Goal: Task Accomplishment & Management: Manage account settings

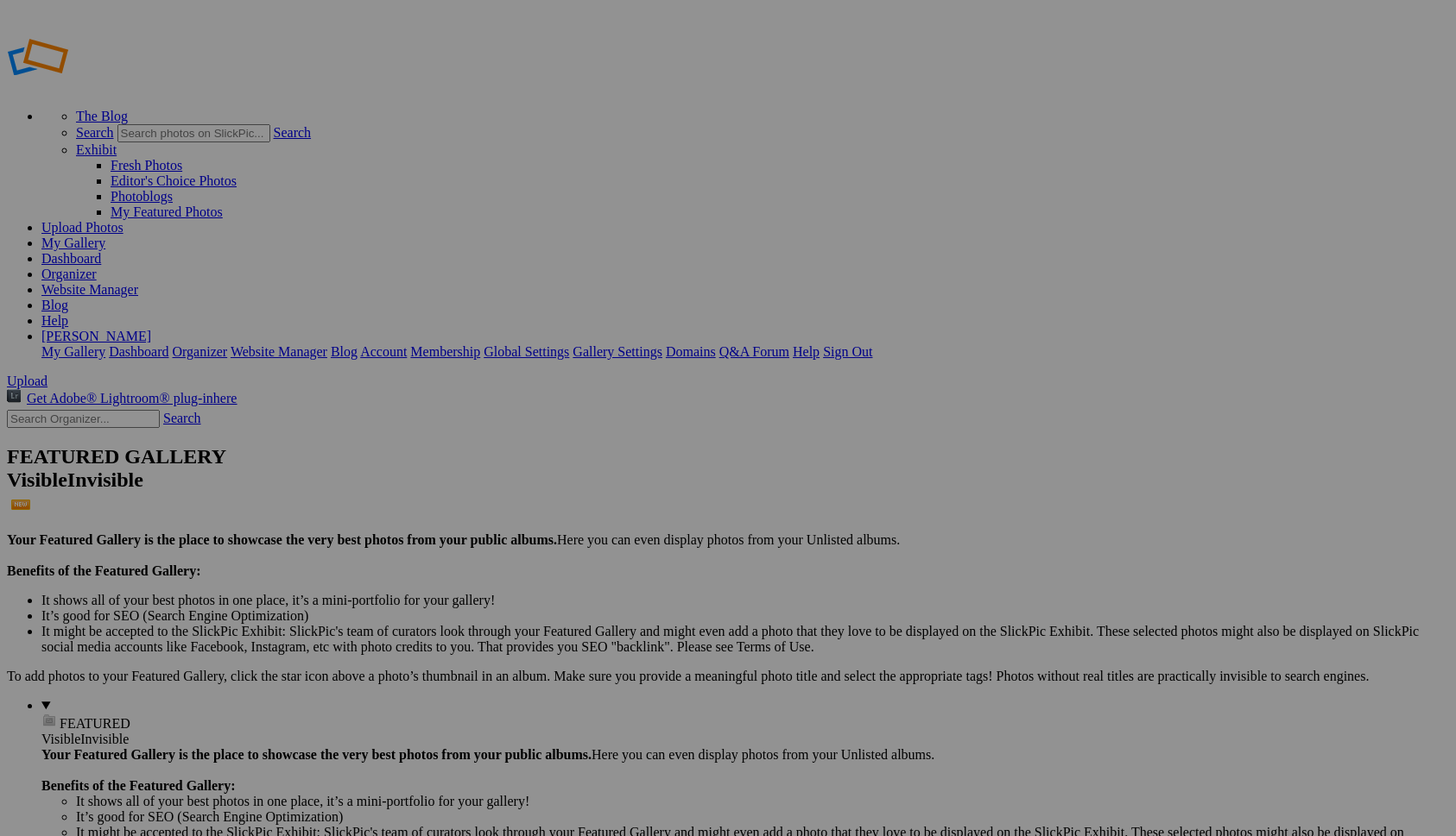
type input "Home page"
click at [574, 504] on span "Create" at bounding box center [555, 511] width 36 height 15
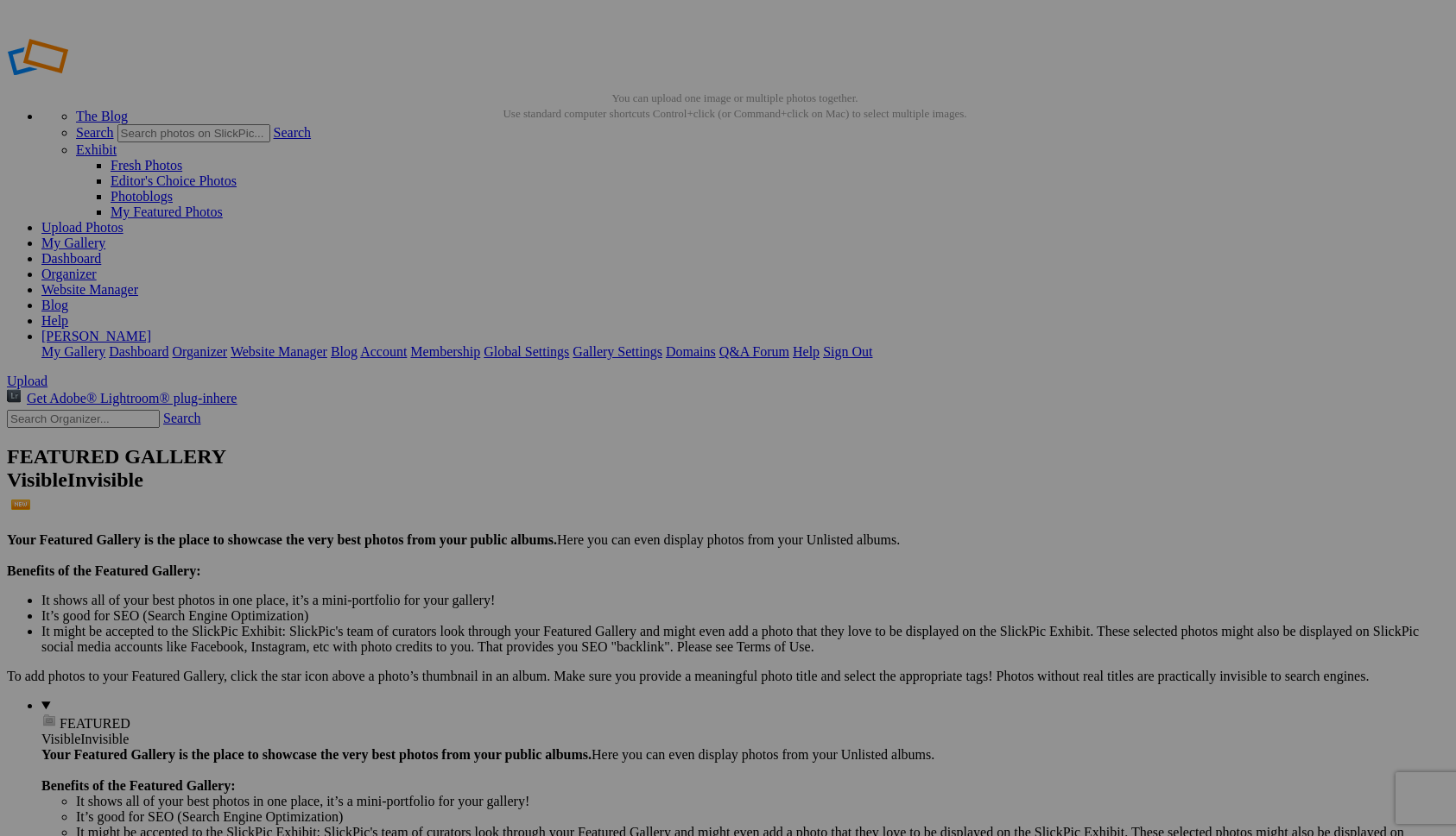
type input "Ressources"
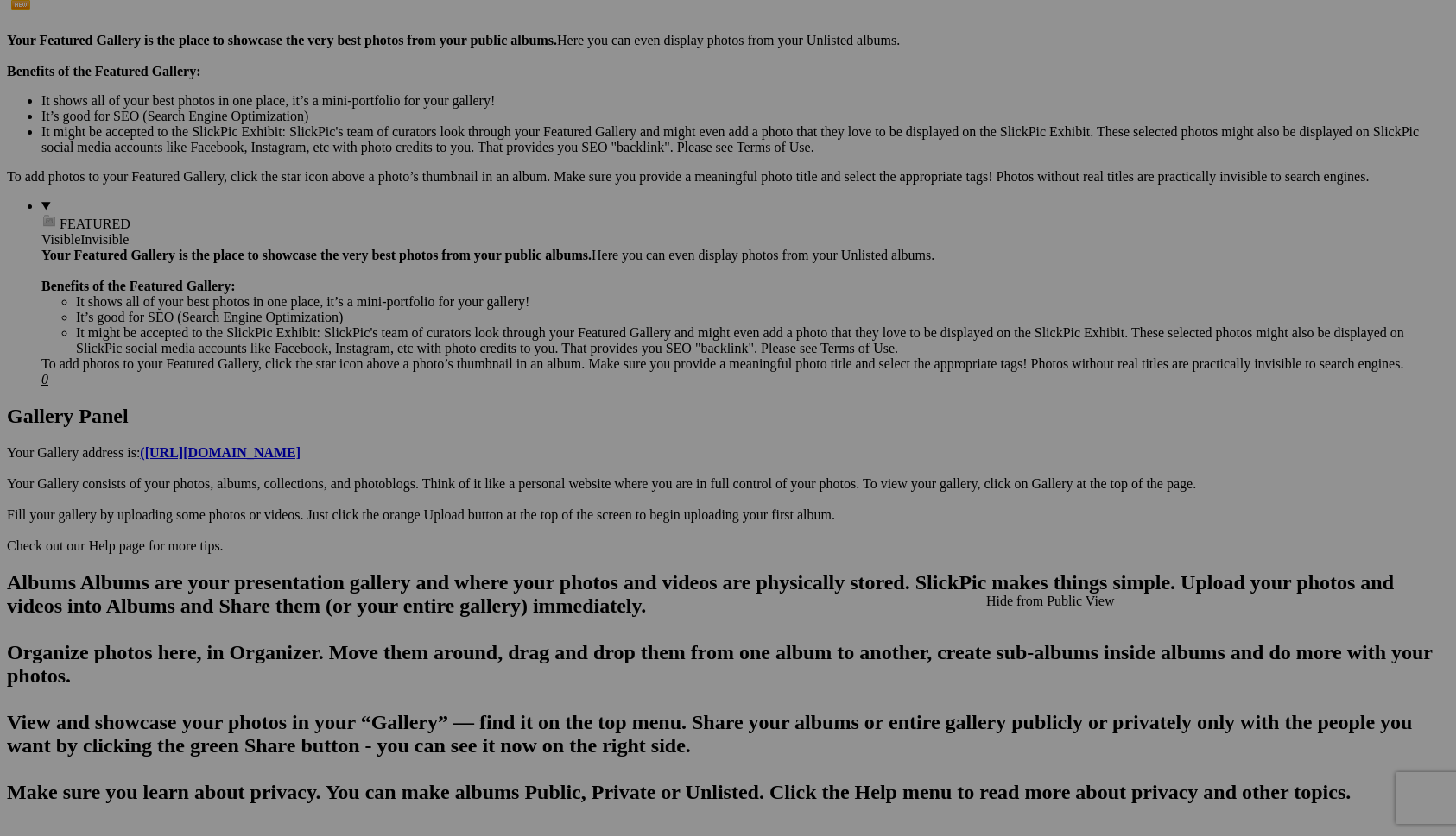
scroll to position [514, 0]
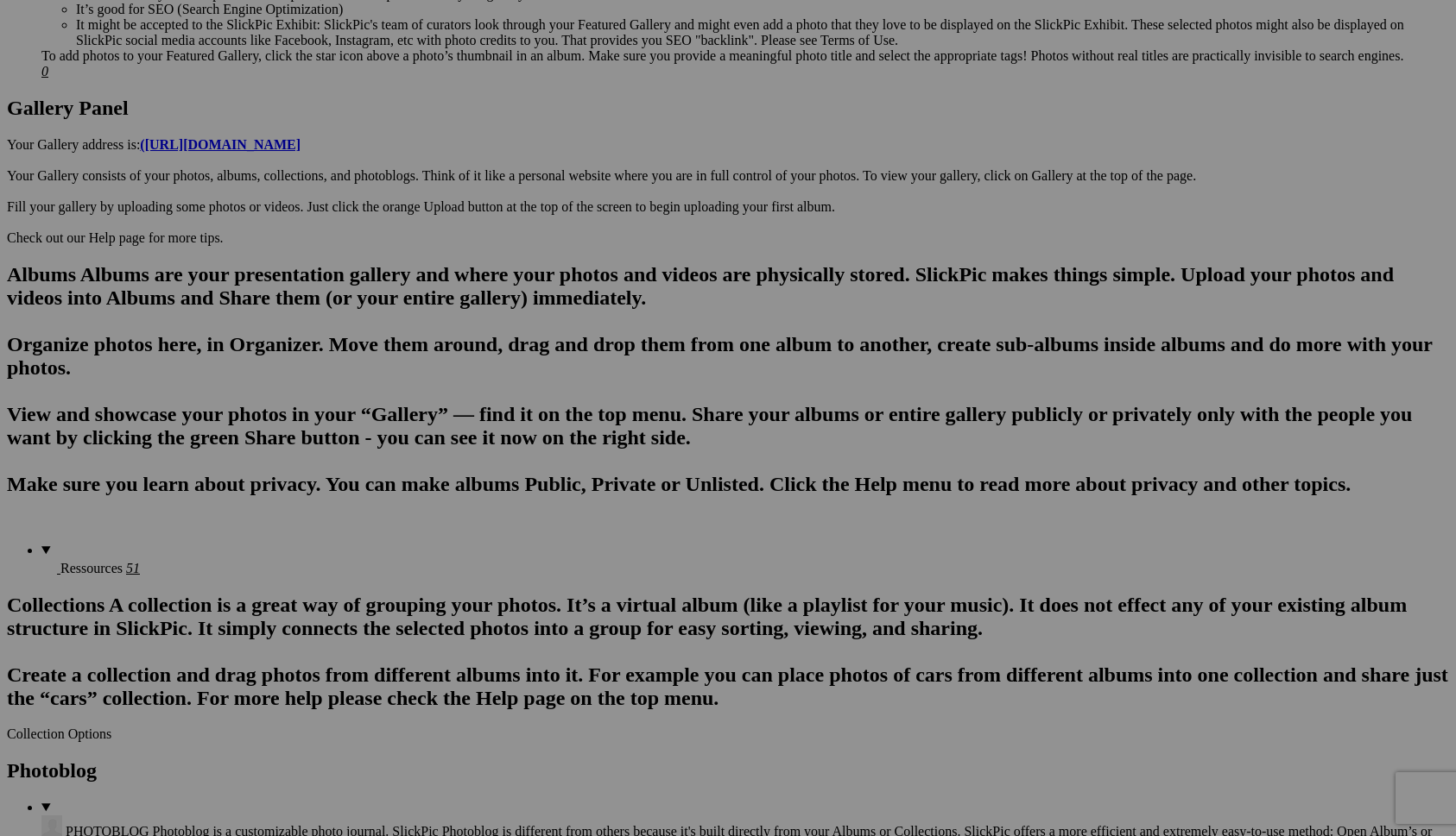
scroll to position [874, 0]
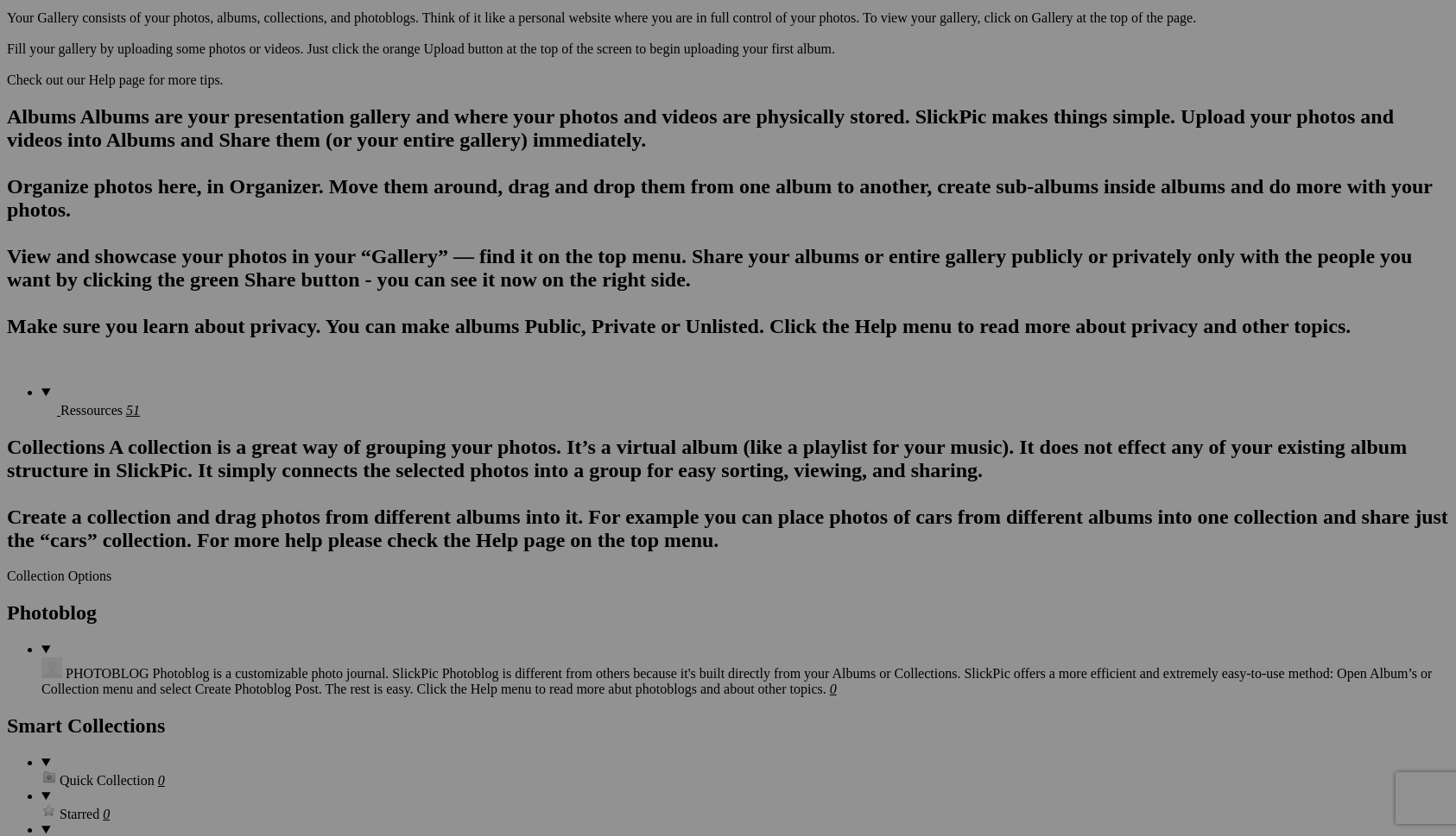
scroll to position [979, 0]
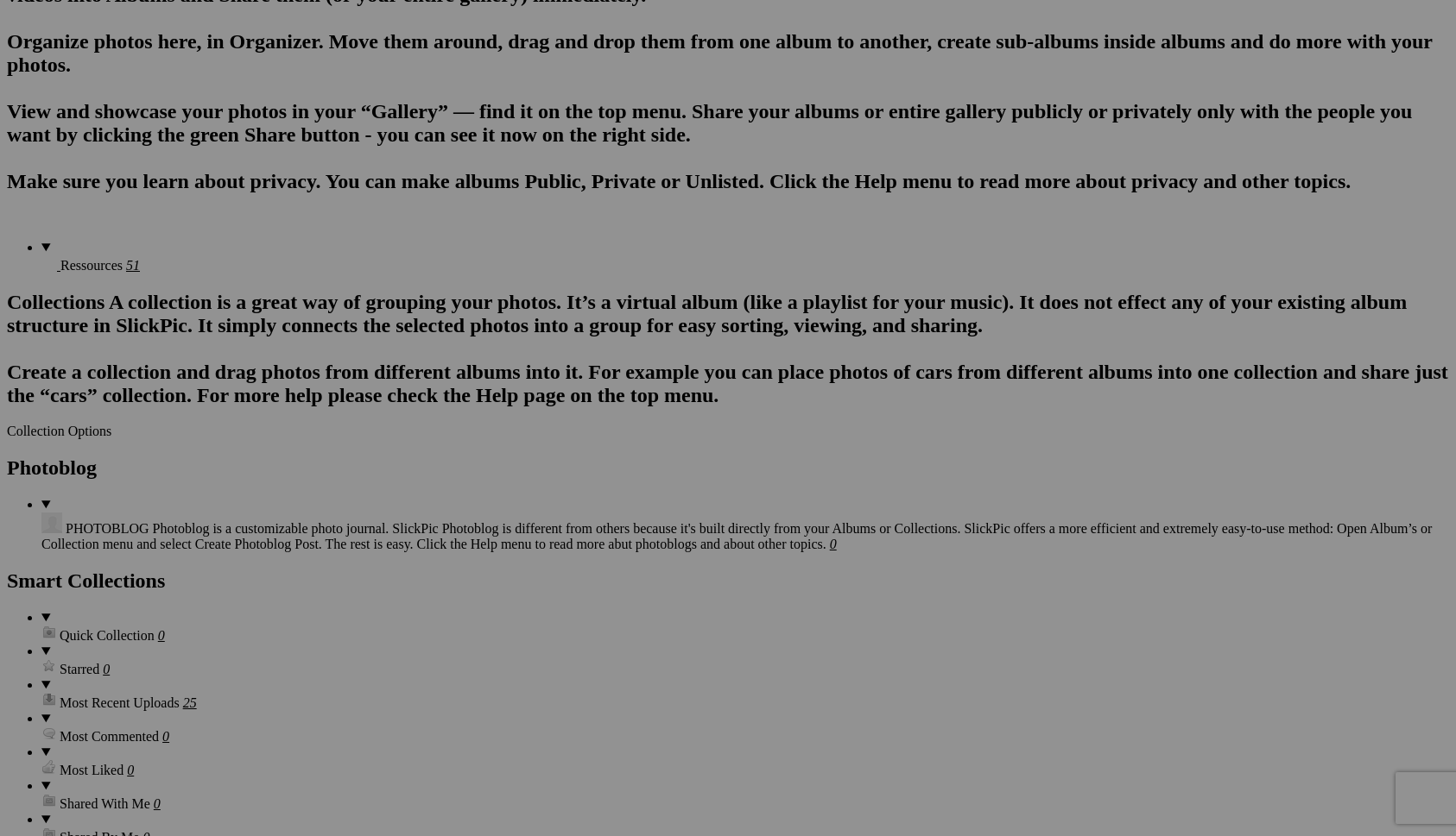
scroll to position [1125, 0]
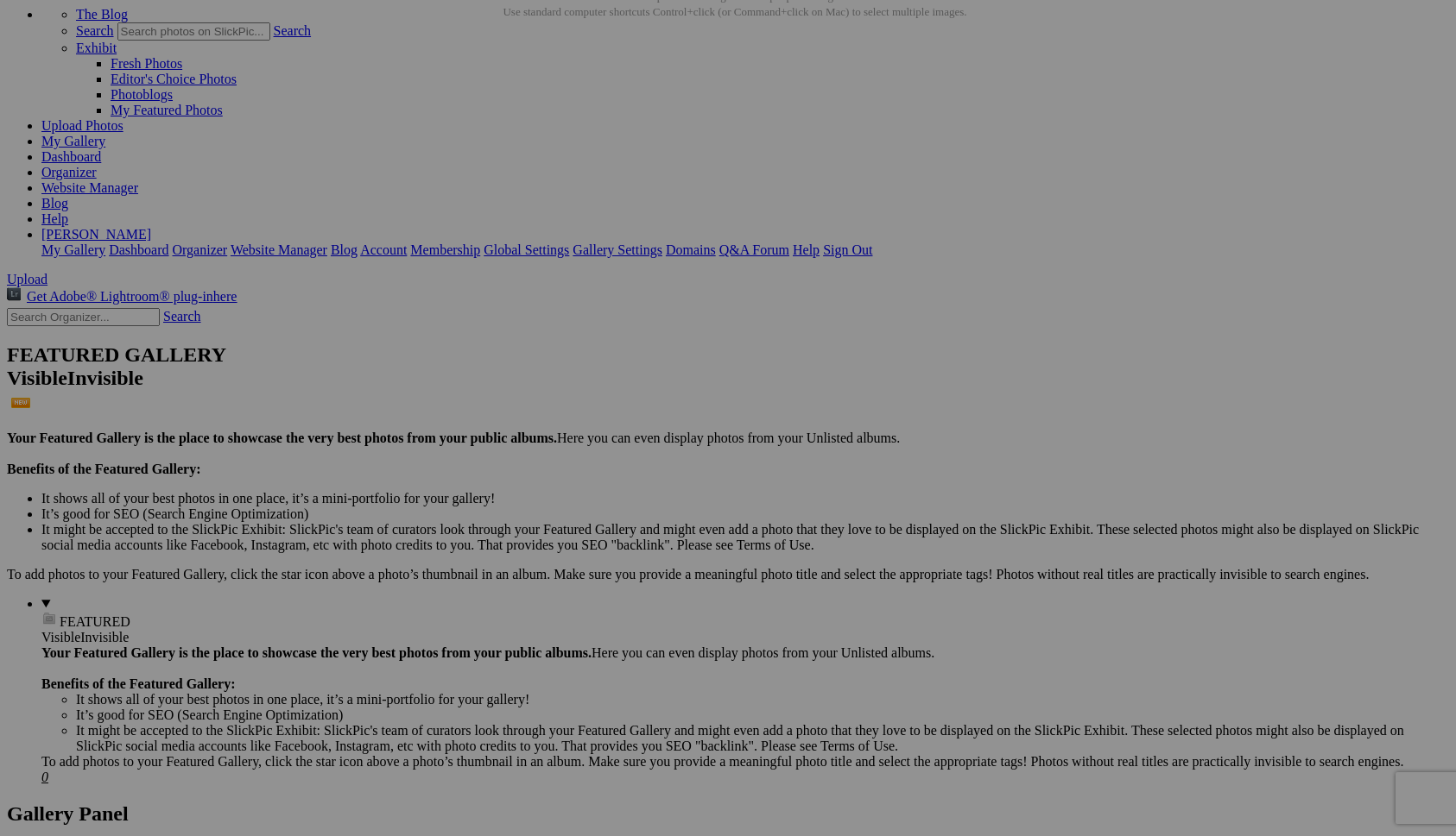
scroll to position [81, 0]
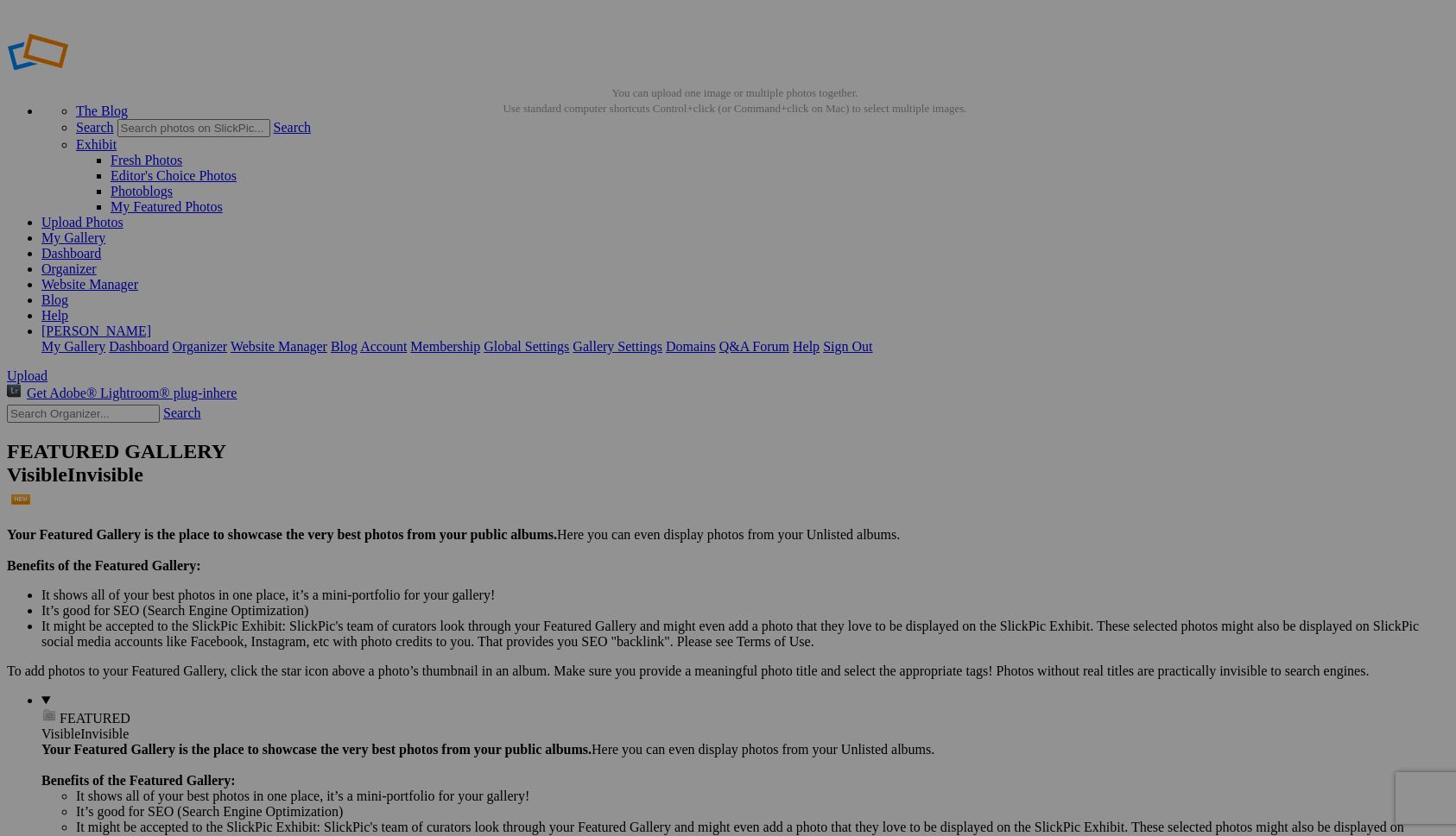
scroll to position [0, 0]
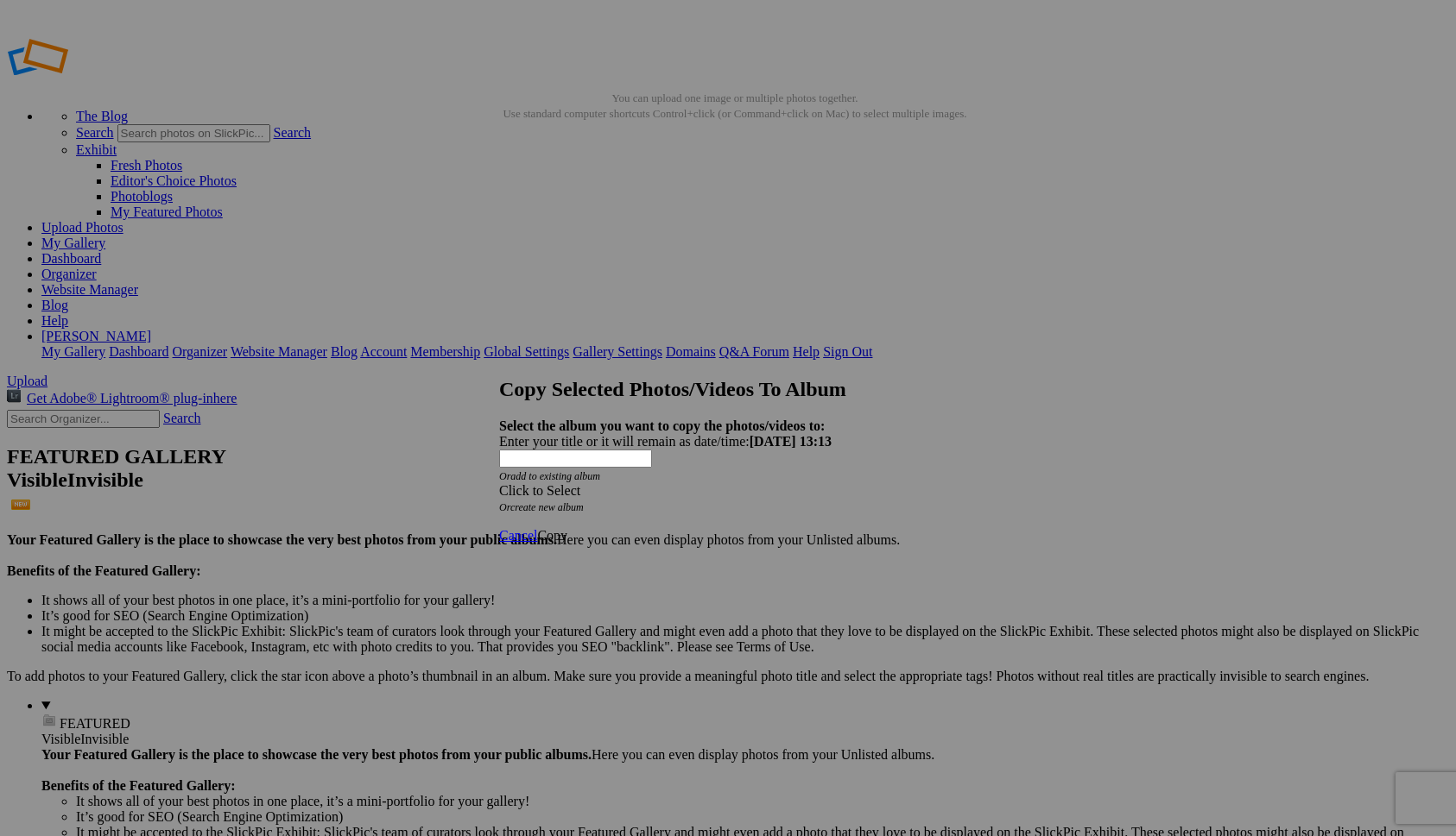
click at [584, 501] on link "create new album" at bounding box center [547, 507] width 73 height 12
click at [600, 449] on input "text" at bounding box center [575, 458] width 153 height 18
type input "Wildlife"
click at [568, 497] on span "Copy" at bounding box center [552, 504] width 30 height 15
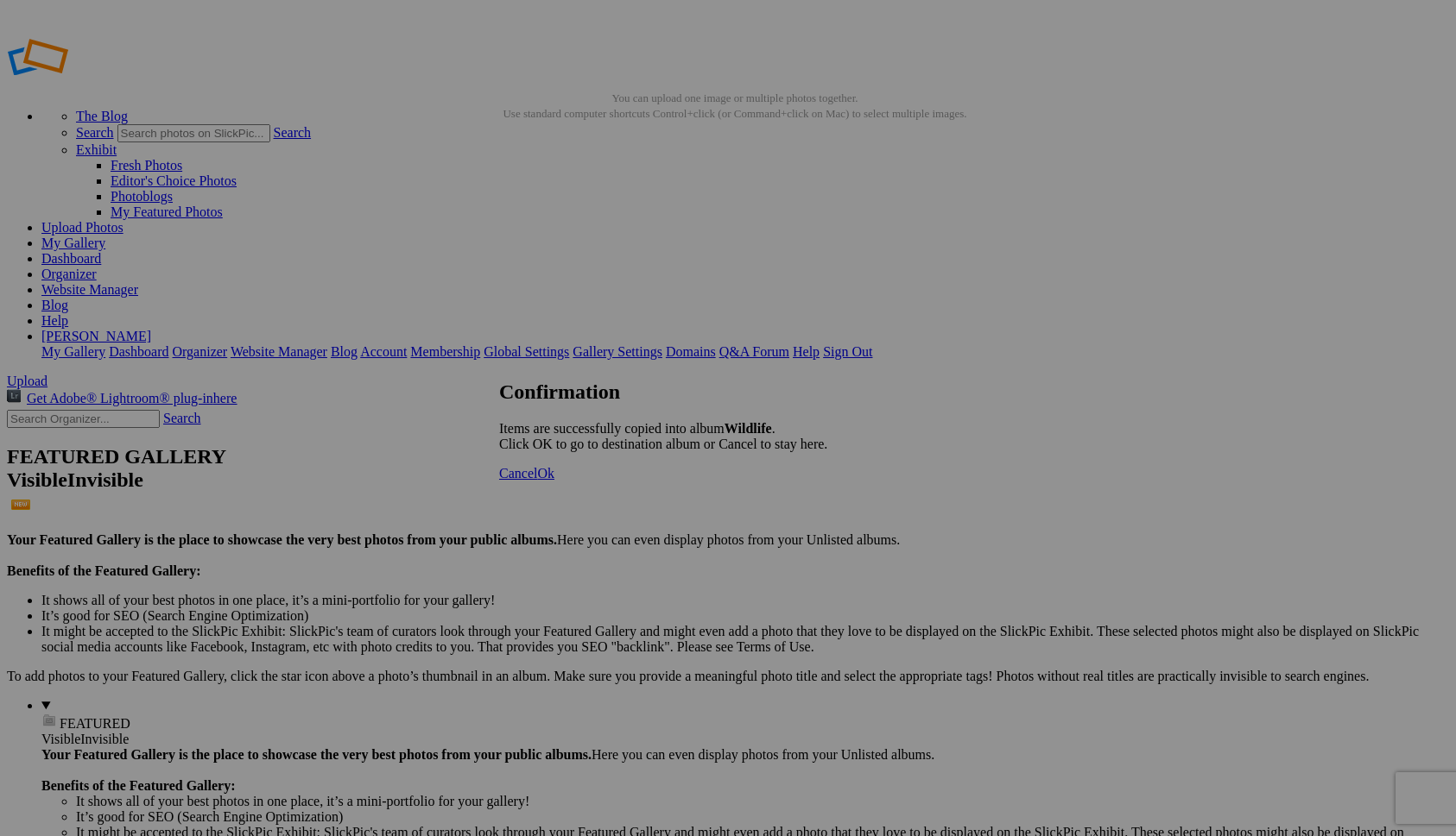
click at [537, 480] on span "Cancel" at bounding box center [518, 473] width 38 height 15
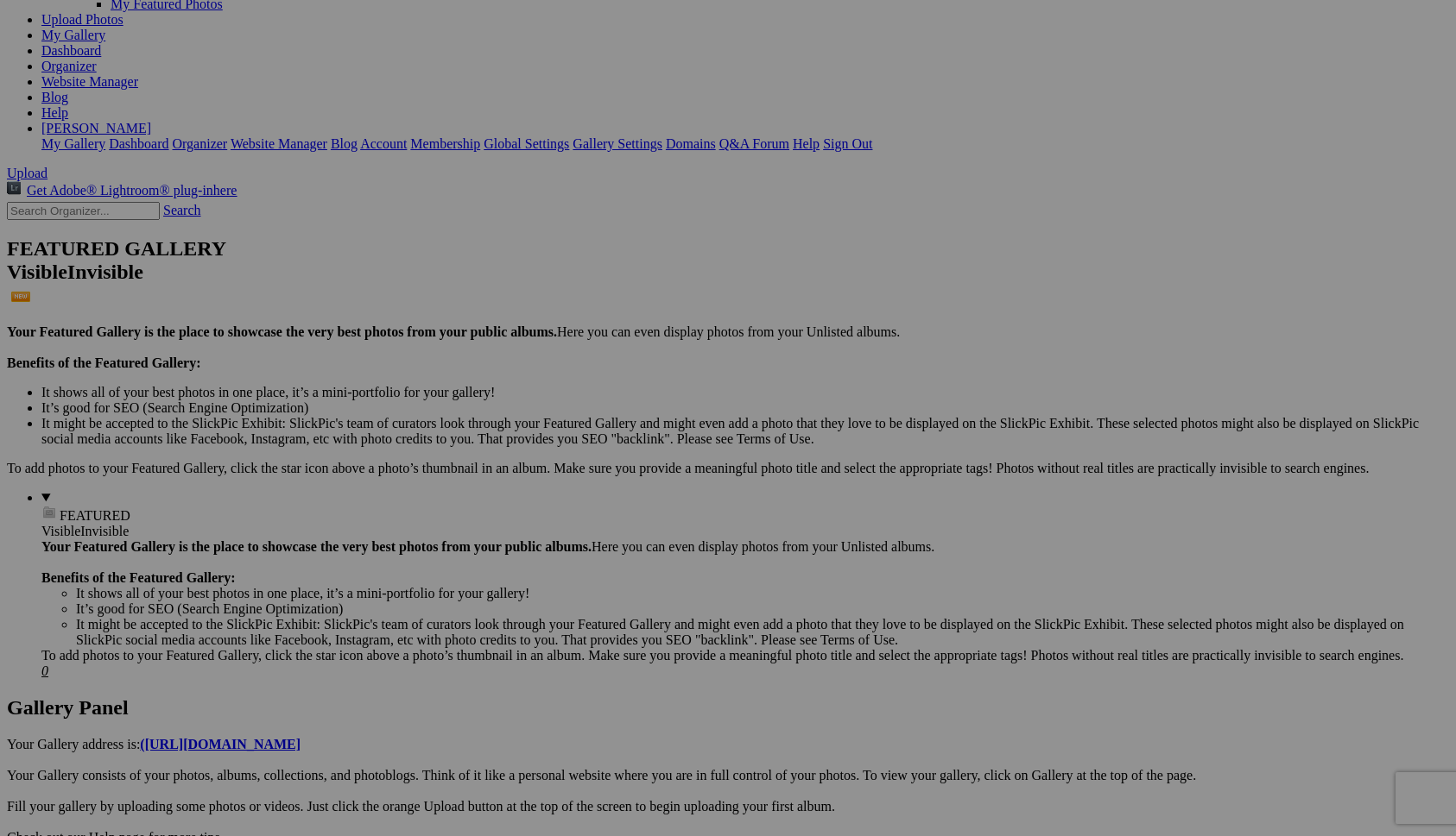
scroll to position [219, 0]
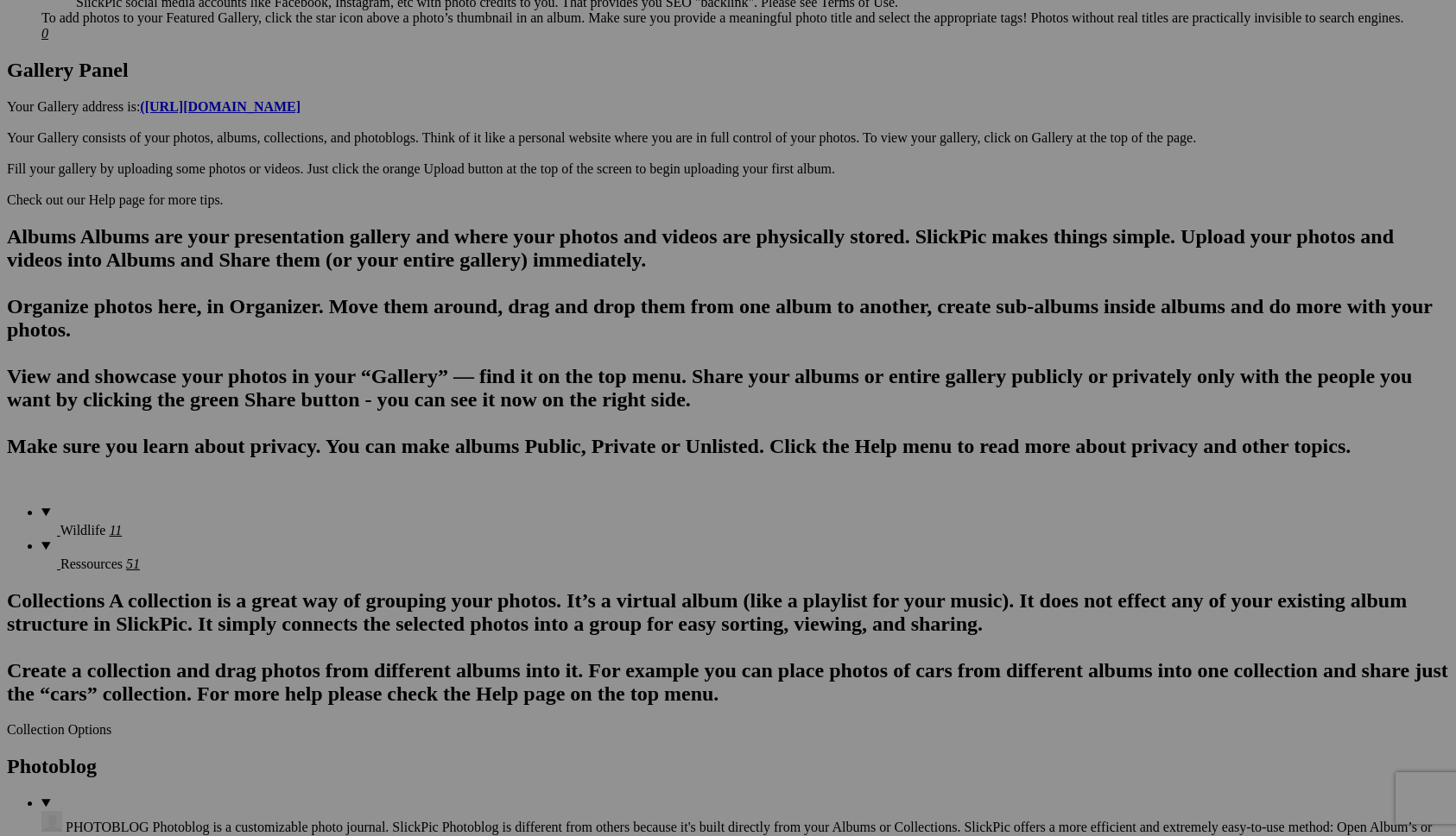
scroll to position [905, 0]
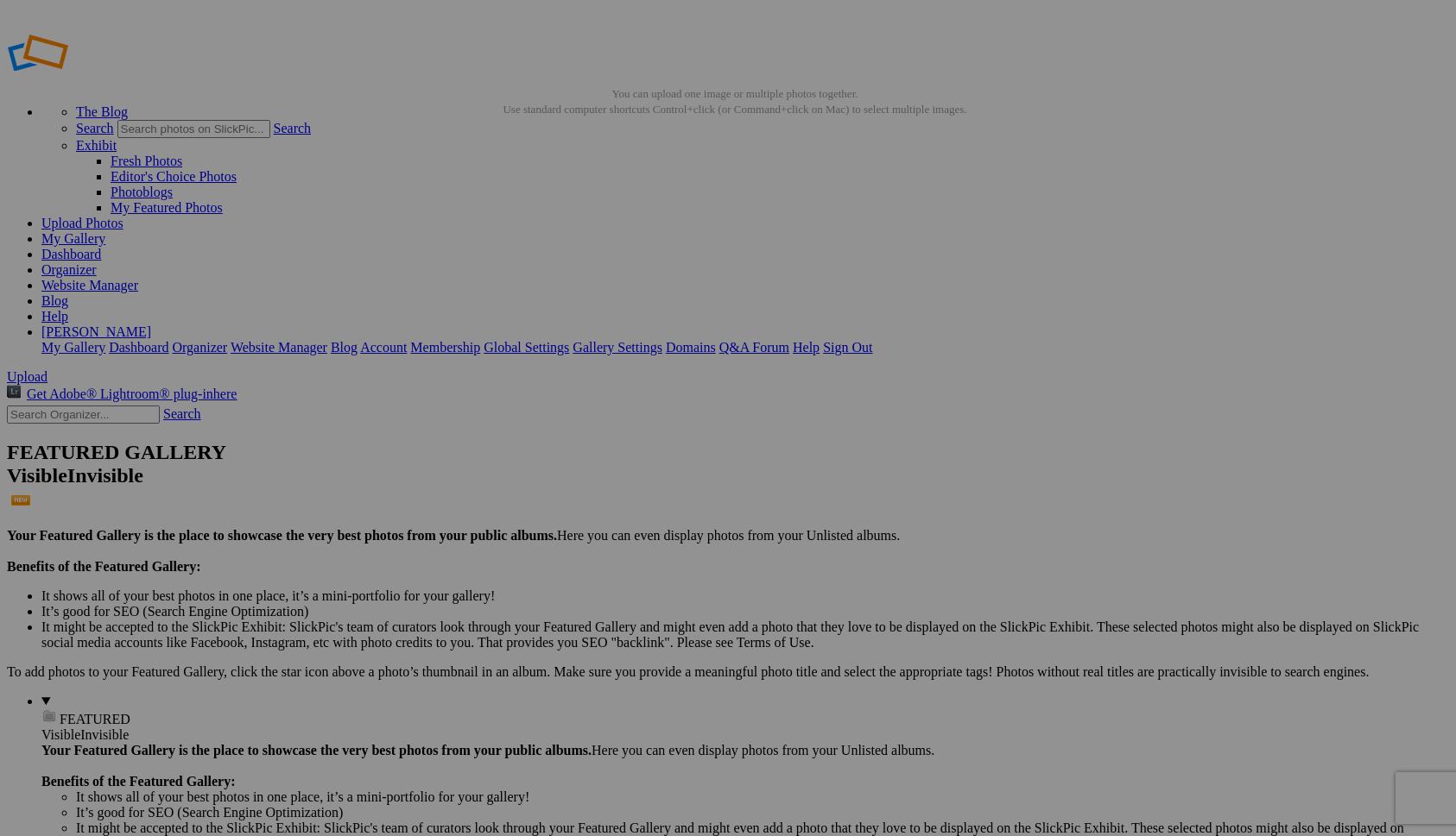
scroll to position [0, 0]
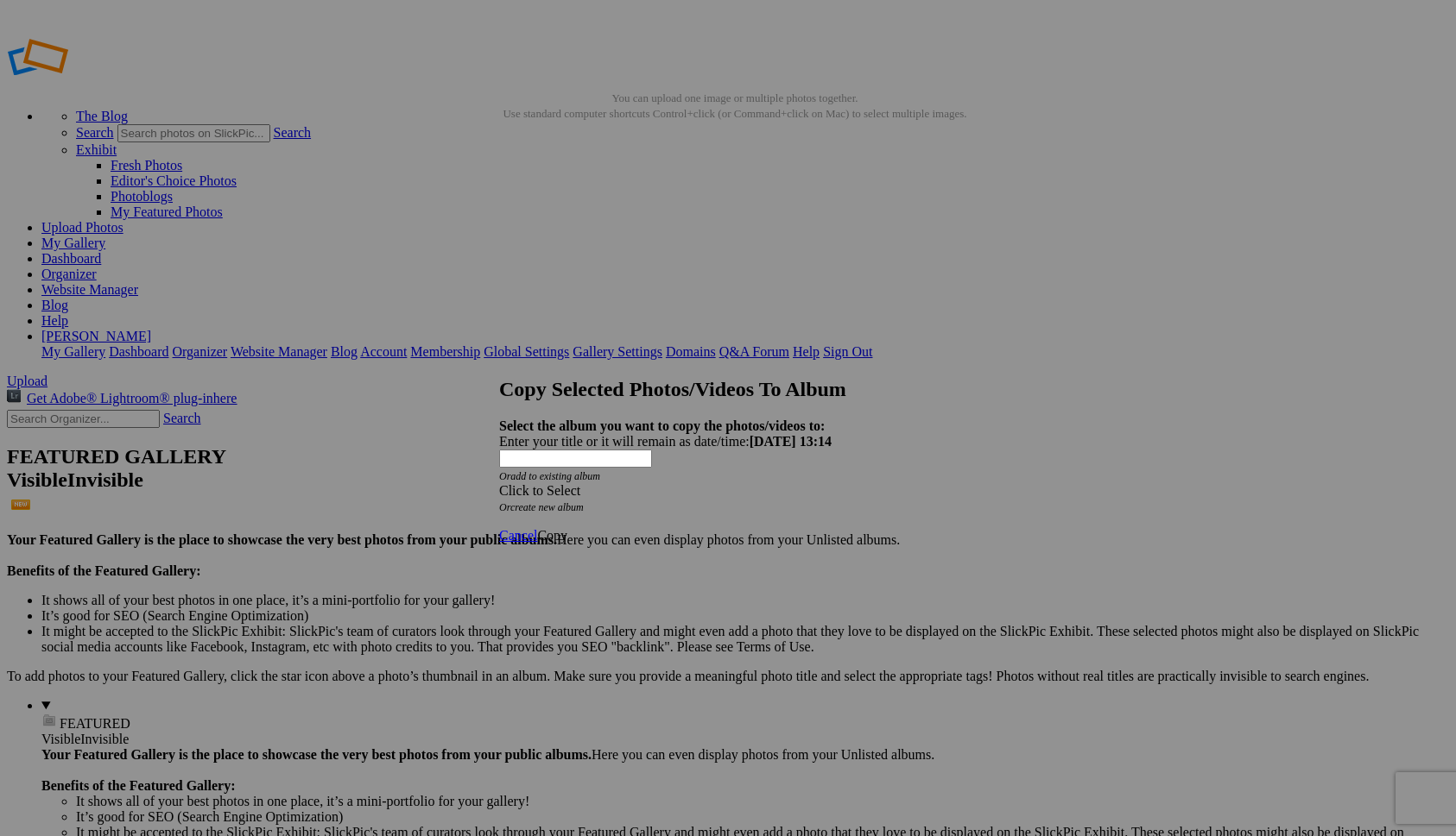
click at [584, 501] on link "create new album" at bounding box center [547, 507] width 73 height 12
click at [605, 434] on div "Enter your title or it will remain as date/time: 2025-10-03 13:14" at bounding box center [728, 442] width 458 height 16
type input "Black & White"
click at [568, 496] on span "Copy" at bounding box center [552, 488] width 30 height 15
click at [537, 480] on span "Cancel" at bounding box center [518, 473] width 38 height 15
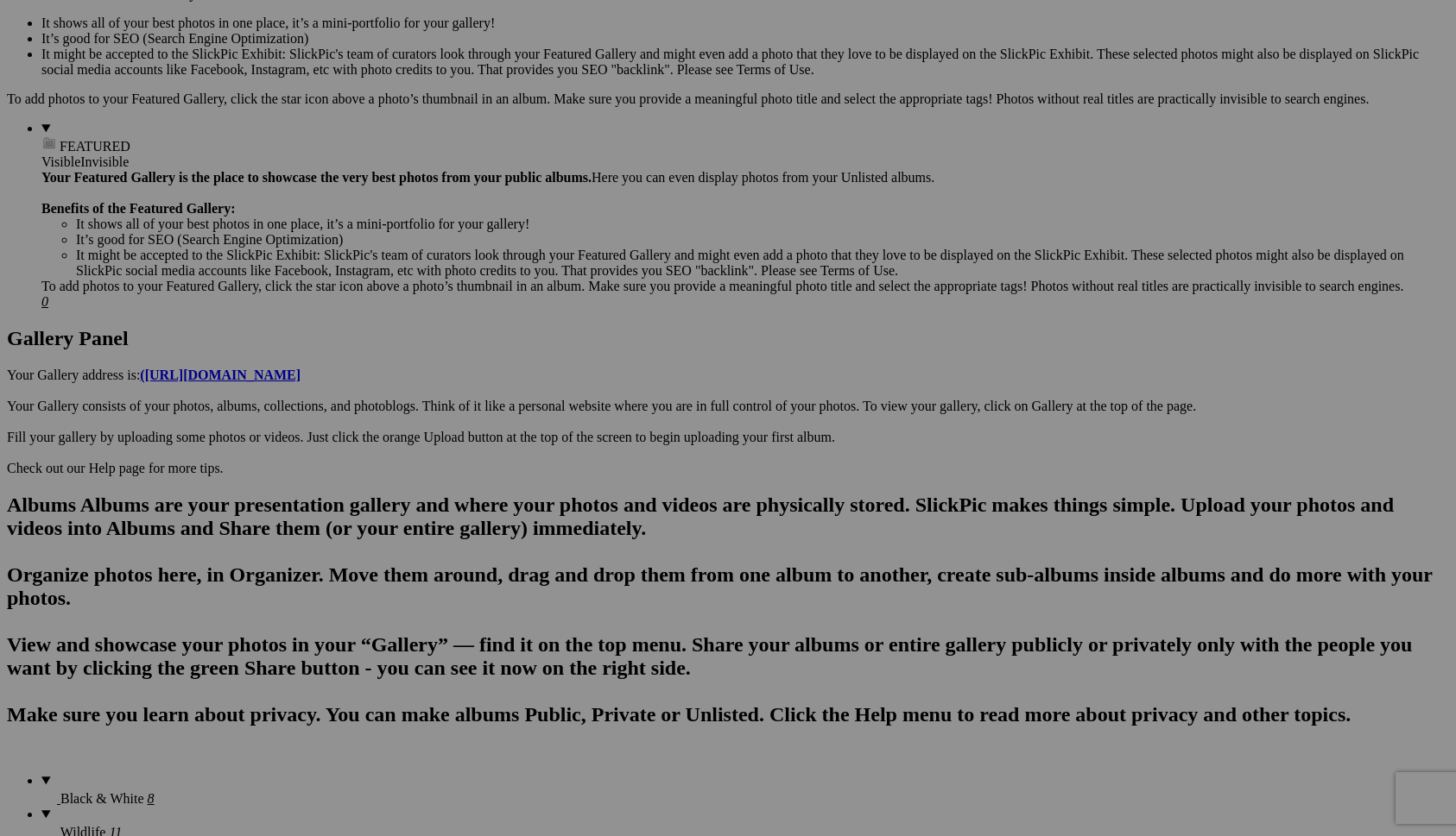
scroll to position [579, 0]
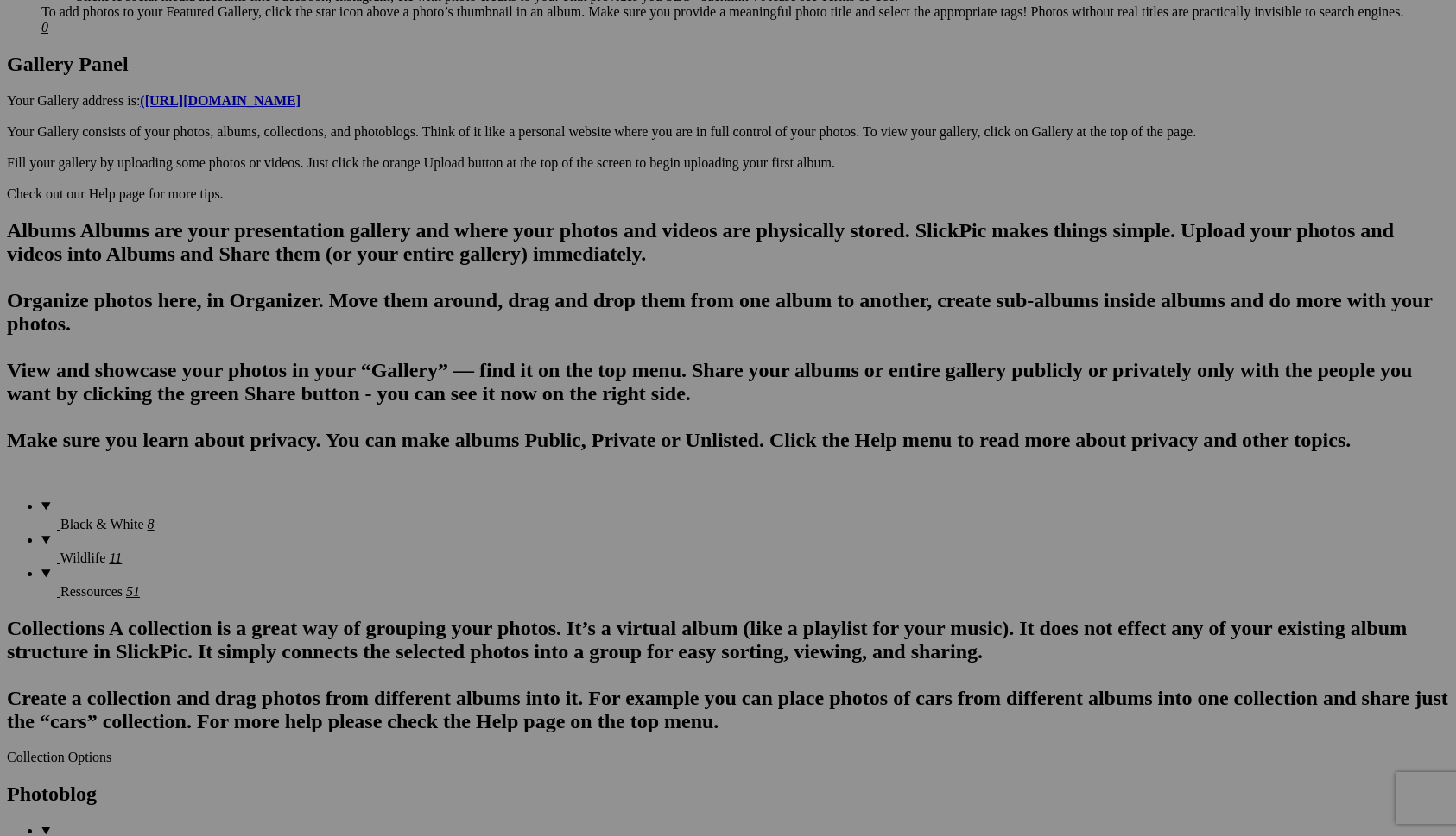
scroll to position [863, 0]
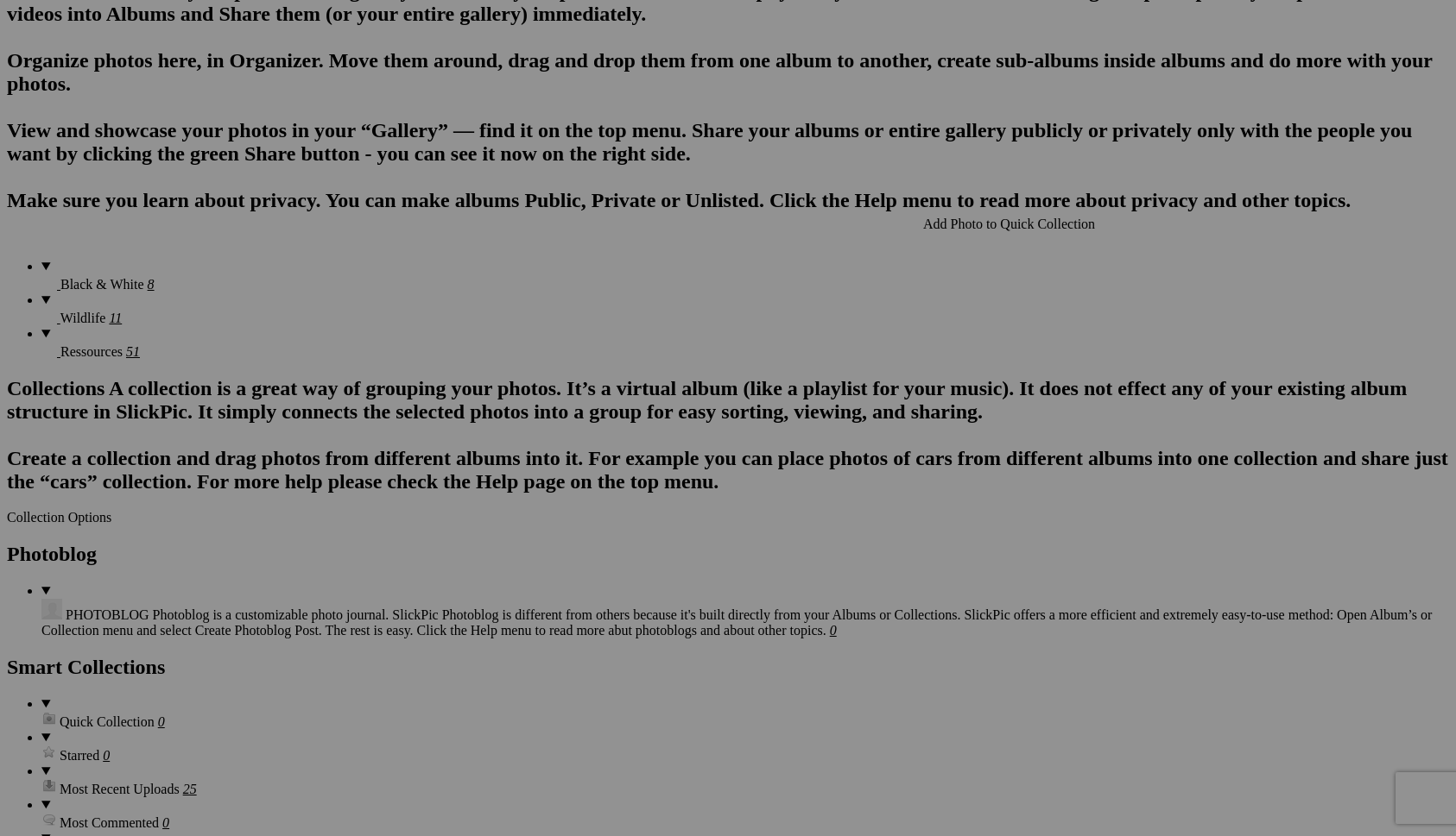
scroll to position [1113, 0]
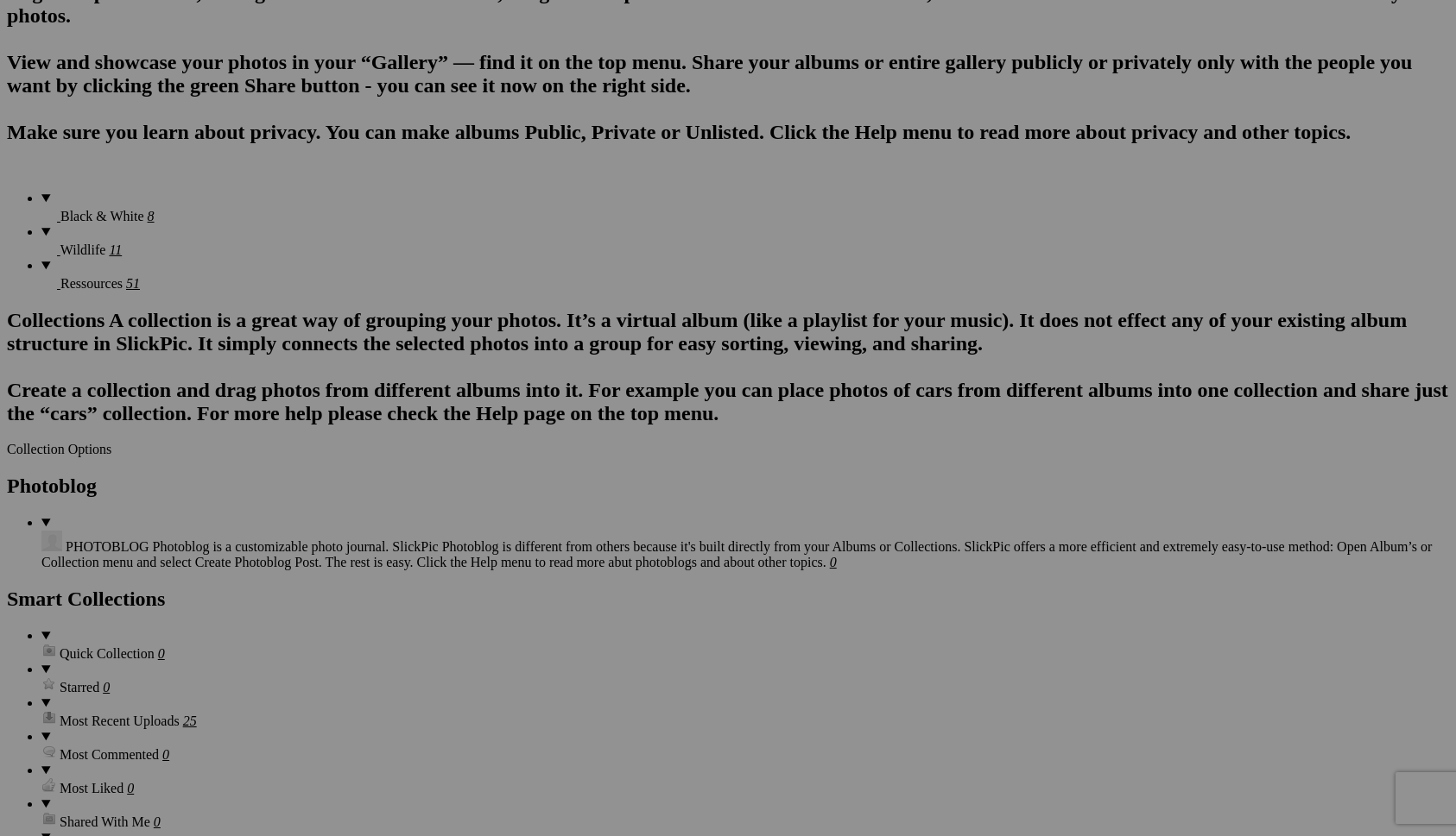
scroll to position [1180, 0]
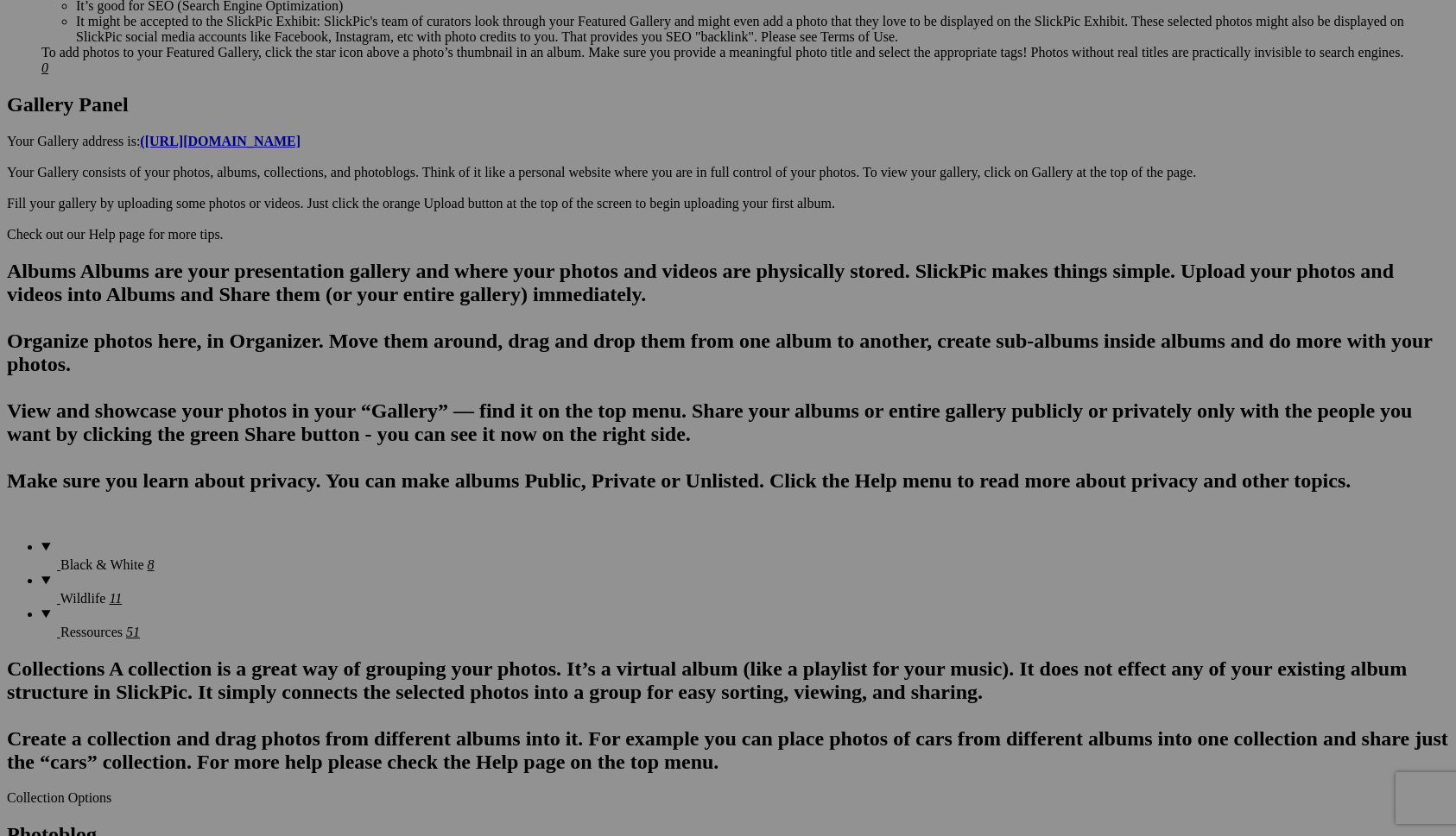
scroll to position [0, 0]
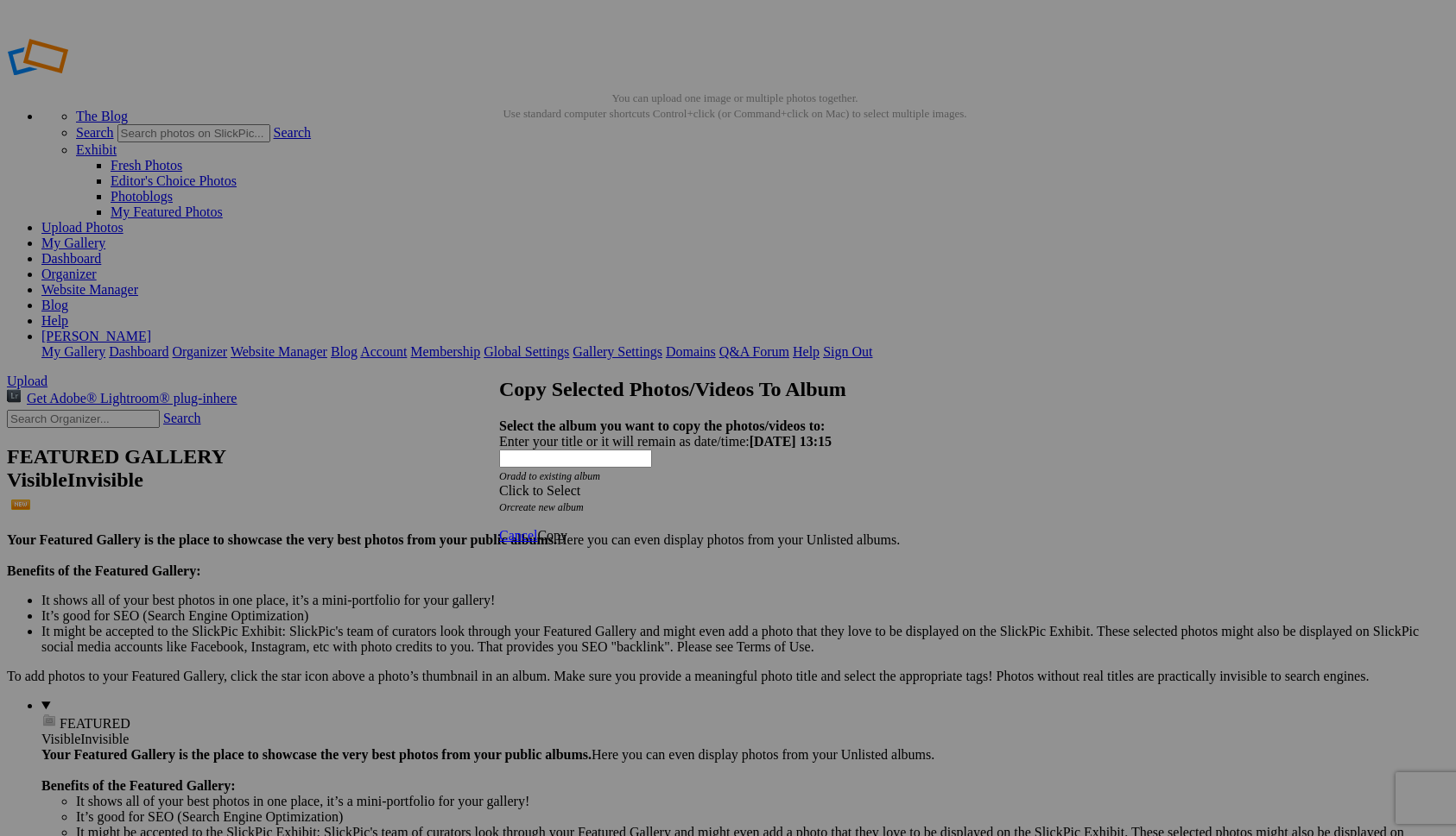
click at [624, 483] on div "Click to Select" at bounding box center [728, 491] width 458 height 16
click at [643, 418] on strong "Select the album you want to copy the photos/videos to:" at bounding box center [662, 425] width 326 height 15
click at [584, 501] on link "create new album" at bounding box center [547, 507] width 73 height 12
click at [597, 434] on div "Enter your title or it will remain as date/time: 2025-10-03 13:15" at bounding box center [728, 442] width 458 height 16
type input "Landscapes"
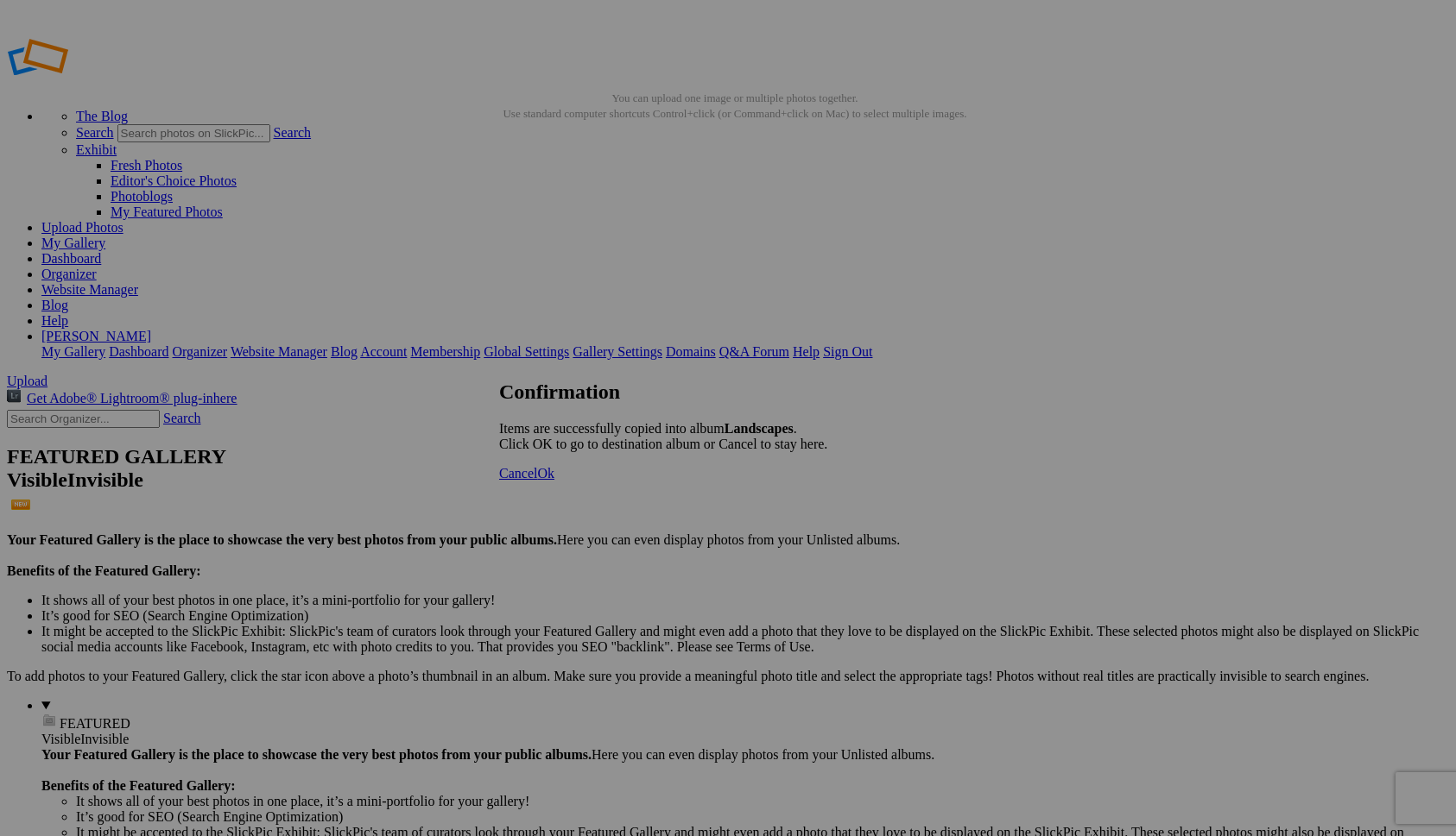
click at [537, 480] on span "Cancel" at bounding box center [518, 473] width 38 height 15
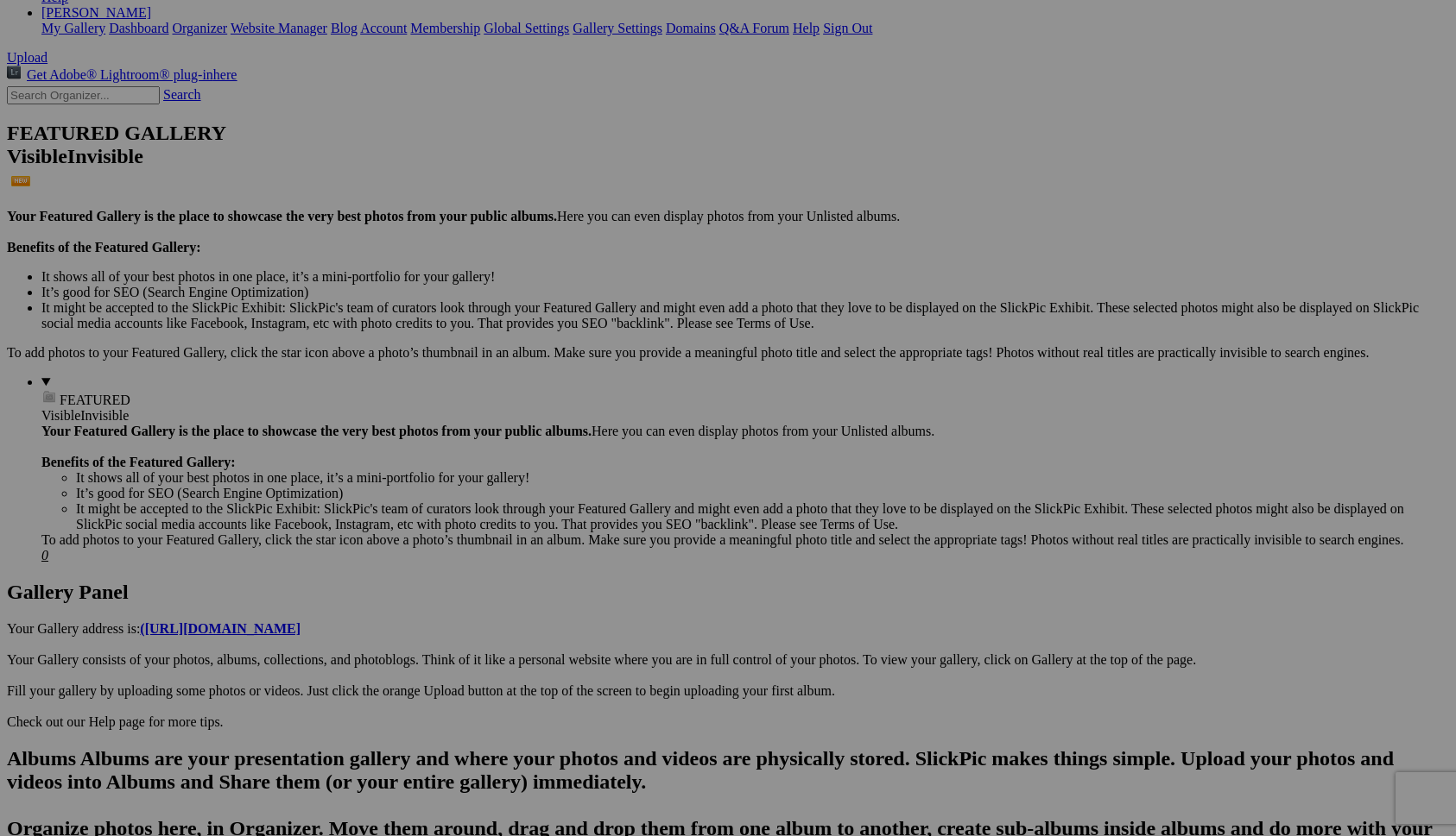
scroll to position [330, 0]
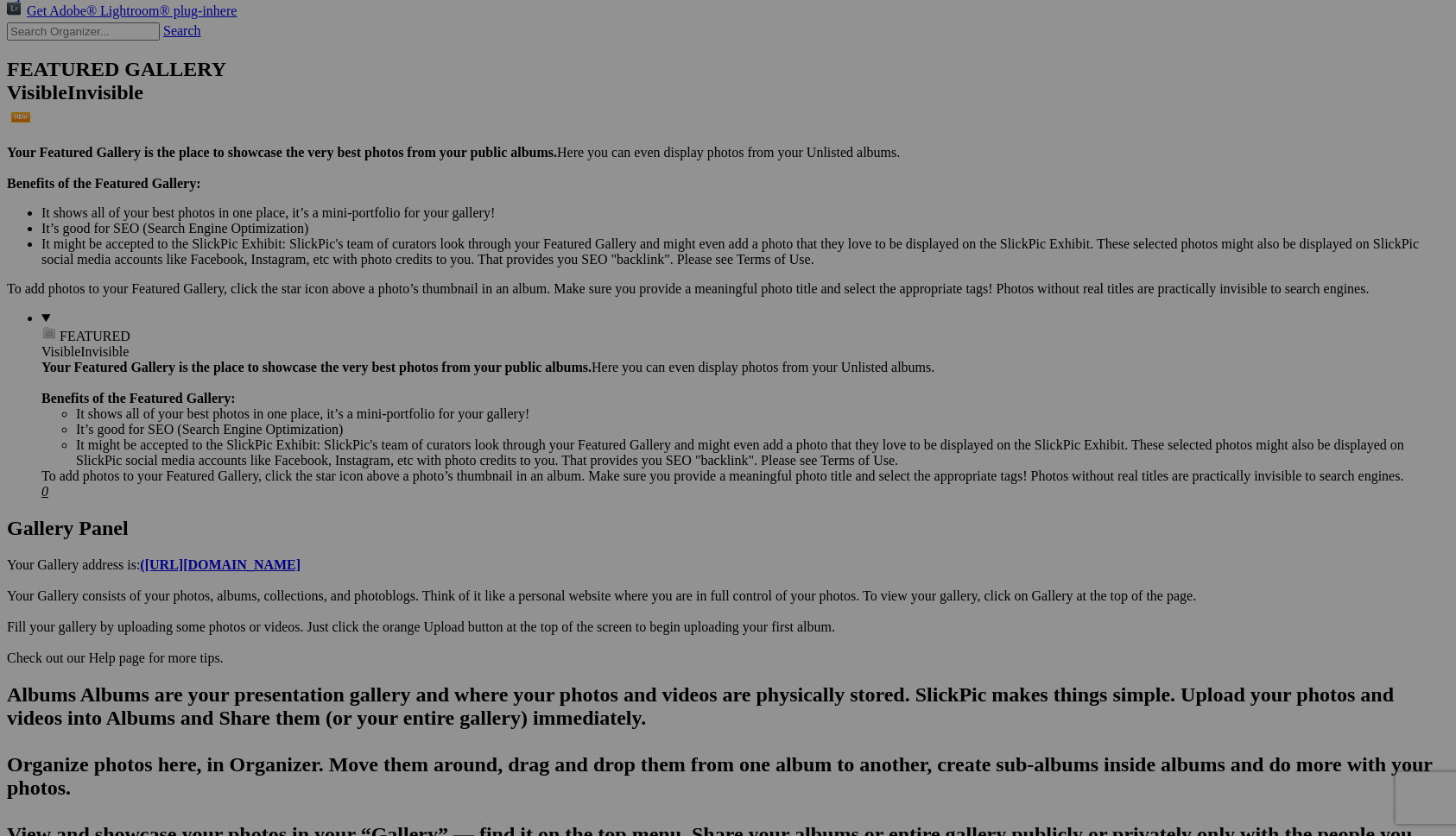
scroll to position [399, 0]
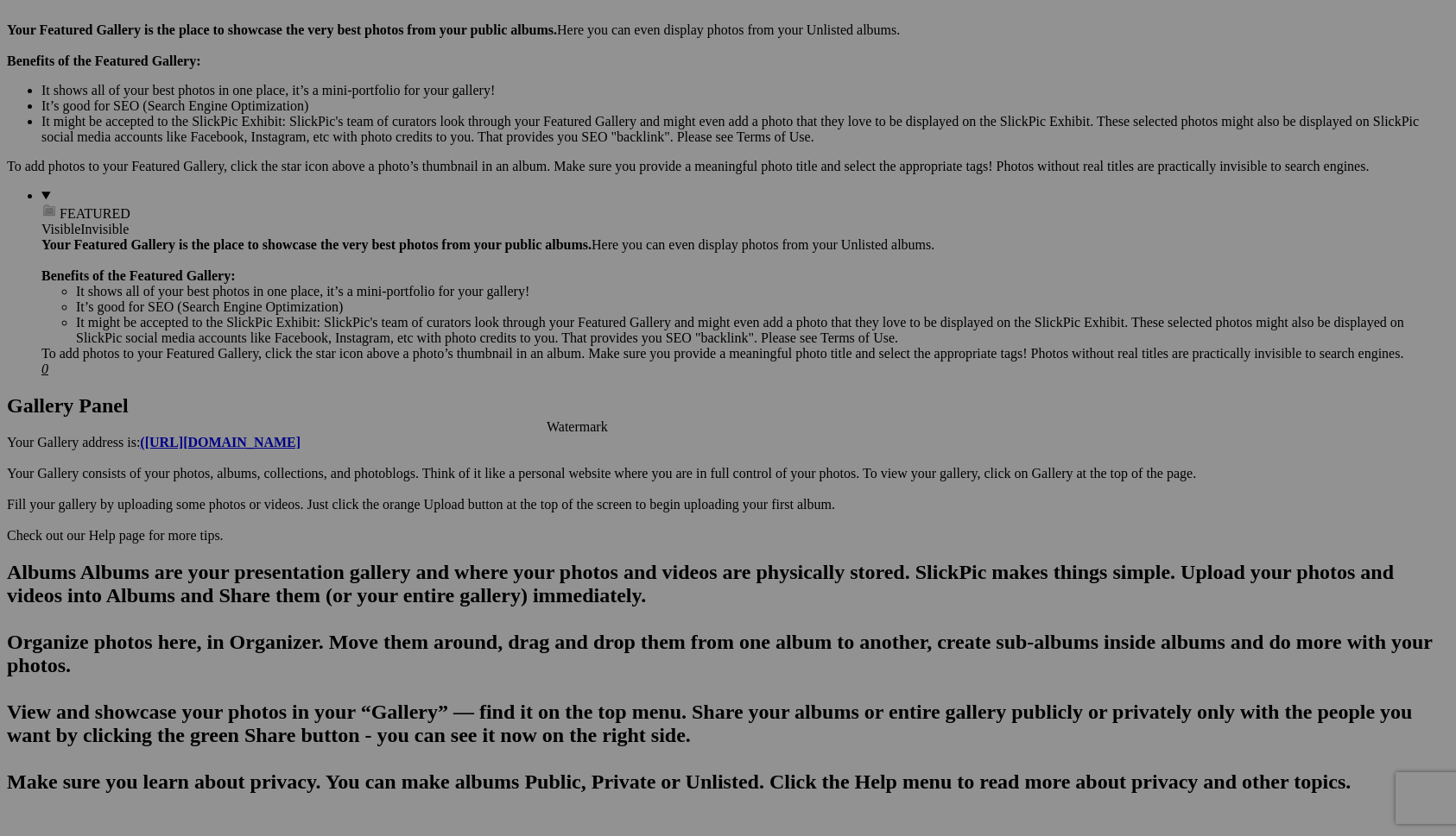
scroll to position [512, 0]
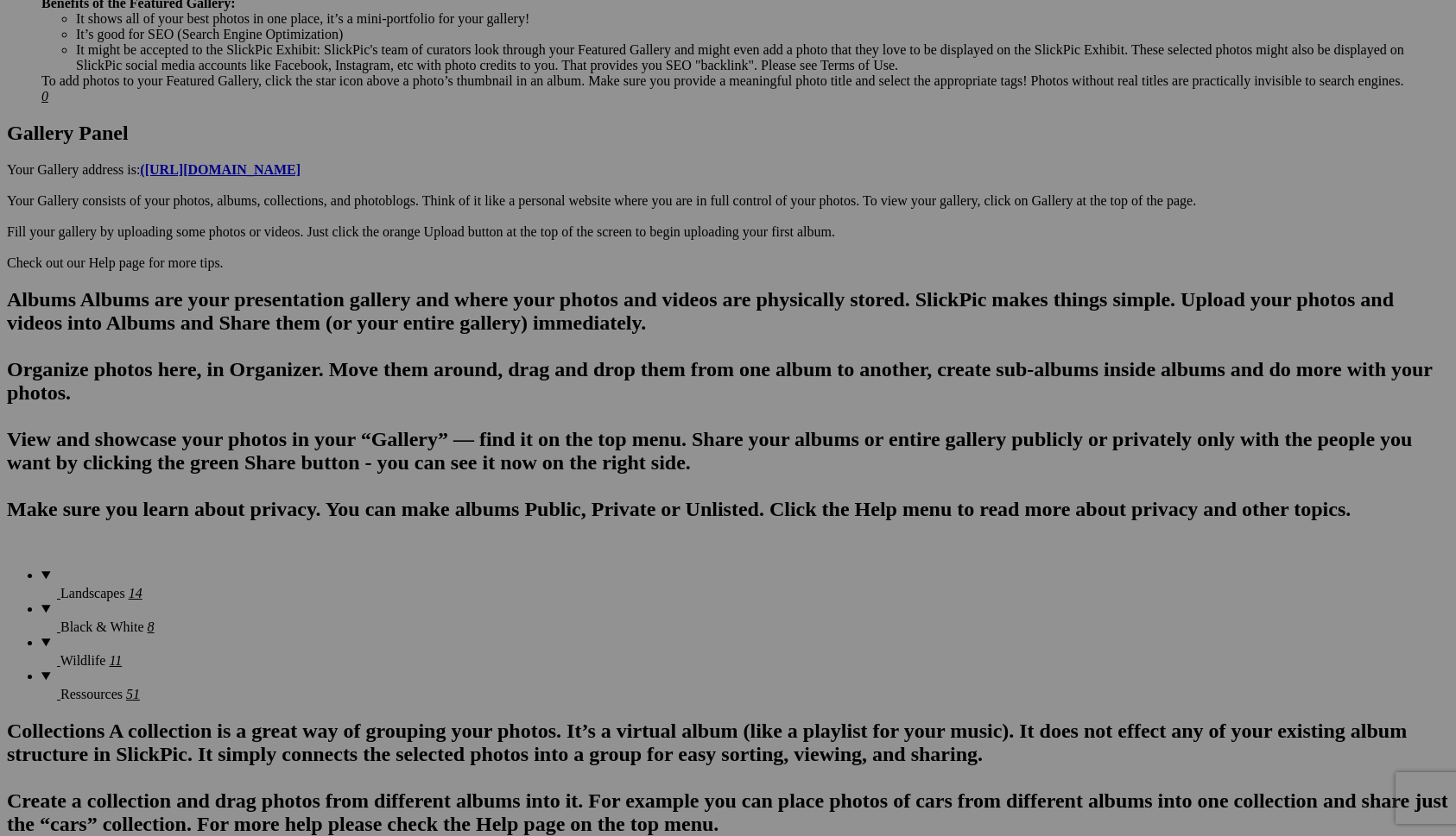
scroll to position [798, 0]
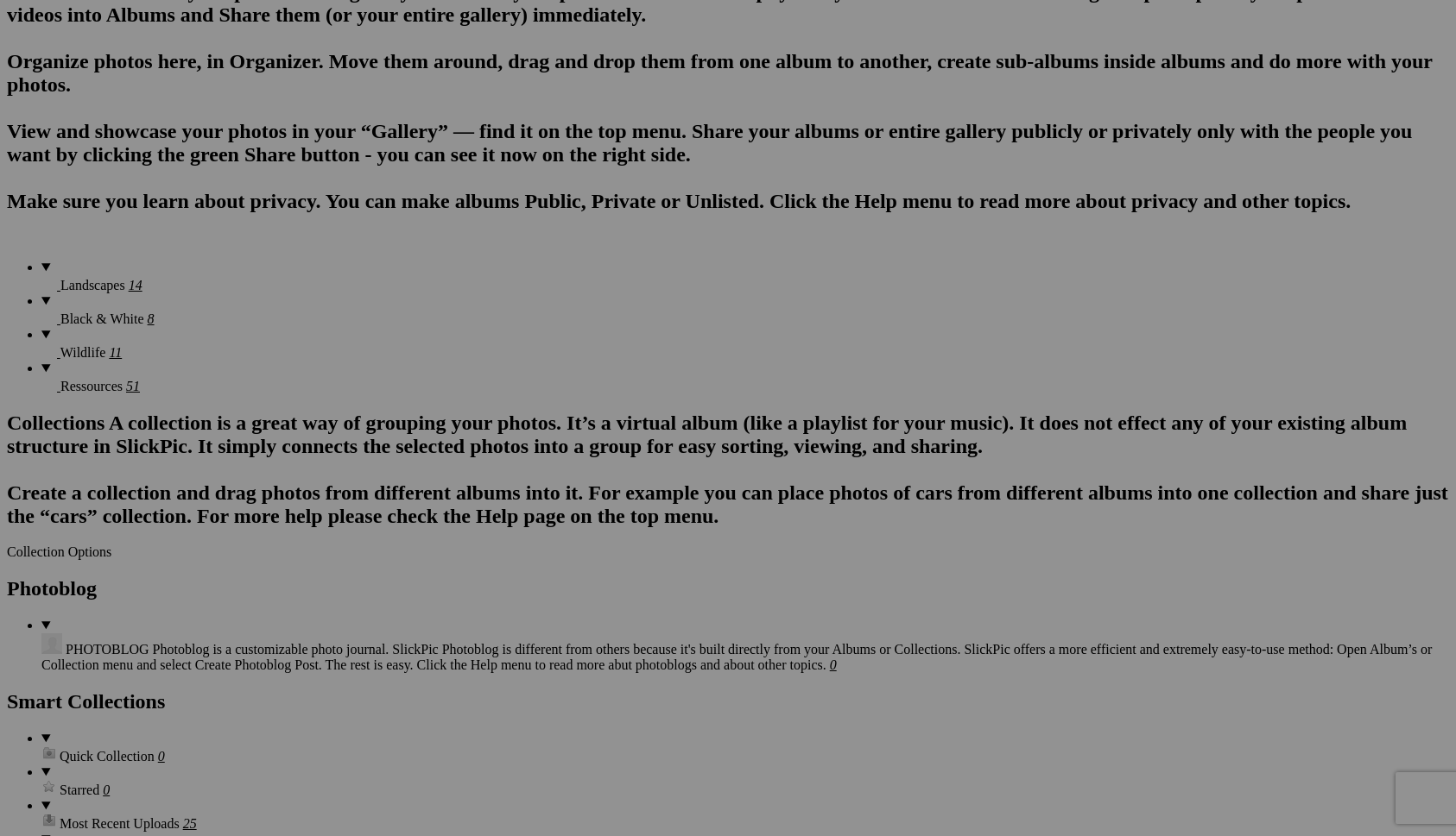
scroll to position [1094, 0]
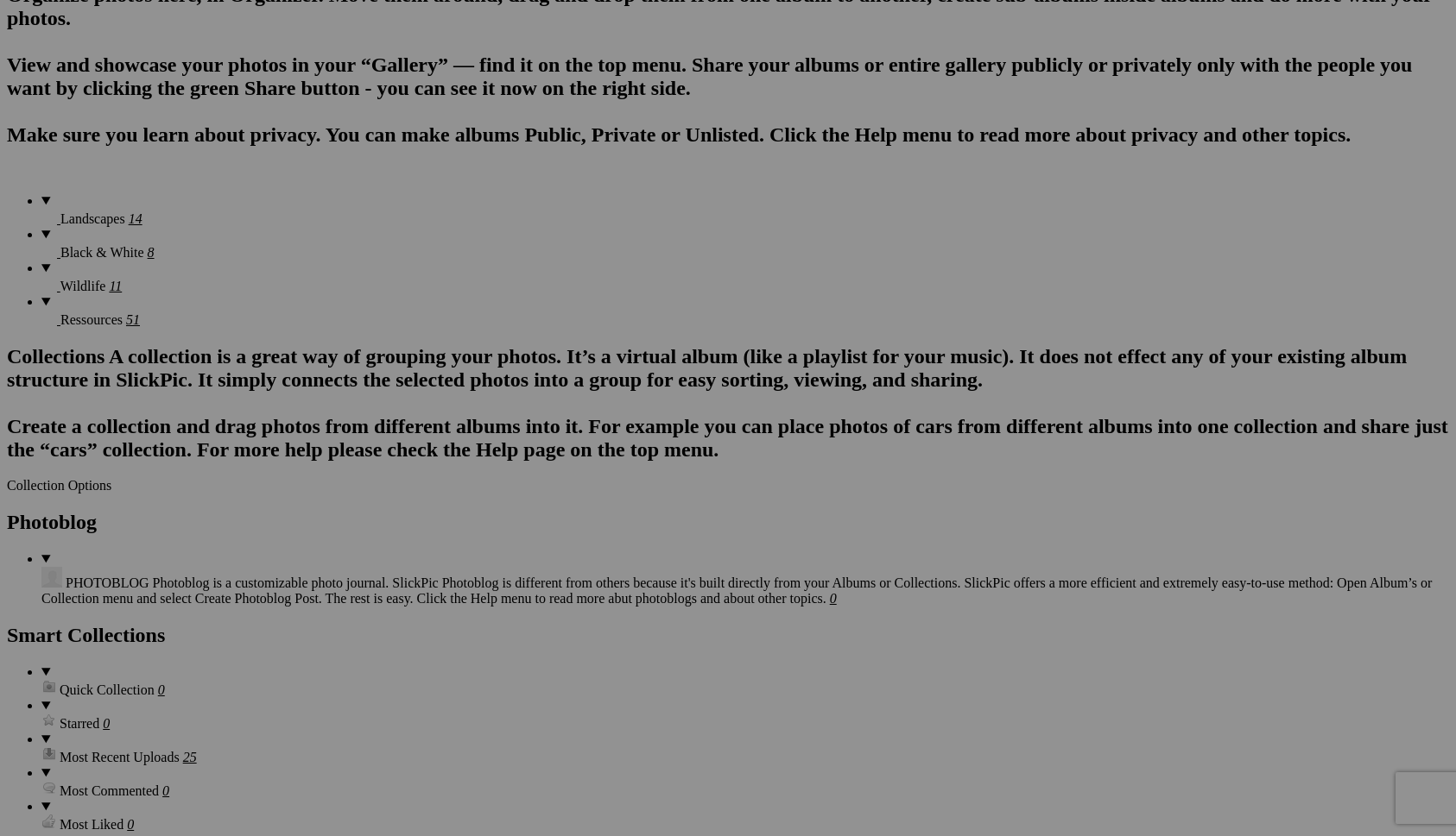
scroll to position [1180, 0]
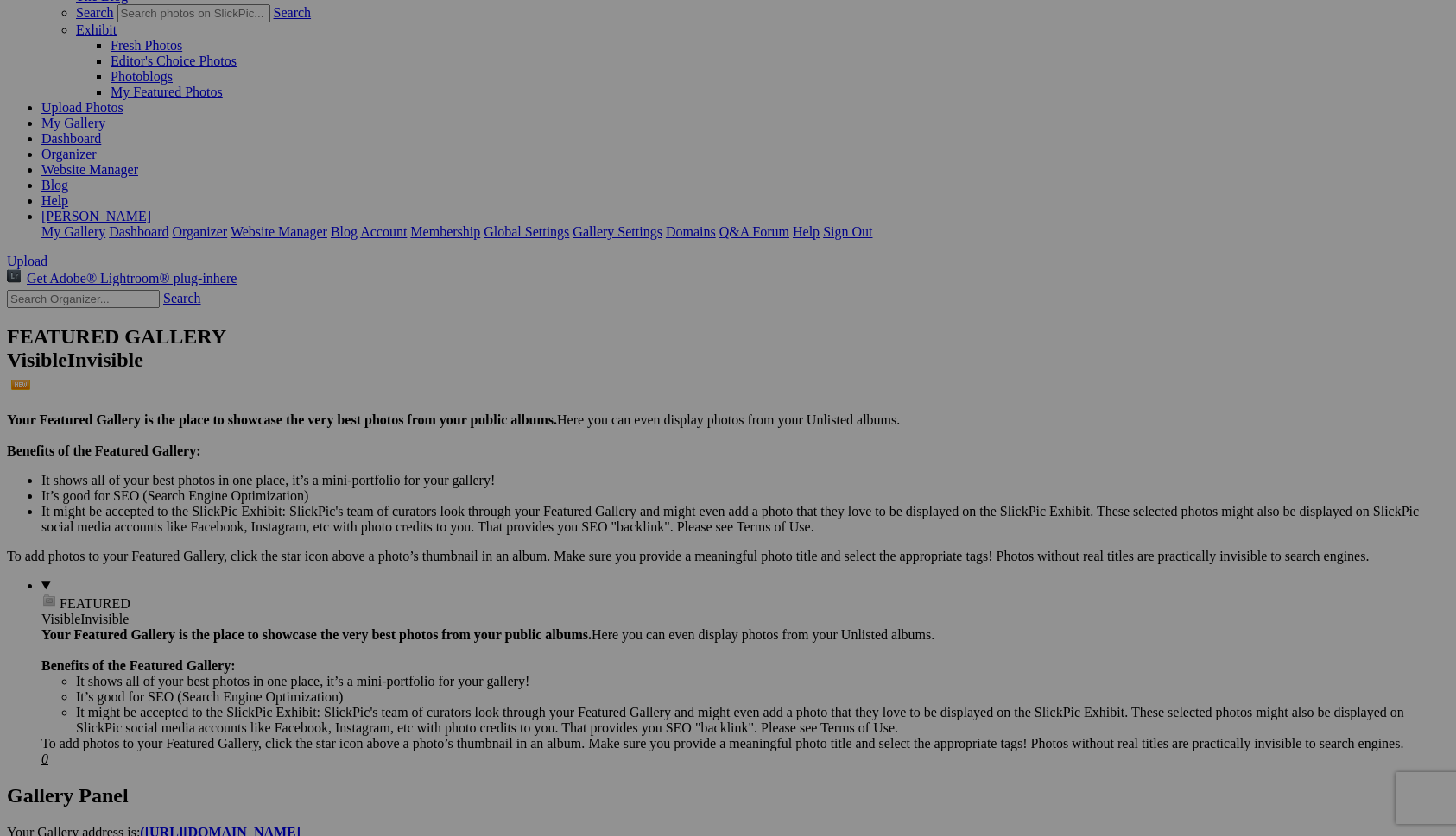
scroll to position [0, 0]
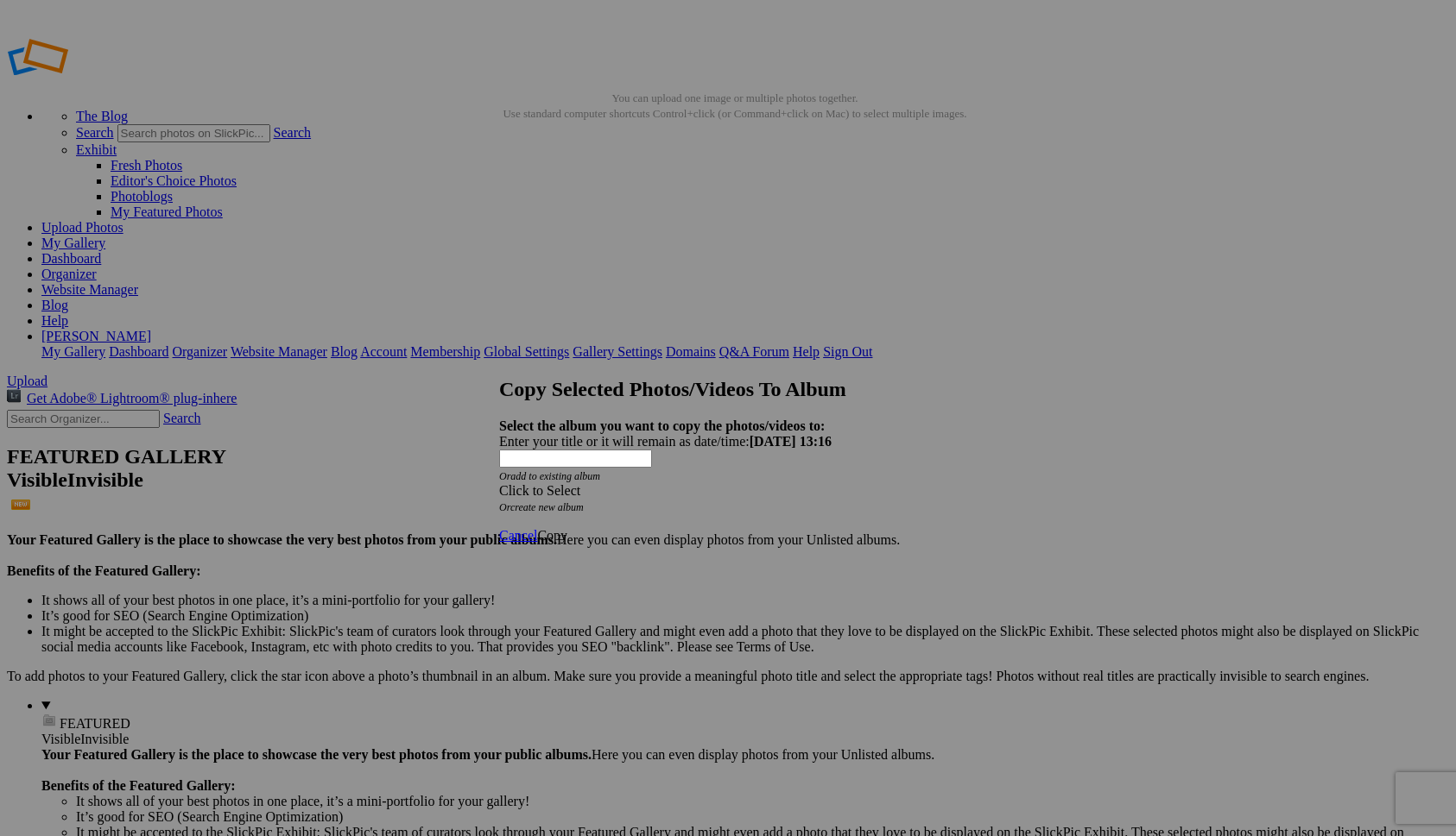
click at [584, 501] on link "create new album" at bounding box center [547, 507] width 73 height 12
click at [589, 434] on div "Enter your title or it will remain as date/time: 2025-10-03 13:16" at bounding box center [728, 442] width 458 height 16
type input "Cityscapes"
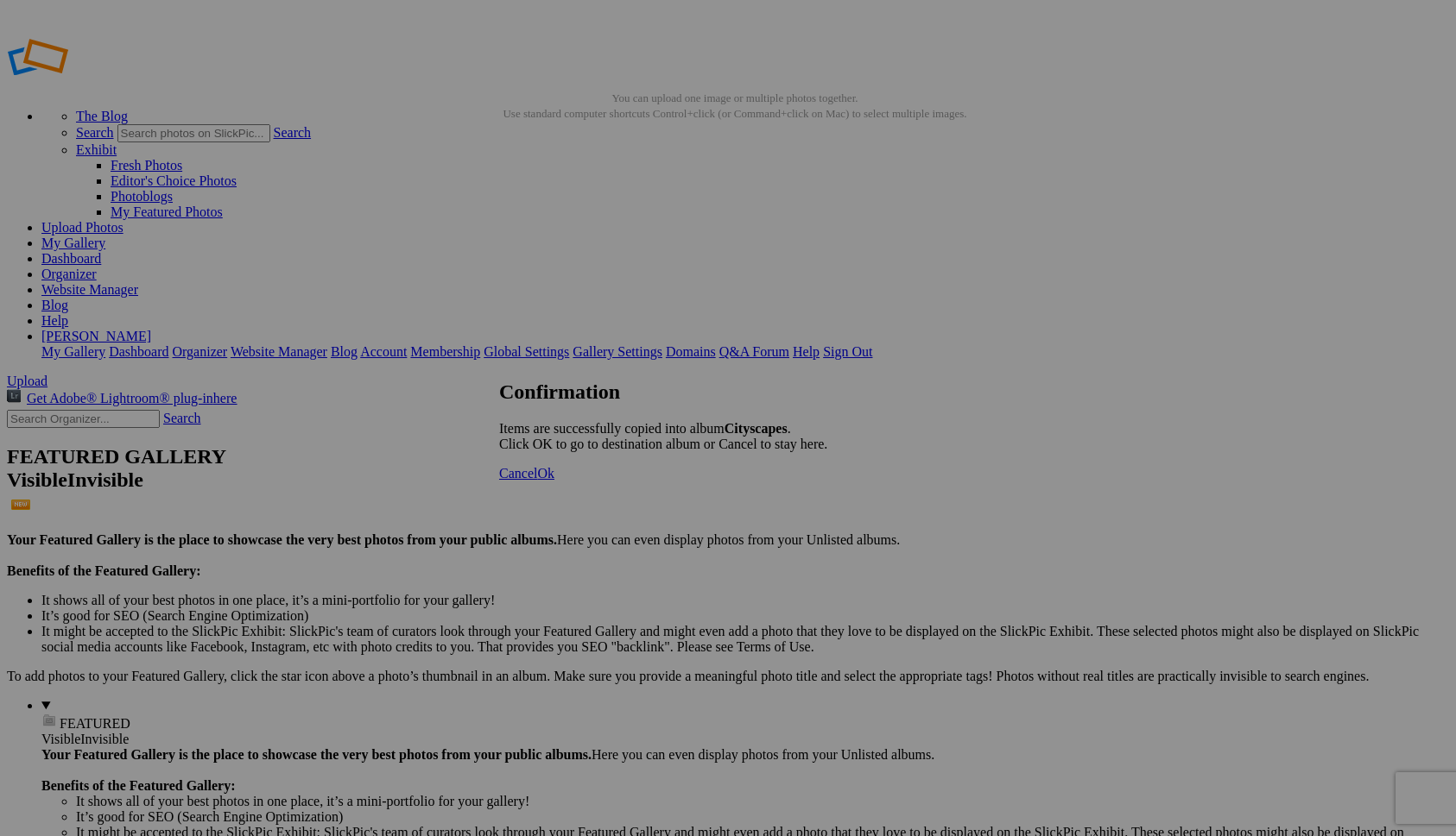
click at [537, 480] on span "Cancel" at bounding box center [518, 473] width 38 height 15
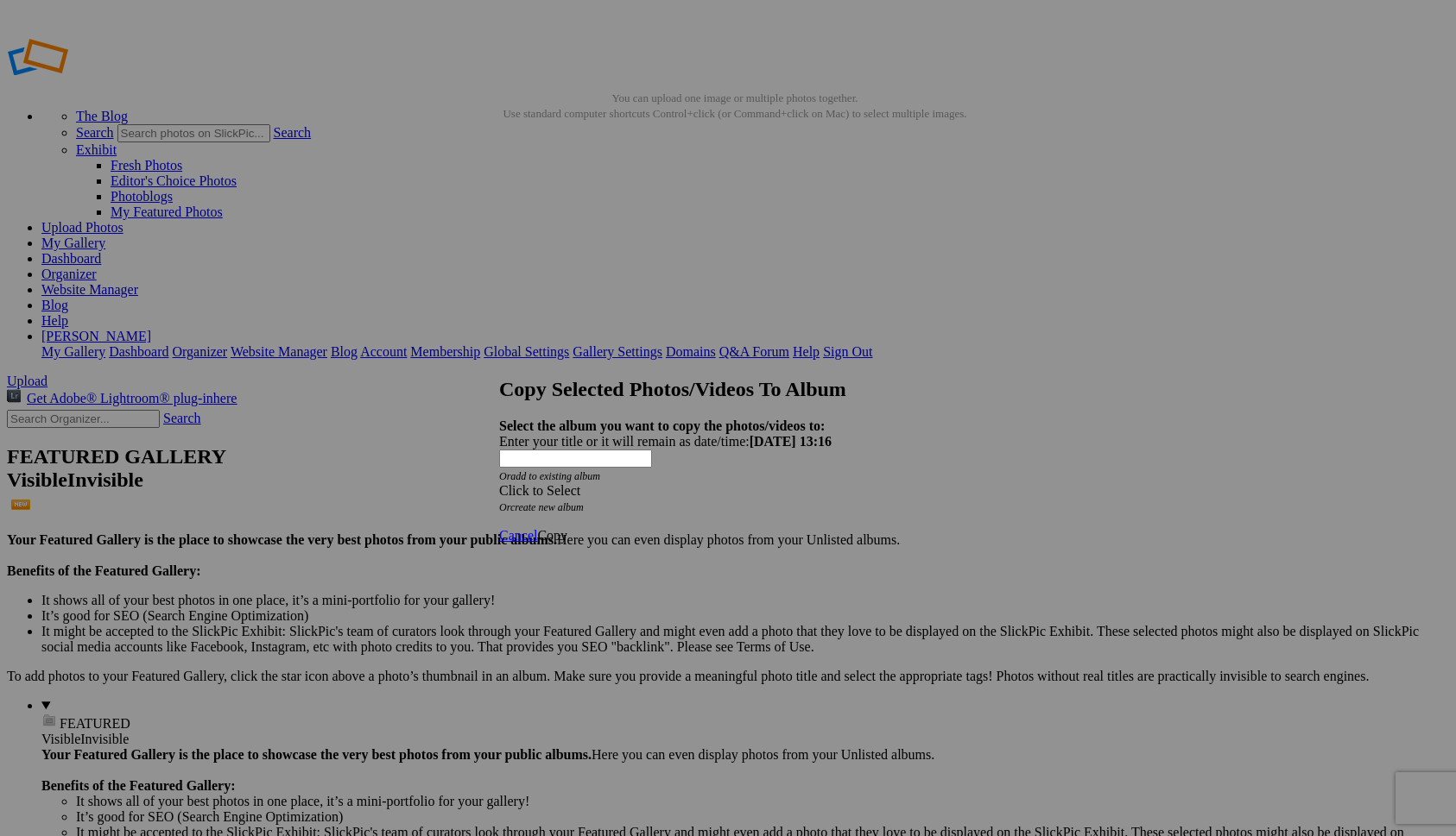
click at [584, 501] on link "create new album" at bounding box center [547, 507] width 73 height 12
click at [592, 434] on div "Enter your title or it will remain as date/time: 2025-10-03 13:16" at bounding box center [728, 442] width 458 height 16
click at [537, 496] on span "Cancel" at bounding box center [518, 488] width 38 height 15
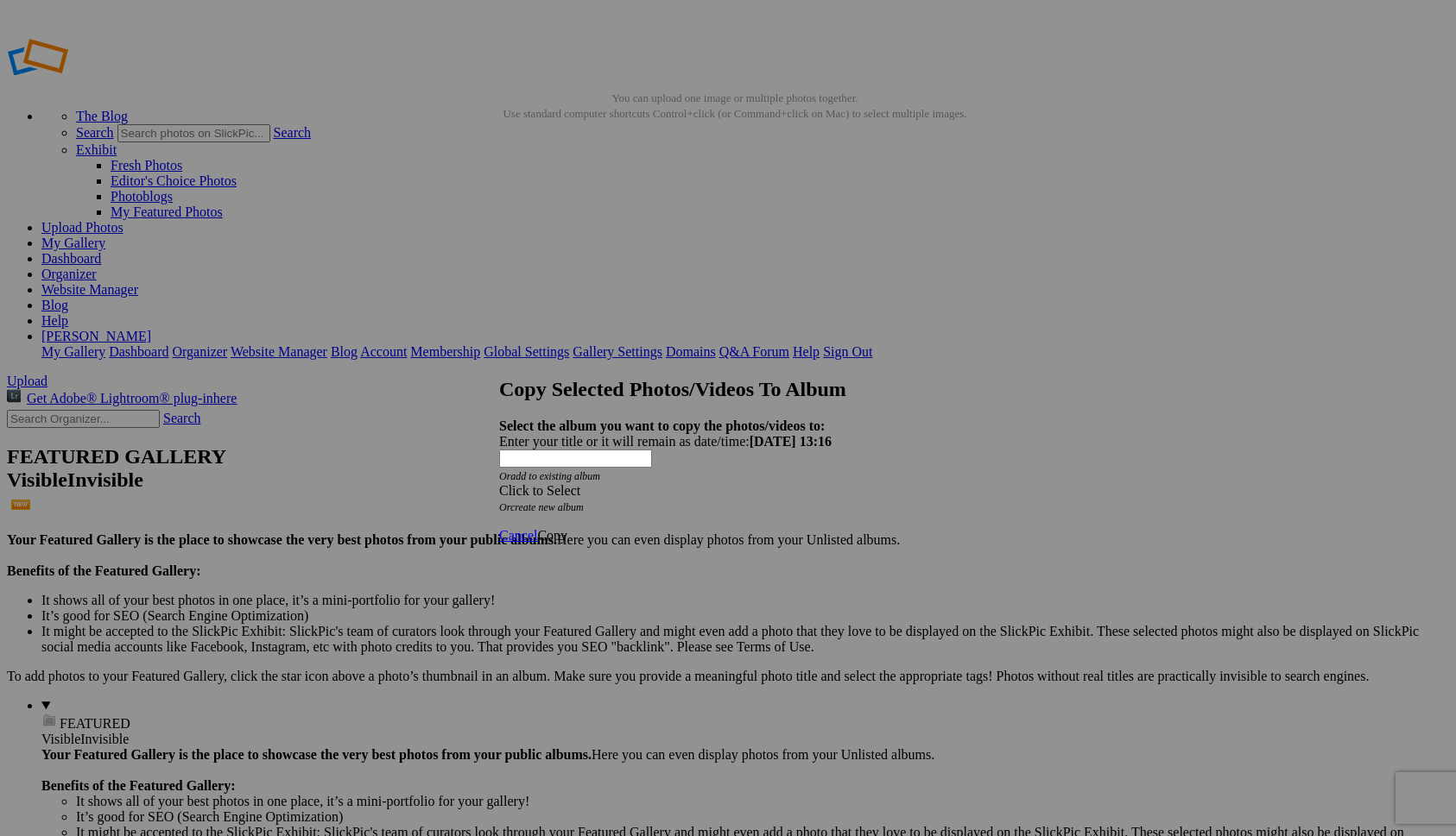
click at [626, 483] on div "Click to Select" at bounding box center [728, 491] width 458 height 16
click at [589, 491] on link "Landscapes" at bounding box center [605, 484] width 65 height 15
click at [568, 528] on span "Copy" at bounding box center [552, 535] width 30 height 15
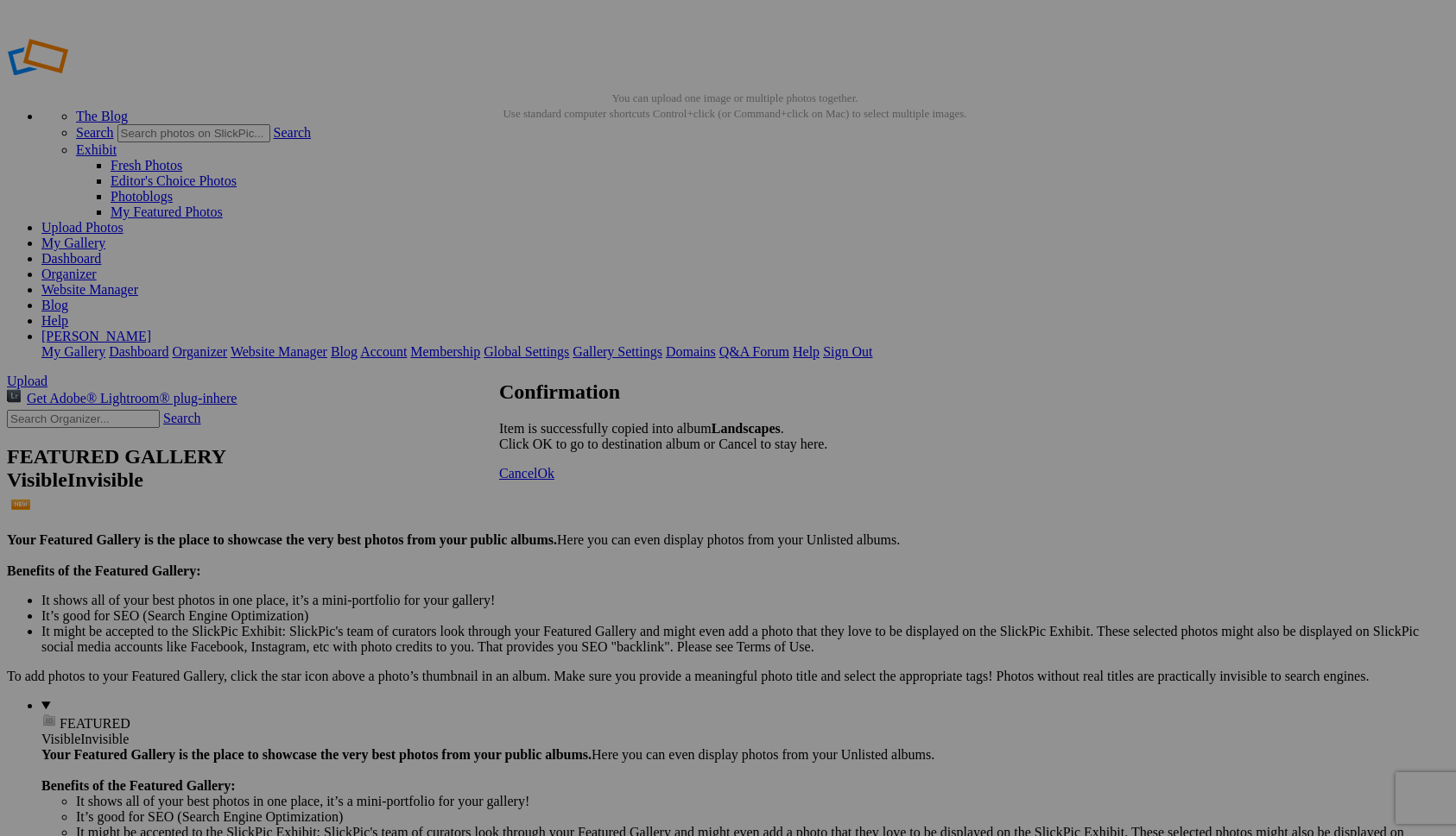
click at [555, 480] on span "Ok" at bounding box center [545, 473] width 17 height 15
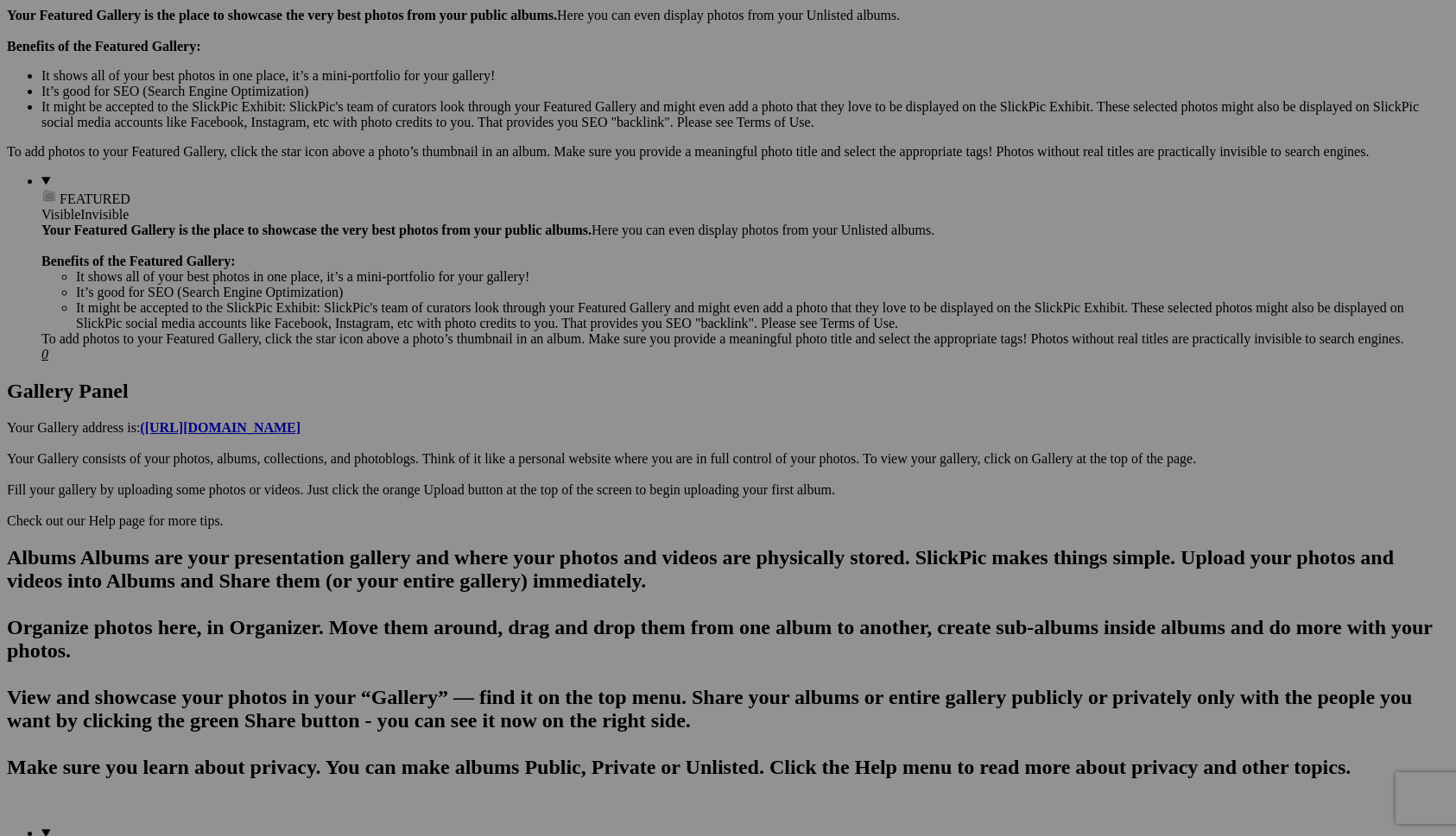
scroll to position [527, 0]
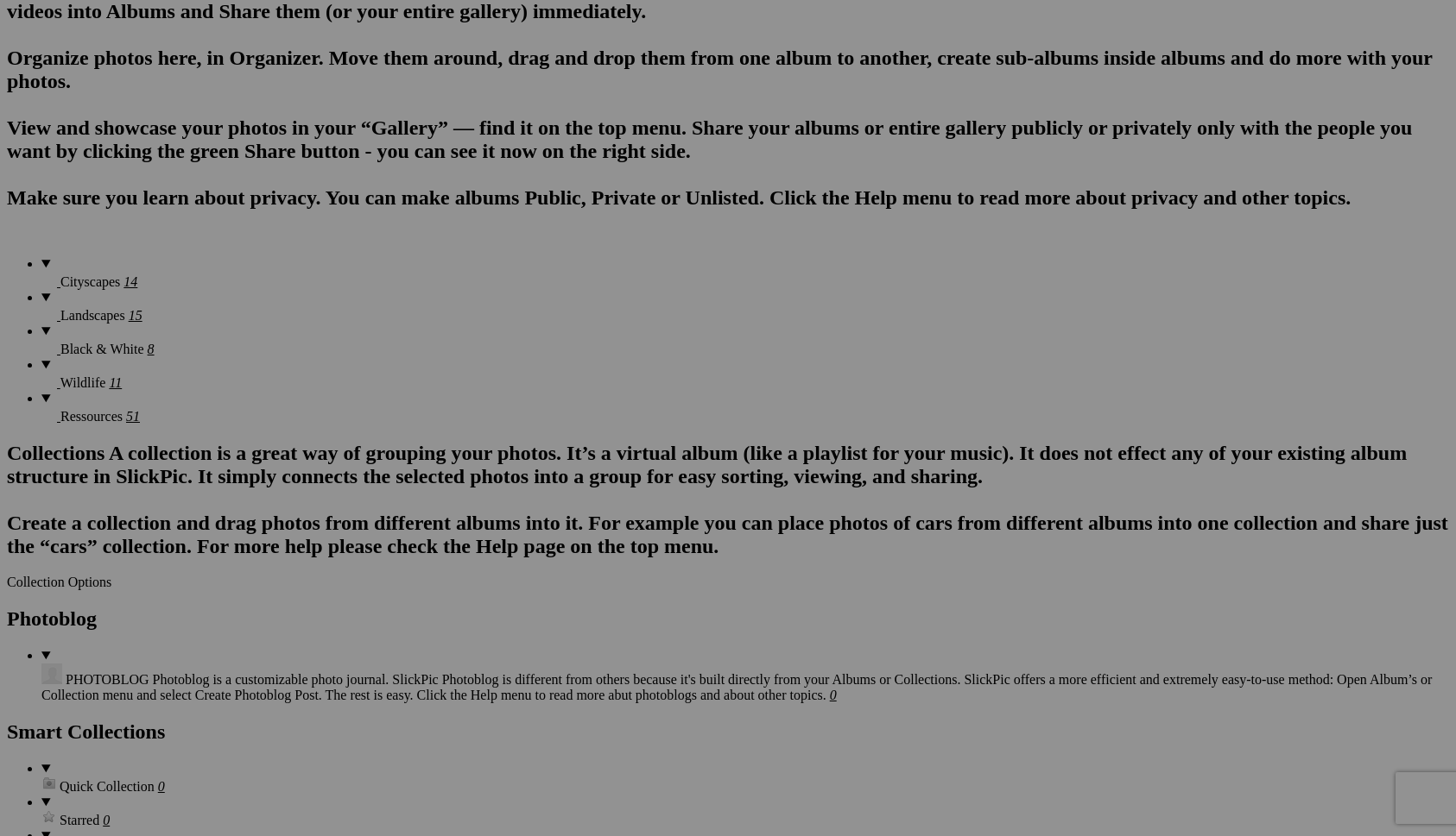
scroll to position [1108, 0]
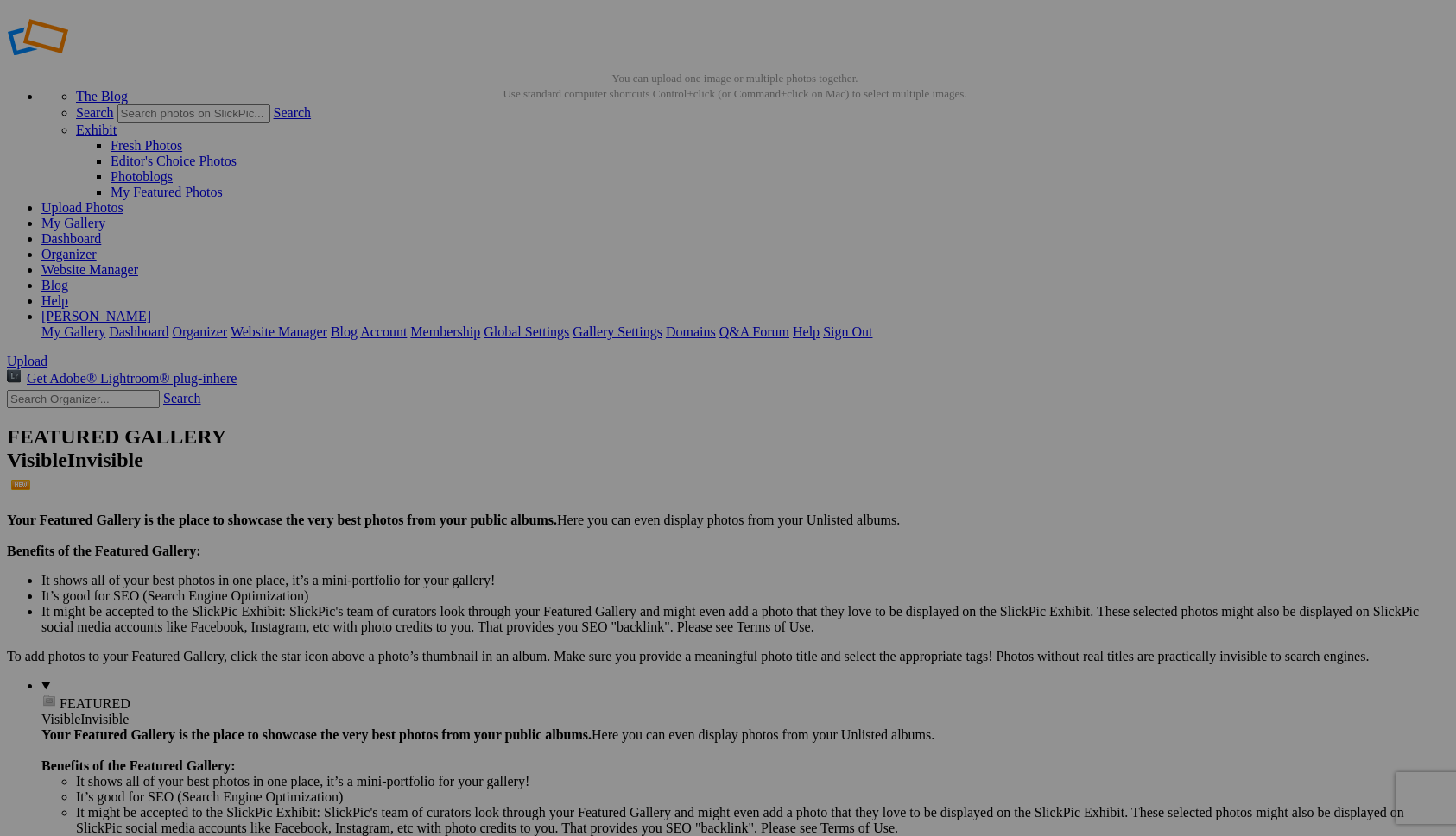
scroll to position [0, 0]
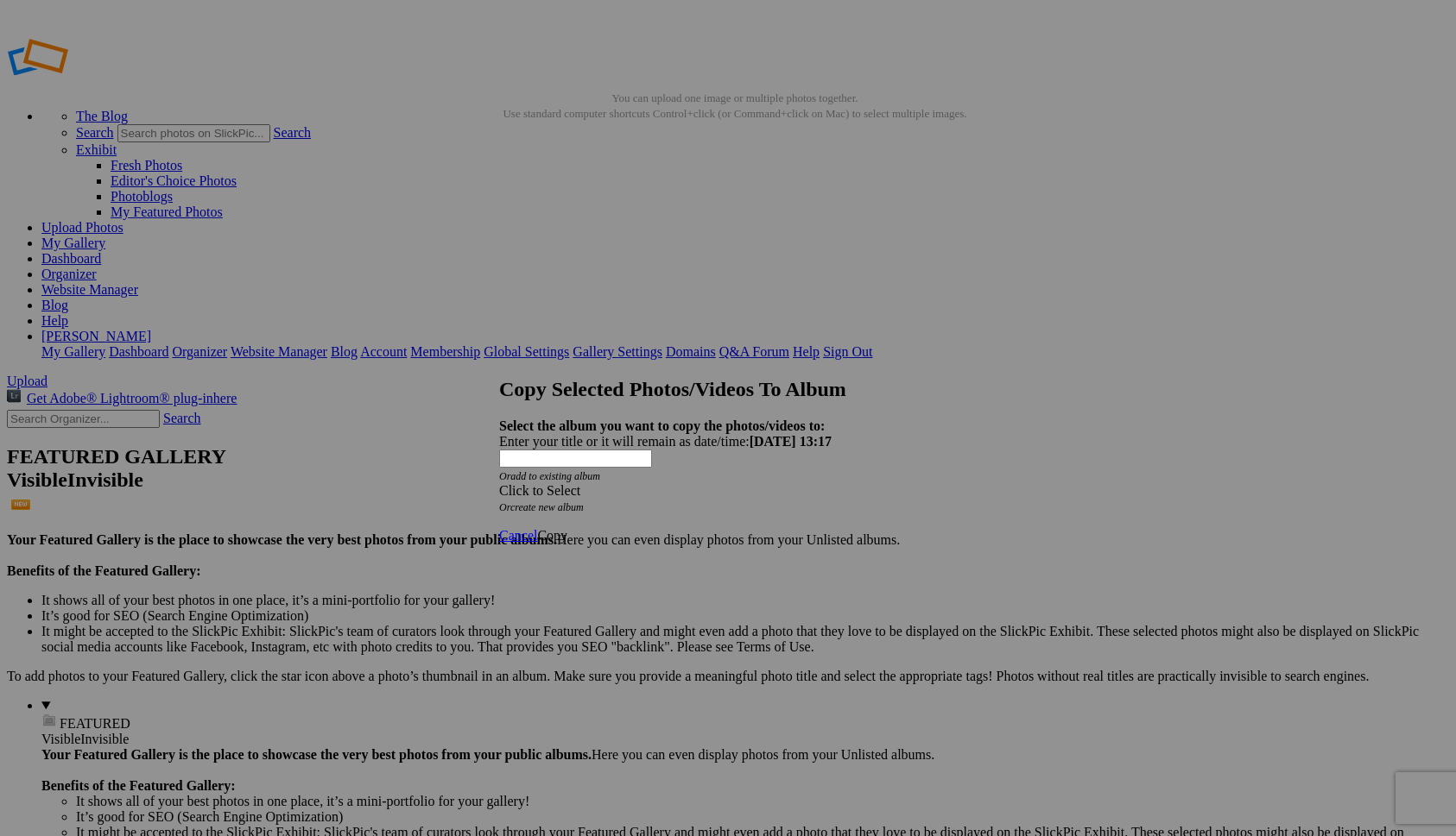
click at [584, 501] on link "create new album" at bounding box center [547, 507] width 73 height 12
click at [605, 435] on div "Enter your title or it will remain as date/time: 2025-10-03 13:17" at bounding box center [728, 442] width 458 height 16
type input "Home page"
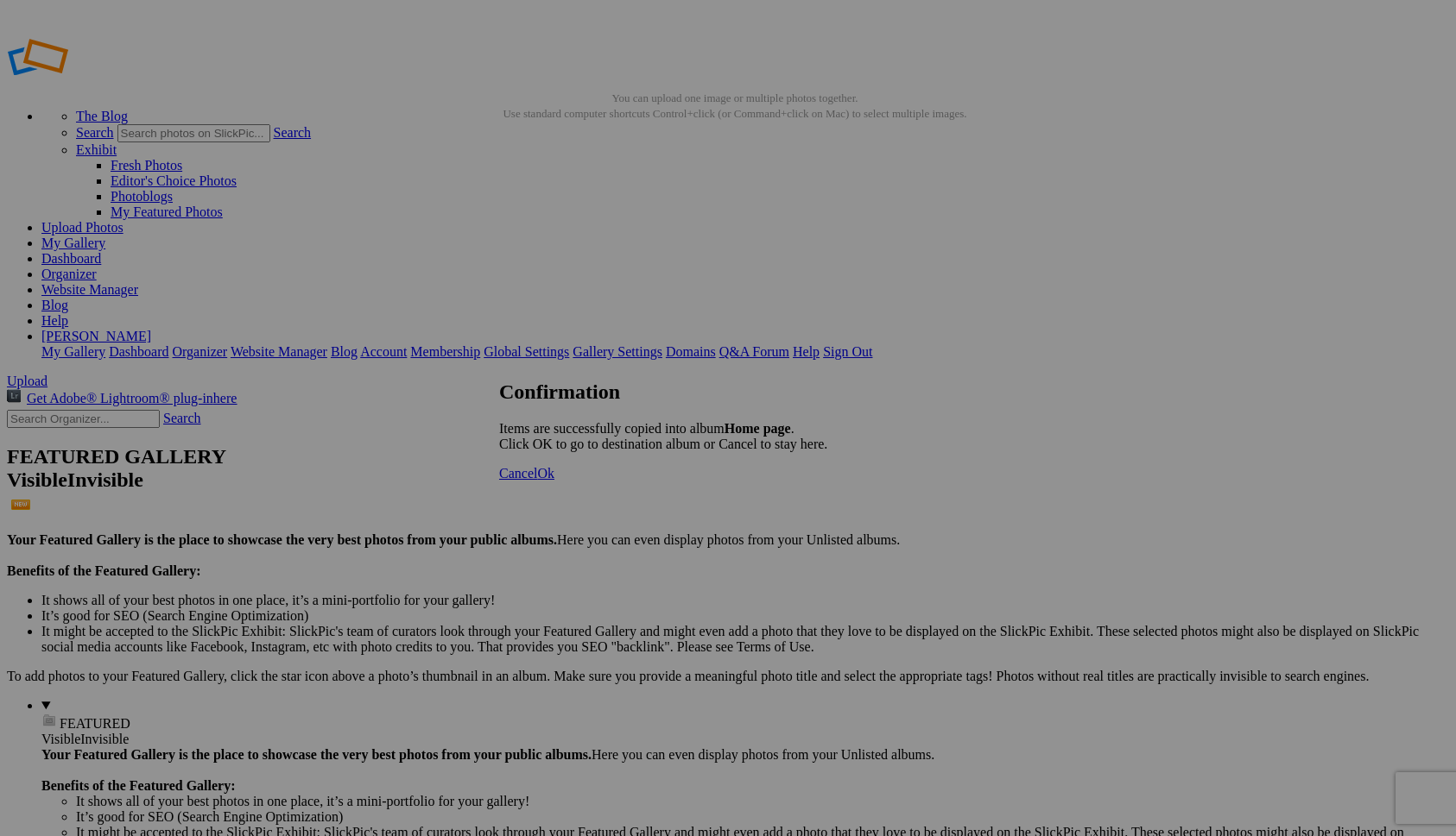
click at [537, 480] on span "Cancel" at bounding box center [518, 473] width 38 height 15
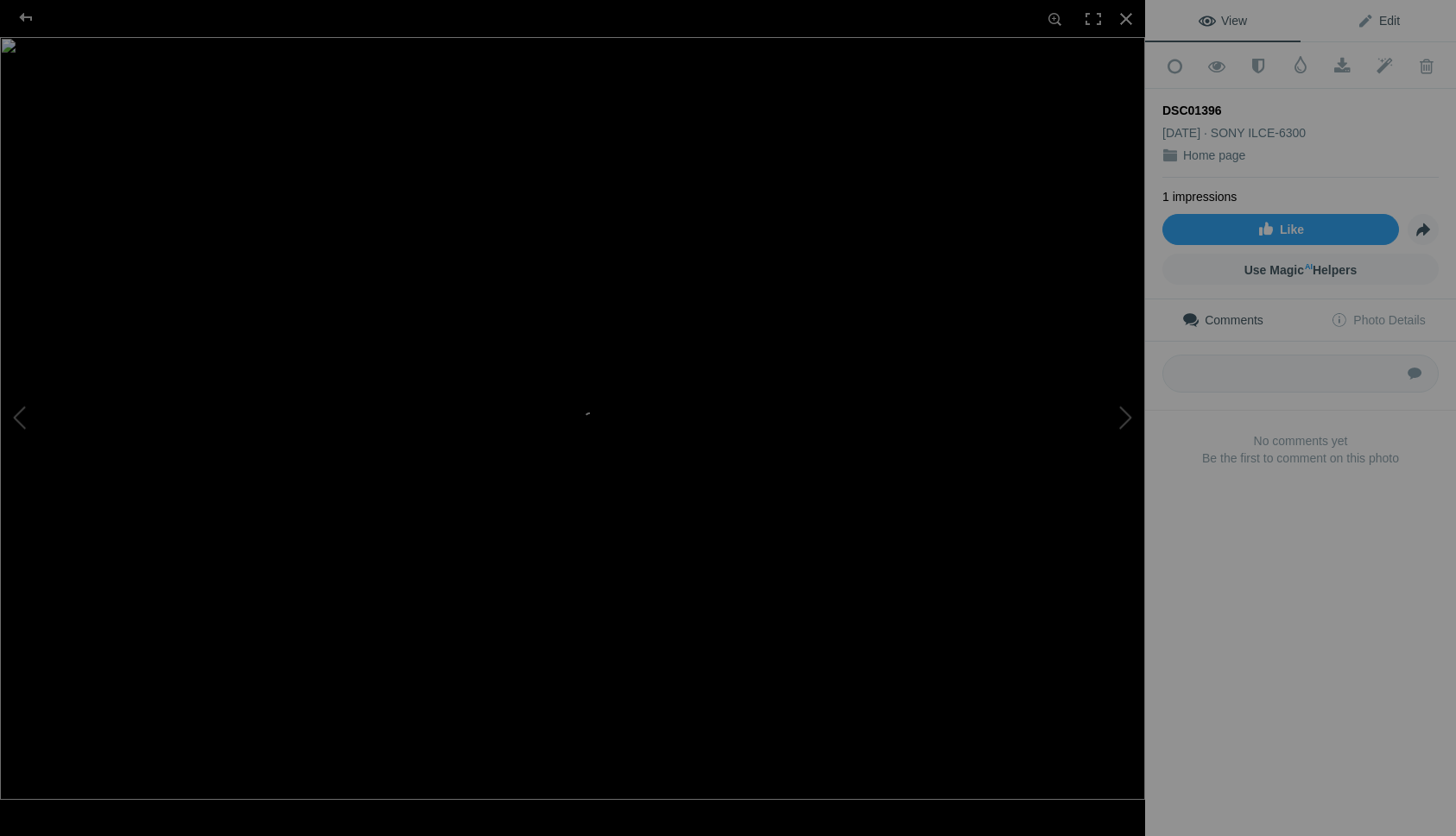
click at [1386, 23] on span "Edit" at bounding box center [1377, 21] width 43 height 14
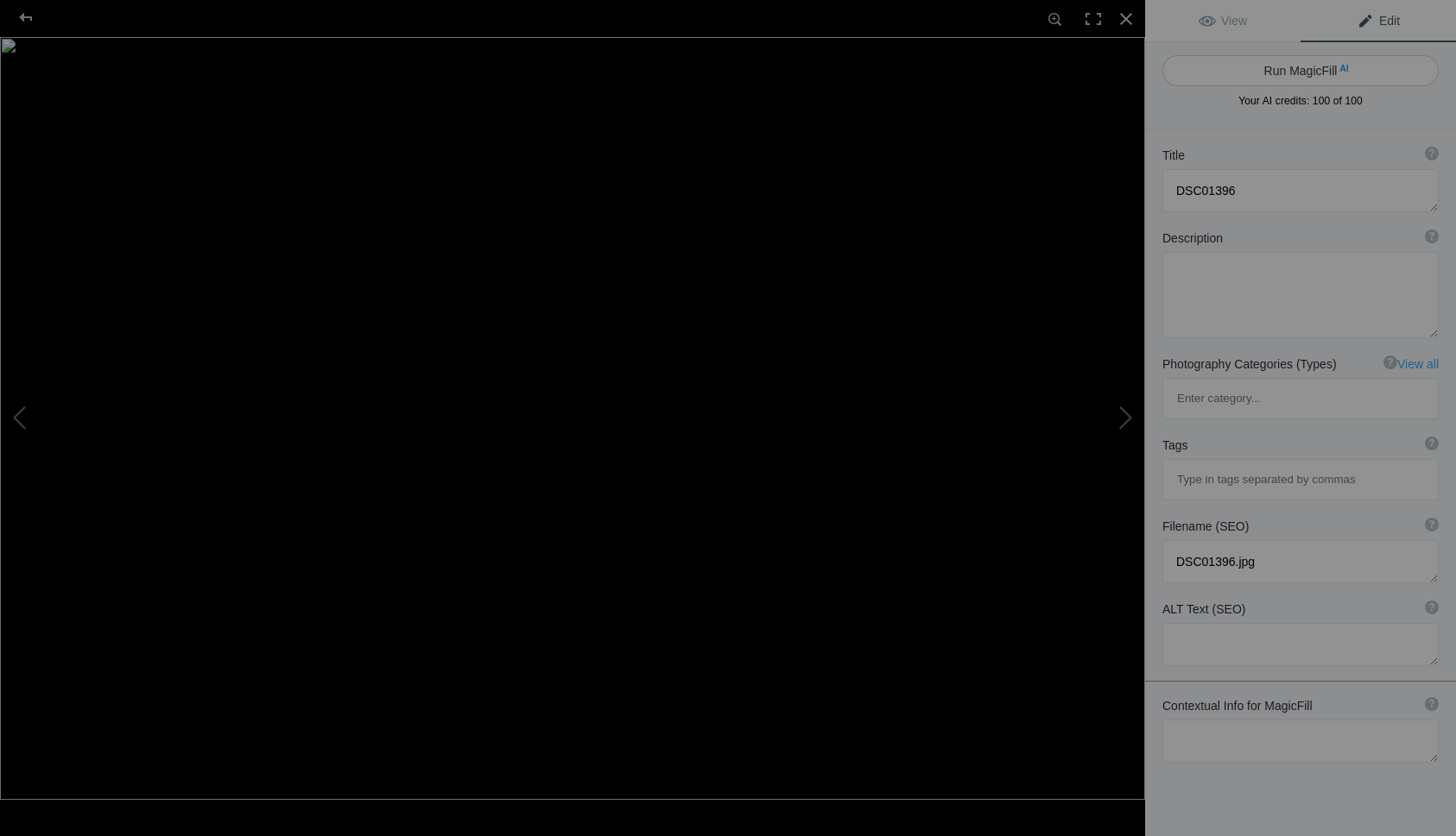
click at [1292, 67] on button "Run MagicFill AI" at bounding box center [1300, 70] width 276 height 31
type textarea "Serene Autumn Reflections at the Bridge in Central Park"
type textarea "Experience the tranquil beauty of autumn in Central Park, where vibrant foliage…"
type textarea "central-park-autumn-bridge.jpg"
type textarea "A picturesque bridge over a calm pond in Central Park, surrounded by vibrant au…"
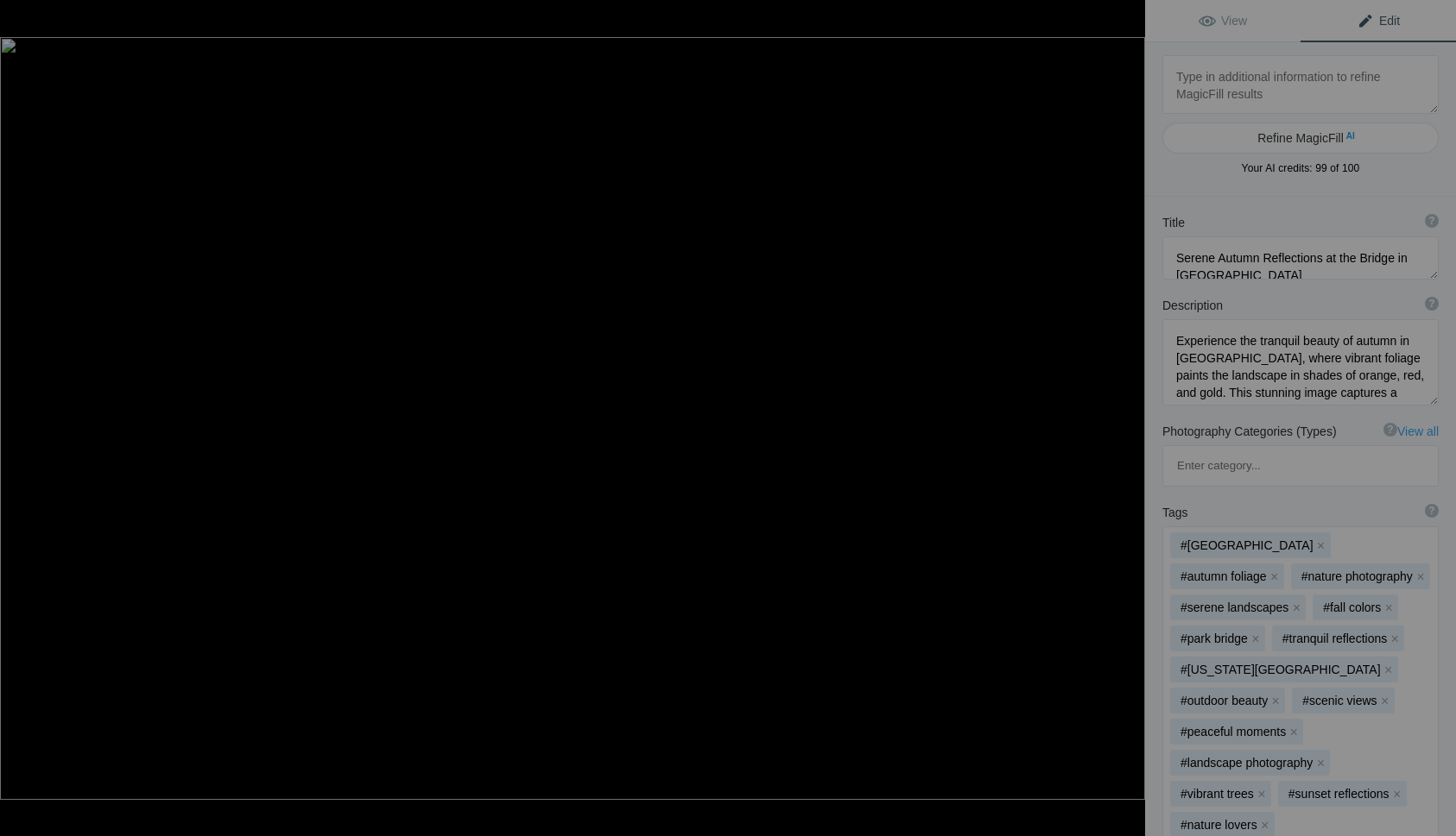
type textarea "30 Scotland08196"
type textarea "30_Scotland08196.jpg"
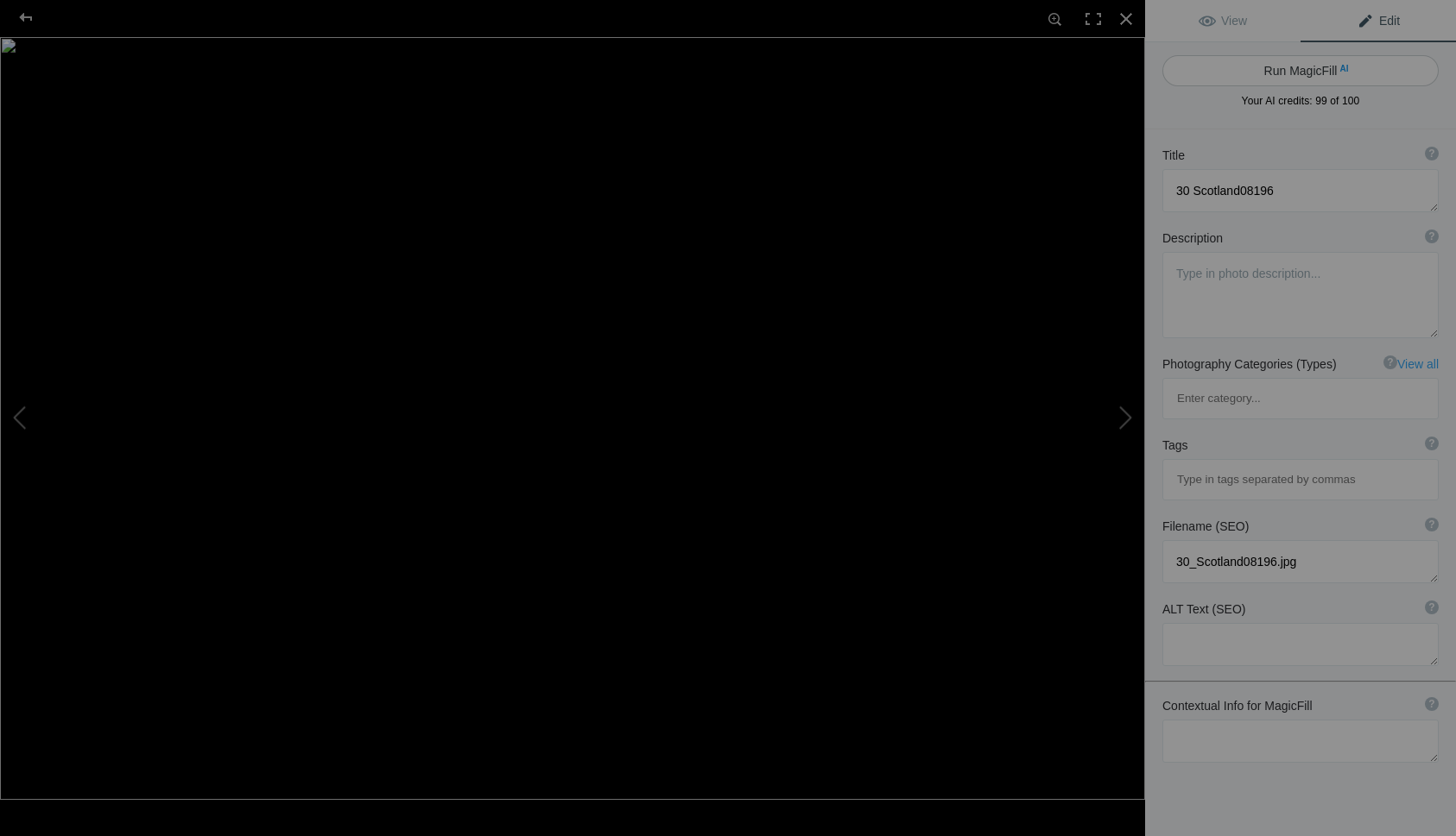
click at [1292, 66] on button "Run MagicFill AI" at bounding box center [1300, 70] width 276 height 31
type textarea "Majestic Steam Train Crossing the Glenfinnan Viaduct in Scotland"
type textarea "Experience the breathtaking beauty of Scotland as a steam train gracefully trav…"
type textarea "steam-train-glenfinnan-viaduct-scotland.jpg"
type textarea "A steam train crosses the Glenfinnan Viaduct in Scotland, surrounded by lush gr…"
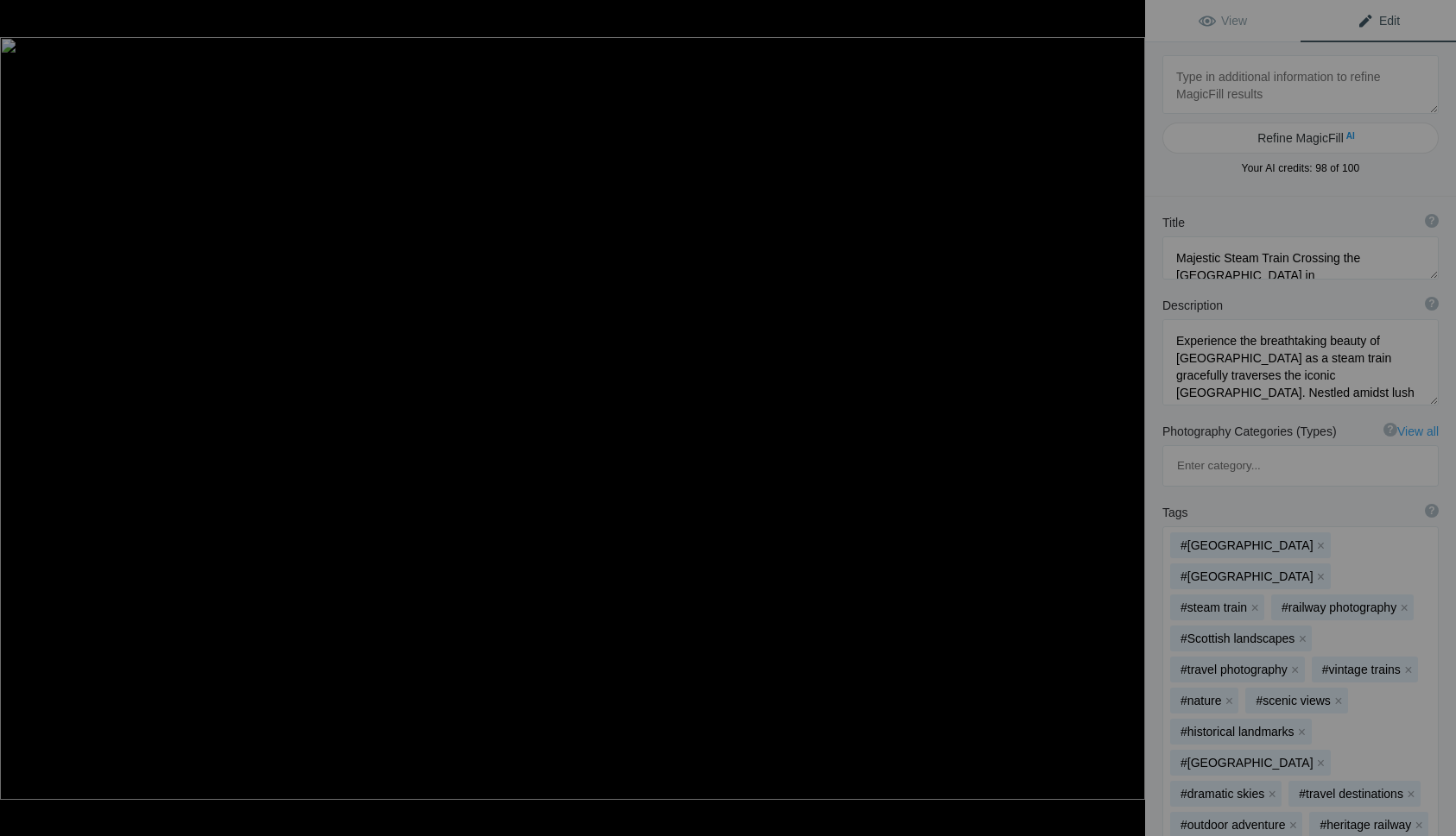
type textarea "14 Ireland9131-Enhanced-NR"
type textarea "14_Ireland9131-Enhanced-NR.jpg"
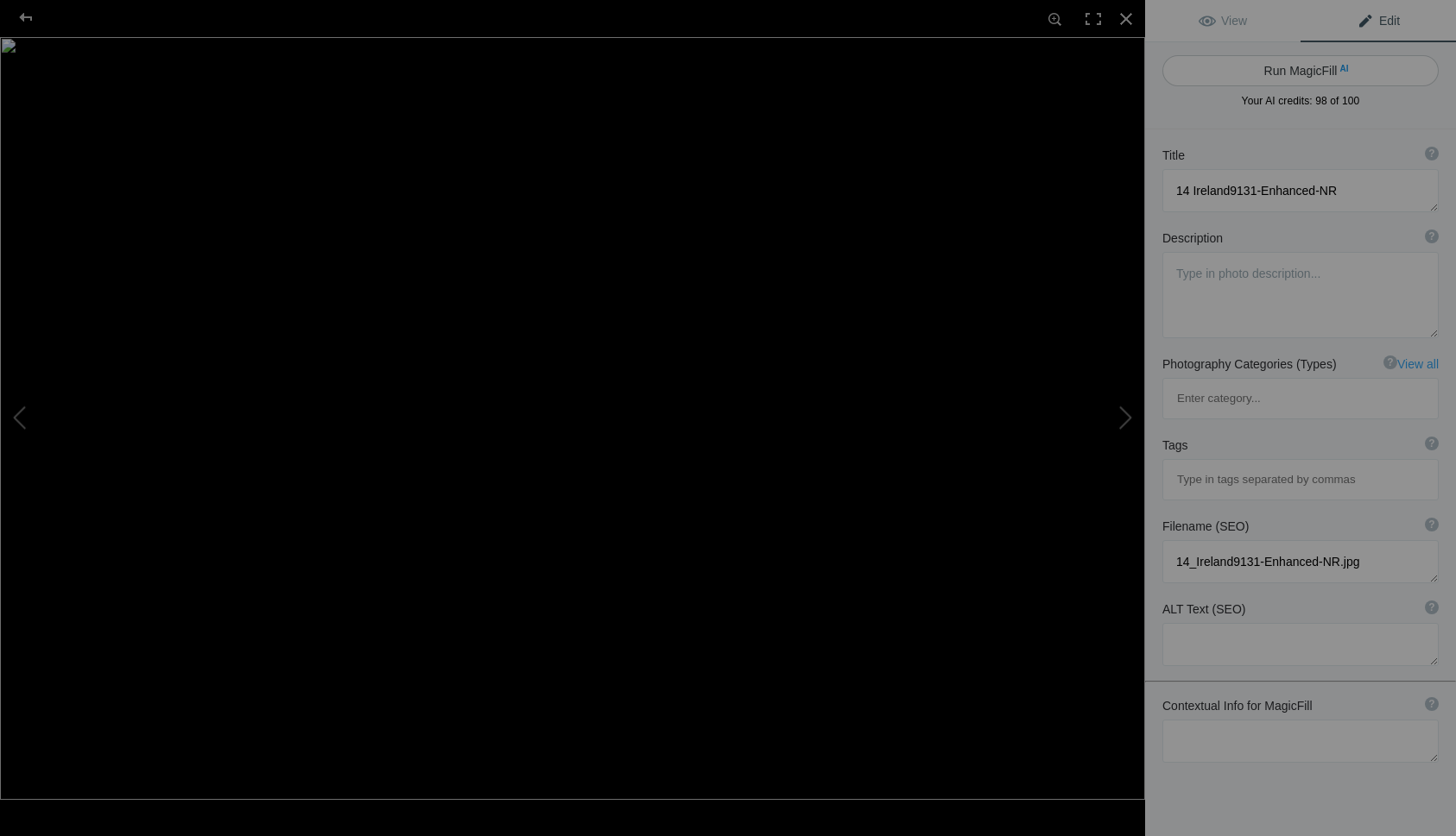
click at [1292, 66] on button "Run MagicFill AI" at bounding box center [1300, 70] width 276 height 31
type textarea "Stunning View of a Historic Castle in [GEOGRAPHIC_DATA] Surrounded by [PERSON_N…"
type textarea "This captivating image showcases a historic castle nestled in the heart of Irel…"
type textarea "historic-castle-ireland-lake.jpg"
type textarea "A historic castle in Ireland reflected in a serene lake, surrounded by lush gre…"
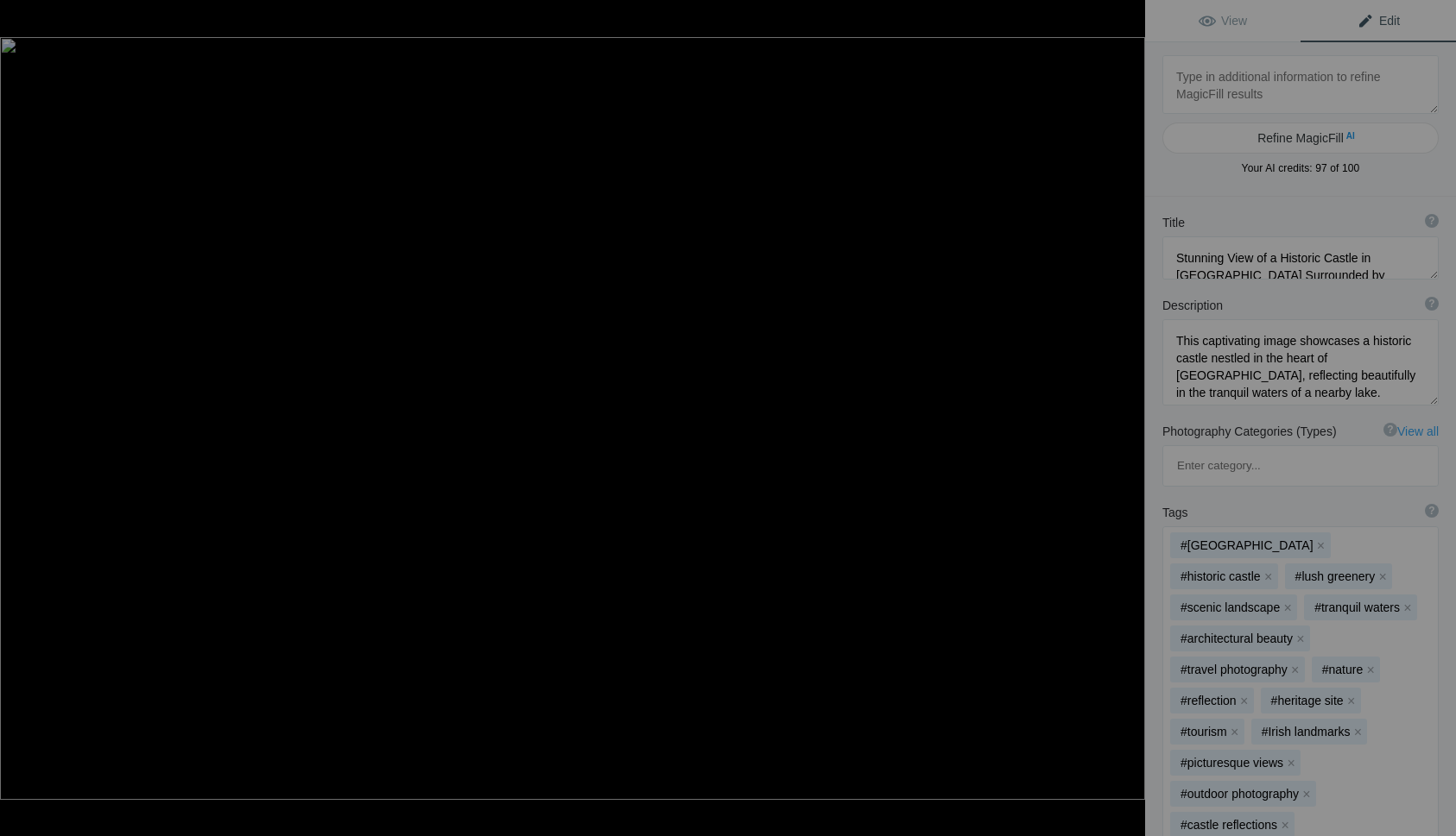
type textarea "9 Elephants4563-2"
type textarea "9_Elephants4563-2.jpg"
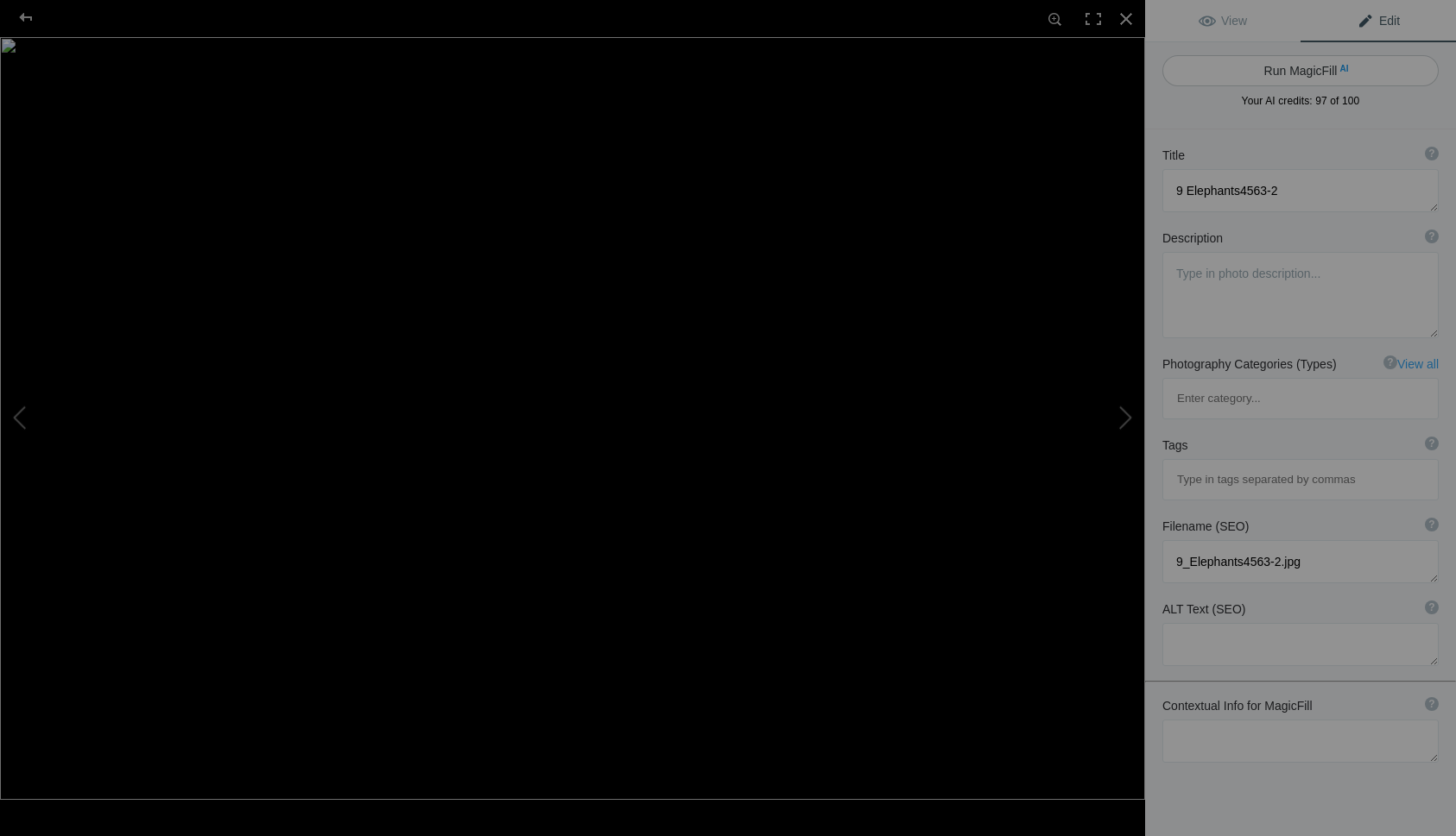
click at [1285, 66] on button "Run MagicFill AI" at bounding box center [1300, 70] width 276 height 31
type textarea "Majestic Elephant in Black and White"
type textarea "This striking black and white photograph captures the powerful presence of an e…"
type textarea "majestic-elephant-black-and-white.jpg"
type textarea "A close-up of a majestic elephant in black and white, showcasing its tusks and …"
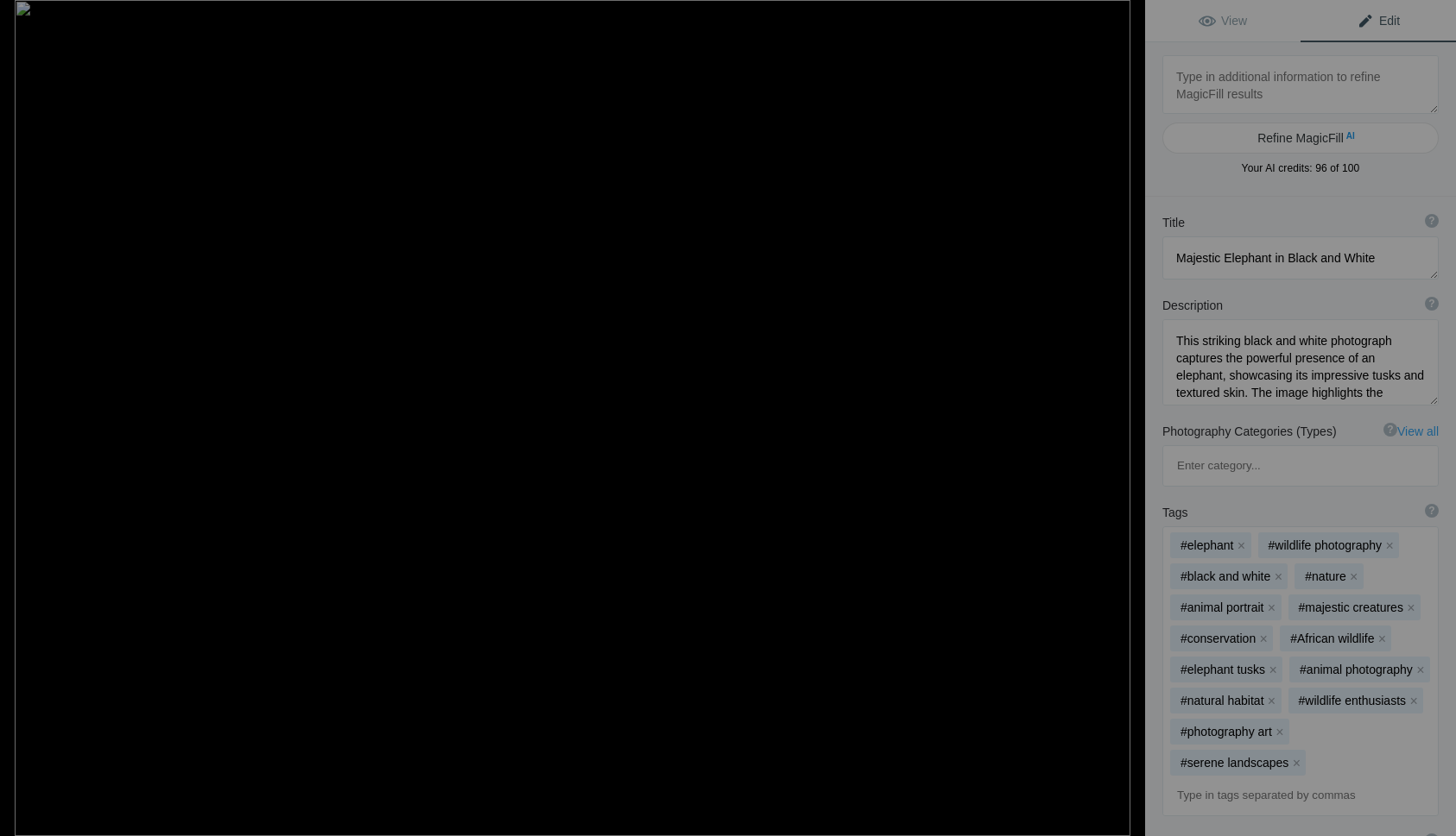
type textarea "7 Colorado20240926_071125"
type textarea "7_Colorado20240926_071125.jpg"
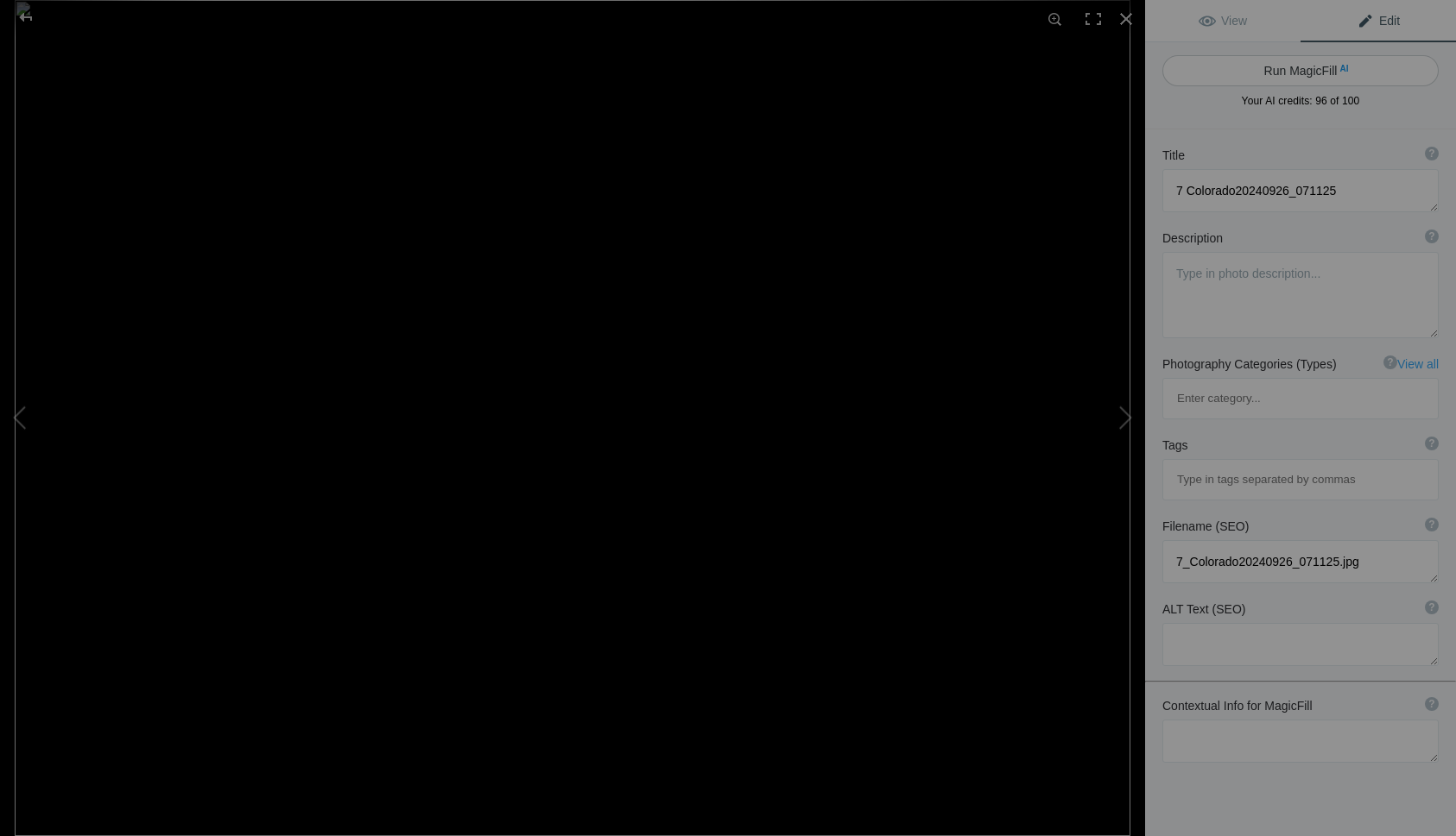
click at [1285, 63] on button "Run MagicFill AI" at bounding box center [1300, 70] width 276 height 31
type textarea "Majestic Maroon Bells at Sunrise: Autumn Reflections in Colorado"
type textarea "Experience the breathtaking beauty of the Maroon Bells in Colorado during the p…"
type textarea "maroon-bells-autumn-sunrise.jpg"
type textarea "A stunning view of the Maroon Bells in Colorado at sunrise, showcasing vibrant …"
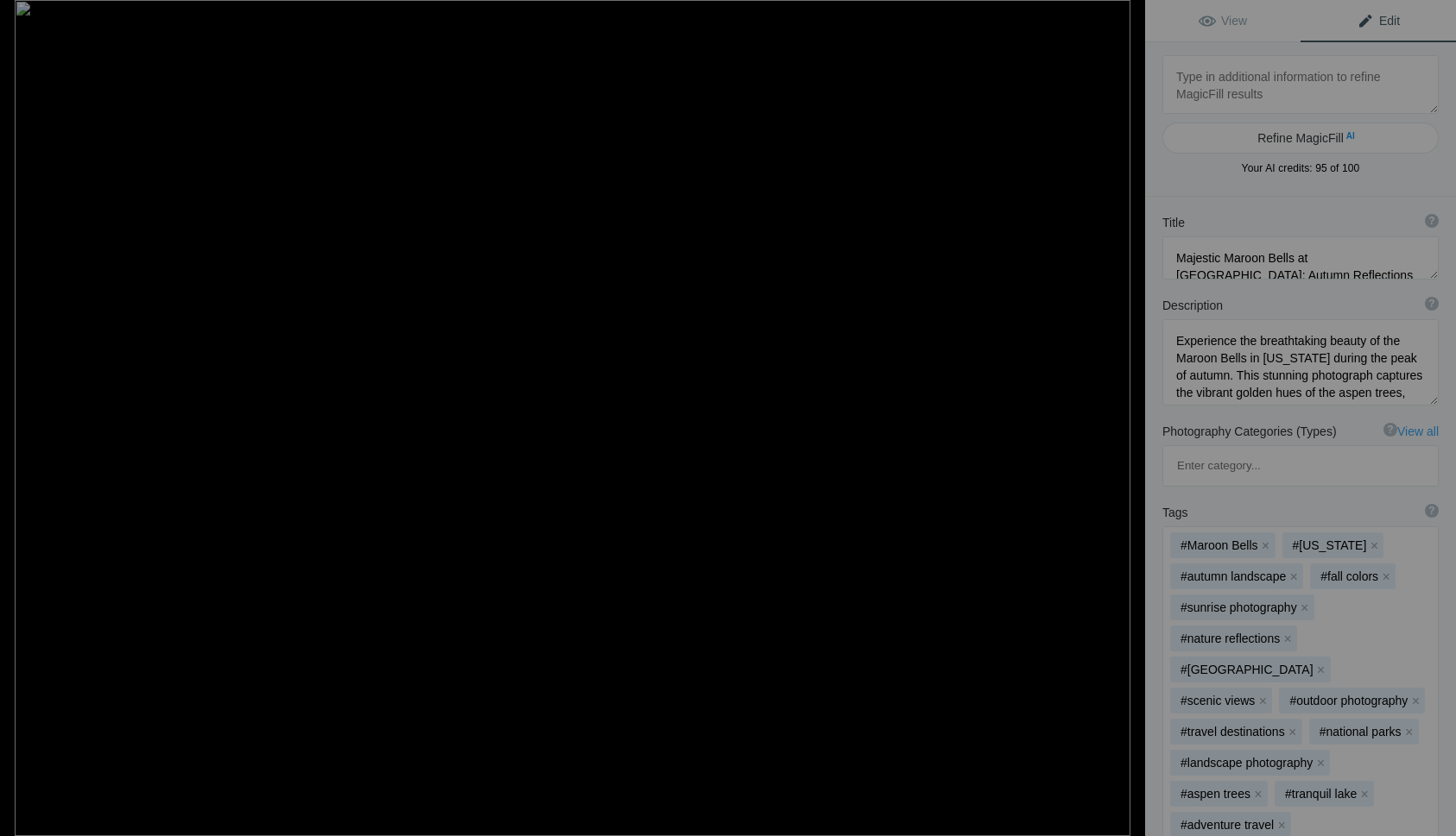
type textarea "Serene Autumn Reflections at the Bridge in Central Park"
type textarea "Experience the tranquil beauty of autumn in Central Park, where vibrant foliage…"
type textarea "central-park-autumn-bridge.jpg"
type textarea "A picturesque bridge over a calm pond in Central Park, surrounded by vibrant au…"
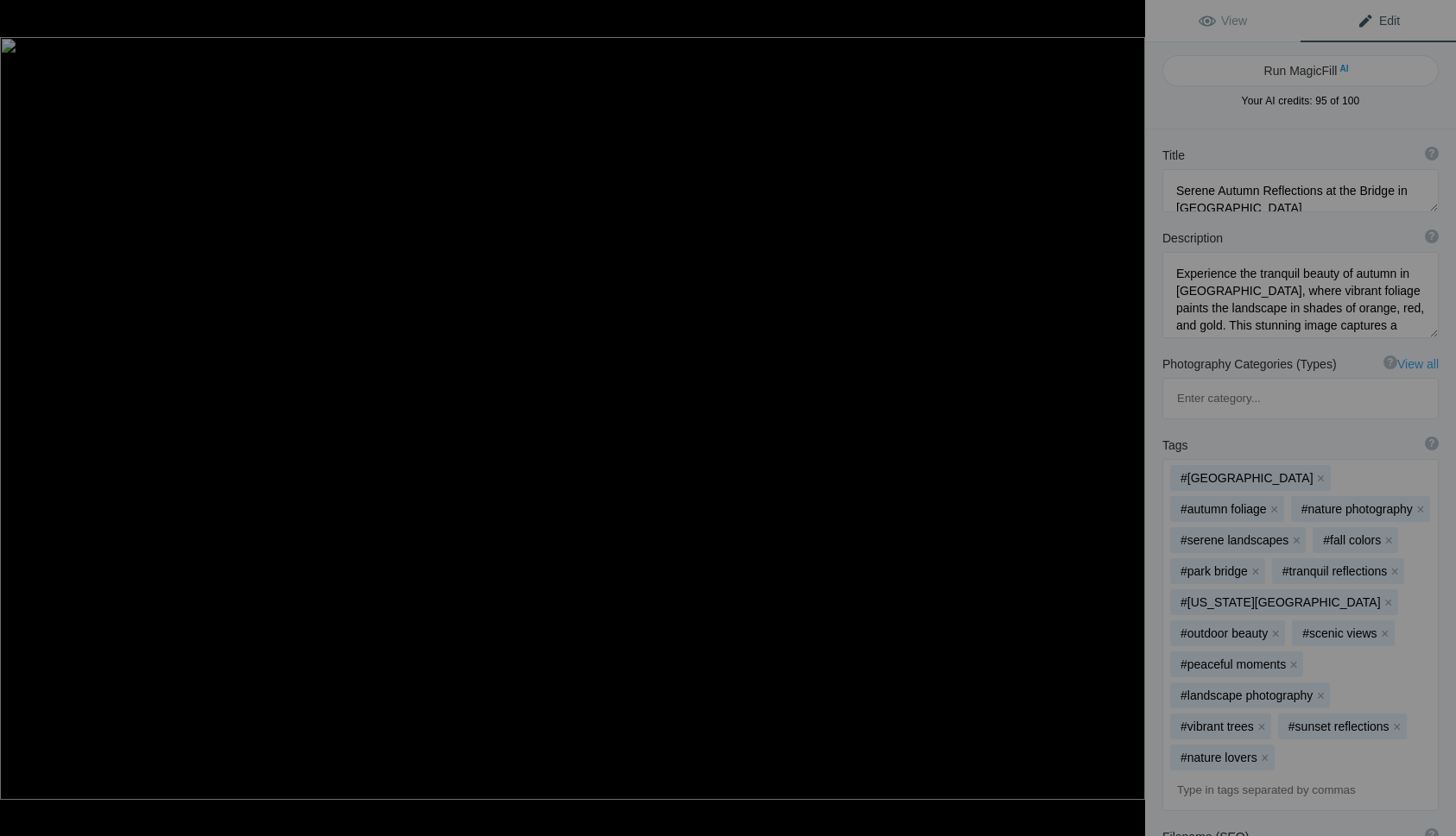
click at [1285, 63] on button "Run MagicFill AI" at bounding box center [1300, 70] width 276 height 31
type textarea "Tranquil Autumn Reflections at Central Park Bridge"
type textarea "Discover the serene beauty of autumn in Central Park through this captivating i…"
type textarea "tranquil-autumn-reflections-central-park-bridge.jpg"
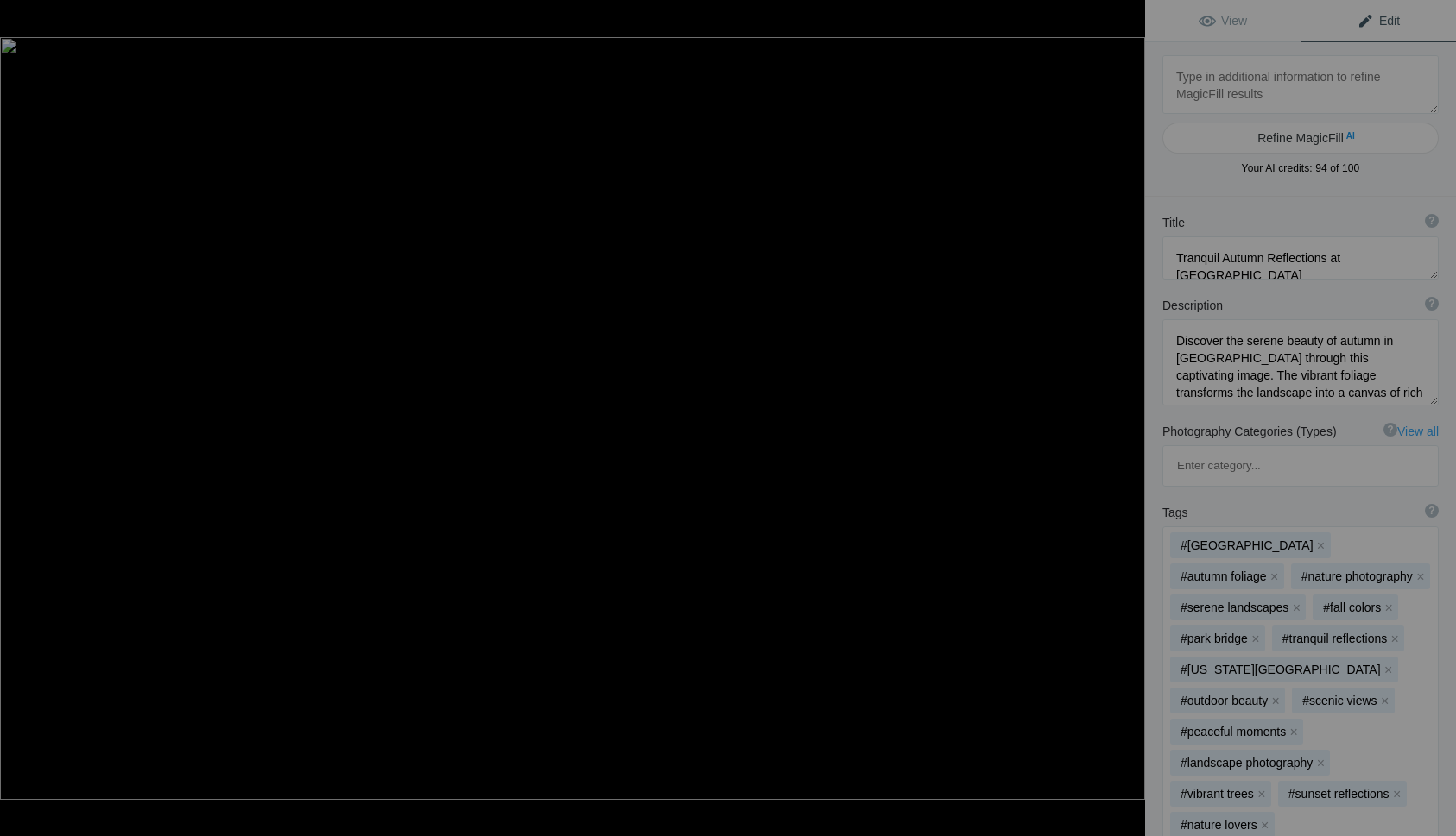
type textarea "Majestic Steam Train Crossing the Glenfinnan Viaduct in Scotland"
type textarea "Experience the breathtaking beauty of Scotland as a steam train gracefully trav…"
type textarea "steam-train-glenfinnan-viaduct-scotland.jpg"
type textarea "A steam train crosses the Glenfinnan Viaduct in Scotland, surrounded by lush gr…"
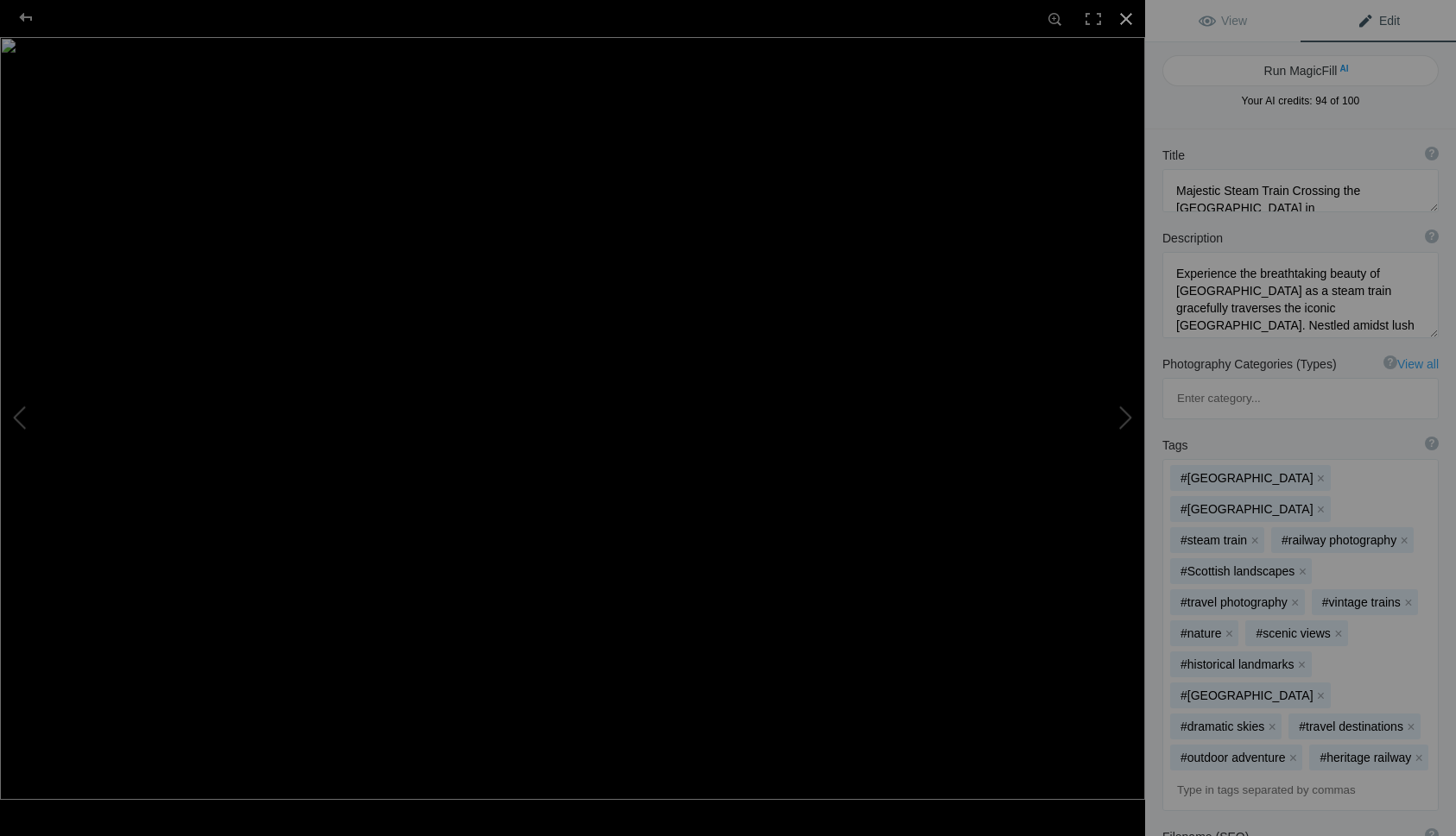
click at [1125, 19] on div at bounding box center [1126, 19] width 38 height 38
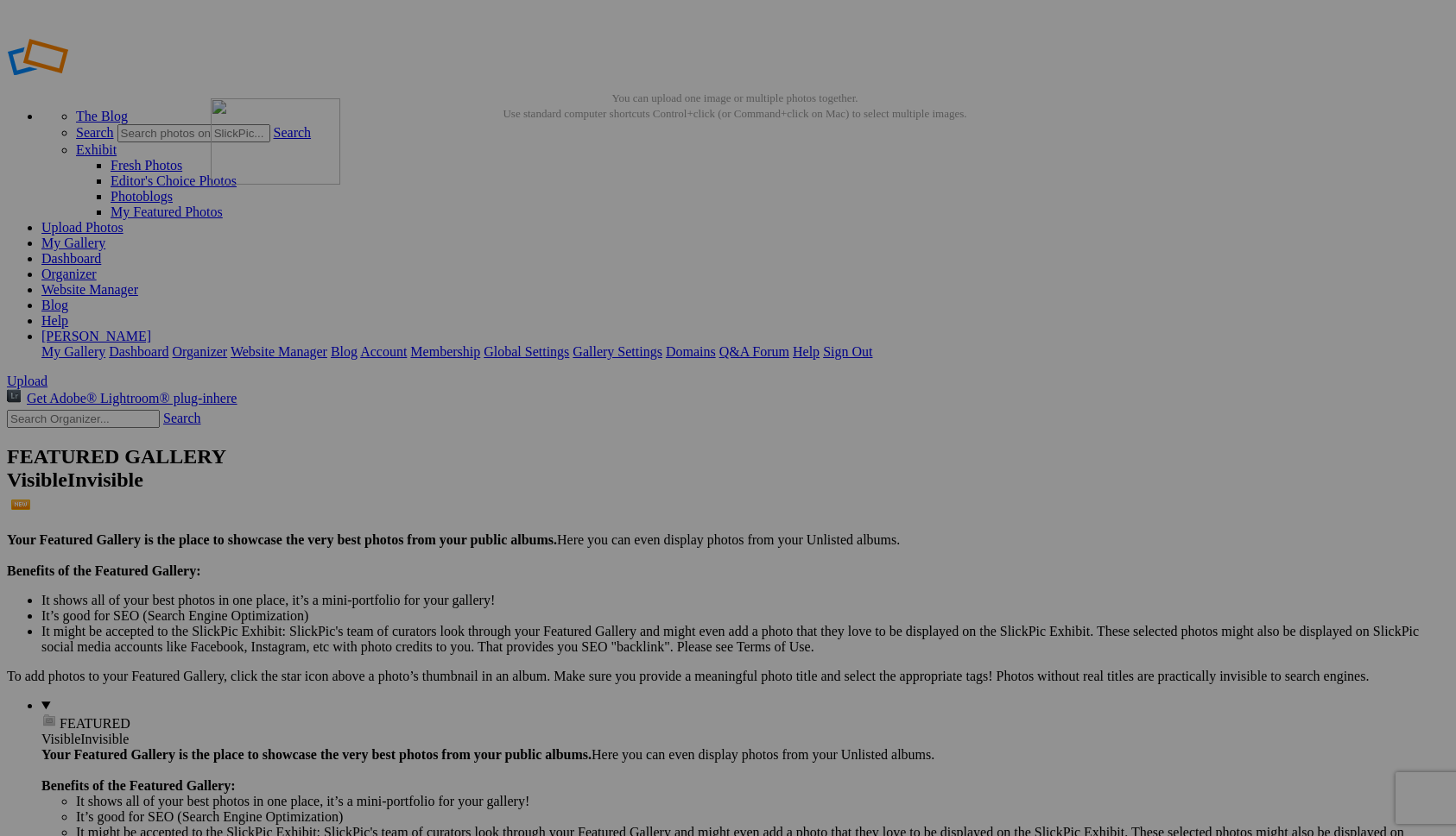
drag, startPoint x: 651, startPoint y: 232, endPoint x: 437, endPoint y: 218, distance: 214.5
drag, startPoint x: 905, startPoint y: 253, endPoint x: 1122, endPoint y: 230, distance: 218.2
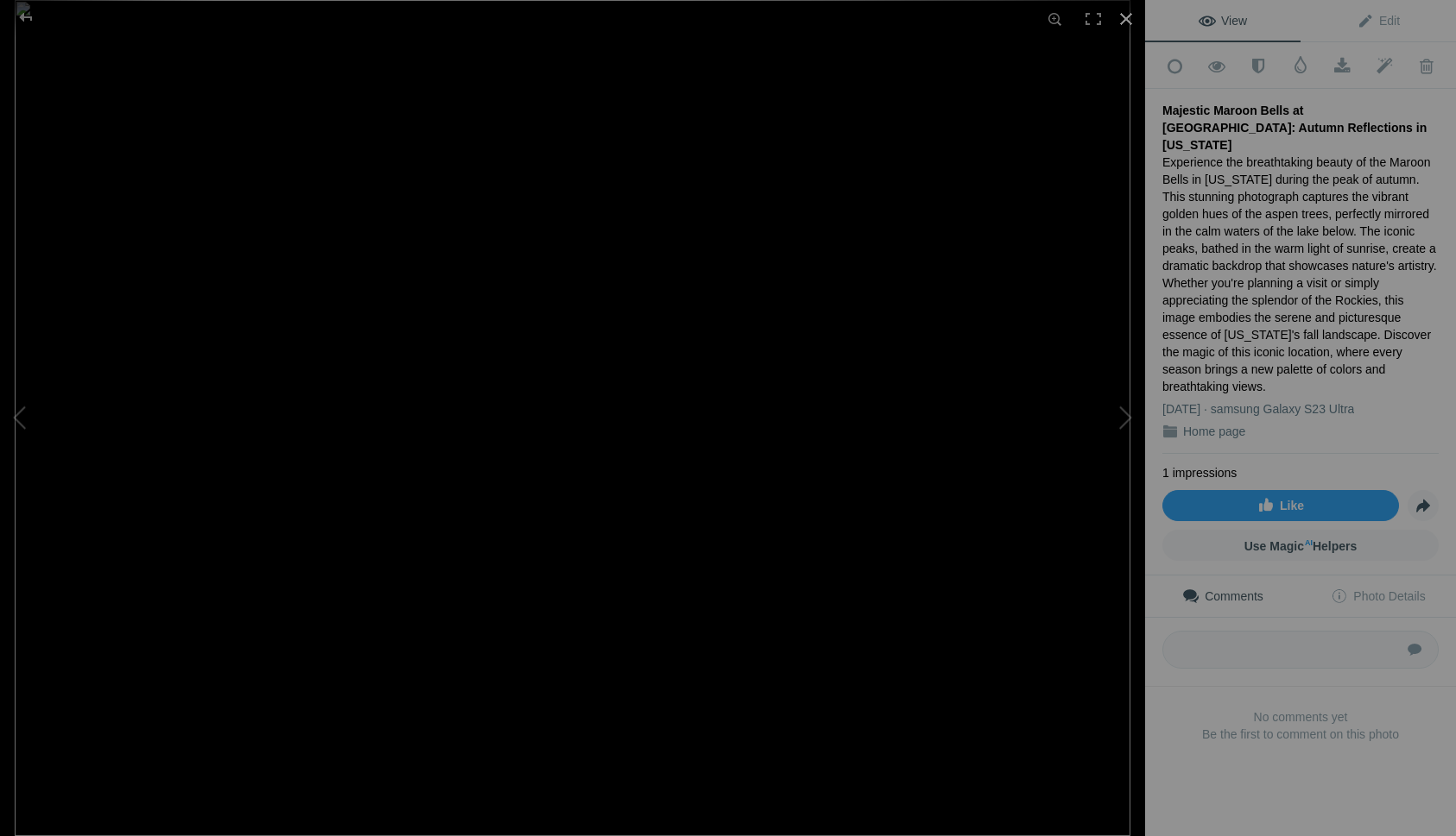
click at [1130, 23] on div at bounding box center [1126, 19] width 38 height 38
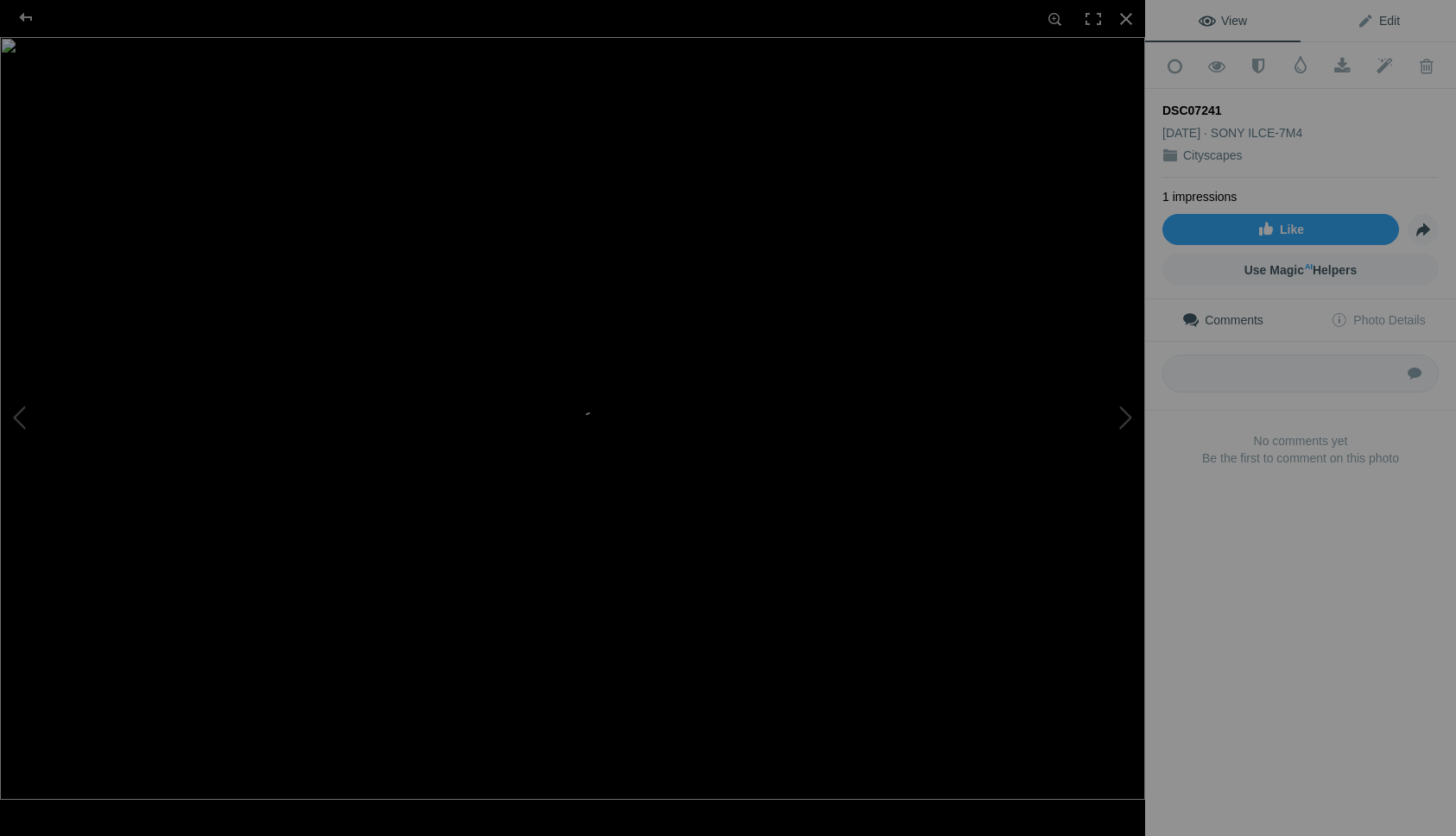
click at [1384, 24] on span "Edit" at bounding box center [1377, 21] width 43 height 14
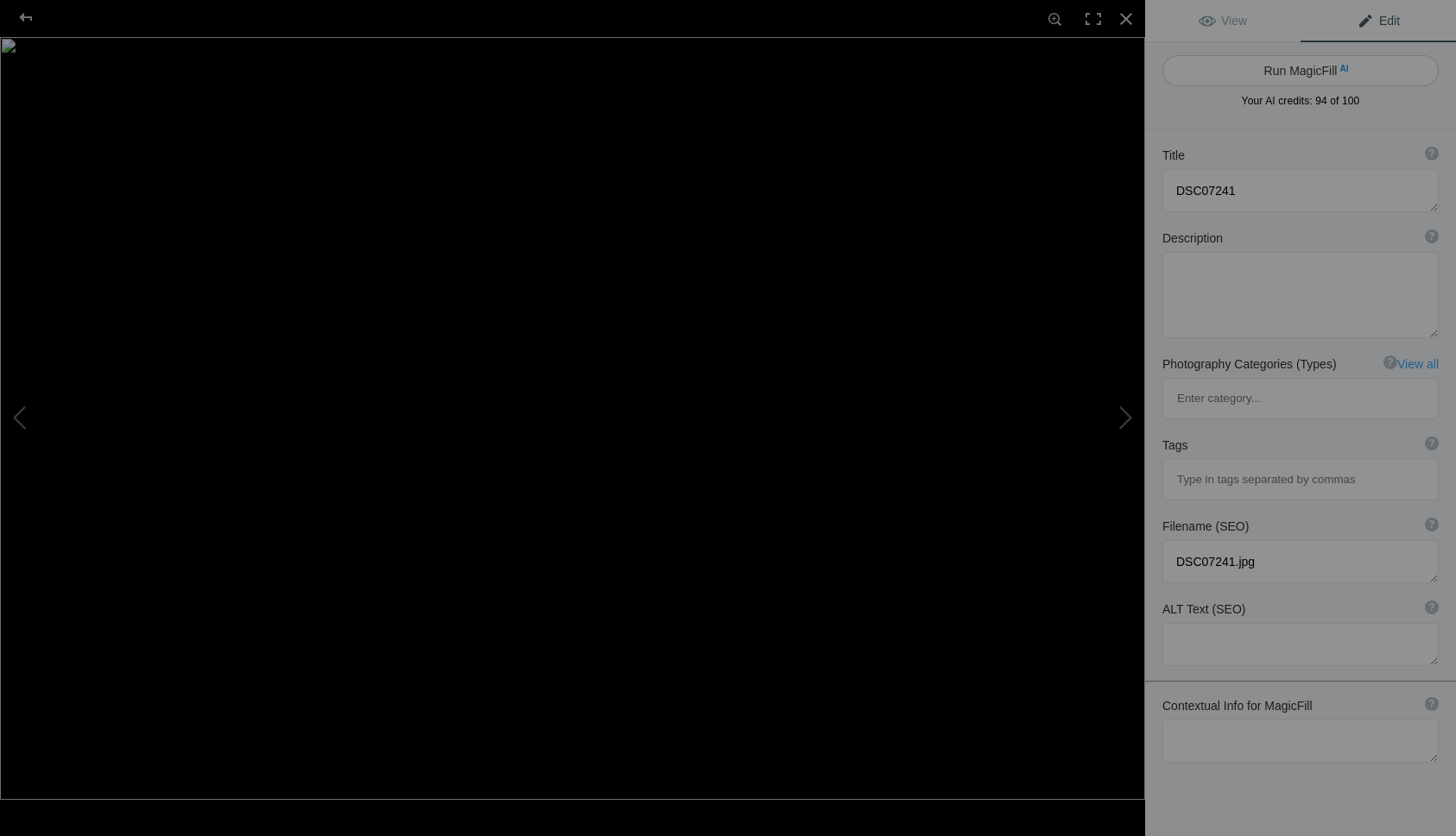
click at [1276, 79] on button "Run MagicFill AI" at bounding box center [1300, 70] width 276 height 31
type textarea "Stunning Night View of London’s Shard and [GEOGRAPHIC_DATA]"
type textarea "Experience the breathtaking beauty of [GEOGRAPHIC_DATA] at night with this capt…"
type textarea "[GEOGRAPHIC_DATA]-shard-tower-bridge-night.jpg"
type textarea "Night view of London featuring the Shard and [GEOGRAPHIC_DATA], with reflection…"
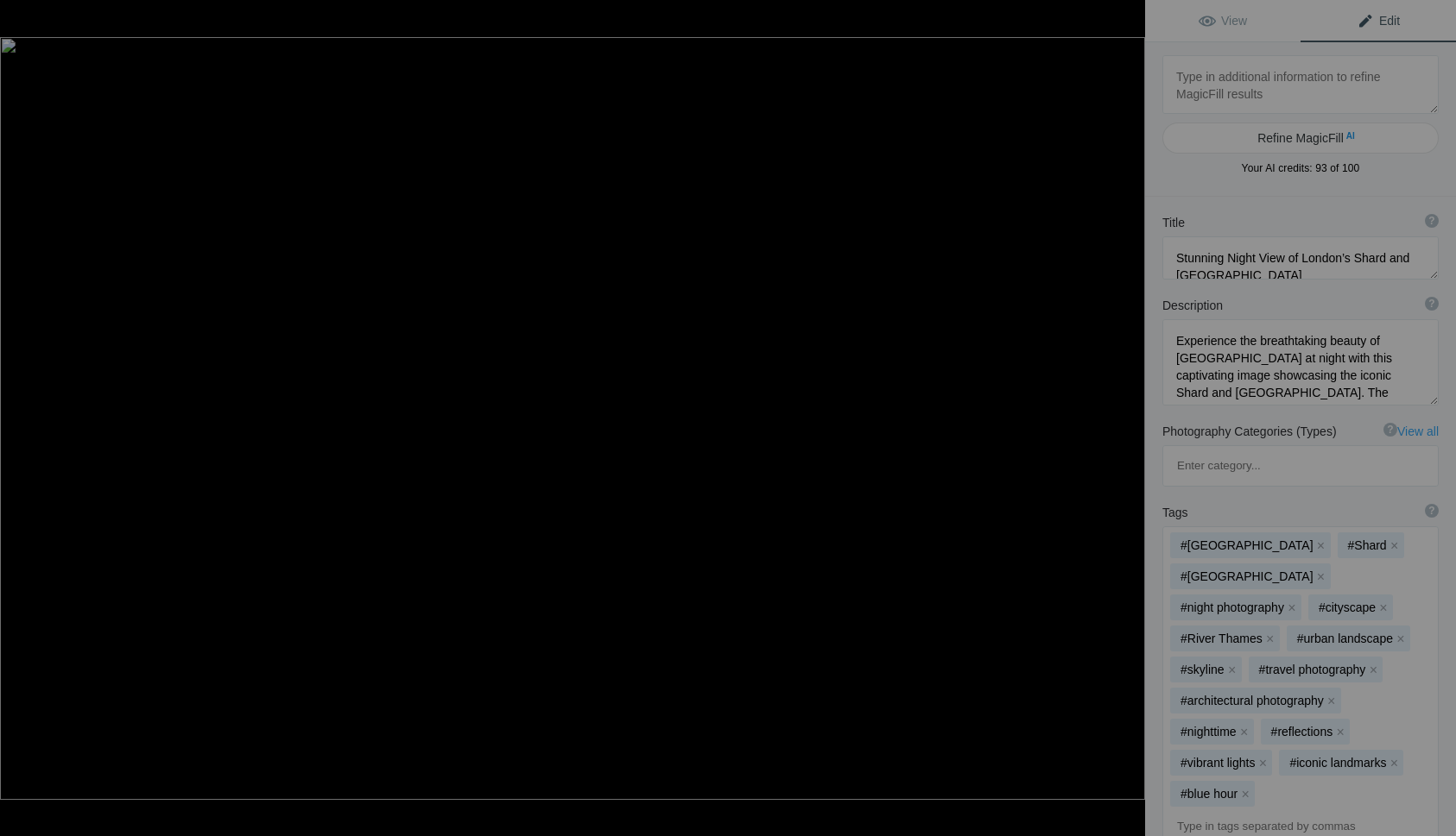
type textarea "DSC01396"
type textarea "DSC01396.jpg"
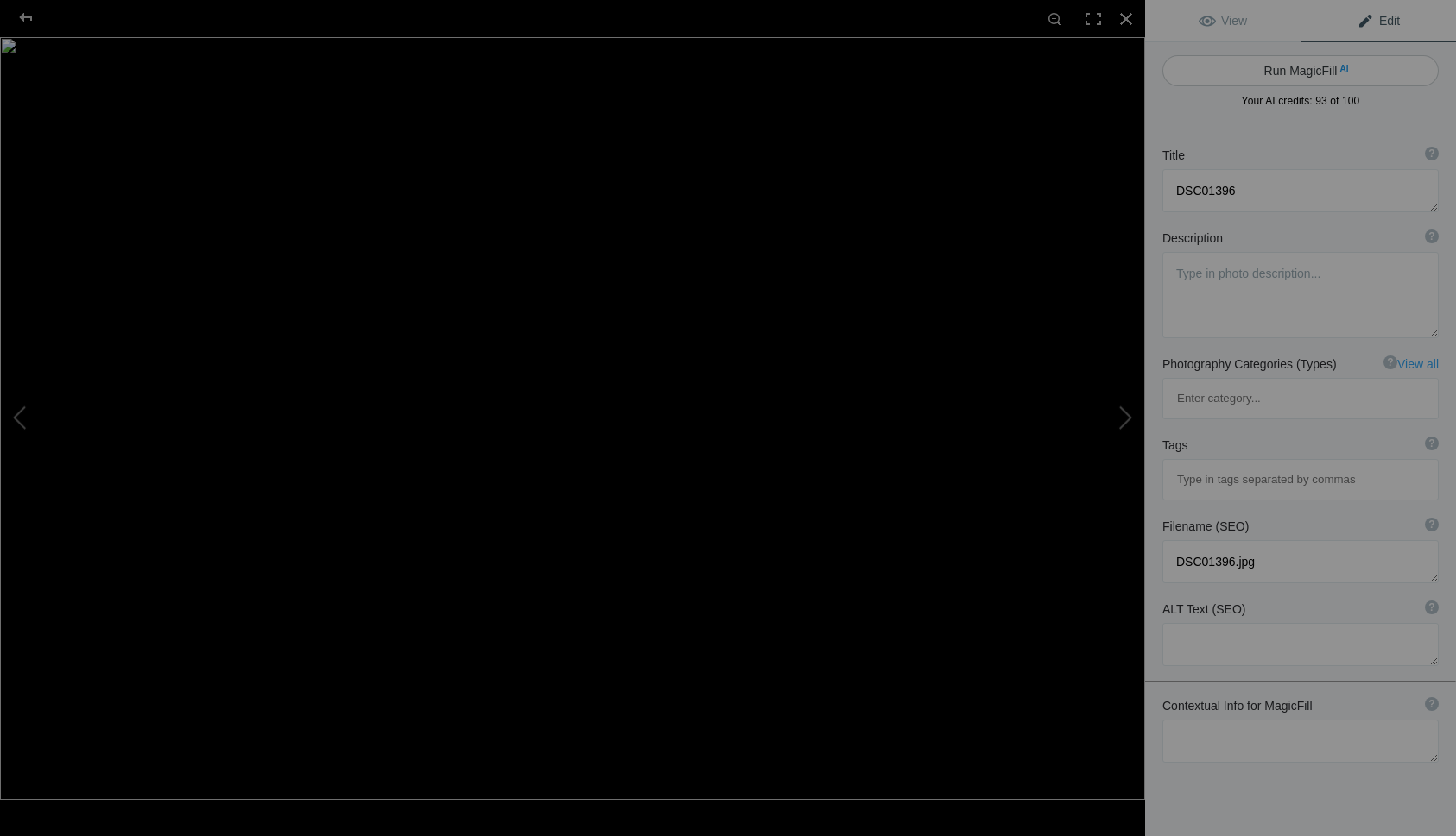
click at [1282, 70] on button "Run MagicFill AI" at bounding box center [1300, 70] width 276 height 31
type textarea "Serene Autumn Reflections at the [GEOGRAPHIC_DATA]"
type textarea "Experience the tranquil beauty of autumn with this stunning photograph capturin…"
type textarea "serene-autumn-reflections-park-bridge.jpg"
type textarea "A picturesque bridge over a calm lake surrounded by vibrant autumn foliage, ref…"
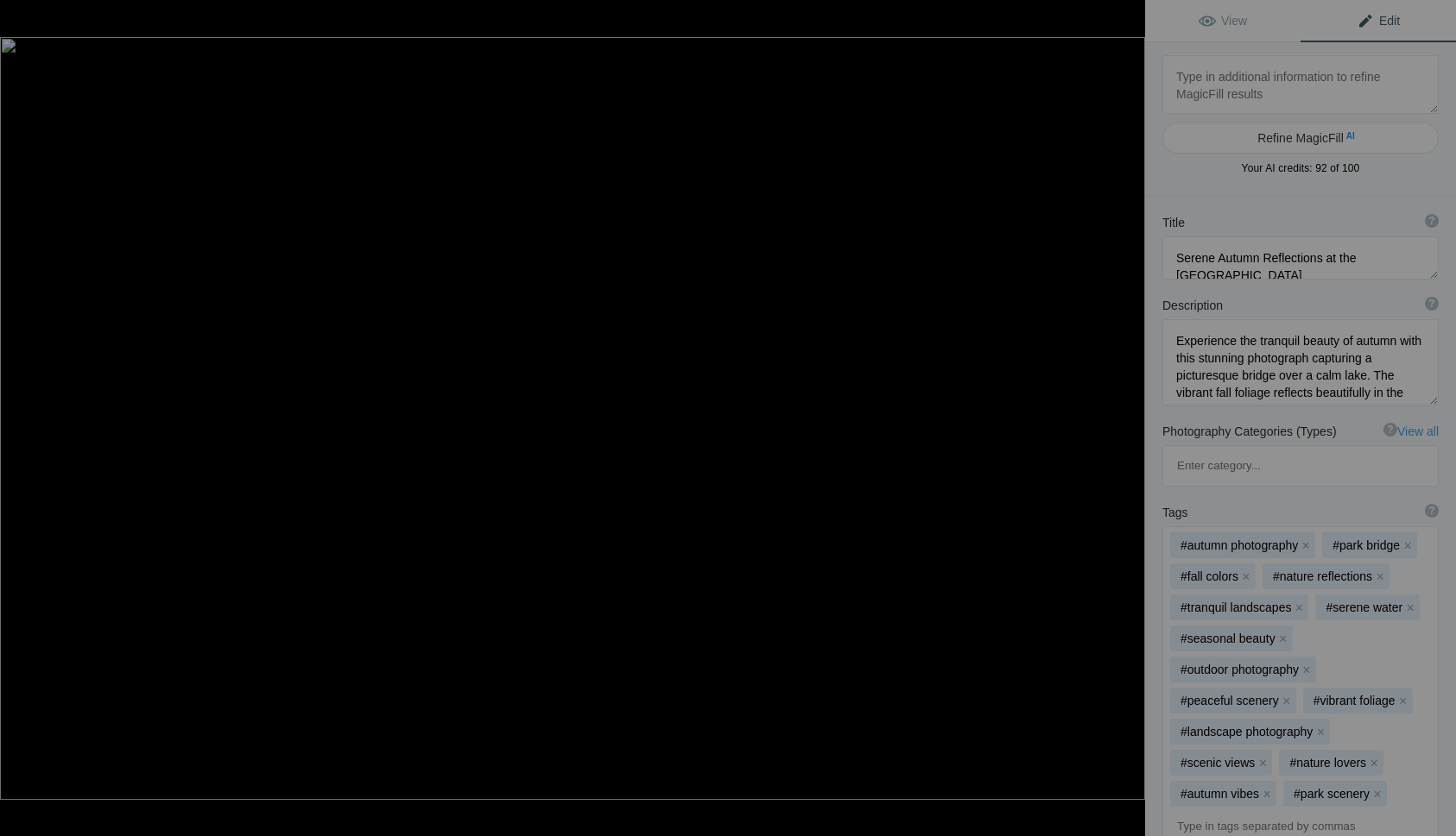
type textarea "DSC00279"
type textarea "DSC00279.jpg"
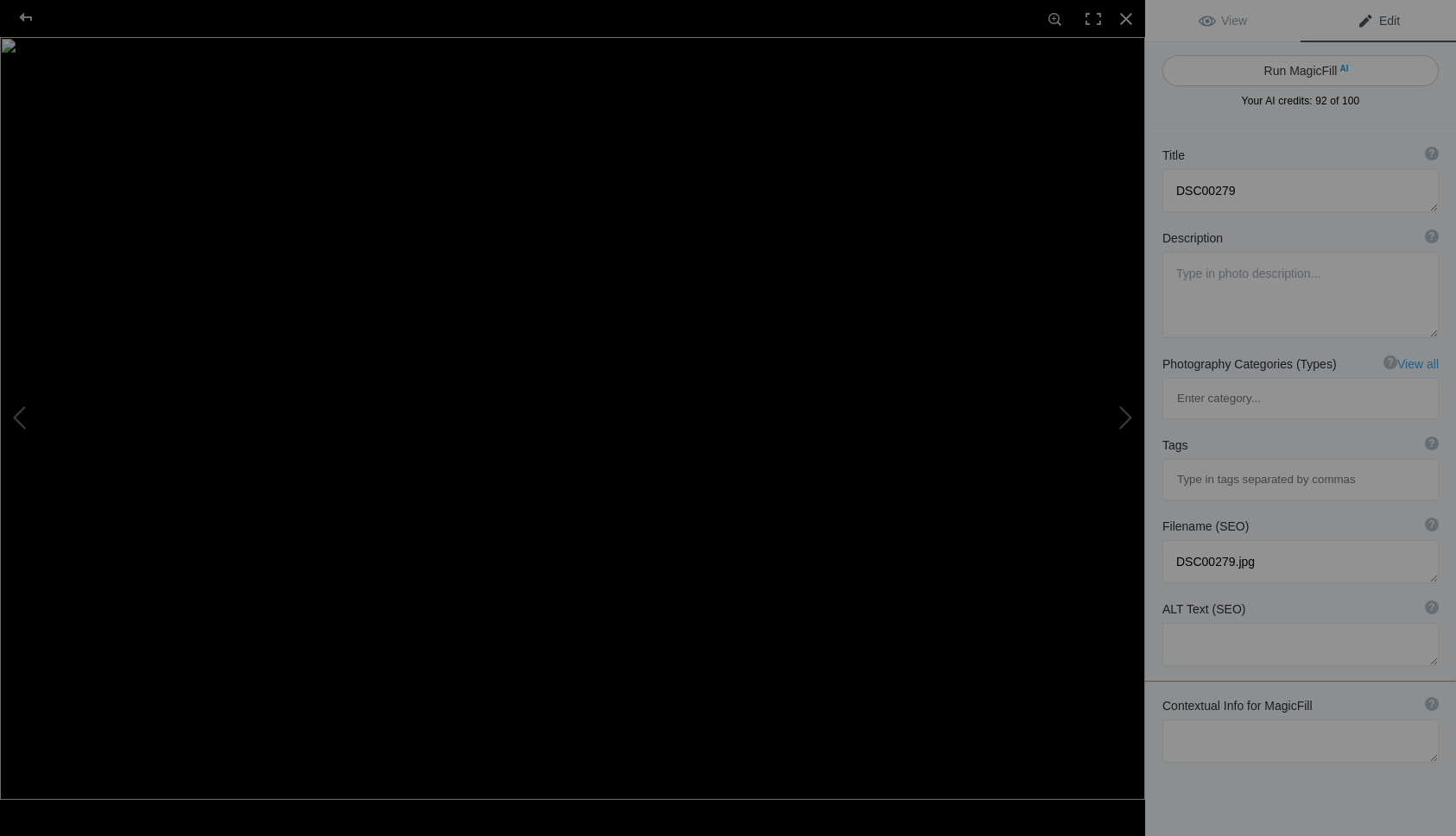
click at [1321, 67] on button "Run MagicFill AI" at bounding box center [1300, 70] width 276 height 31
type textarea "Stunning View of Brooklyn Bridge and Manhattan Skyline at Dusk"
type textarea "This captivating image showcases the iconic Brooklyn Bridge with the breathtaki…"
type textarea "brooklyn-bridge-manhattan-skyline-dusk.jpg"
type textarea "A scenic view of the Brooklyn Bridge with the Manhattan skyline at dusk, featur…"
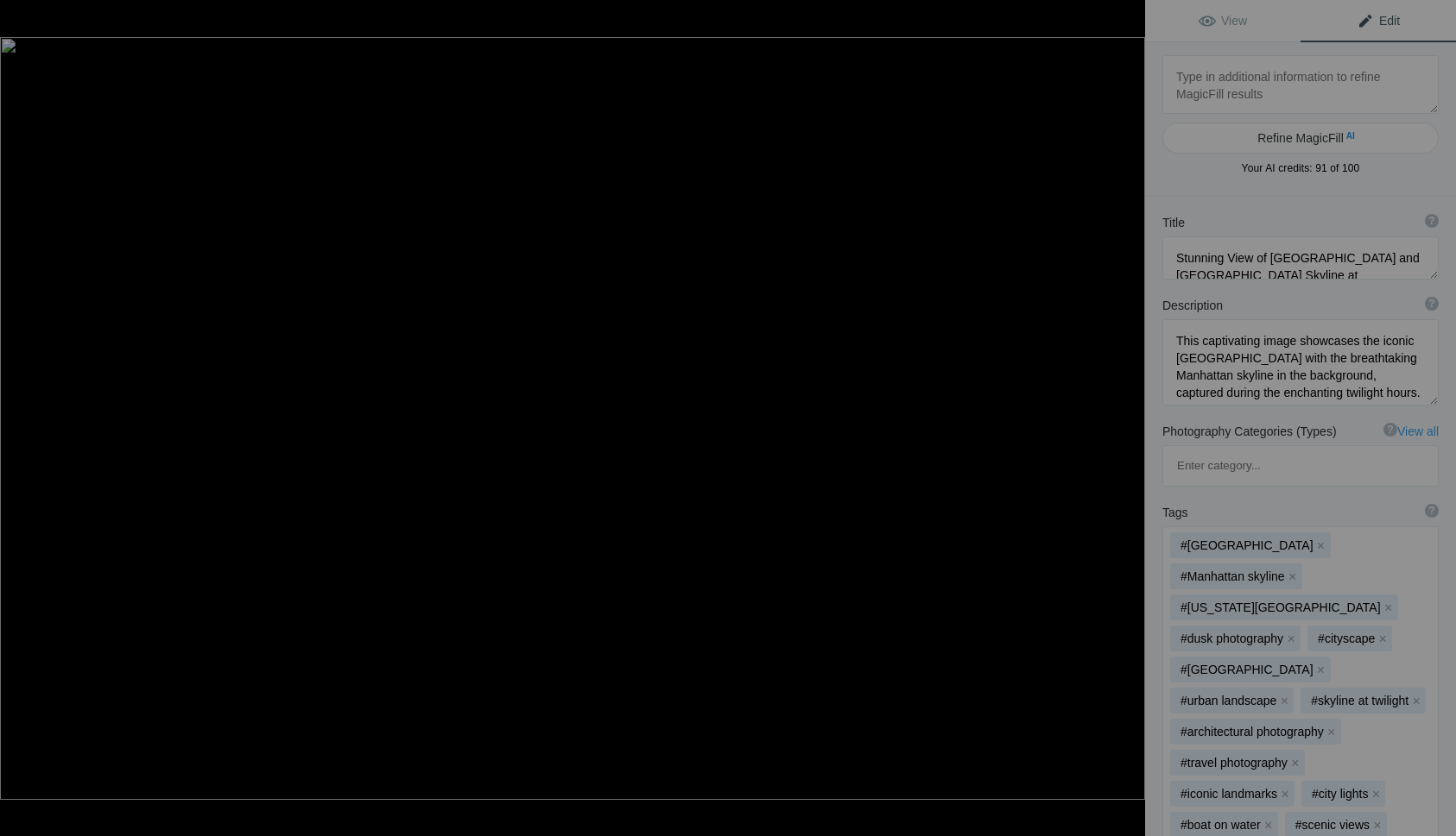
type textarea "DSC02779"
type textarea "DSC02779.jpg"
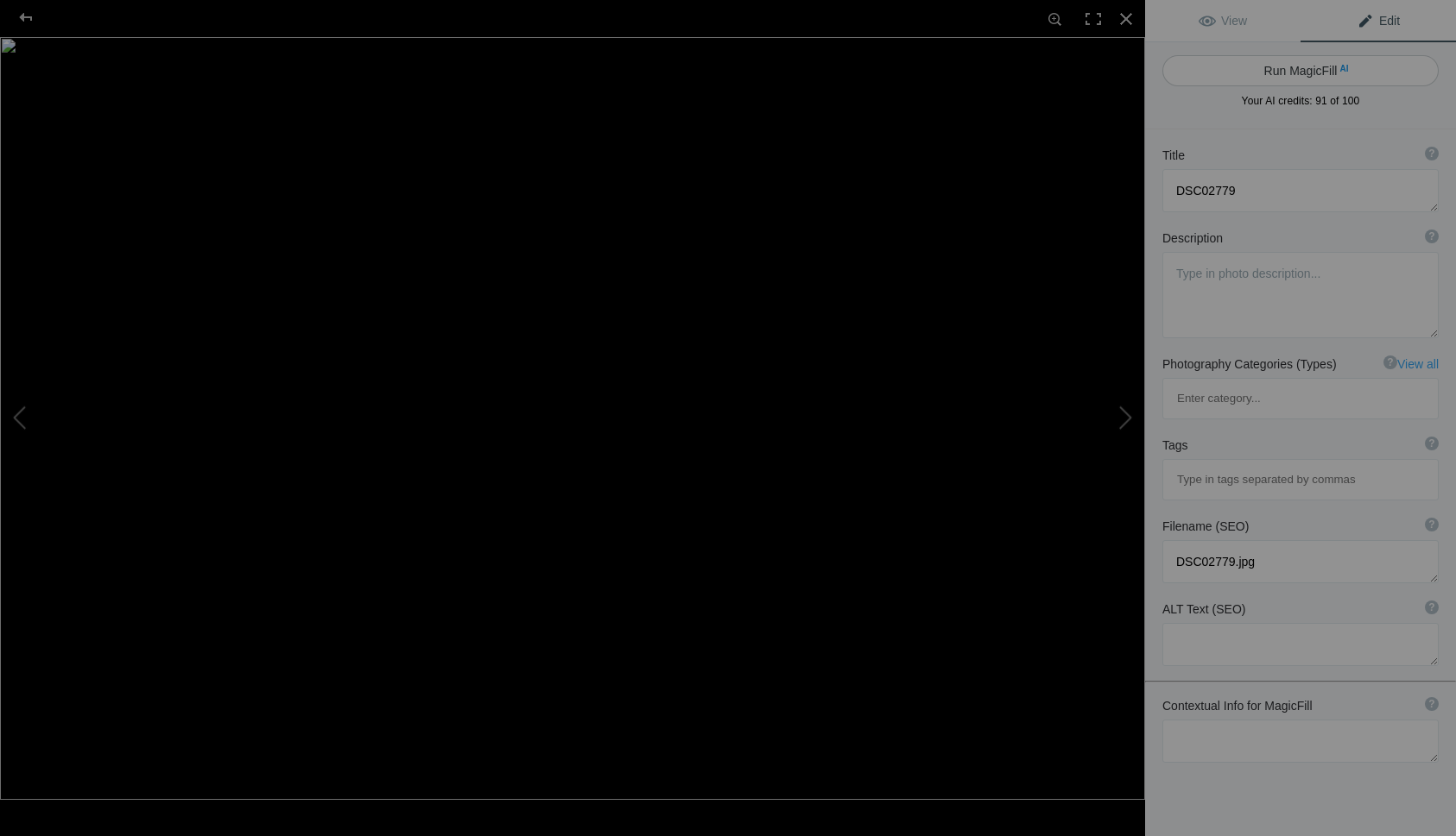
click at [1317, 71] on button "Run MagicFill AI" at bounding box center [1300, 70] width 276 height 31
type textarea "Stunning Sunset Over the Houses of Parliament and Big Ben in London"
type textarea "Experience the breathtaking beauty of London as the sun sets behind the iconic …"
type textarea "stunning-sunset-houses-of-parliament-big-ben-london.jpg"
type textarea "A breathtaking sunset view of the Houses of Parliament and Big Ben in London, w…"
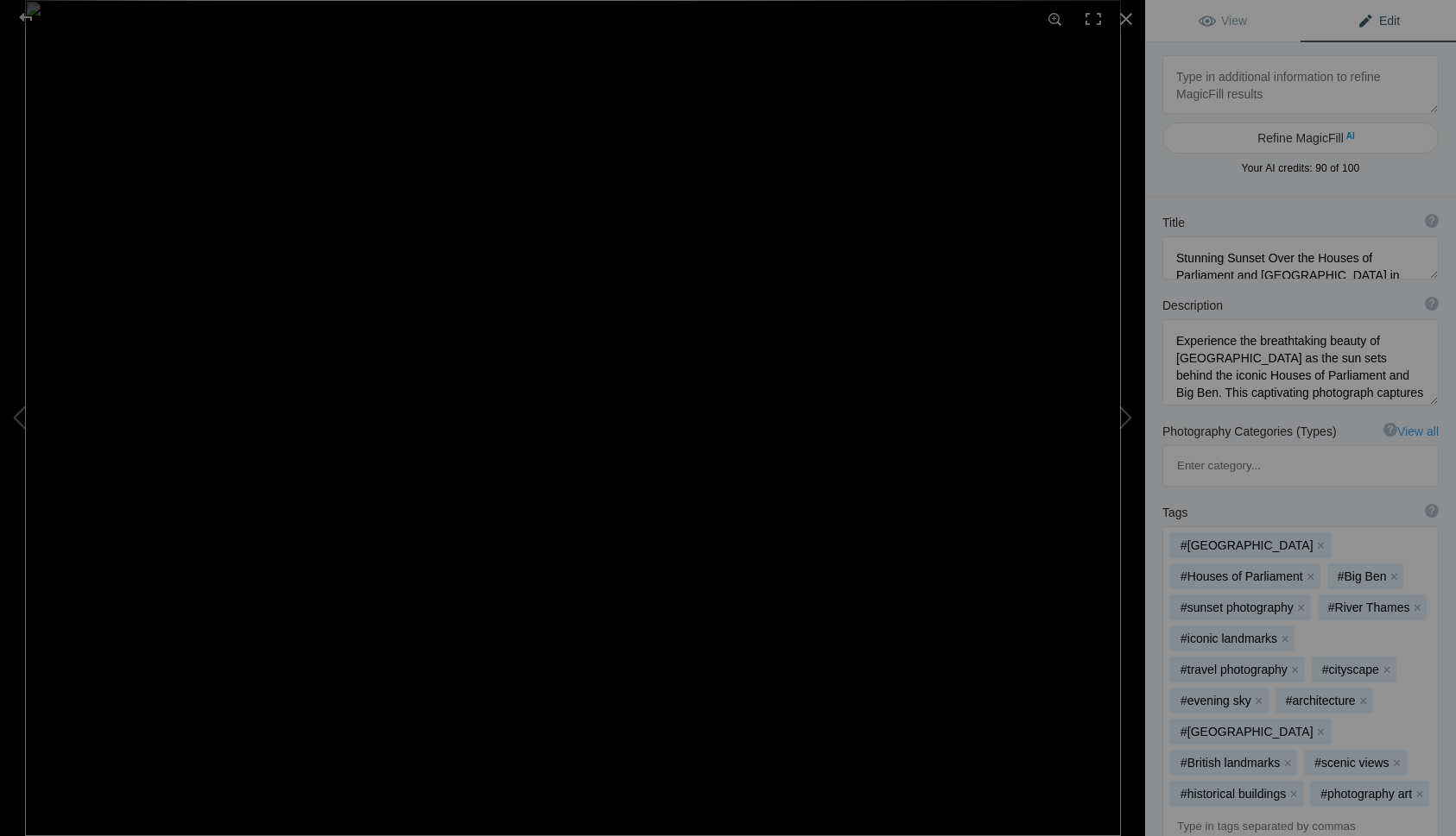
type textarea "DSC_5738"
type textarea "DSC_5738.jpg"
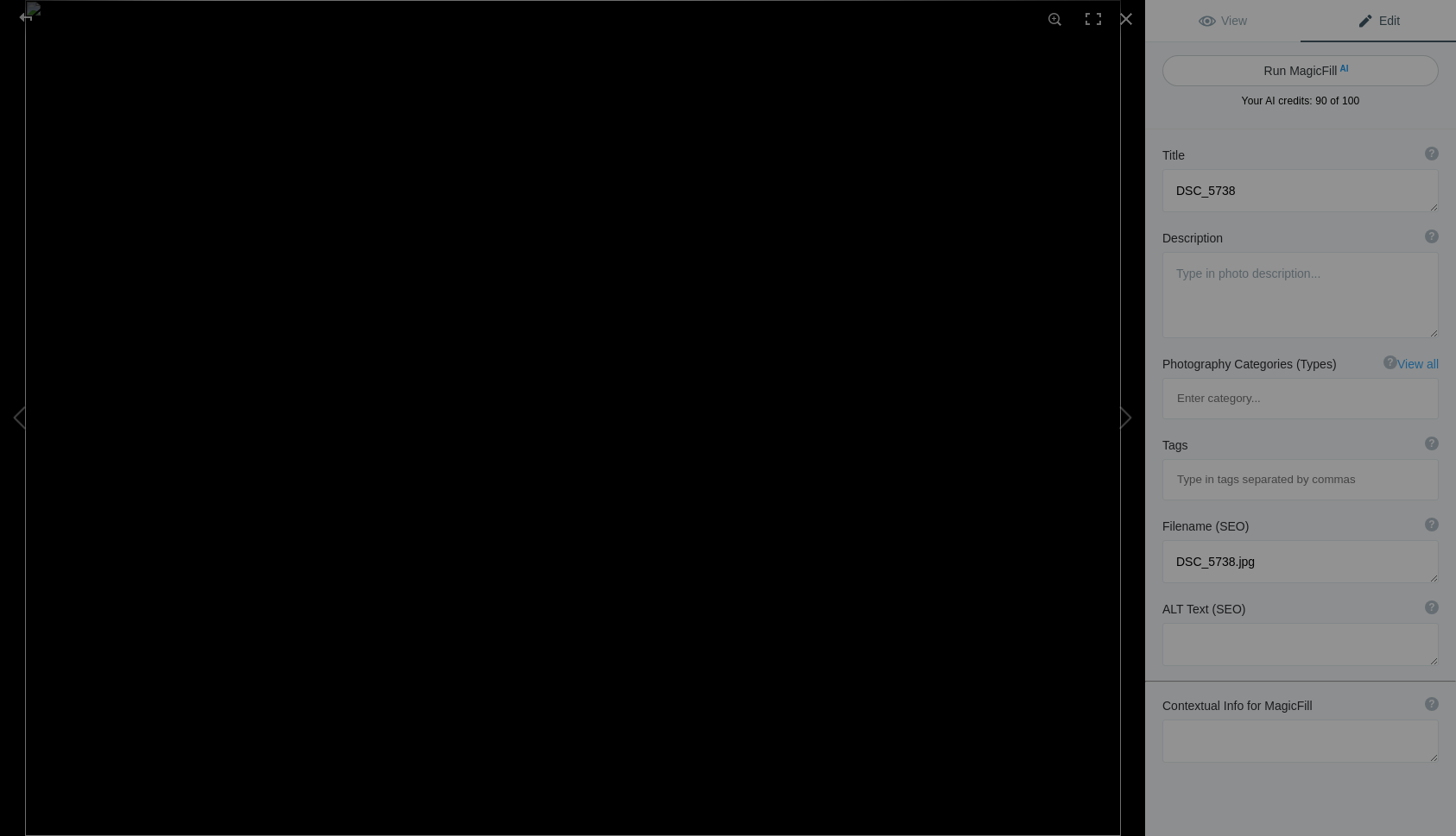
click at [1296, 71] on button "Run MagicFill AI" at bounding box center [1300, 70] width 276 height 31
type textarea "Serene Cloister Garden with Arched Columns"
type textarea "Discover the tranquil beauty of this cloister garden, framed by elegant arched …"
type textarea "cloister-garden-arched-columns.jpg"
type textarea "A serene cloister garden framed by arched columns, featuring lush greenery and …"
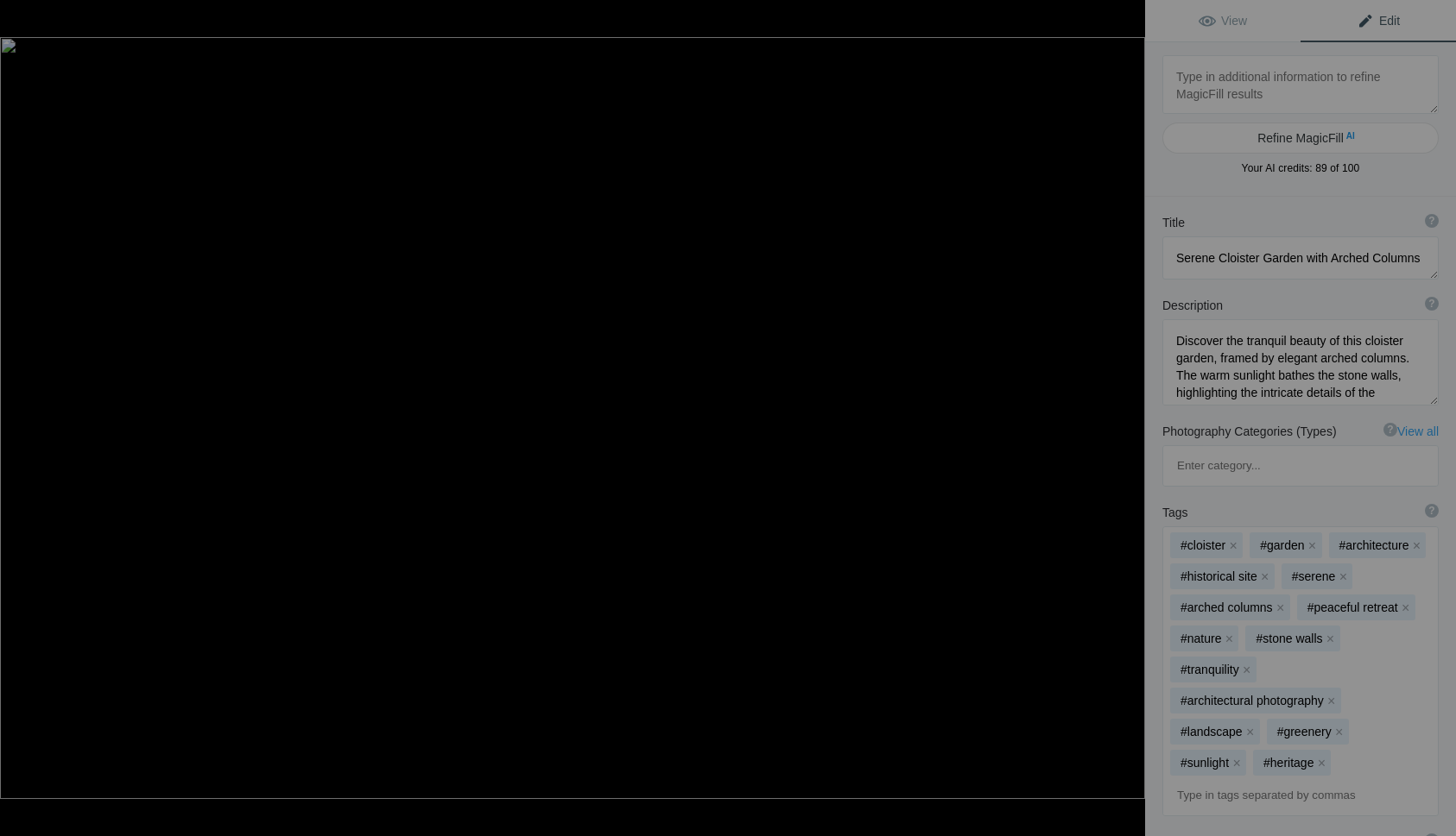
type textarea "DSC_3966"
type textarea "DSC_3966.jpg"
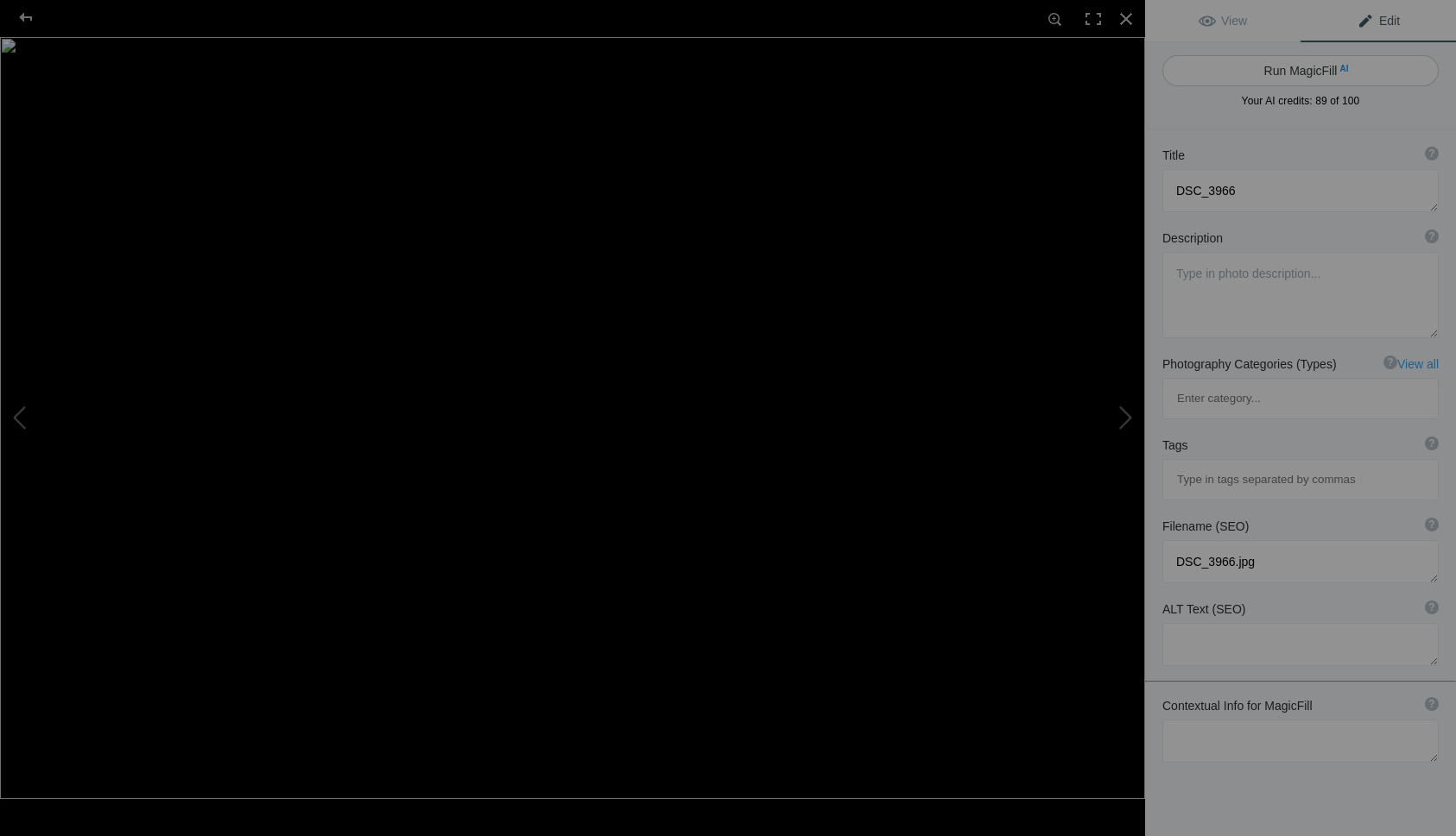
click at [1296, 73] on button "Run MagicFill AI" at bounding box center [1300, 70] width 276 height 31
type textarea "London Eye at Sunset: A Stunning View of the Iconic Ferris Wheel"
type textarea "Experience the breathtaking beauty of the London Eye as it glows in the warm hu…"
type textarea "london-eye-sunset-view.jpg"
type textarea "A stunning view of the London Eye illuminated at sunset, with warm golden light…"
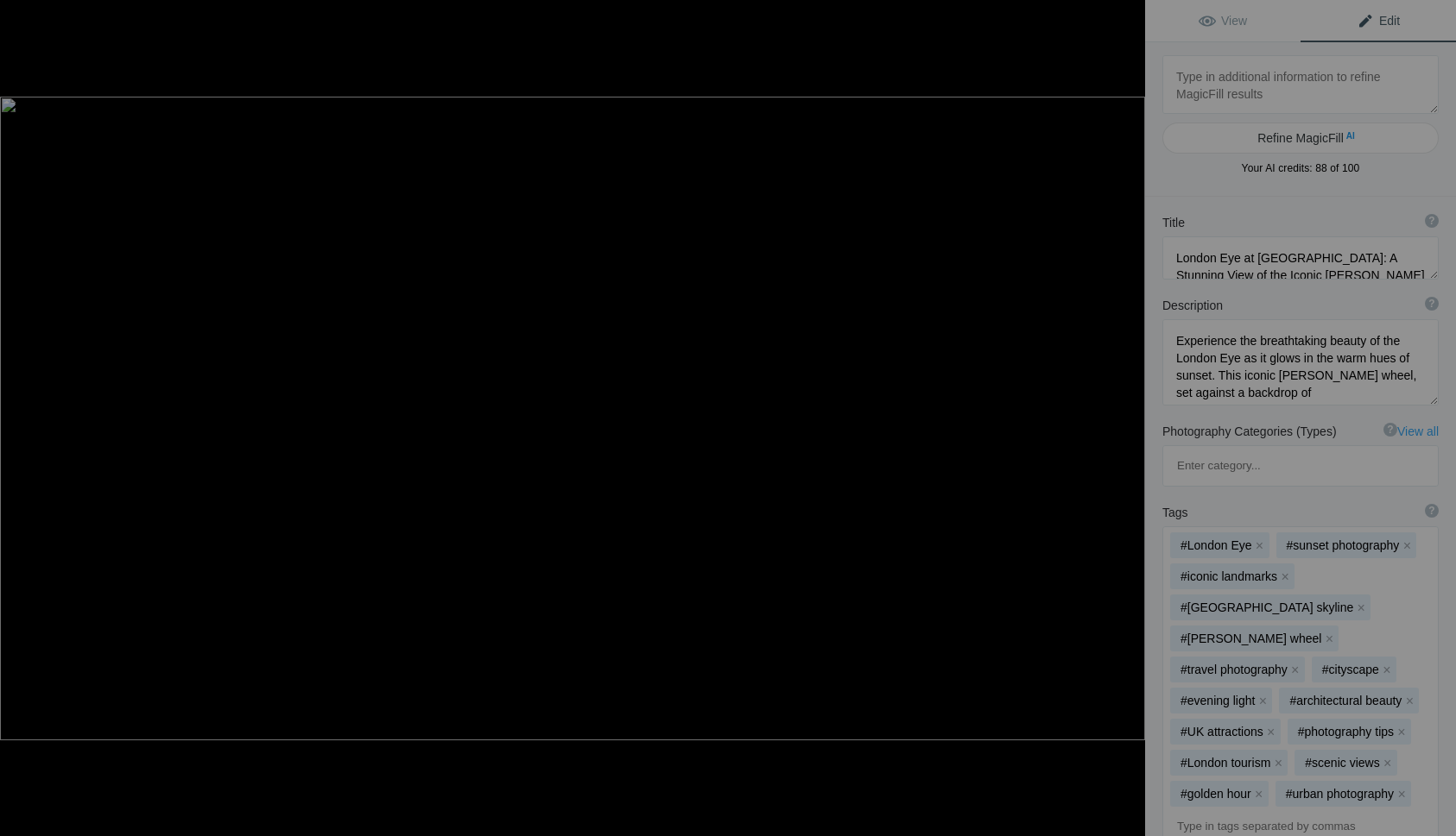
type textarea "DSC_2933"
type textarea "DSC_2933.jpg"
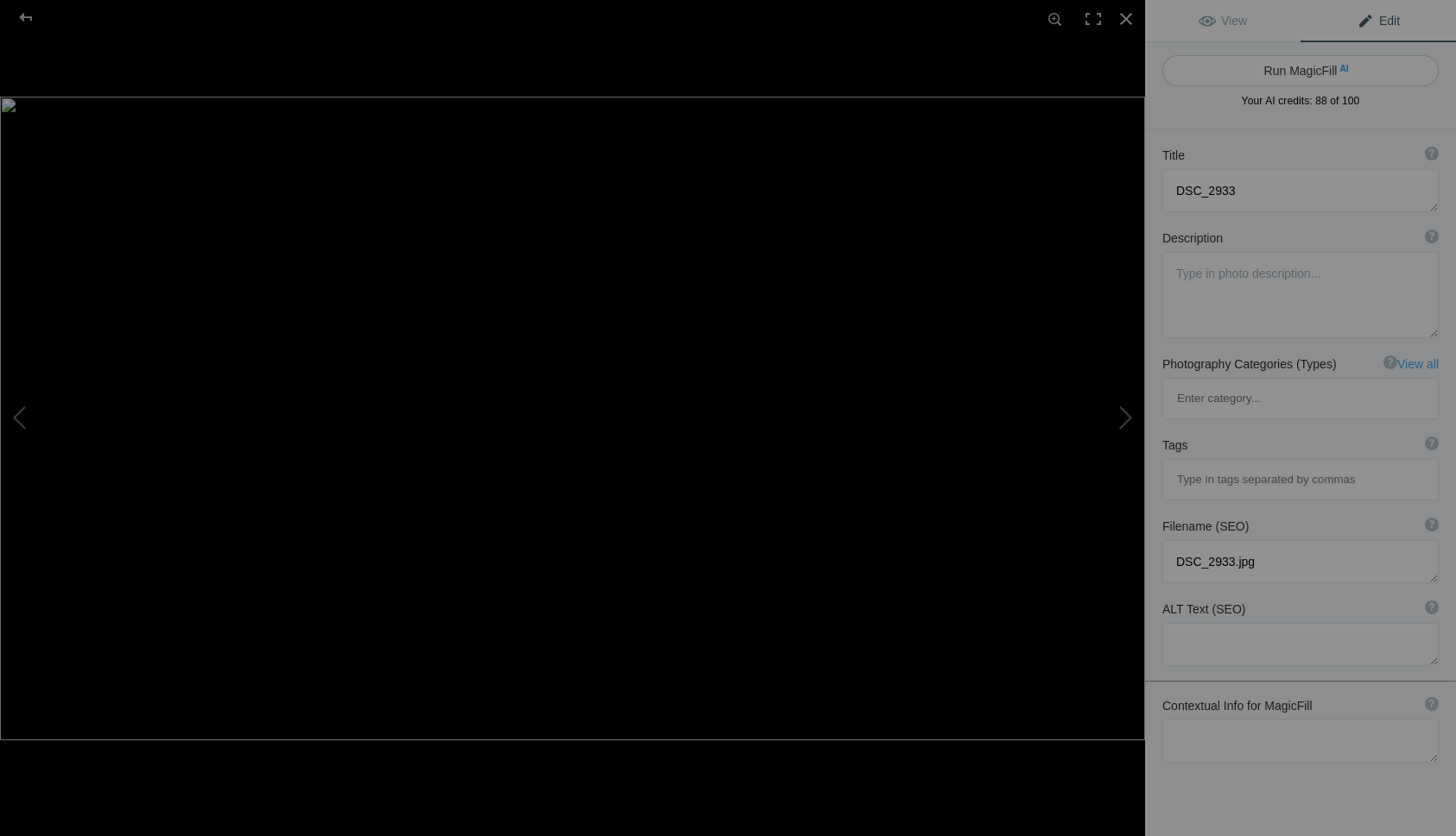
click at [1304, 66] on button "Run MagicFill AI" at bounding box center [1300, 70] width 276 height 31
type textarea "Stunning View of Dürnstein Castle and the Danube River"
type textarea "This breathtaking photograph captures the picturesque village of Dürnstein, nes…"
type textarea "duernstein-castle-danube-river.jpg"
type textarea "A scenic view of Dürnstein Castle and the Danube River, showcasing the village'…"
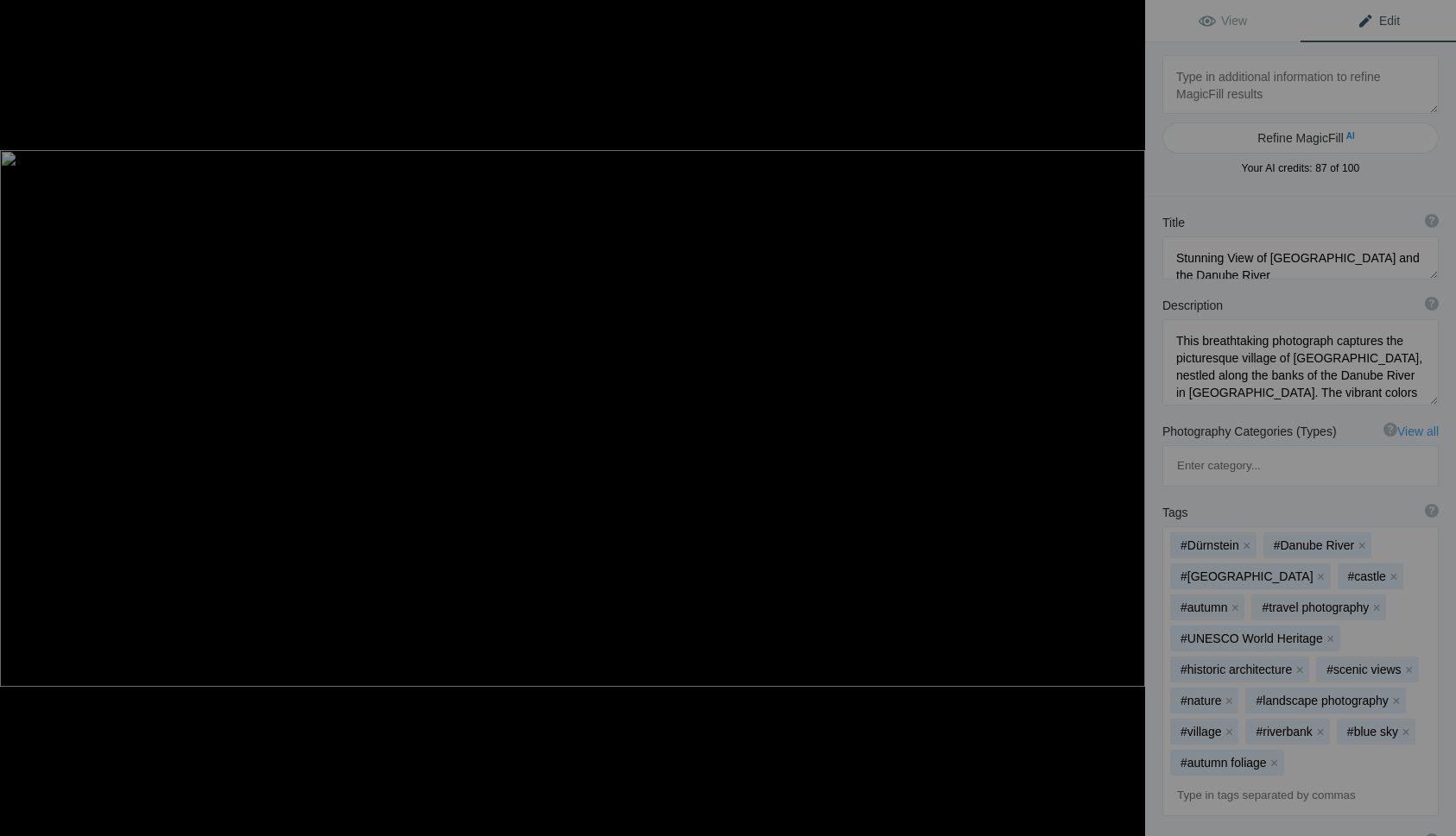
type textarea "DSC_3039"
type textarea "DSC_3039.jpg"
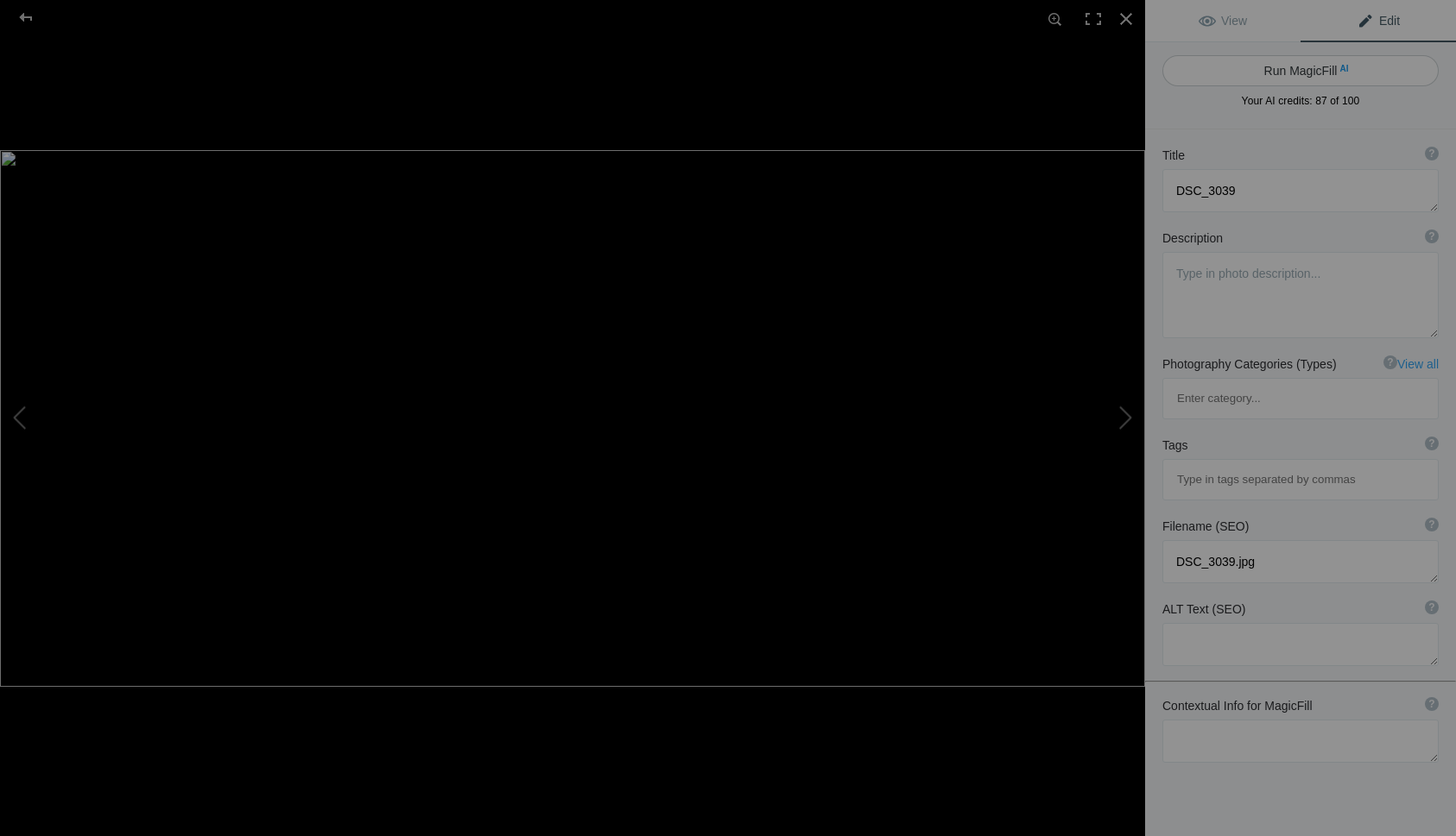
click at [1301, 63] on button "Run MagicFill AI" at bounding box center [1300, 70] width 276 height 31
type textarea "Charles Bridge at Sunrise: A Serene View of Prague's Iconic Landmark"
type textarea "Experience the tranquil beauty of the Charles Bridge in Prague as the sun rises…"
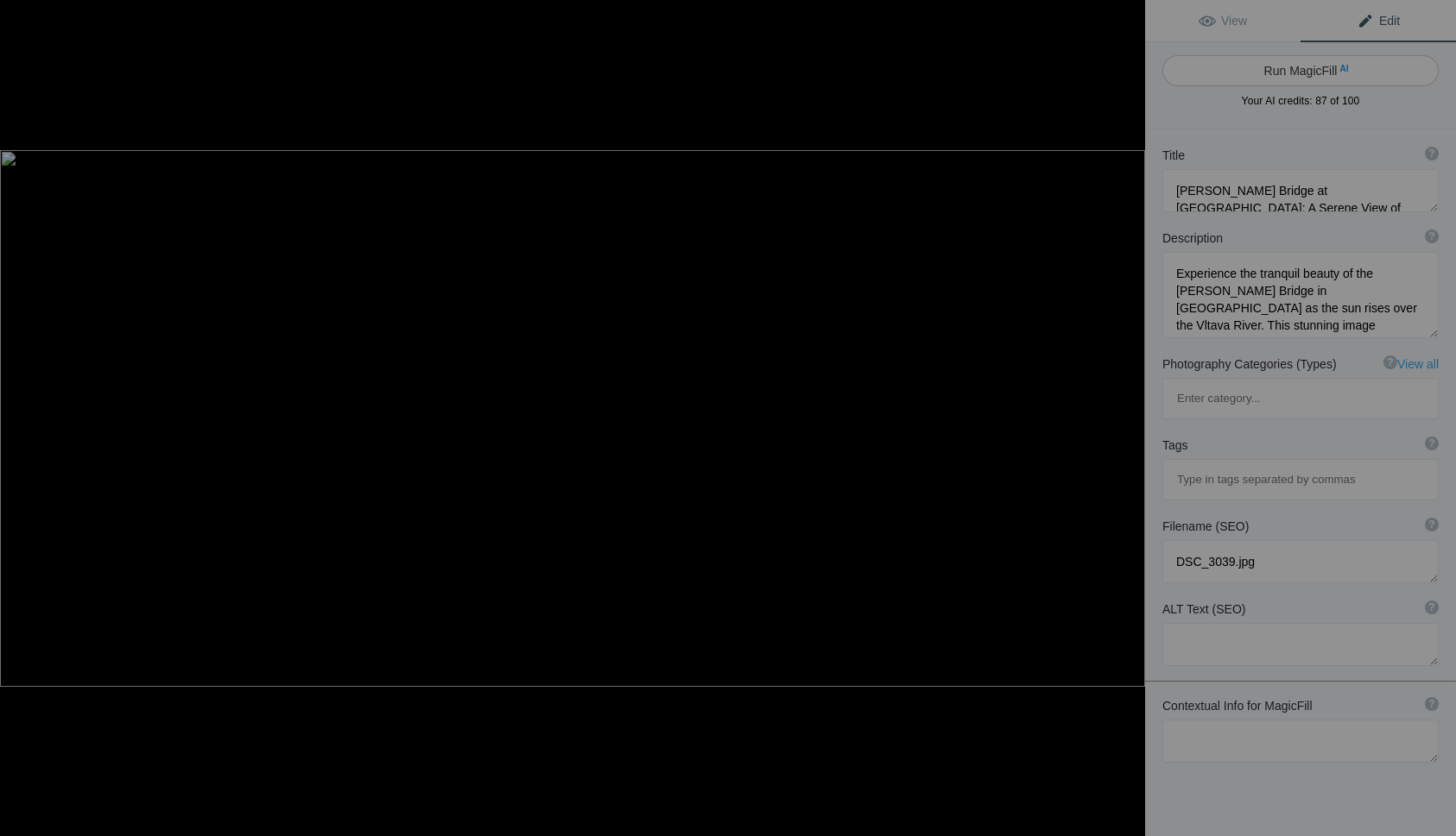
type textarea "charles-bridge-sunrise-prague.jpg"
type textarea "A serene view of the Charles Bridge in Prague at sunrise, with traditional boat…"
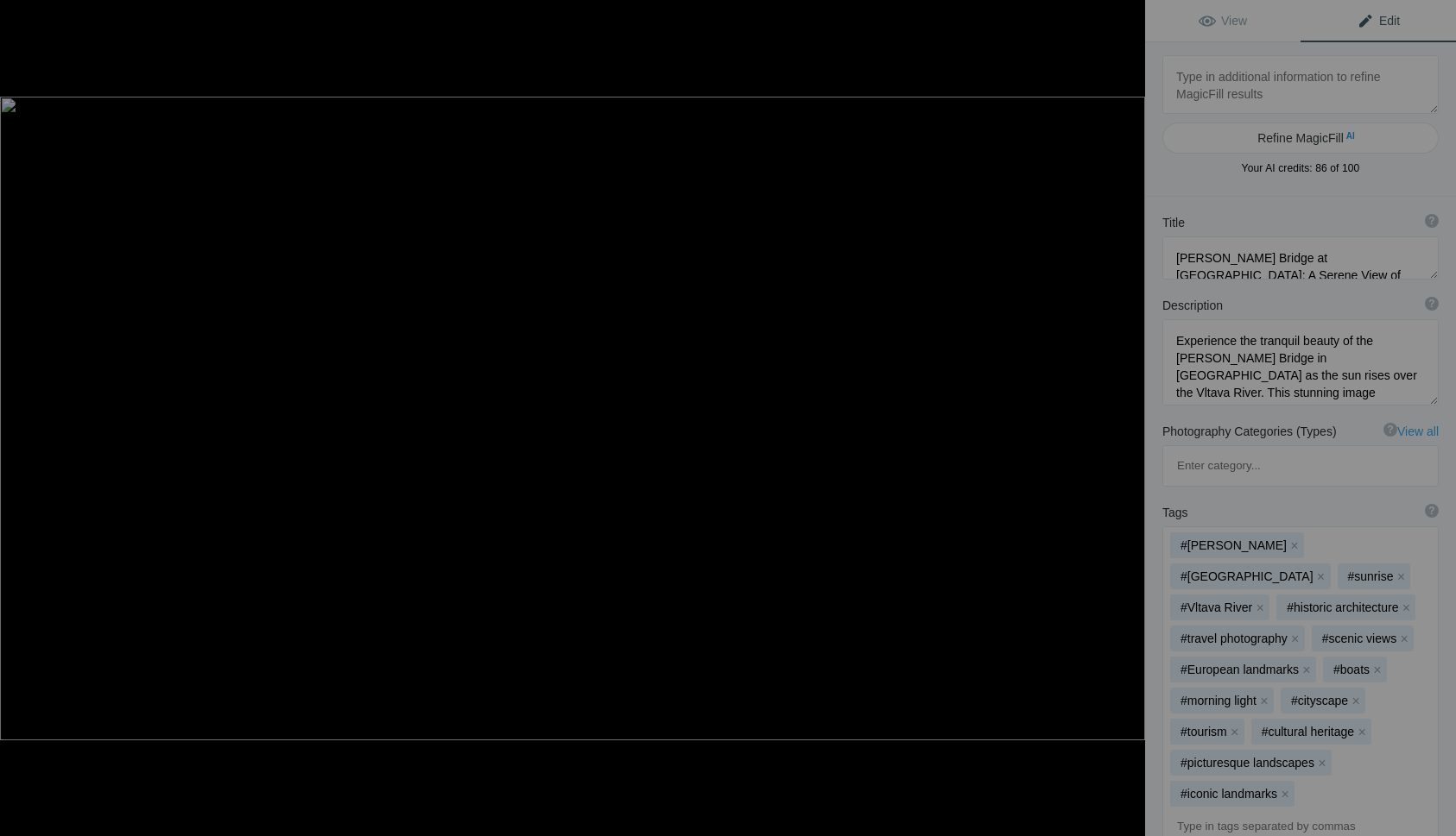
type textarea "CarolynBuzek Manhattan Skyline at Sunset 00230-Enhanced-NR"
type textarea "CarolynBuzek_Manhattan_Skyline_at_Sunset_00230-Enhanced-NR.jpg"
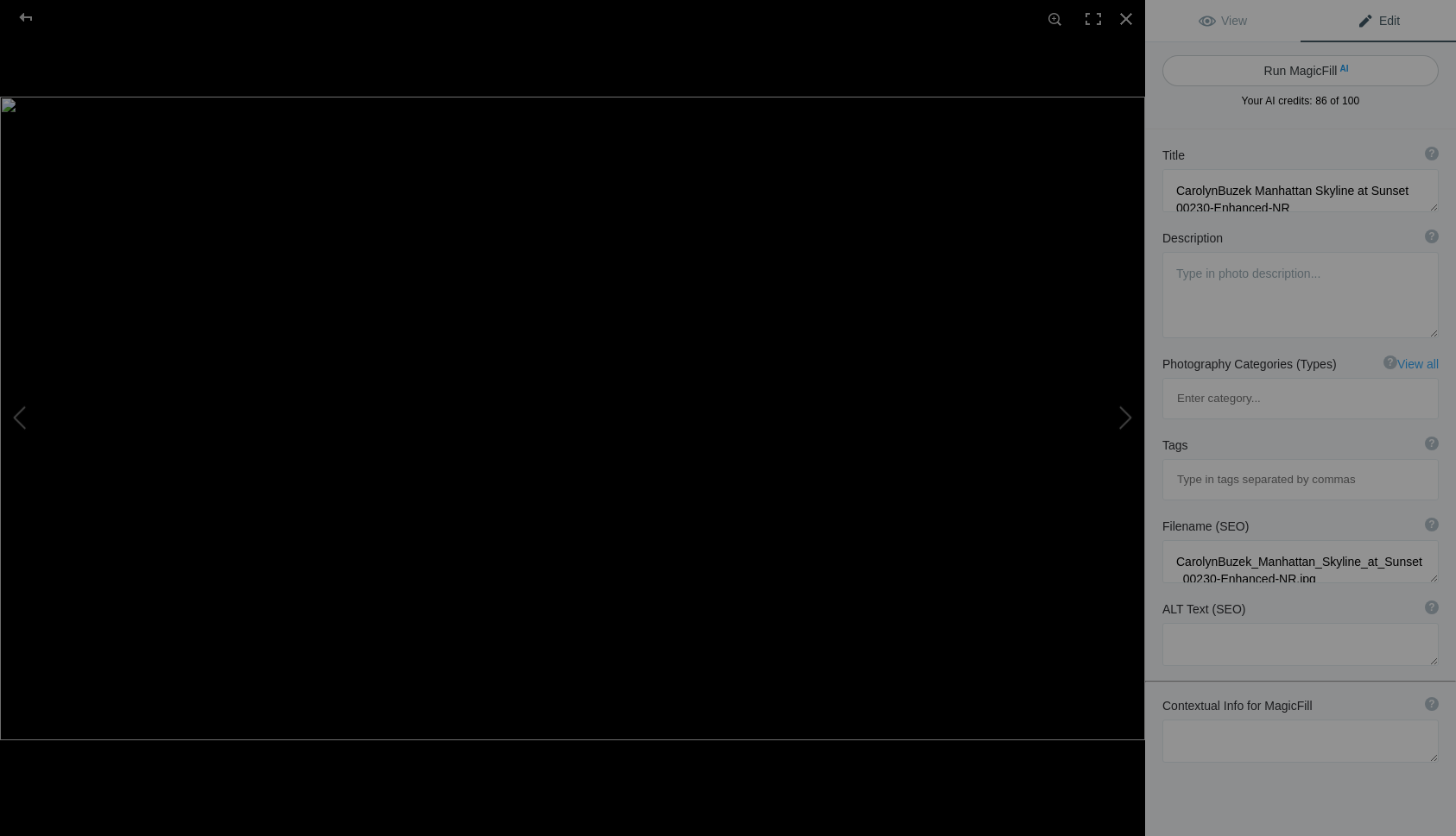
click at [1299, 66] on button "Run MagicFill AI" at bounding box center [1300, 70] width 276 height 31
type textarea "Stunning Manhattan Skyline at Sunset with Dramatic Clouds"
type textarea "Experience the breathtaking beauty of the Manhattan skyline at sunset, where th…"
type textarea "manhattan-skyline-sunset-dramatic-clouds.jpg"
type textarea "Manhattan skyline at sunset with dramatic clouds and wooden pilings in the fore…"
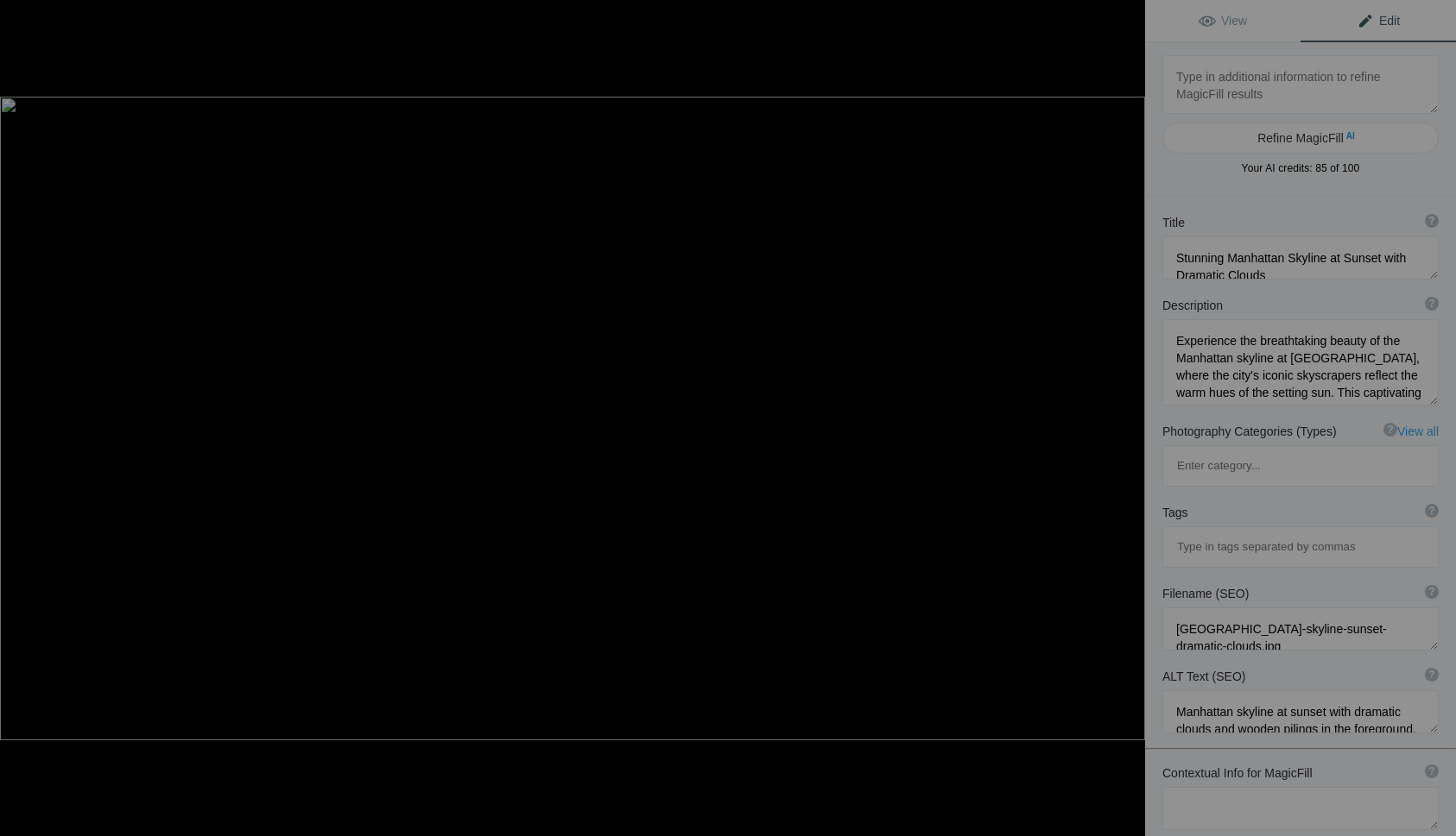
type textarea "27 Provence5765-Enhanced-NR-2"
type textarea "27_Provence5765-Enhanced-NR-2.jpg"
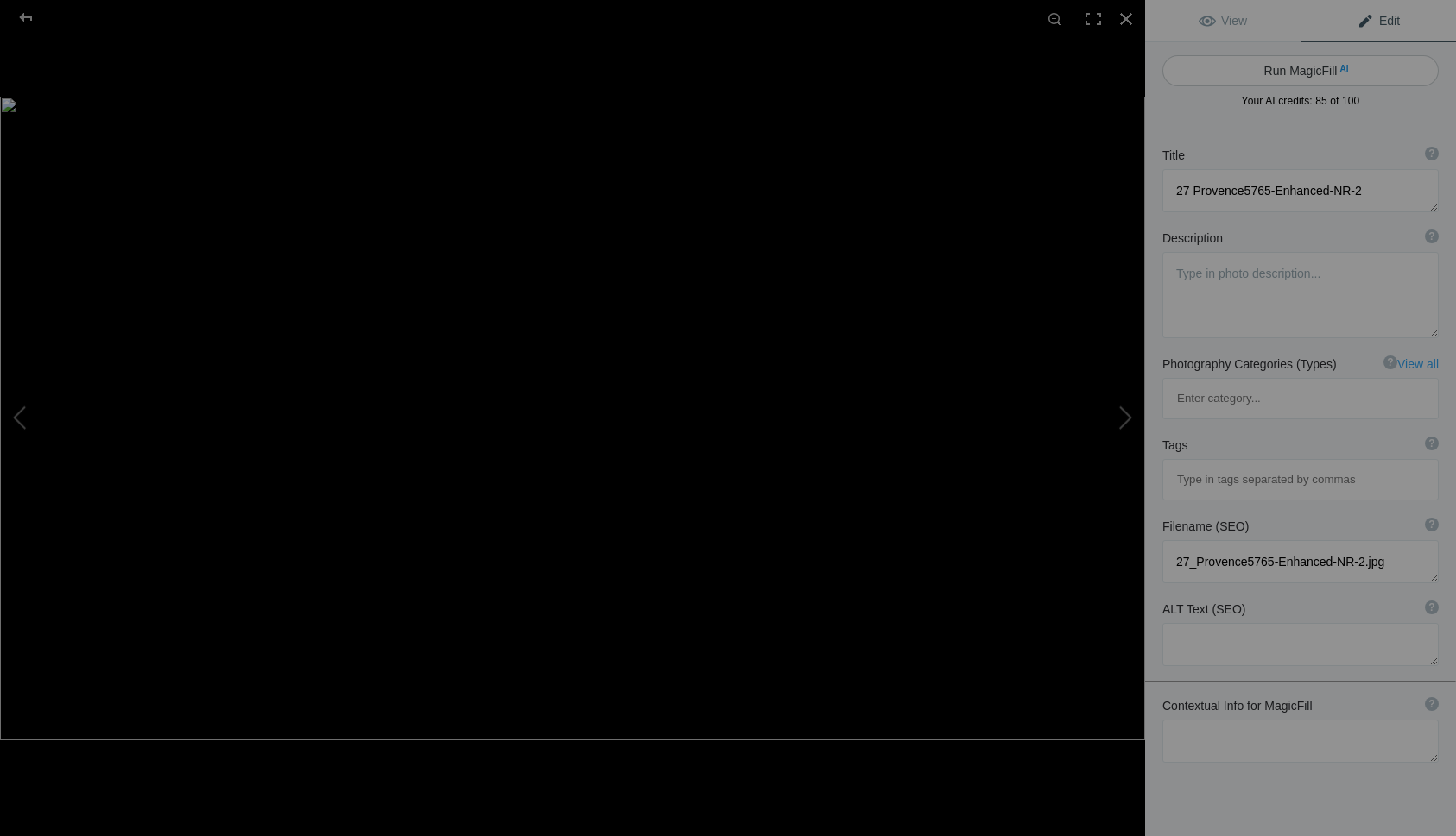
click at [1299, 67] on button "Run MagicFill AI" at bounding box center [1300, 70] width 276 height 31
type textarea "Stunning View of the Historic Sénanque Abbey in Provence"
type textarea "This captivating image showcases the Sénanque Abbey, a beautiful Cistercian mon…"
type textarea "senanque-abbey-provence.jpg"
type textarea "A picturesque view of Sénanque Abbey, a historic Cistercian monastery in Proven…"
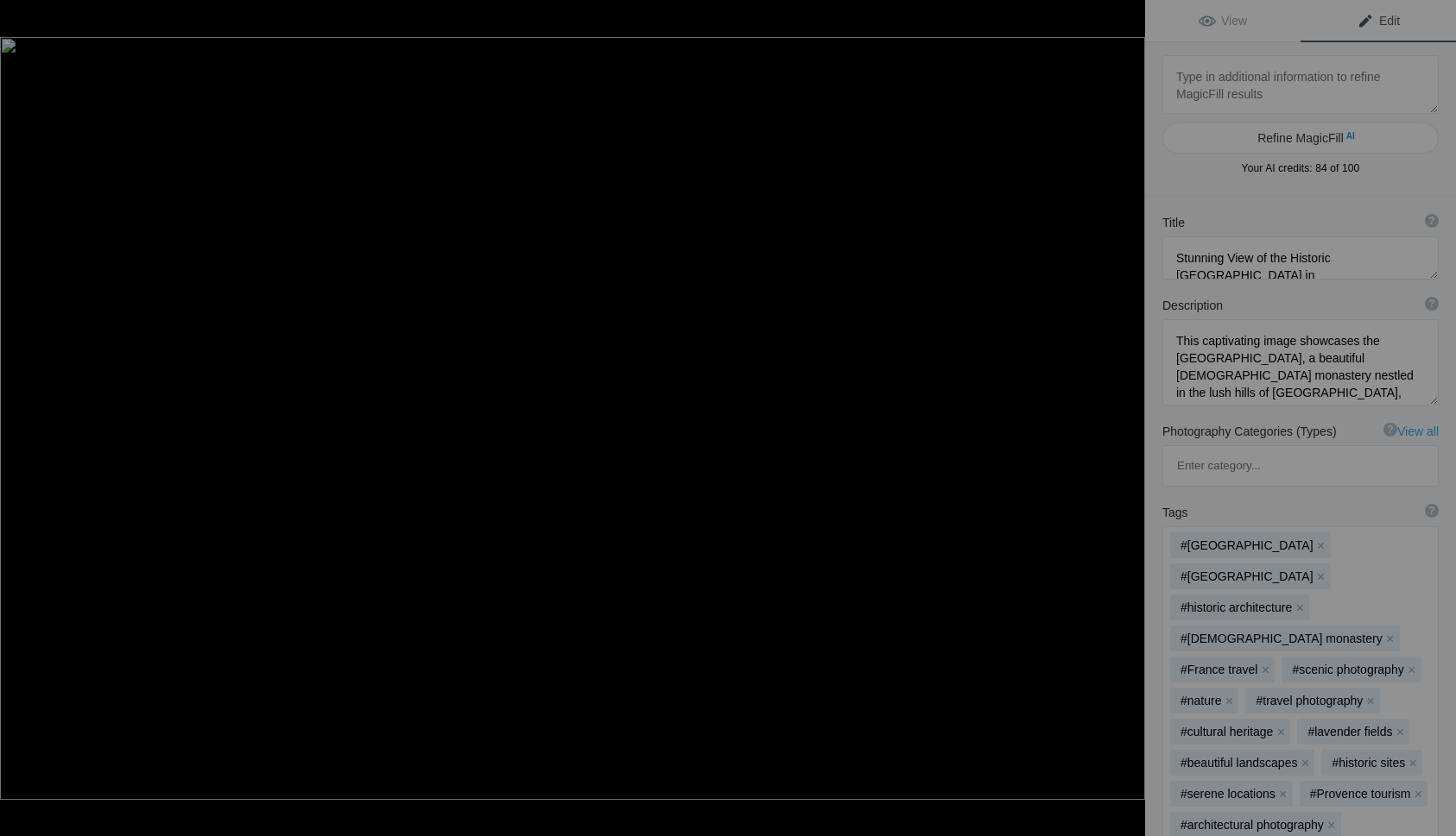
type textarea "23 LondonRedPhoneBooths8515"
type textarea "23_LondonRedPhoneBooths8515.jpg"
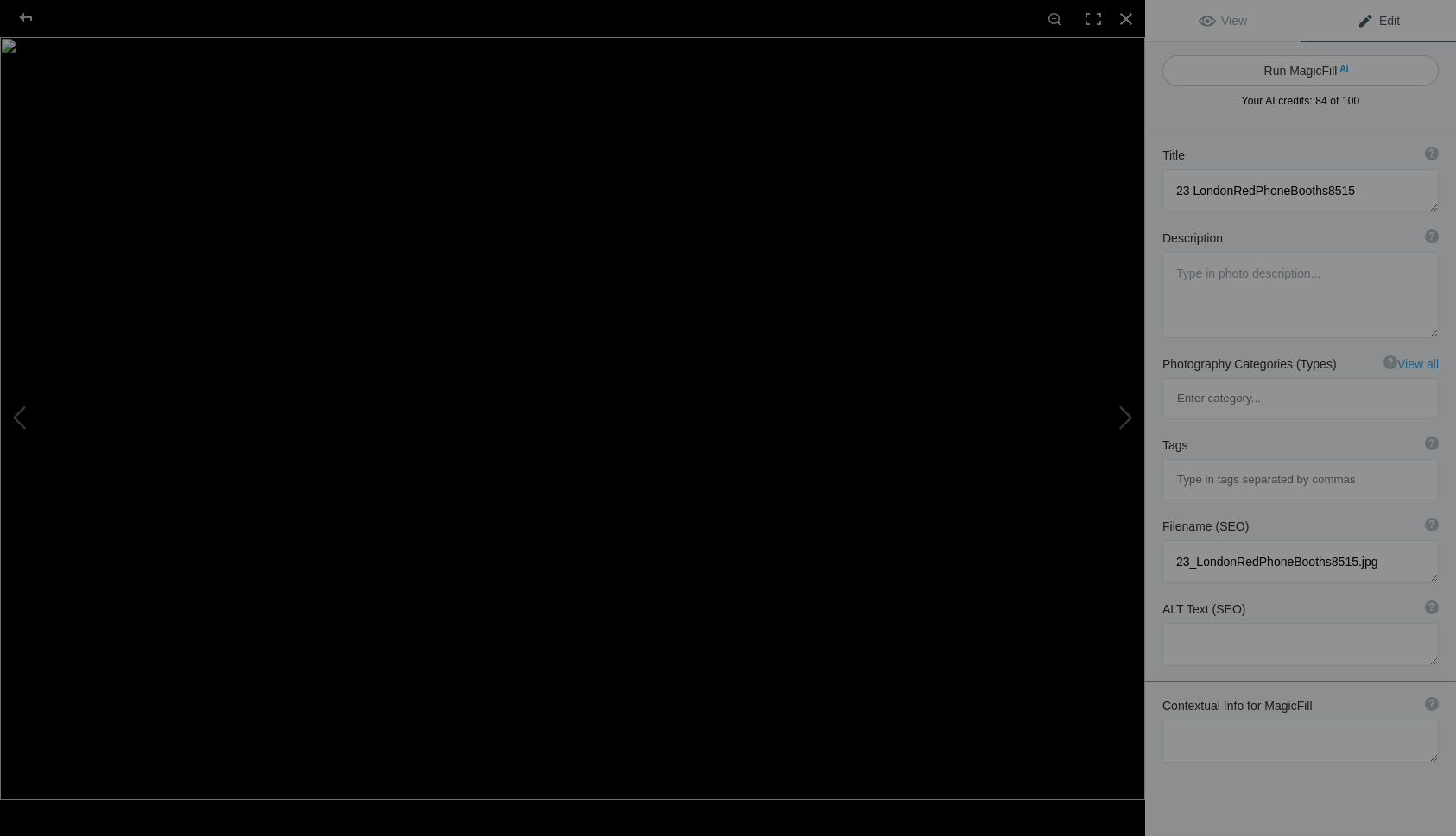
click at [1298, 67] on button "Run MagicFill AI" at bounding box center [1300, 70] width 276 height 31
type textarea "Iconic London Red Phone Booths Surrounded by Autumn Foliage"
type textarea "This vibrant photograph captures the charm of London's iconic red phone booths,…"
type textarea "london-red-phone-booths-autumn.jpg"
type textarea "A pair of iconic red telephone booths in London surrounded by autumn leaves and…"
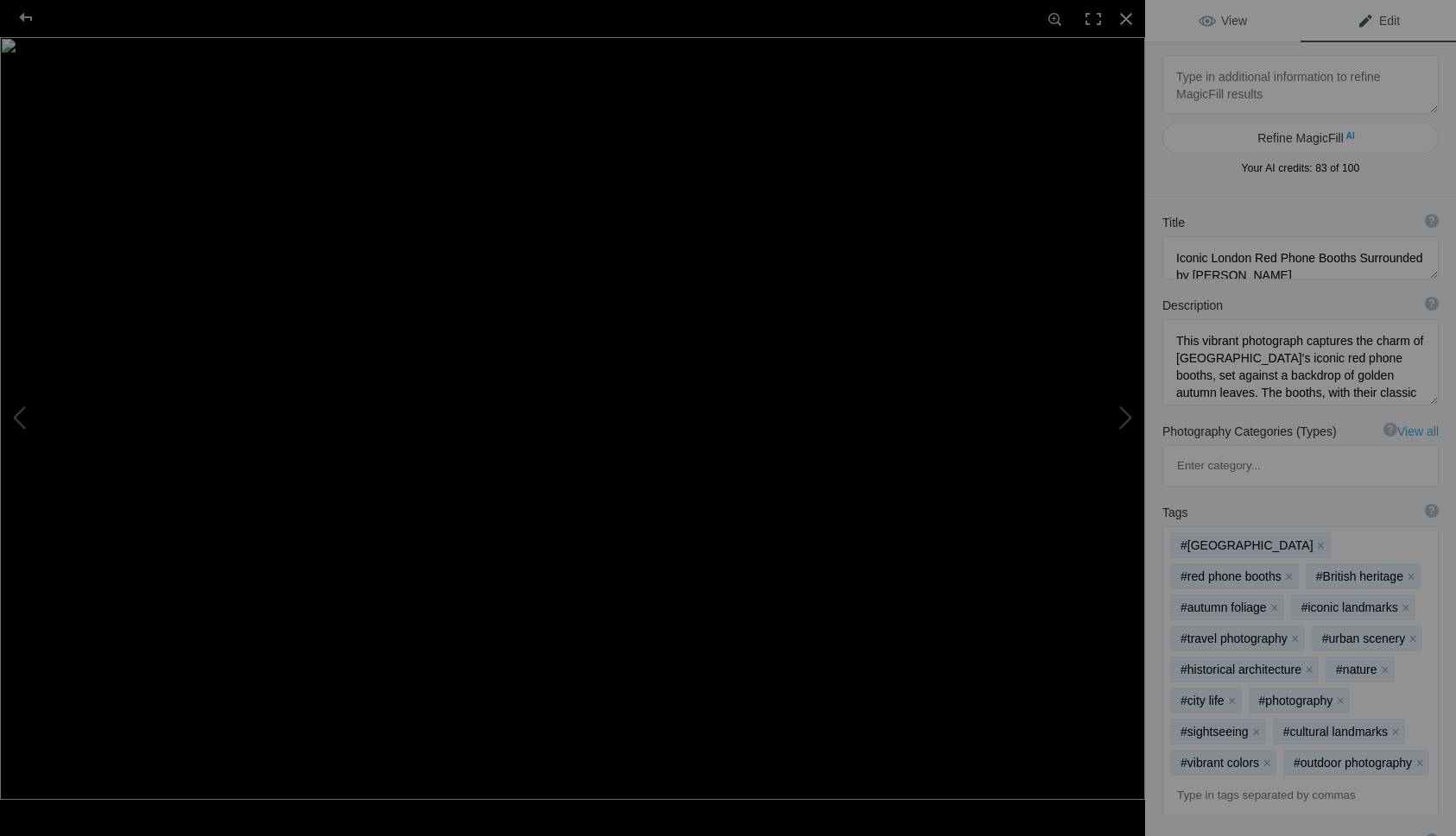
type textarea "22 London07407-Enhanced-NR-Edit"
type textarea "22_London07407-Enhanced-NR-Edit.jpg"
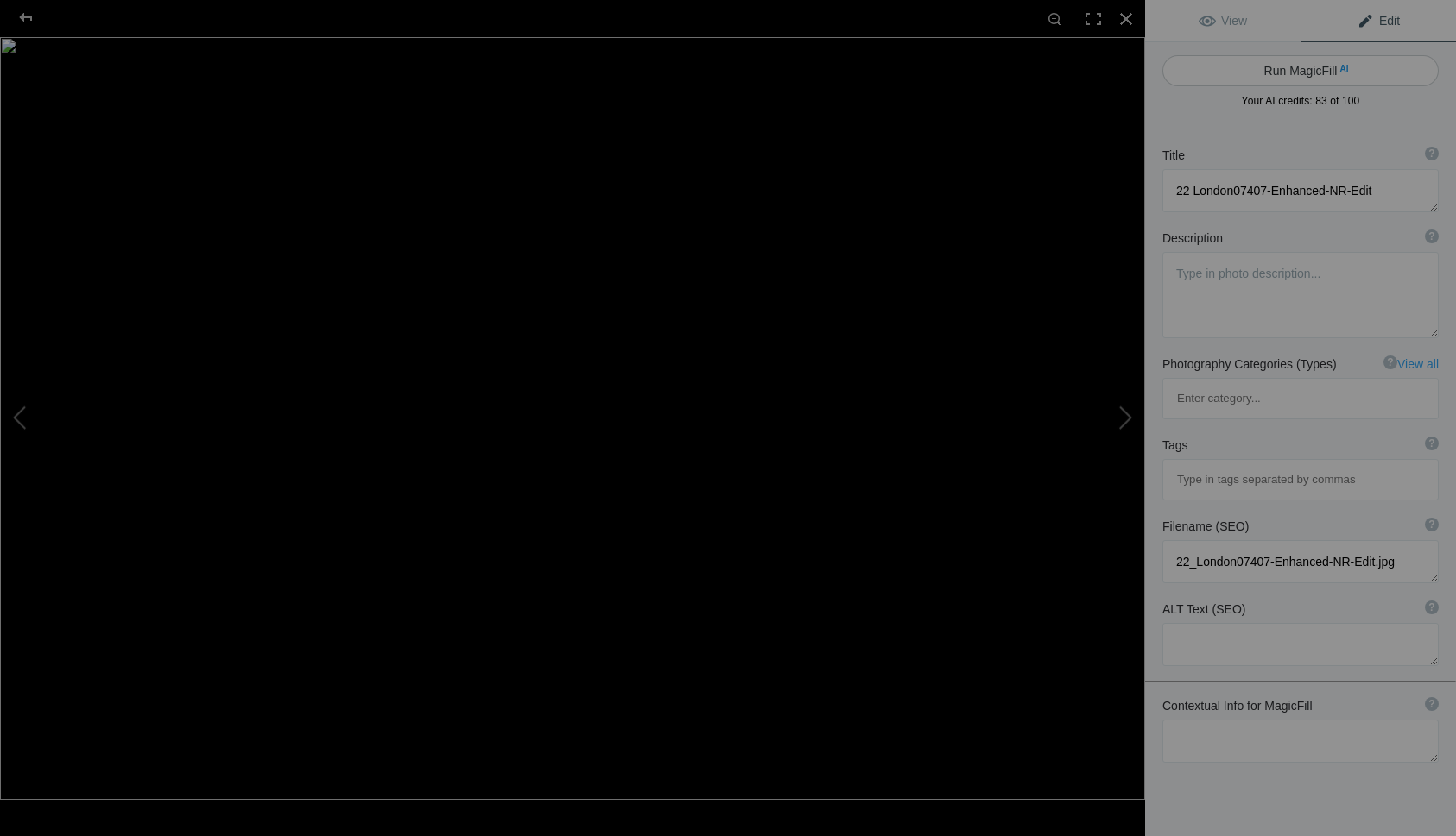
click at [1279, 66] on button "Run MagicFill AI" at bounding box center [1300, 70] width 276 height 31
type textarea "Stunning Aerial View of London at Dusk"
type textarea "Experience the breathtaking beauty of London as the sun sets over the iconic sk…"
type textarea "stunning-aerial-view-london-dusk.jpg"
type textarea "Aerial view of London at dusk featuring Tower Bridge and the Thames River, with…"
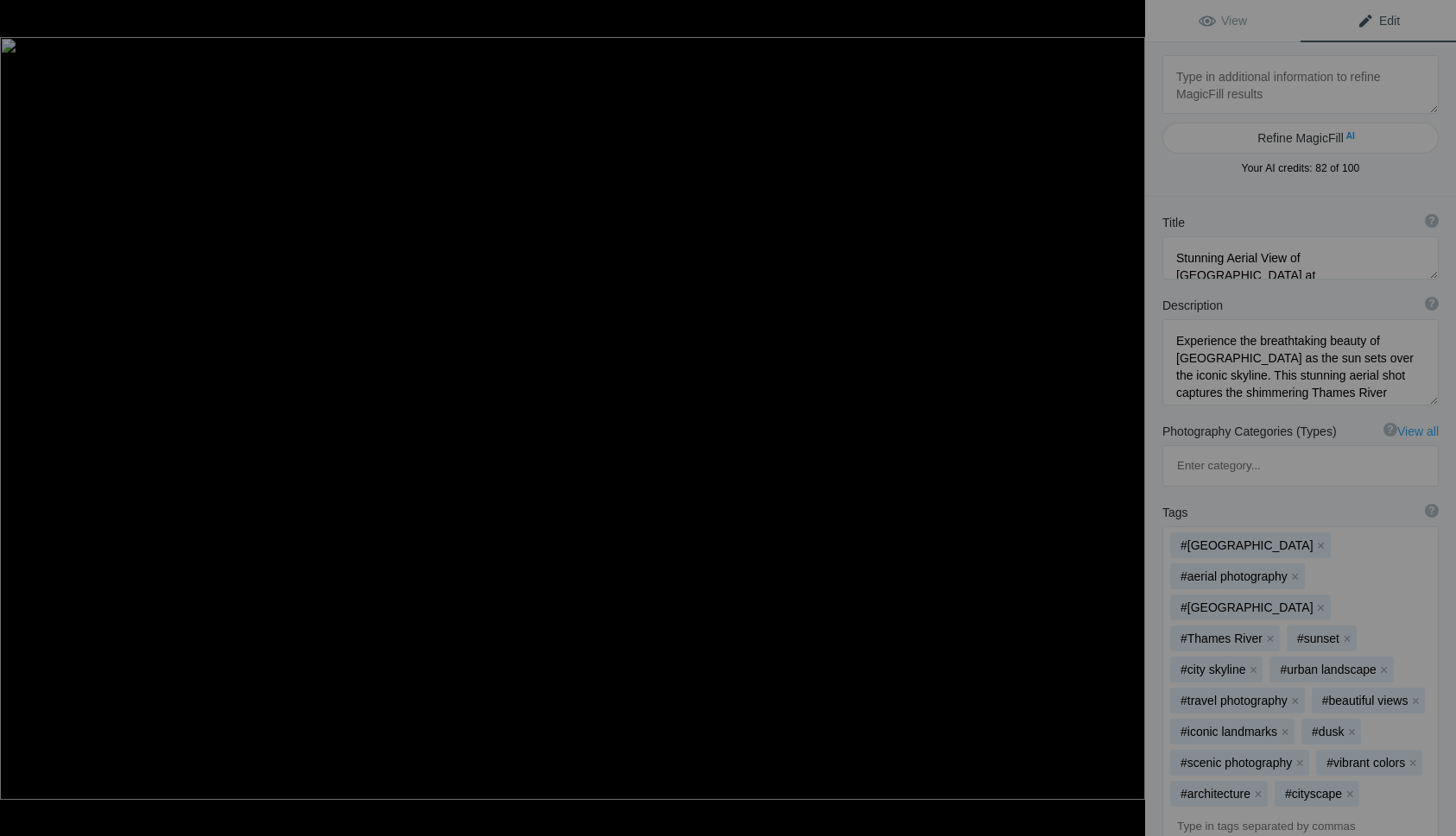
type textarea "19 London07147-Enhanced-NR"
type textarea "19_London07147-Enhanced-NR.jpg"
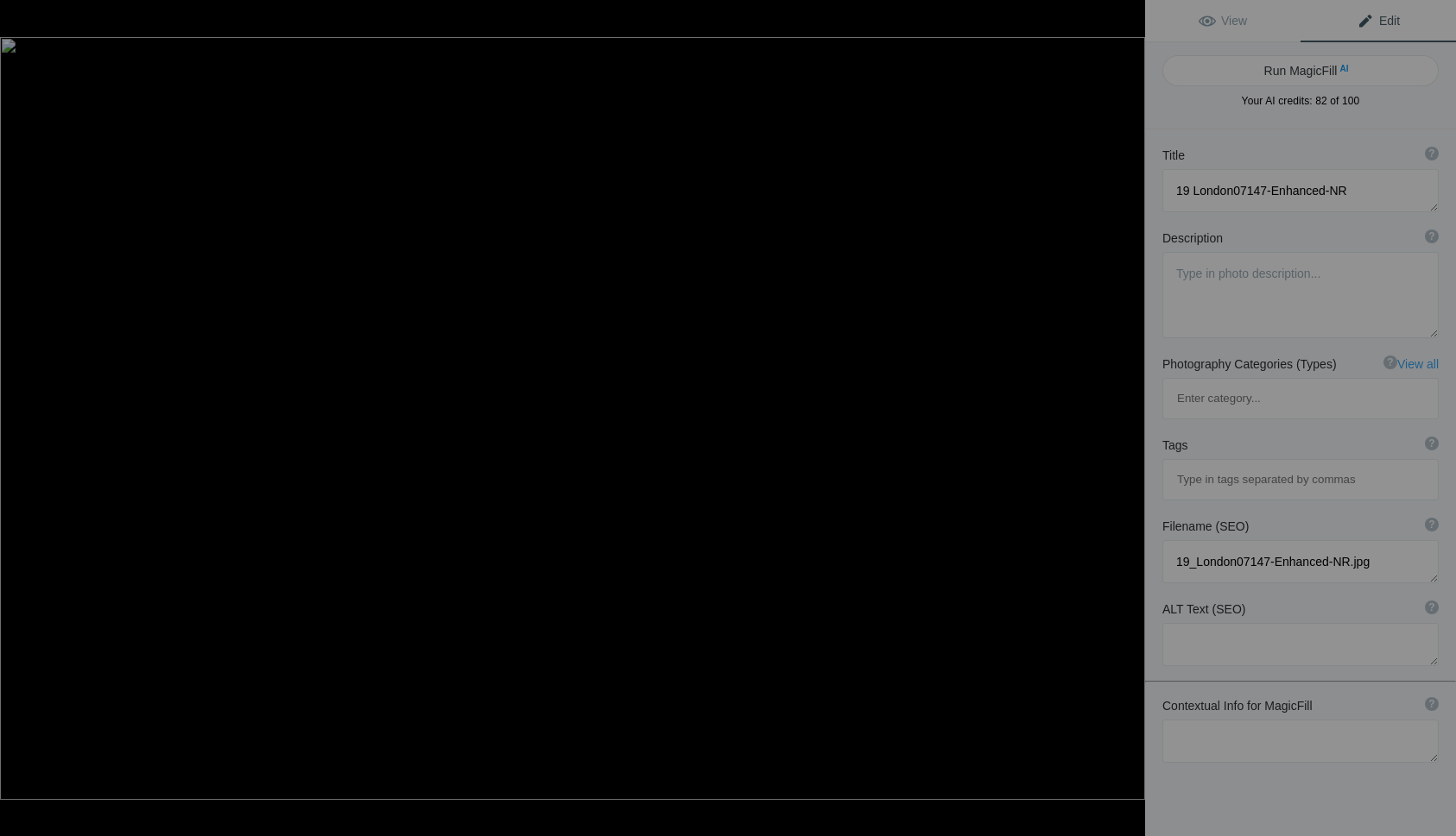
click at [1279, 65] on button "Run MagicFill AI" at bounding box center [1300, 70] width 276 height 31
type textarea "Tower Bridge at Night: A Stunning View of London’s Iconic Landmark"
type textarea "Experience the breathtaking beauty of Tower Bridge illuminated against the nigh…"
type textarea "tower-bridge-london-night.jpg"
type textarea "Night view of Tower Bridge in London, showcasing its illuminated architecture a…"
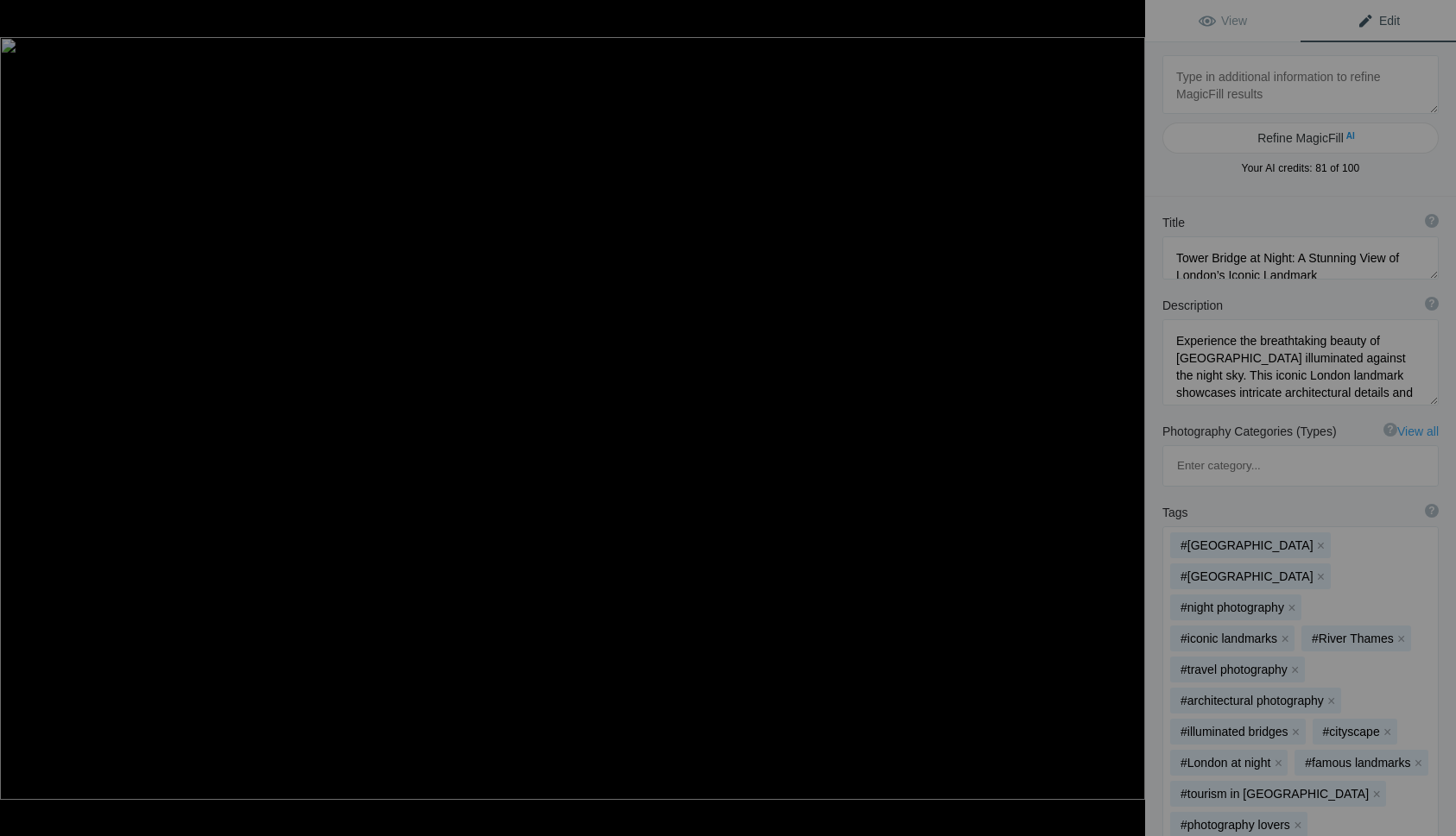
type textarea "17 London3923-Enhanced-NR"
type textarea "17_London3923-Enhanced-NR.jpg"
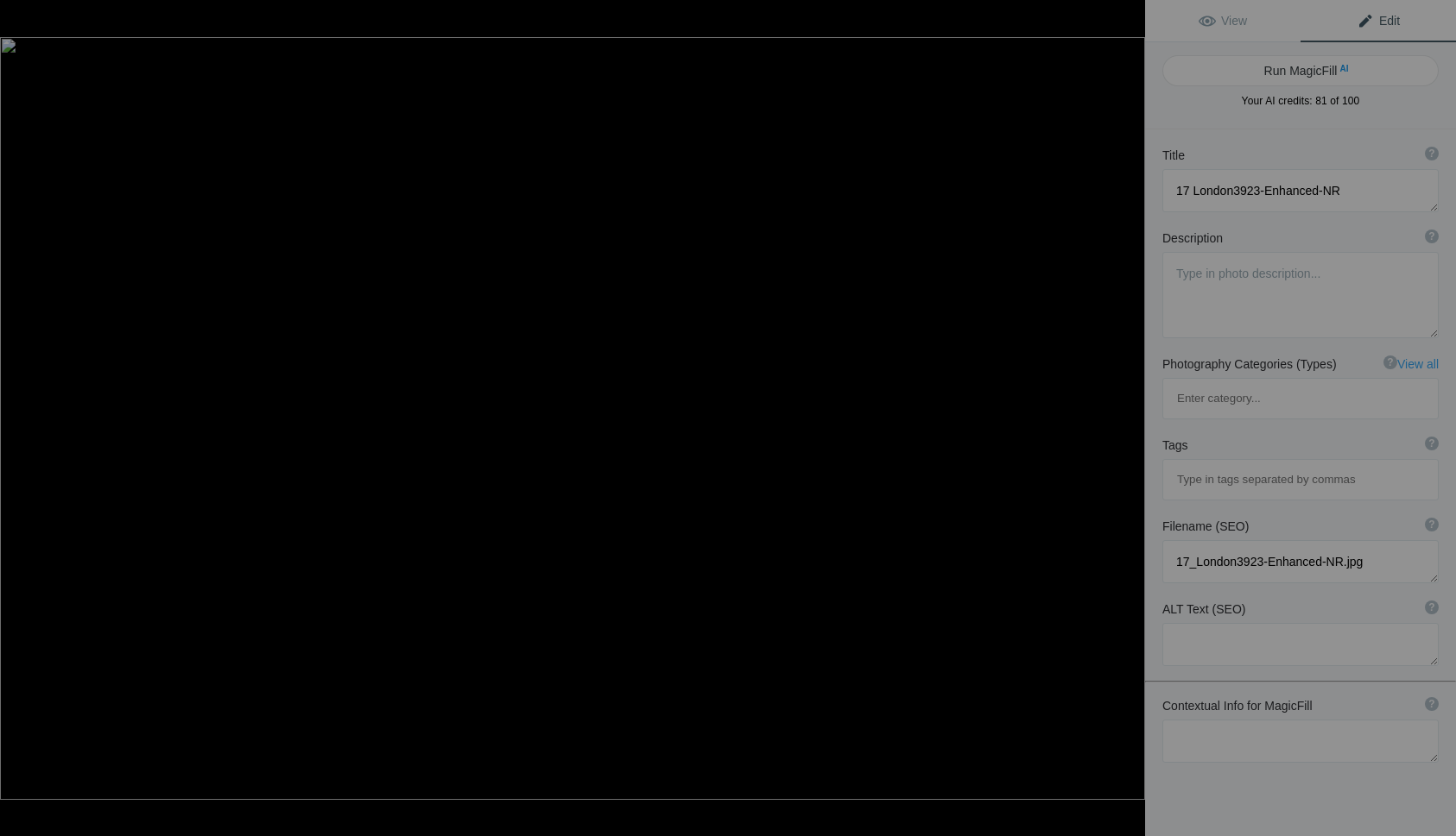
click at [1279, 65] on button "Run MagicFill AI" at bounding box center [1300, 70] width 276 height 31
type textarea "The Sherlock Holmes Pub in London: A Historic Landmark"
type textarea "Discover the charm of The Sherlock Holmes pub, a beloved landmark located in th…"
type textarea "sherlock-holmes-pub-london.jpg"
type textarea "The exterior of The Sherlock Holmes pub in London, featuring floral decorations…"
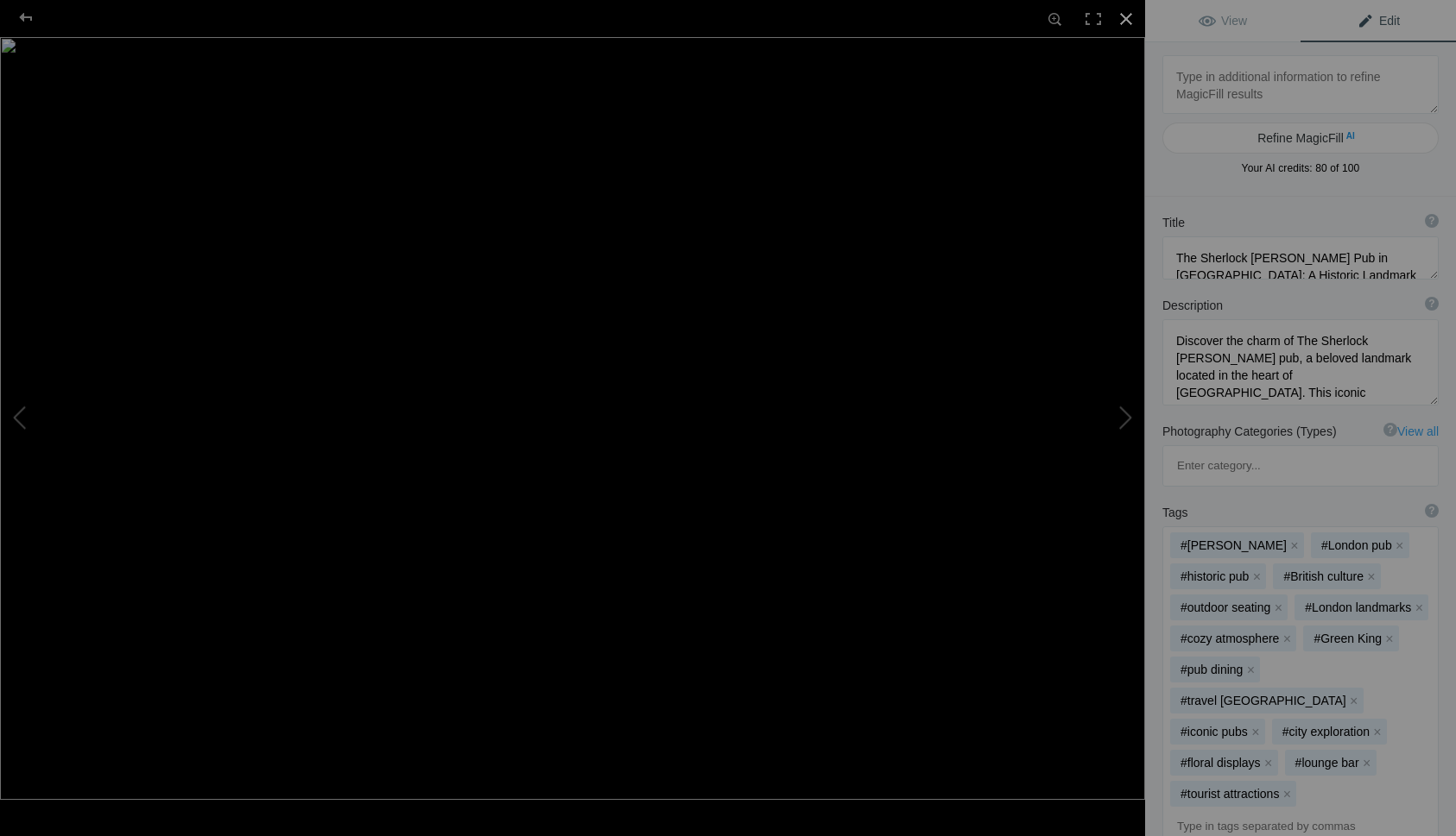
click at [1127, 15] on div at bounding box center [1126, 19] width 38 height 38
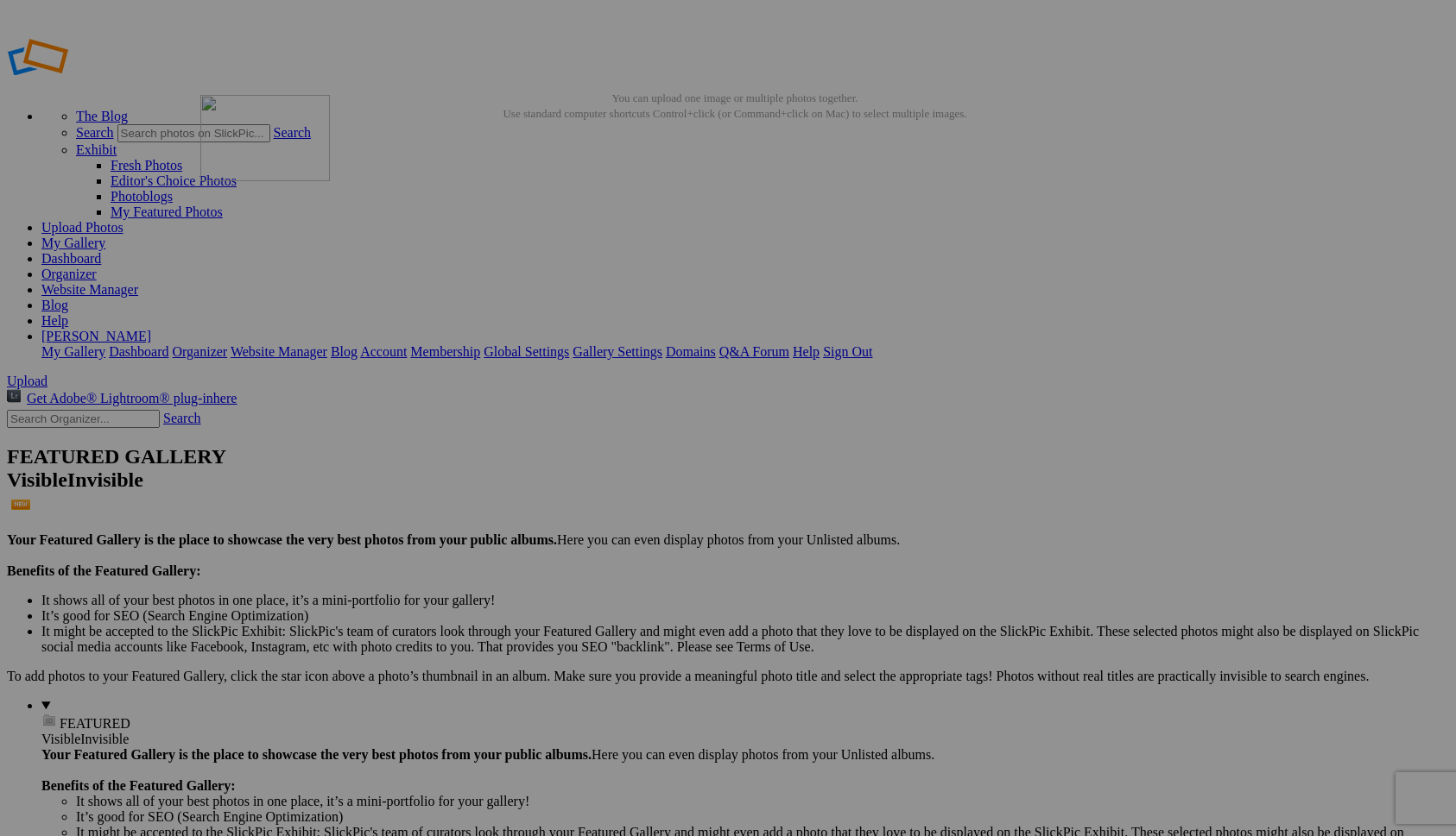
drag, startPoint x: 641, startPoint y: 231, endPoint x: 449, endPoint y: 219, distance: 192.4
drag, startPoint x: 1103, startPoint y: 484, endPoint x: 587, endPoint y: 219, distance: 580.1
drag, startPoint x: 953, startPoint y: 246, endPoint x: 767, endPoint y: 223, distance: 187.4
drag, startPoint x: 327, startPoint y: 481, endPoint x: 728, endPoint y: 218, distance: 479.6
drag, startPoint x: 790, startPoint y: 490, endPoint x: 253, endPoint y: 434, distance: 539.9
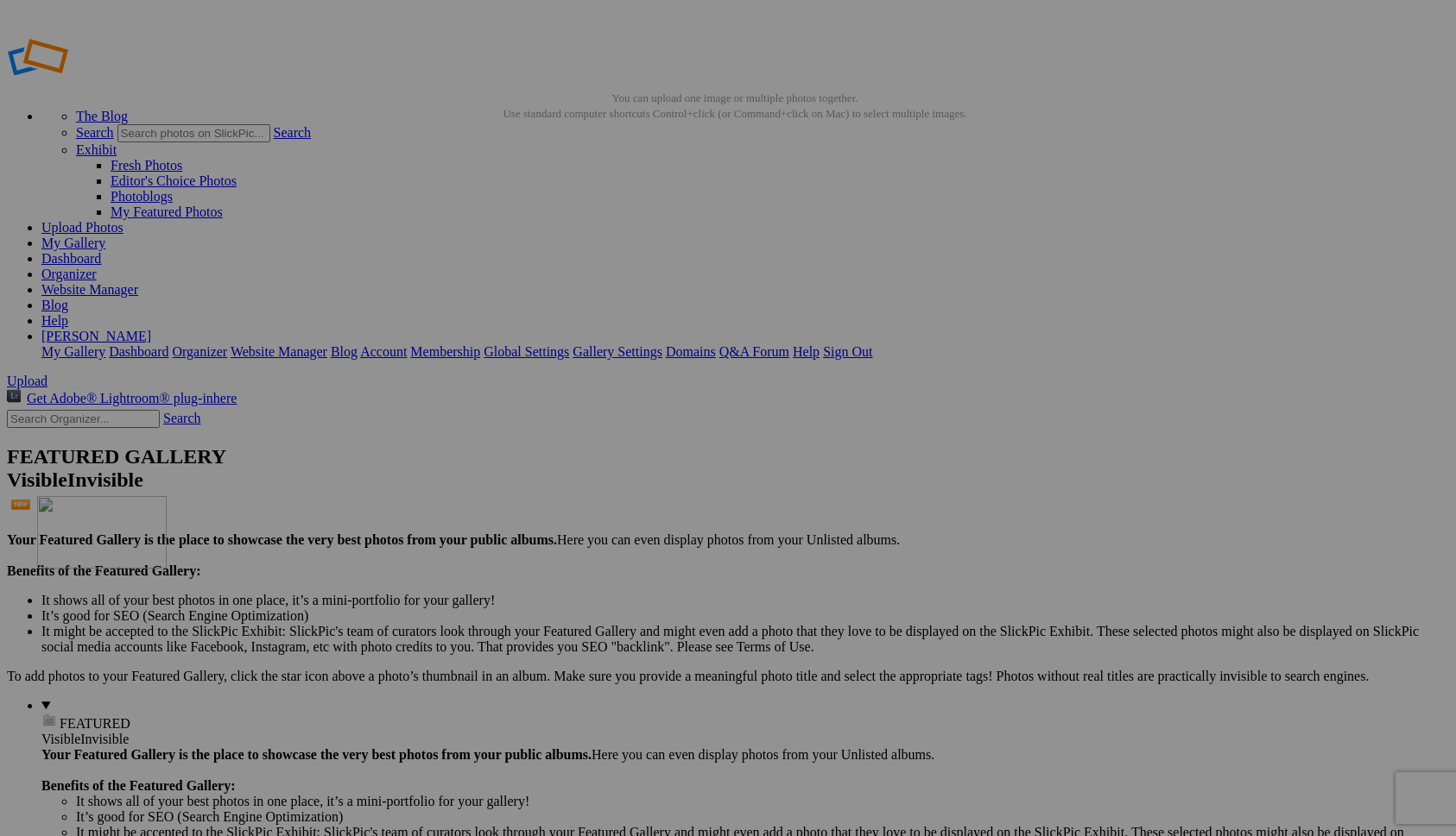
drag, startPoint x: 626, startPoint y: 468, endPoint x: 290, endPoint y: 621, distance: 369.2
drag, startPoint x: 928, startPoint y: 491, endPoint x: 1105, endPoint y: 437, distance: 185.1
drag, startPoint x: 1223, startPoint y: 447, endPoint x: 1049, endPoint y: 435, distance: 174.4
drag, startPoint x: 768, startPoint y: 469, endPoint x: 556, endPoint y: 441, distance: 213.8
drag, startPoint x: 648, startPoint y: 473, endPoint x: 268, endPoint y: 442, distance: 381.3
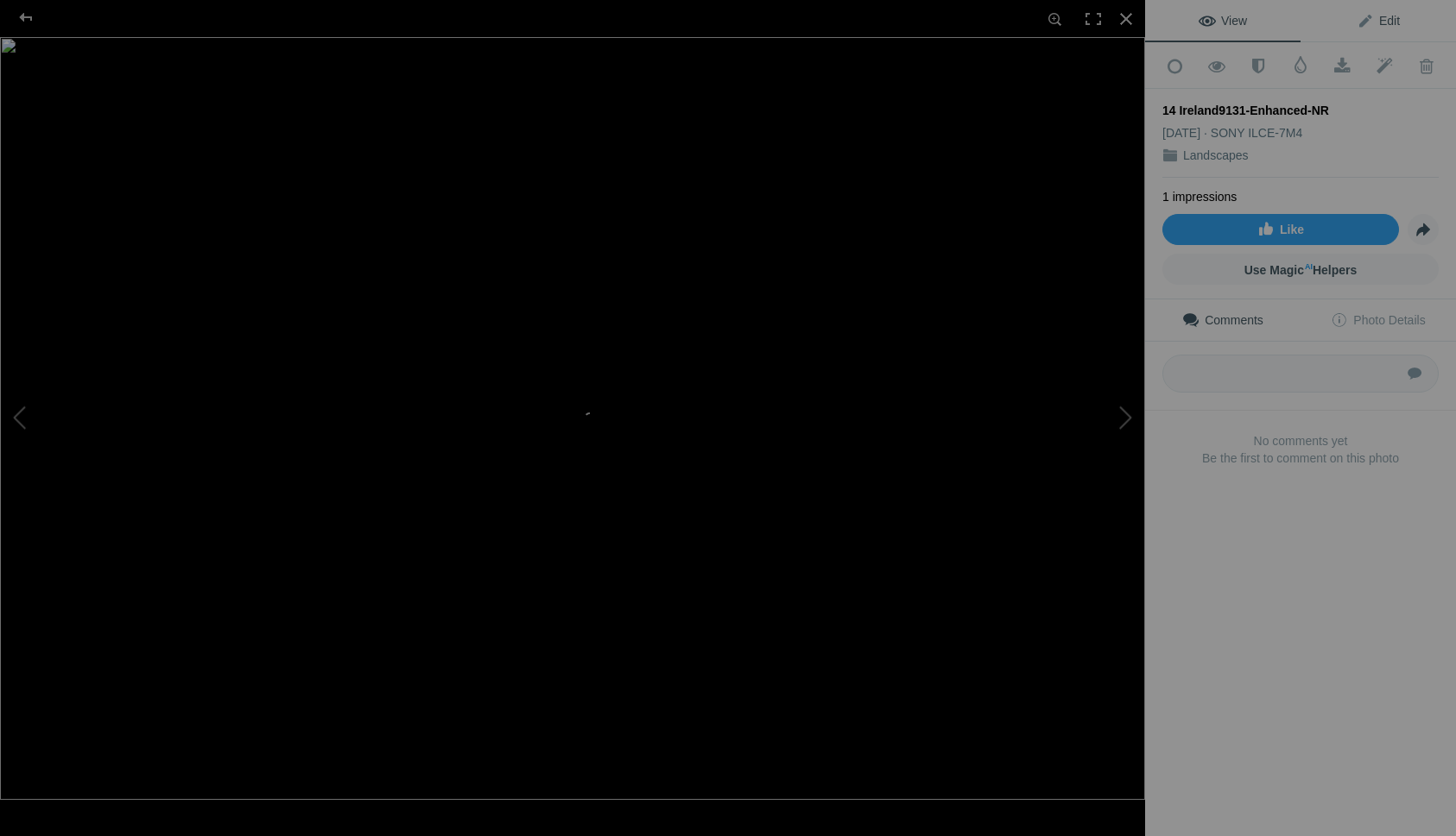
click at [1378, 17] on span "Edit" at bounding box center [1377, 21] width 43 height 14
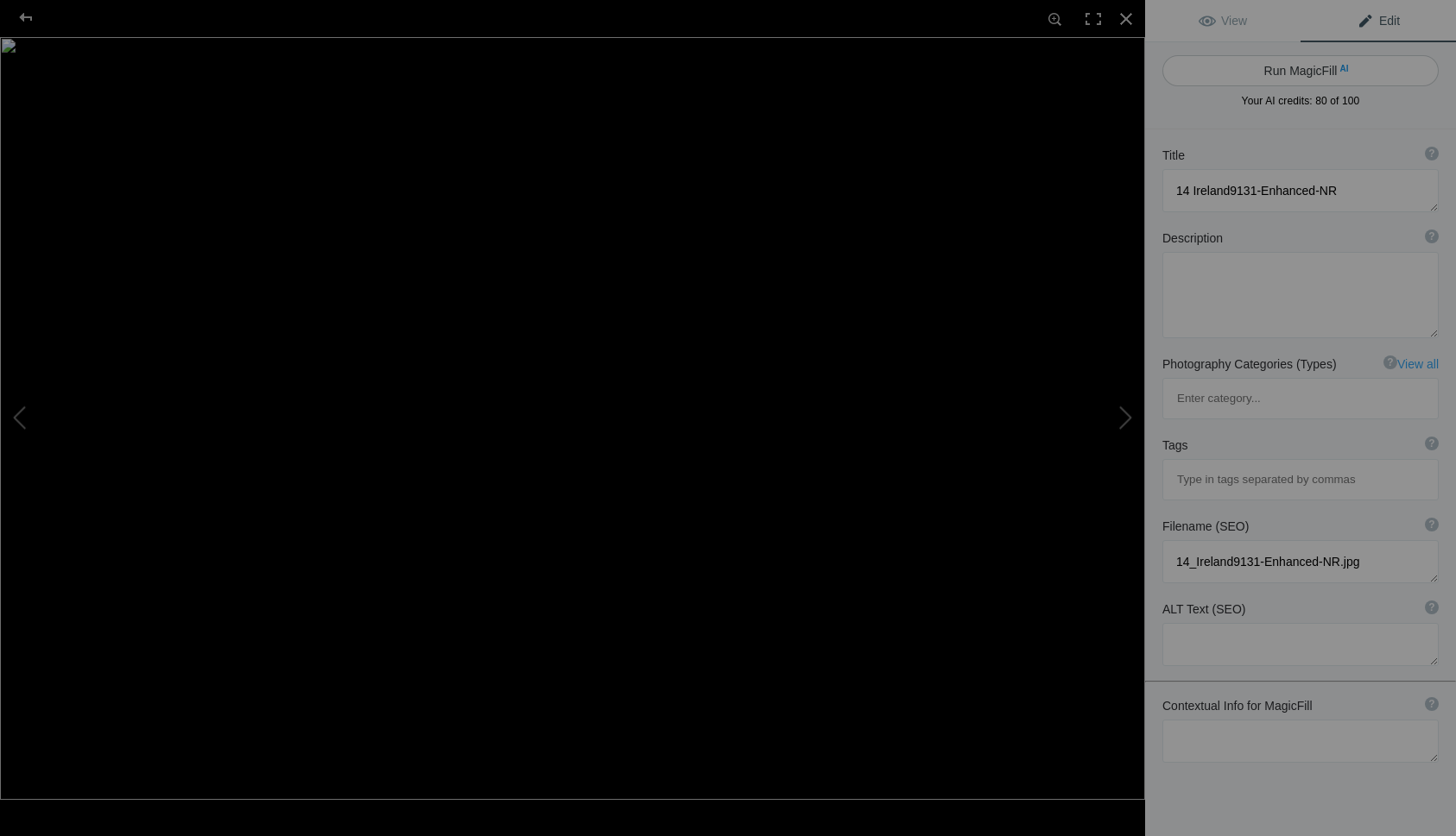
click at [1306, 66] on button "Run MagicFill AI" at bounding box center [1300, 70] width 276 height 31
type textarea "Stunning View of a Historic Castle in [GEOGRAPHIC_DATA] Surrounded by [PERSON_N…"
type textarea "This captivating image showcases a magnificent historic castle nestled in the h…"
type textarea "historic-castle-[GEOGRAPHIC_DATA]-lake-view.jpg"
type textarea "A historic castle in [GEOGRAPHIC_DATA] reflected in a tranquil lake, surrounded…"
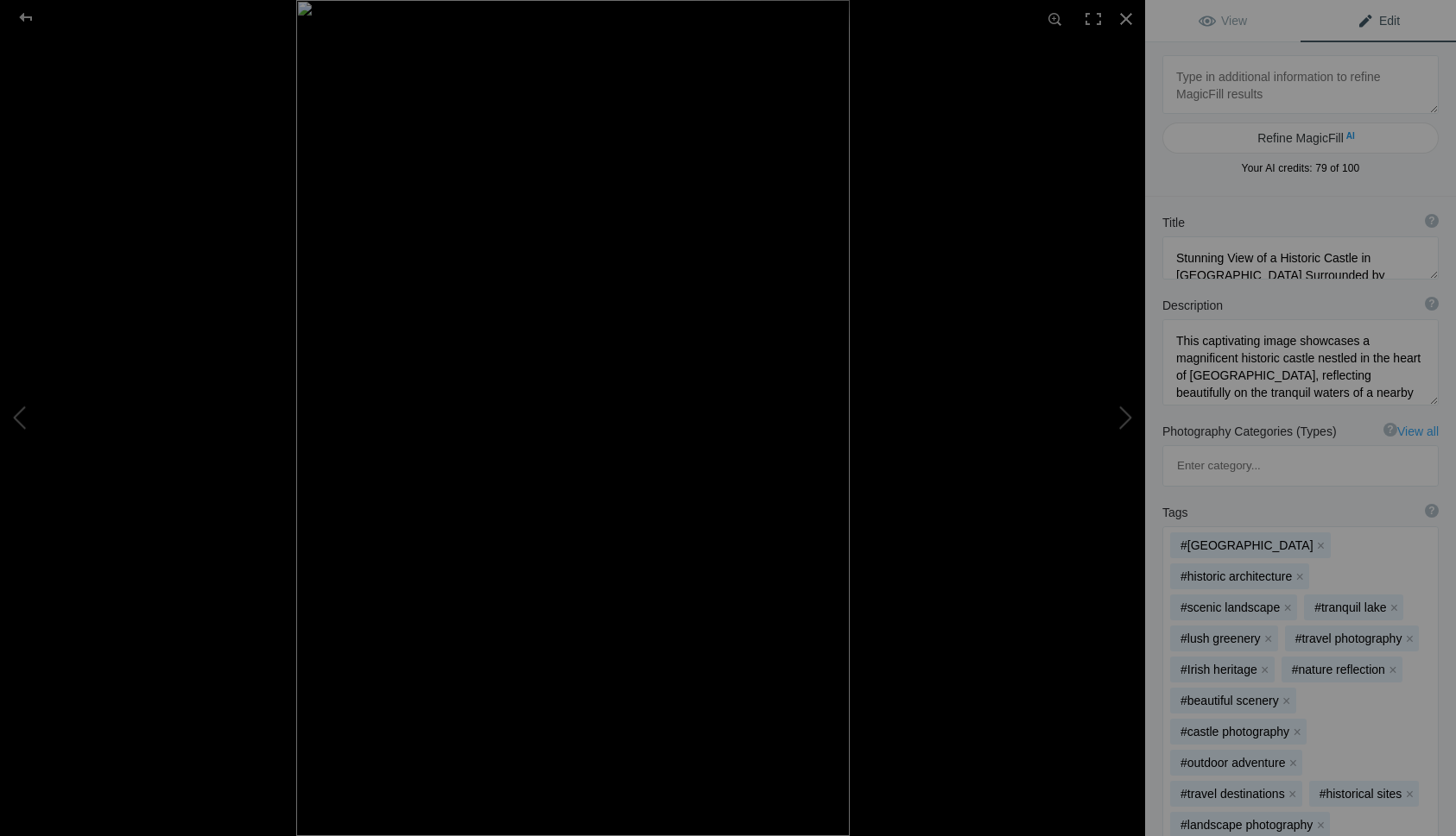
type textarea "DSC08085"
type textarea "DSC08085.jpg"
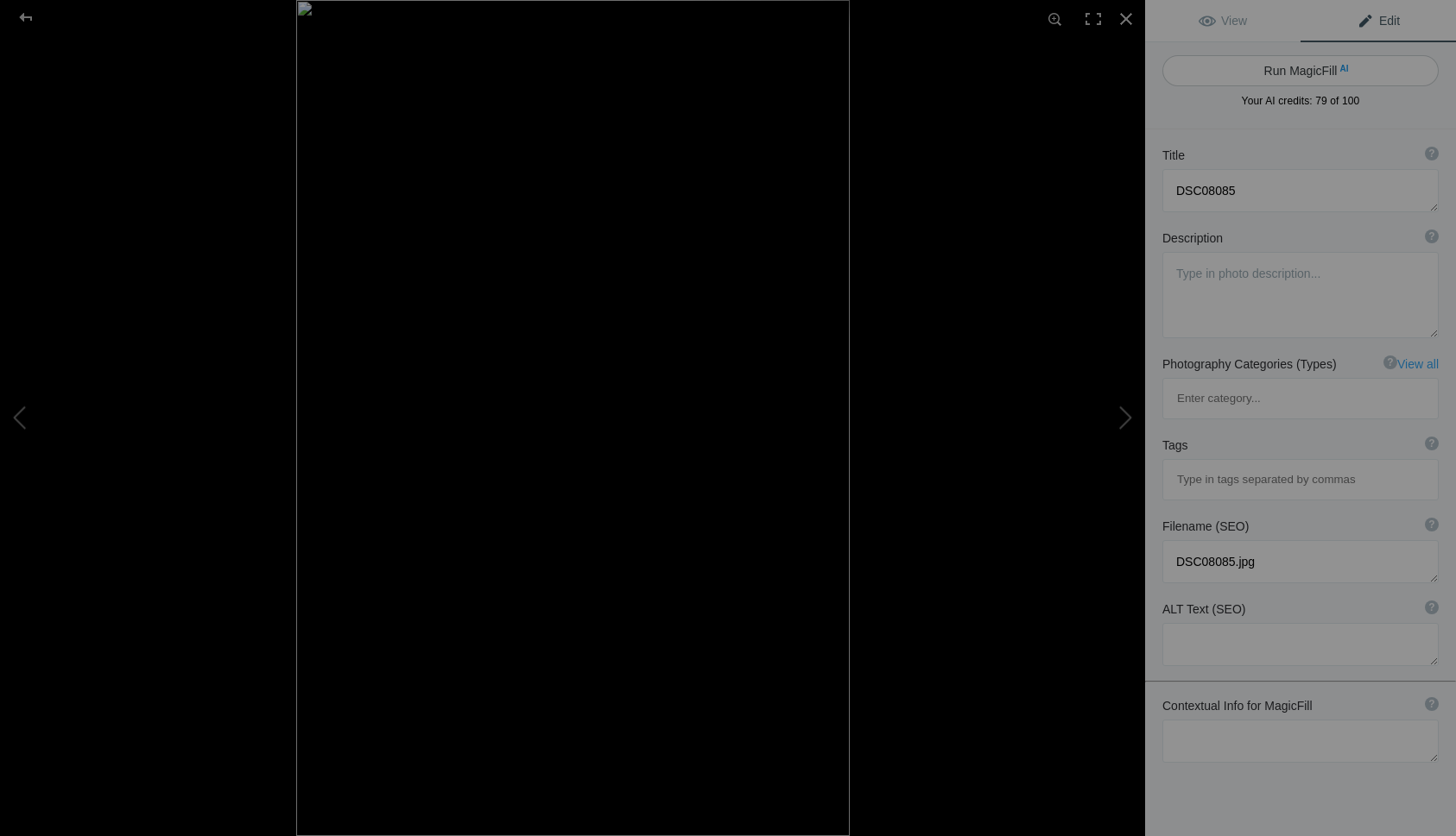
click at [1326, 69] on button "Run MagicFill AI" at bounding box center [1300, 70] width 276 height 31
type textarea "Majestic Waterfall Cascading into the Sea at [GEOGRAPHIC_DATA], [GEOGRAPHIC_DAT…"
type textarea "Discover the breathtaking beauty of [GEOGRAPHIC_DATA] on the [GEOGRAPHIC_DATA],…"
type textarea "kilt-rock-waterfall-isle-of-[GEOGRAPHIC_DATA]jpg"
type textarea "A stunning waterfall cascading from the cliffs of [GEOGRAPHIC_DATA] into the se…"
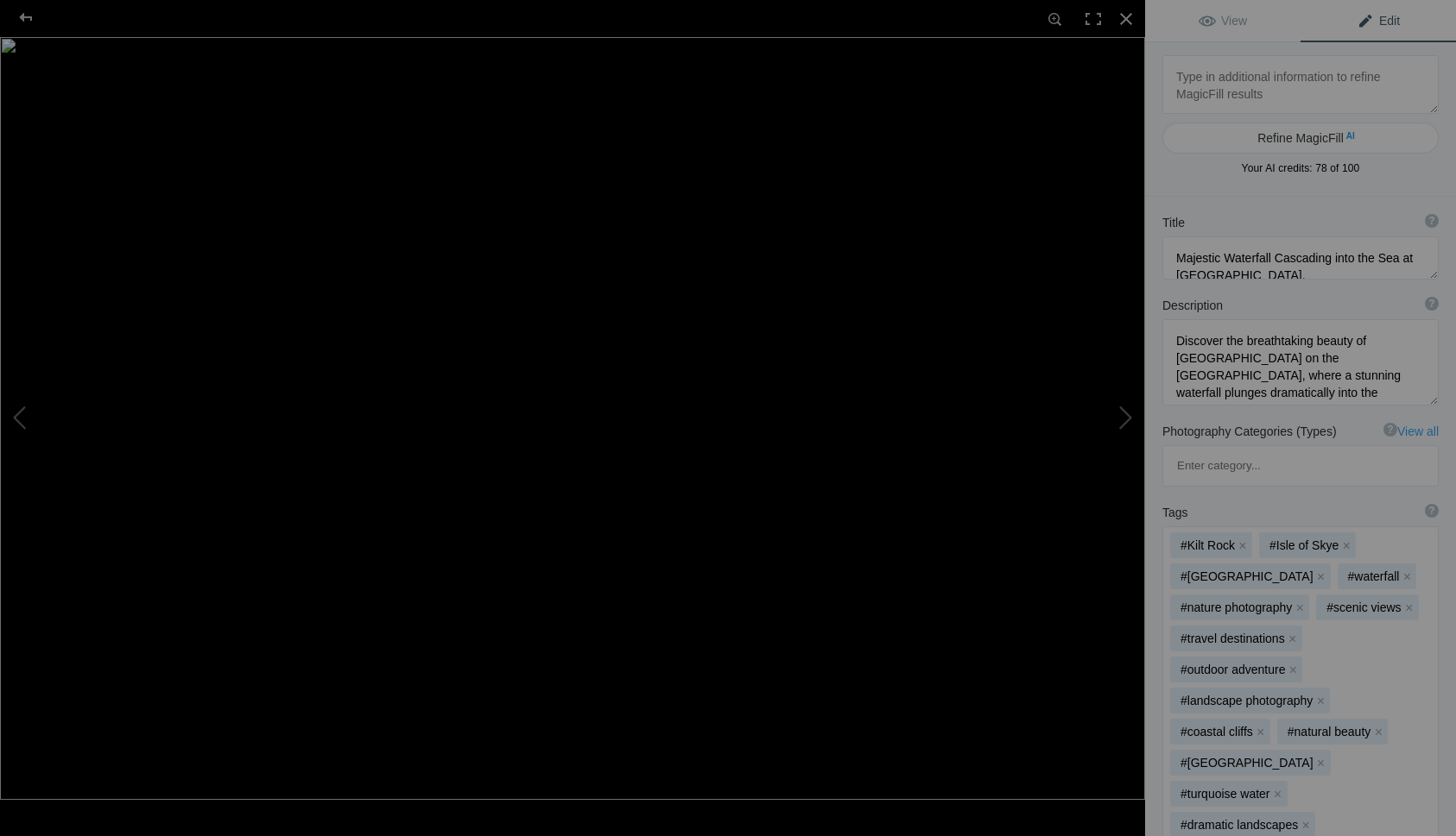
type textarea "DSC08228"
type textarea "DSC08228.jpg"
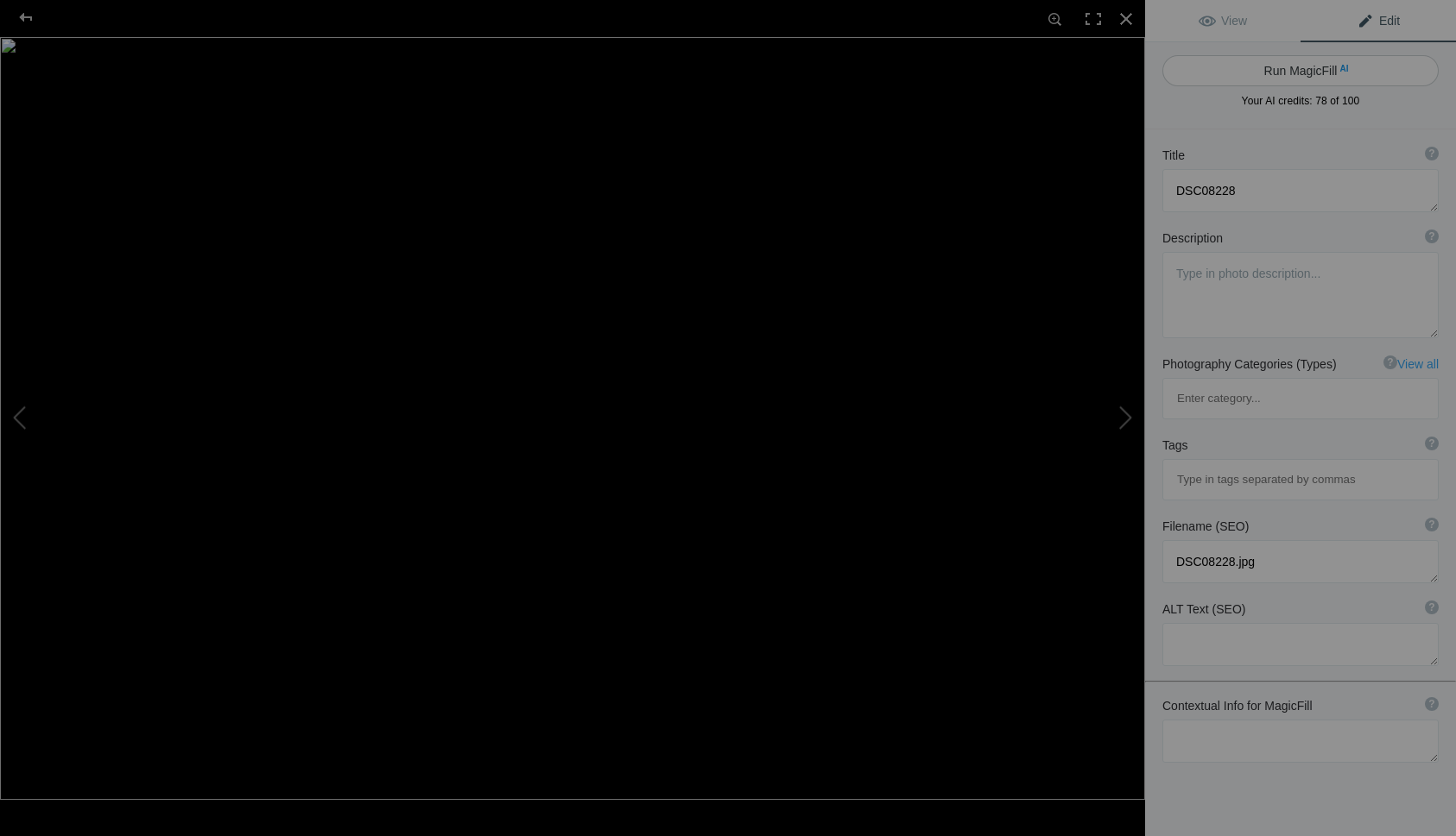
click at [1291, 60] on button "Run MagicFill AI" at bounding box center [1300, 70] width 276 height 31
type textarea "Scenic View of [GEOGRAPHIC_DATA] Surrounded by Water and [PERSON_NAME]"
type textarea "This captivating image showcases [GEOGRAPHIC_DATA], a historic Scottish fortres…"
type textarea "kilchurn-castle-loch-awe.jpg"
type textarea "[GEOGRAPHIC_DATA] on the banks of [GEOGRAPHIC_DATA], framed by greenery and hil…"
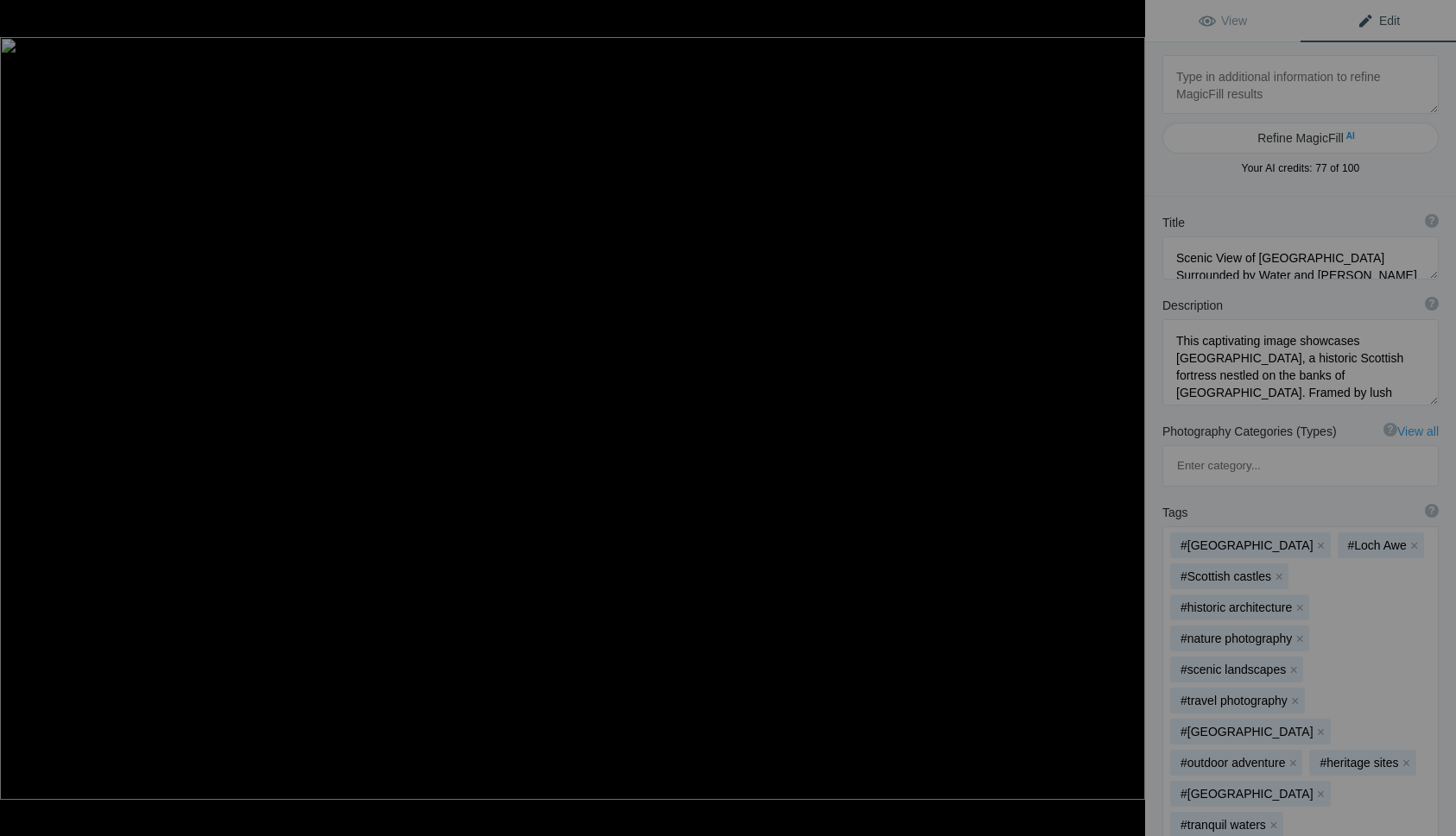
type textarea "DSC06459"
type textarea "DSC06459.jpg"
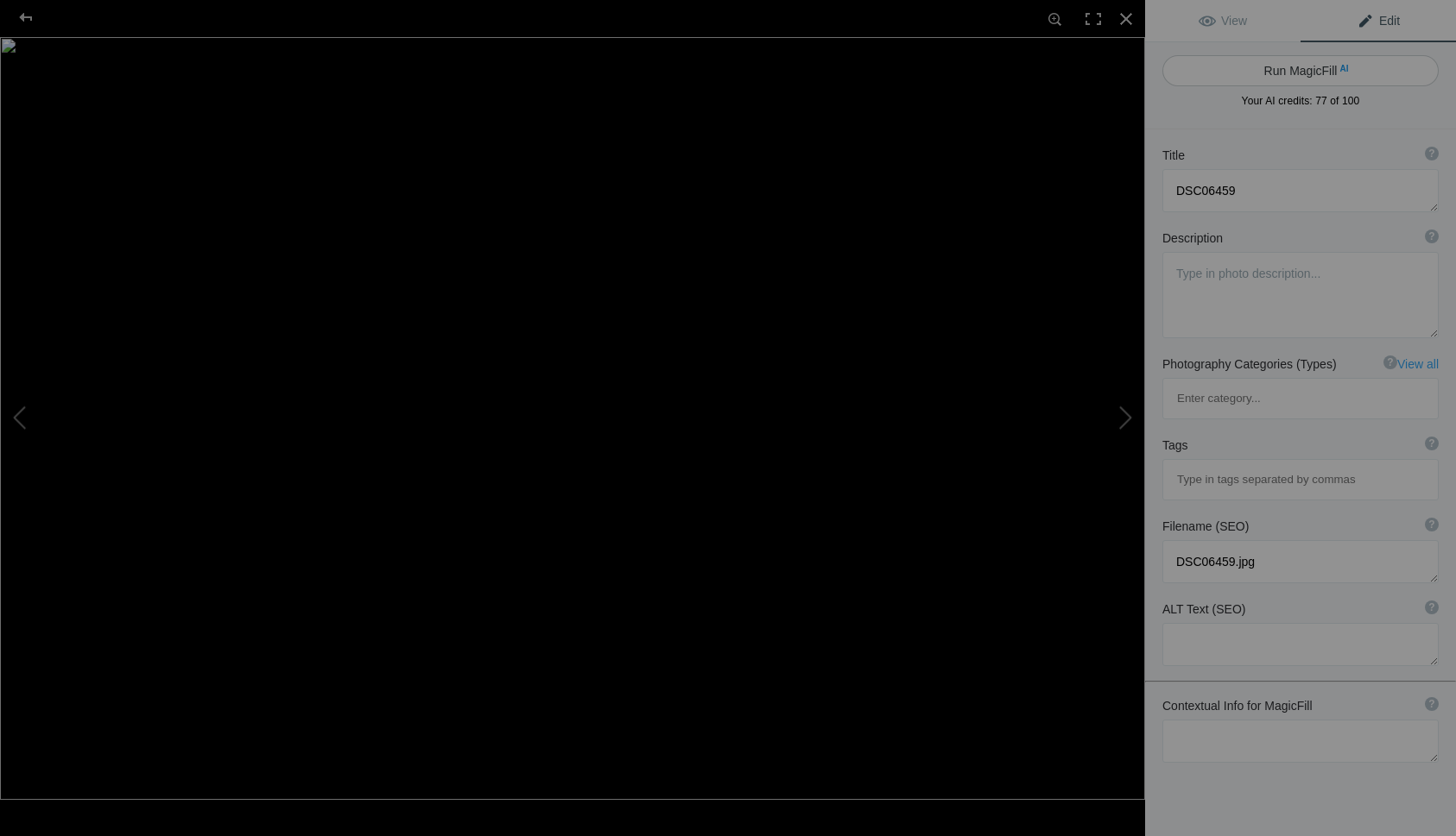
click at [1292, 62] on button "Run MagicFill AI" at bounding box center [1300, 70] width 276 height 31
type textarea "Stunning Sunset Over [GEOGRAPHIC_DATA] at [GEOGRAPHIC_DATA]"
type textarea "Experience the breathtaking beauty of a sunset illuminating the rugged rock for…"
type textarea "stunning-sunset-rocky-peaks-garden-of-the-gods.jpg"
type textarea "Sunset over the rocky peaks at [GEOGRAPHIC_DATA], showcasing vibrant orange and…"
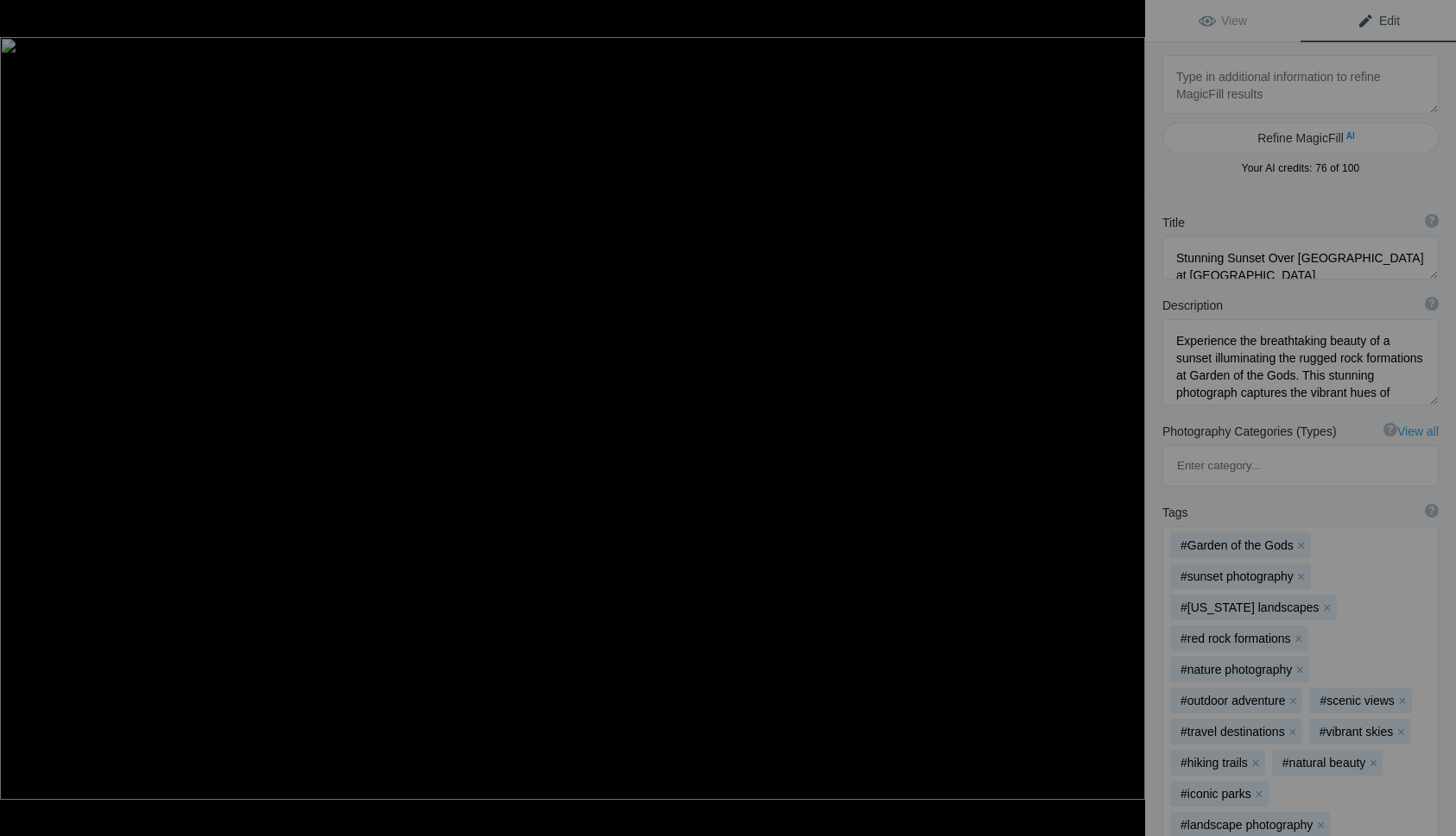
type textarea "DSC_2947"
type textarea "DSC_2947.jpg"
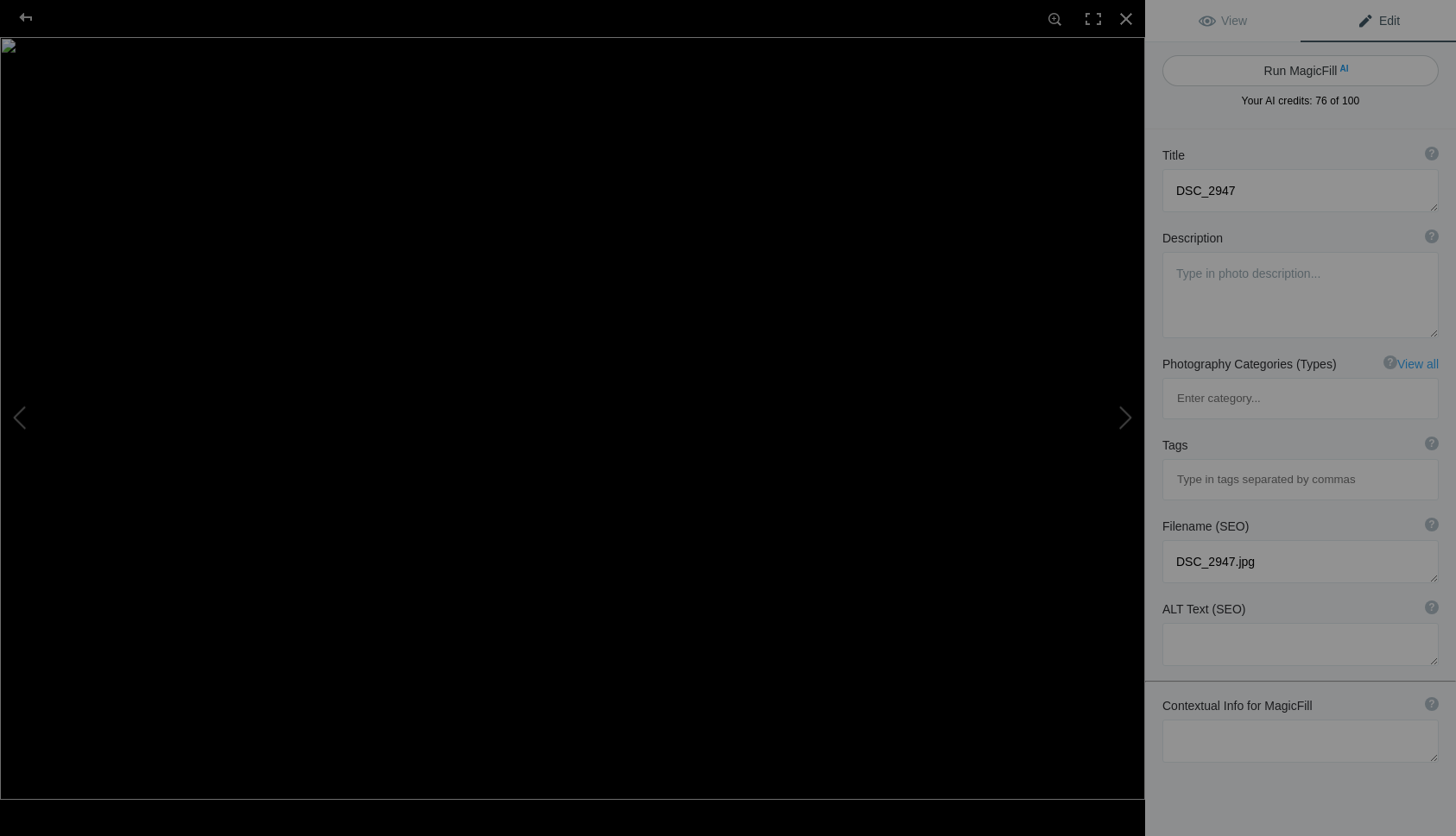
click at [1291, 67] on button "Run MagicFill AI" at bounding box center [1300, 70] width 276 height 31
type textarea "Serene Autumn Landscape by the River"
type textarea "Experience the tranquil beauty of an autumn landscape captured along the riverb…"
type textarea "serene-autumn-landscape-river.jpg"
type textarea "A serene autumn landscape featuring vibrant trees reflecting in a calm river, w…"
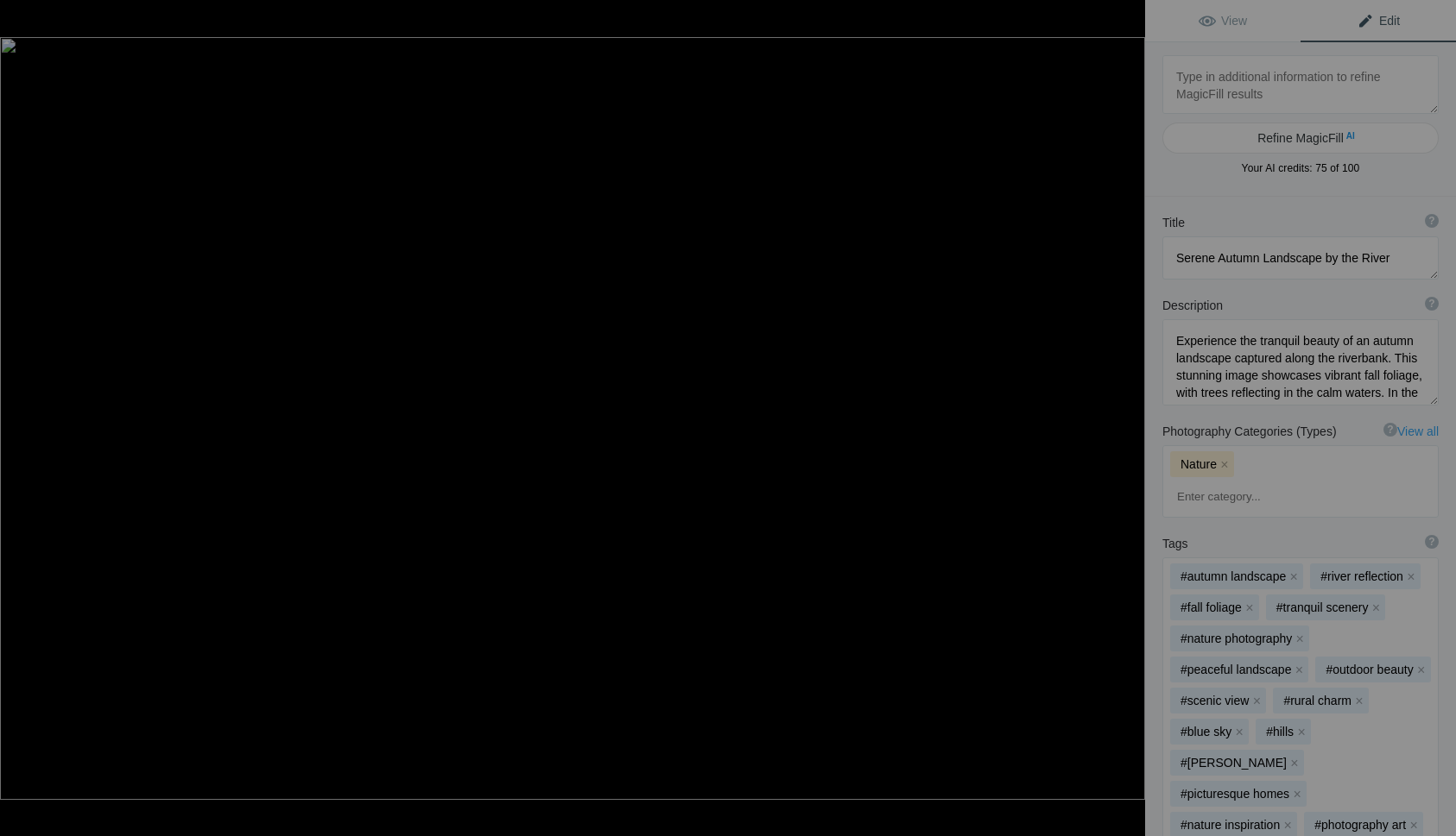
type textarea "29 Scotland08052"
type textarea "29_Scotland08052.jpg"
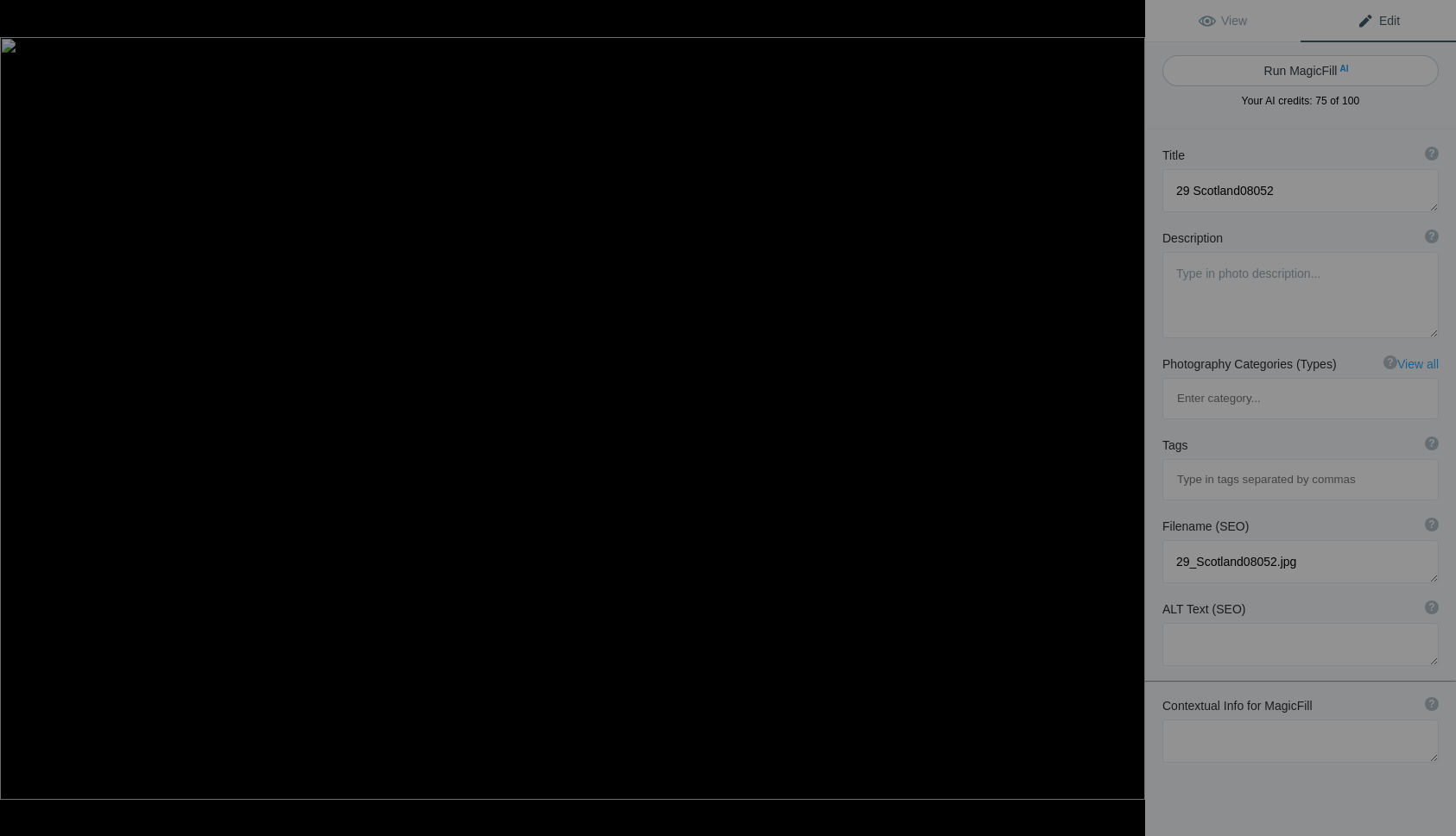
click at [1290, 68] on button "Run MagicFill AI" at bounding box center [1300, 70] width 276 height 31
type textarea "Dramatic View of the [GEOGRAPHIC_DATA] from the [GEOGRAPHIC_DATA]"
type textarea "Experience the breathtaking beauty of the [GEOGRAPHIC_DATA] through this stunni…"
type textarea "isle-of-skye-quiraing-view.jpg"
type textarea "A dramatic view of the Isle of Skye from the Quiraing, showcasing rugged rock f…"
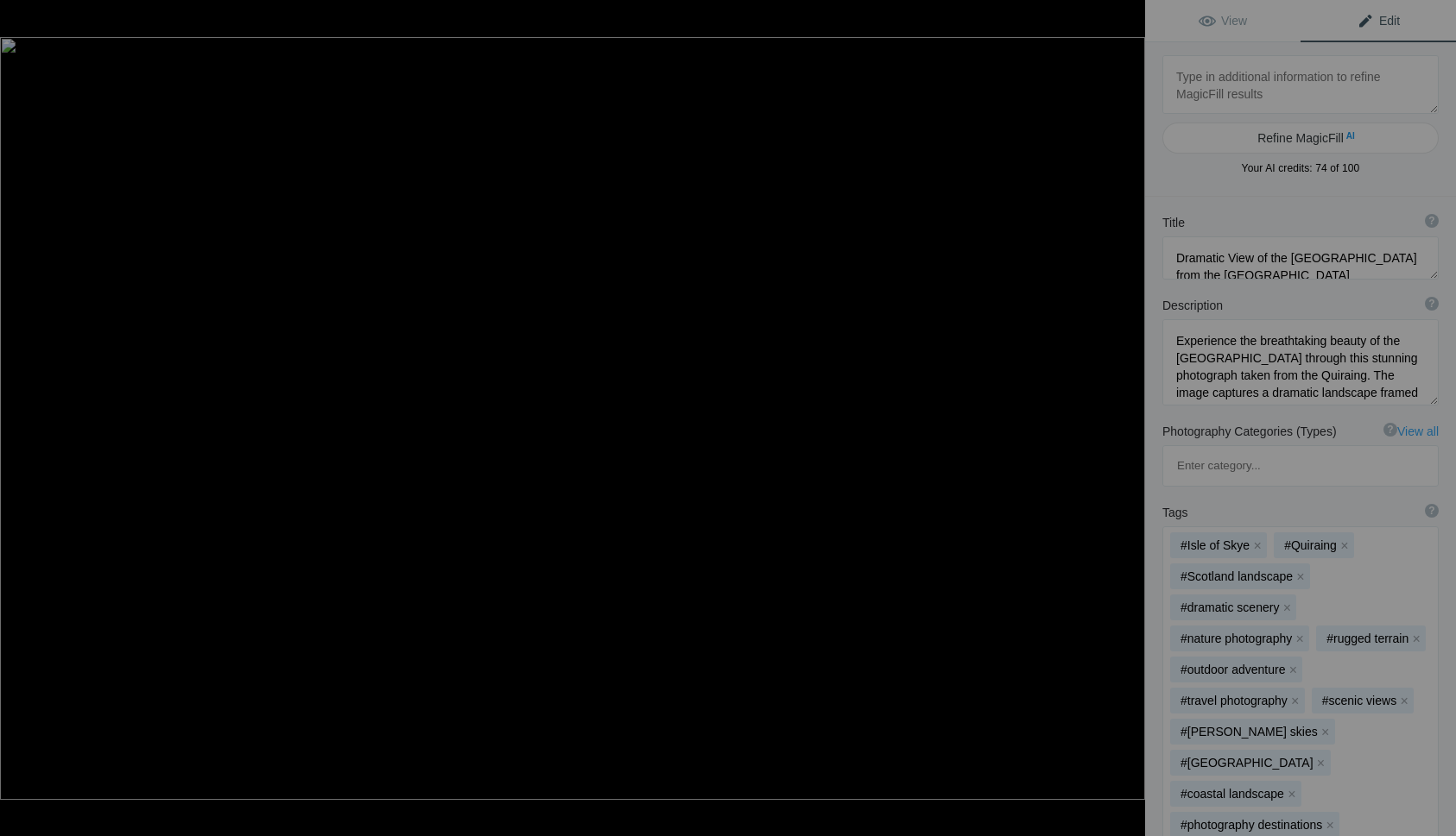
type textarea "28 Scotland08026"
type textarea "28_Scotland08026.jpg"
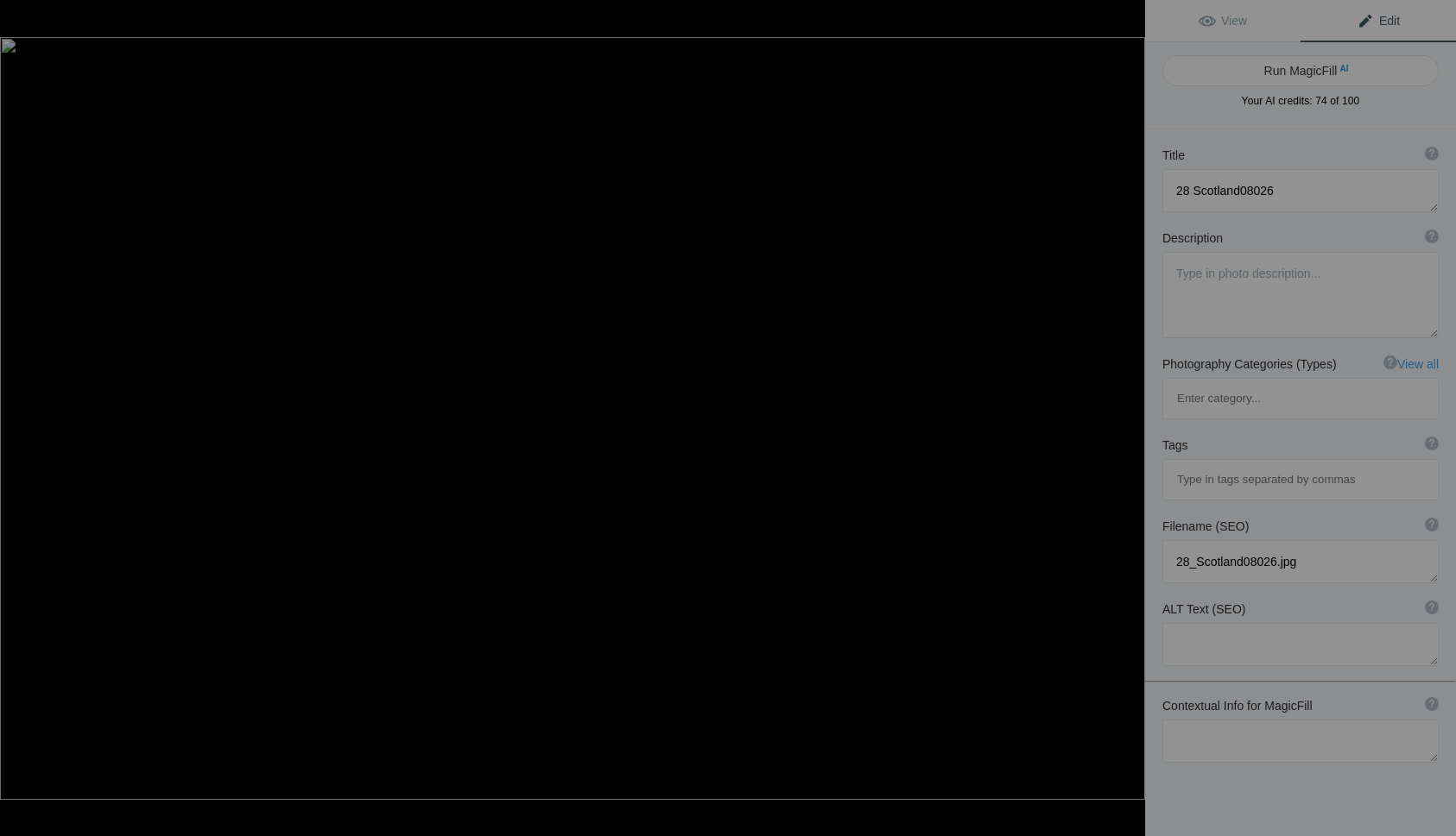
click at [1290, 68] on button "Run MagicFill AI" at bounding box center [1300, 70] width 276 height 31
type textarea "Majestic Landscape of the [GEOGRAPHIC_DATA], [GEOGRAPHIC_DATA]"
type textarea "Discover the breathtaking beauty of the [GEOGRAPHIC_DATA] in [GEOGRAPHIC_DATA],…"
type textarea "isle-of-skye-old-man-of-[PERSON_NAME].jpg"
type textarea "Scenic view of the Old Man of [PERSON_NAME] on the [GEOGRAPHIC_DATA], [GEOGRAPH…"
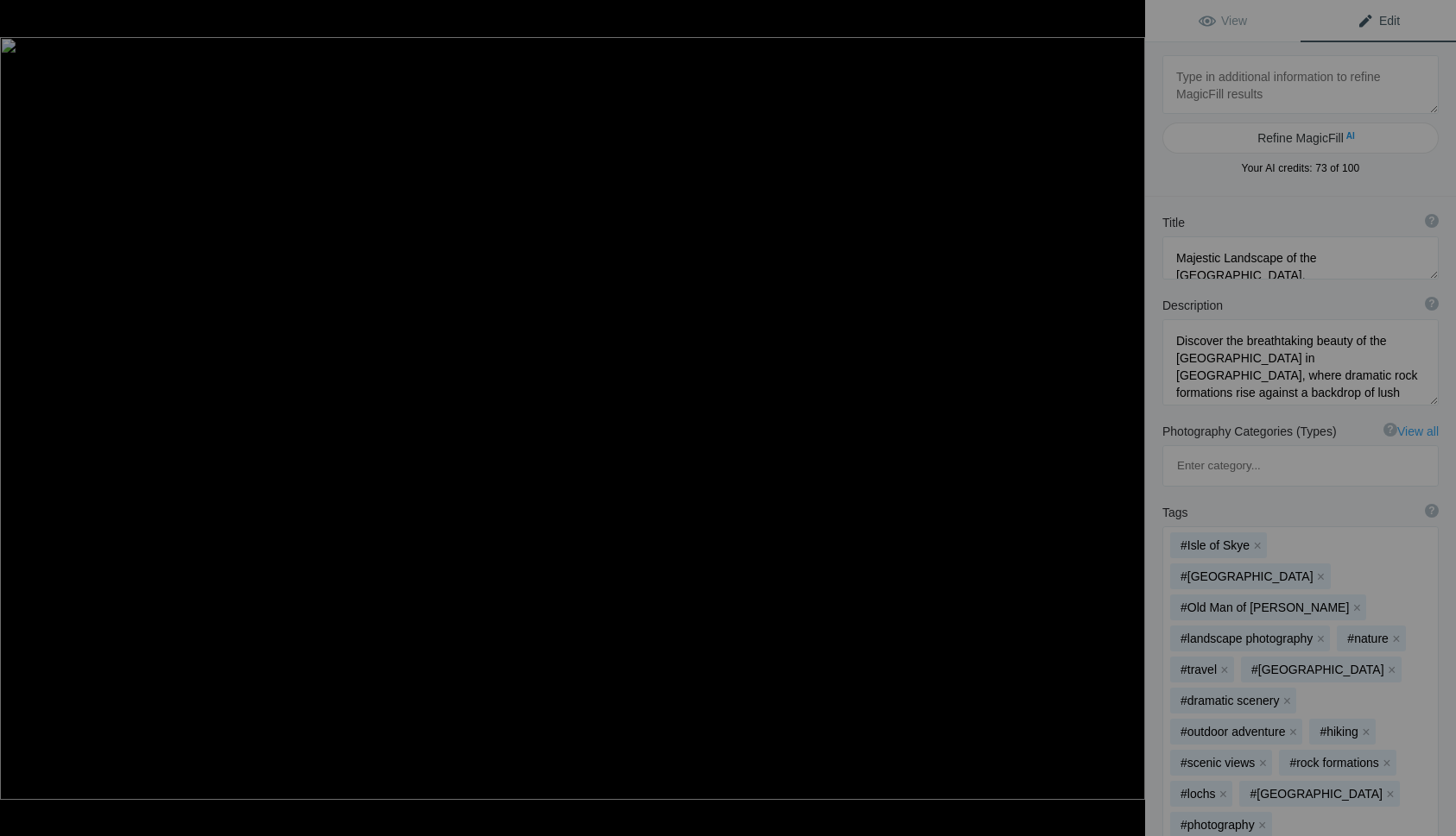
type textarea "30 Scotland08196"
type textarea "30_Scotland08196.jpg"
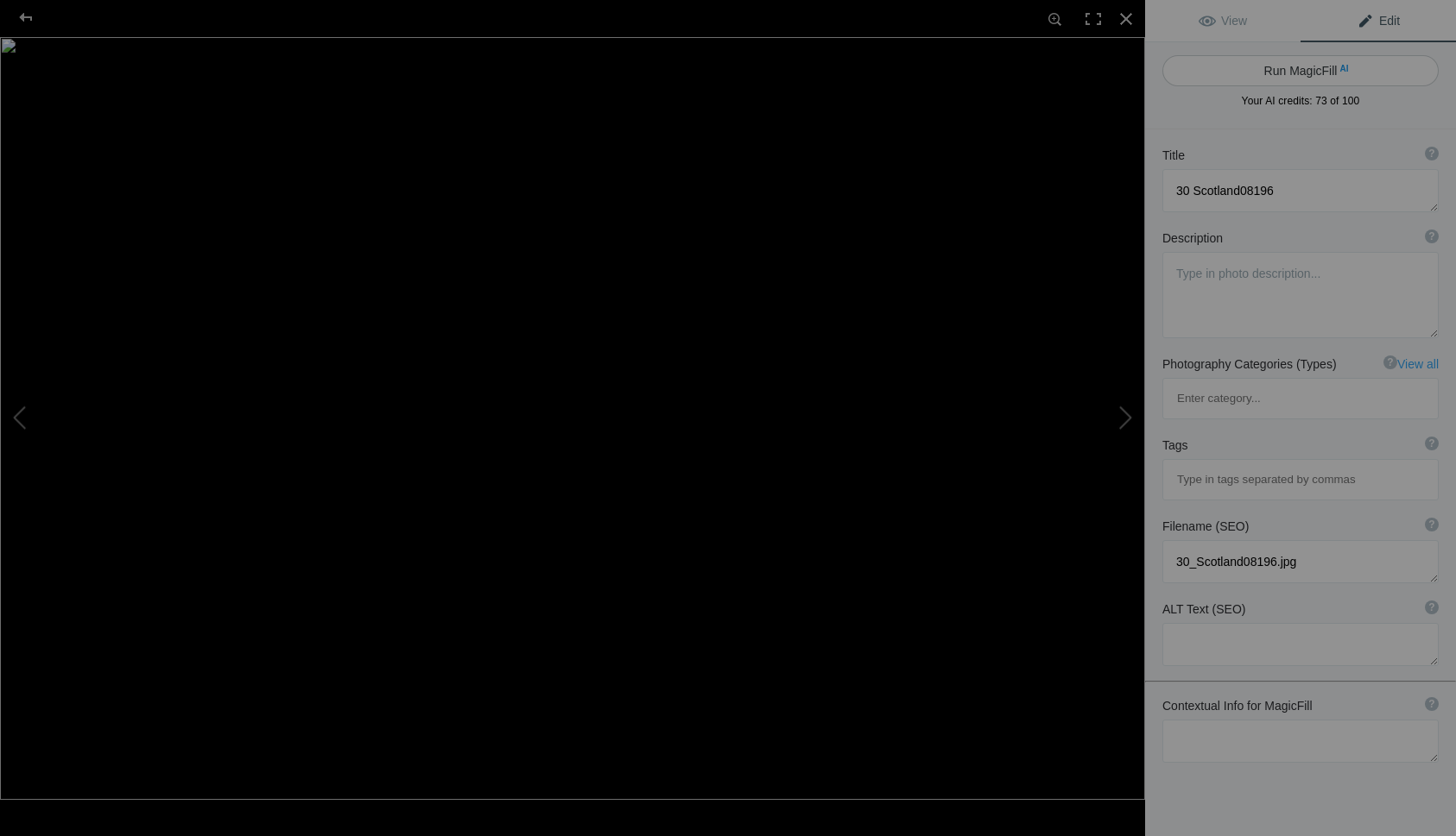
click at [1325, 69] on button "Run MagicFill AI" at bounding box center [1300, 70] width 276 height 31
type textarea "Scenic Train Journey Over [GEOGRAPHIC_DATA] in [GEOGRAPHIC_DATA]"
type textarea "Experience the breathtaking beauty of [GEOGRAPHIC_DATA] with this stunning imag…"
type textarea "[GEOGRAPHIC_DATA]-viaduct-steam-train.jpg"
type textarea "A steam train crosses the [GEOGRAPHIC_DATA] surrounded by lush green hills and …"
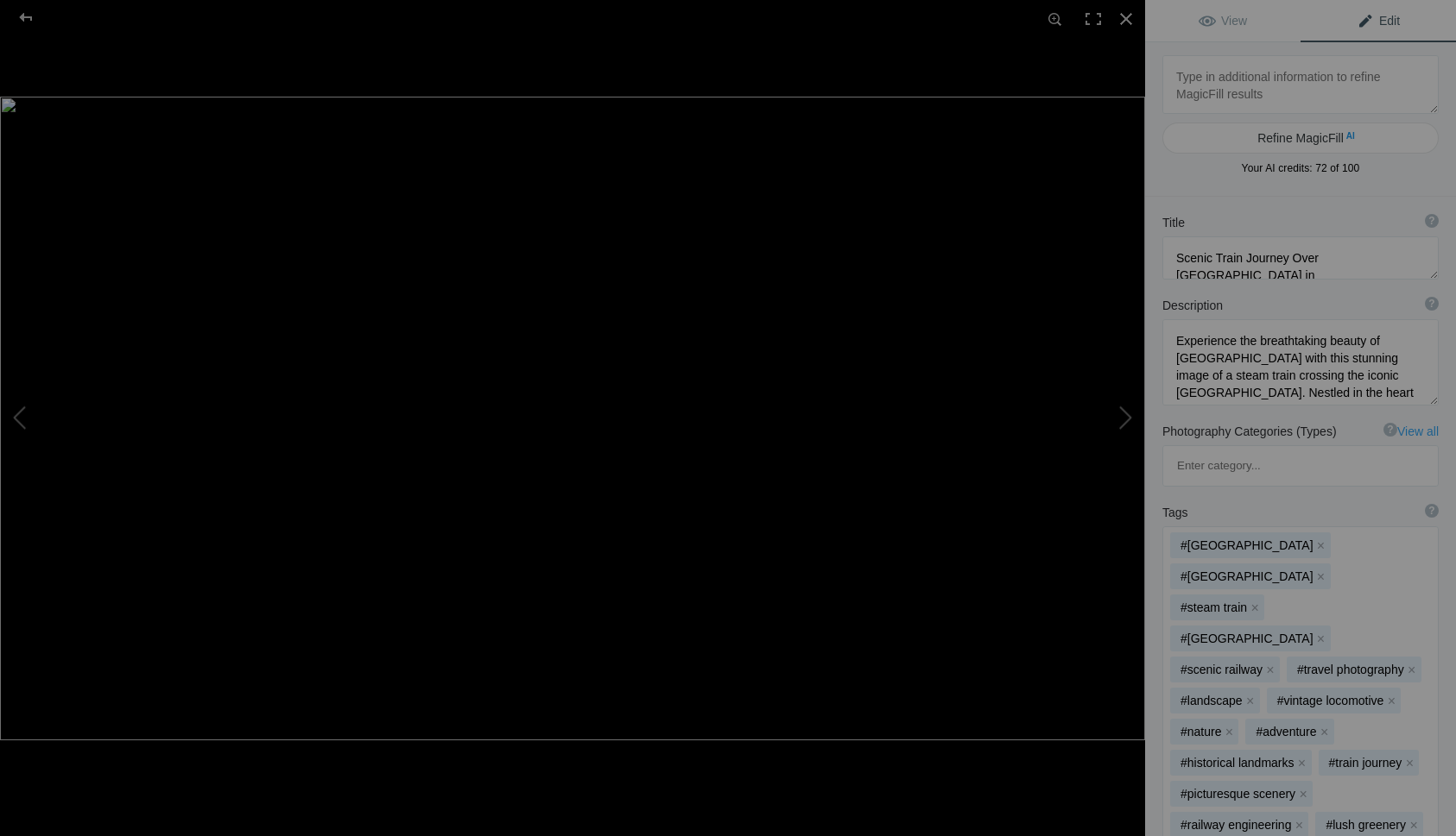
type textarea "25 OBXJennette's Pier 0480-Enhanced-NR"
type textarea "25_OBXJennette_s_Pier_0480-Enhanced-NR.jpg"
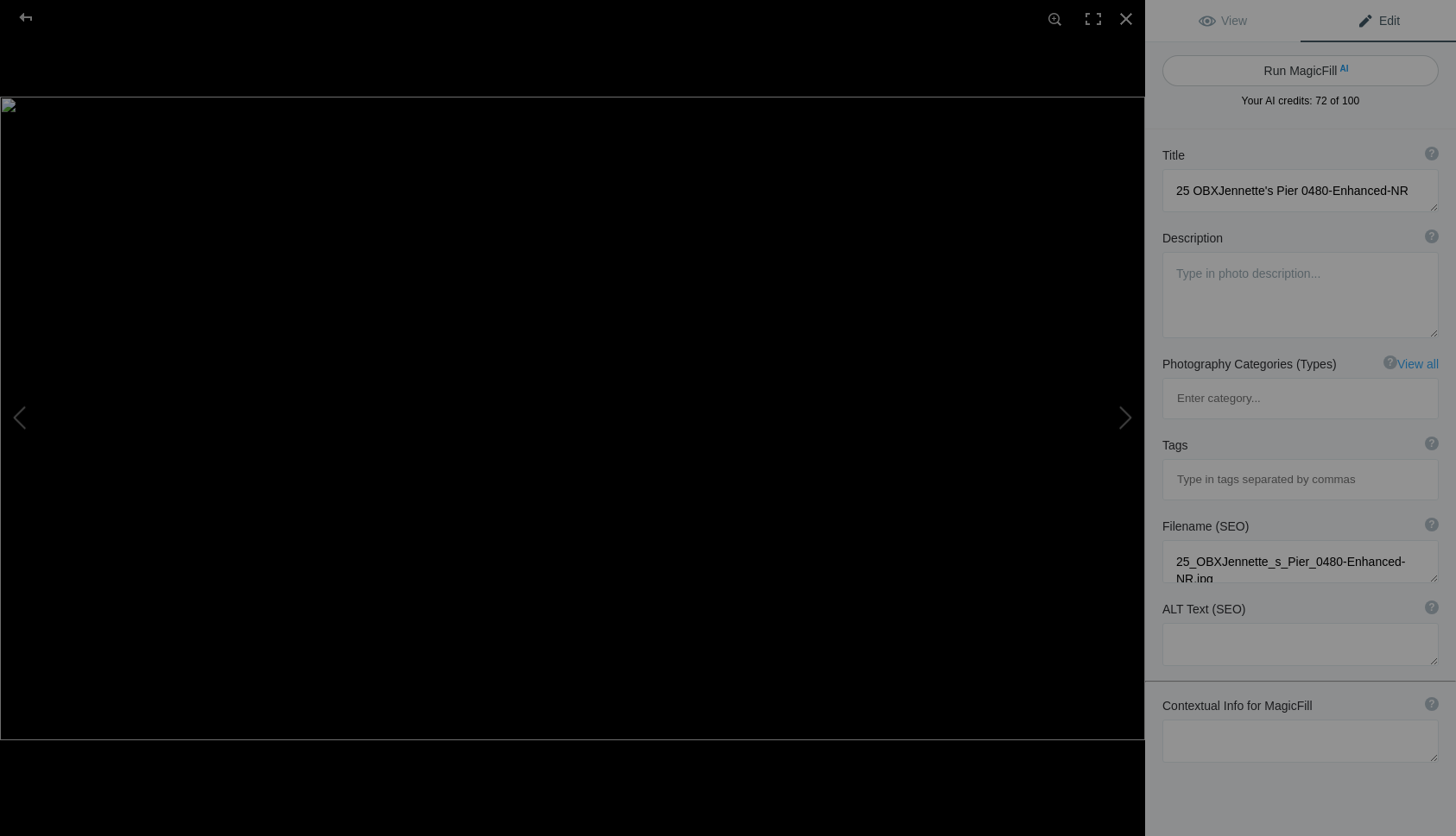
click at [1317, 73] on button "Run MagicFill AI" at bounding box center [1300, 70] width 276 height 31
type textarea "[PERSON_NAME]'s Pier at OBX: A Serene Coastal View"
type textarea "Experience the tranquil beauty of [PERSON_NAME]'s Pier in the [GEOGRAPHIC_DATA]…"
type textarea "jennettes-pier-outer-banks.jpg"
type textarea "A view of [PERSON_NAME]'s Pier in the [GEOGRAPHIC_DATA], [US_STATE], with gentl…"
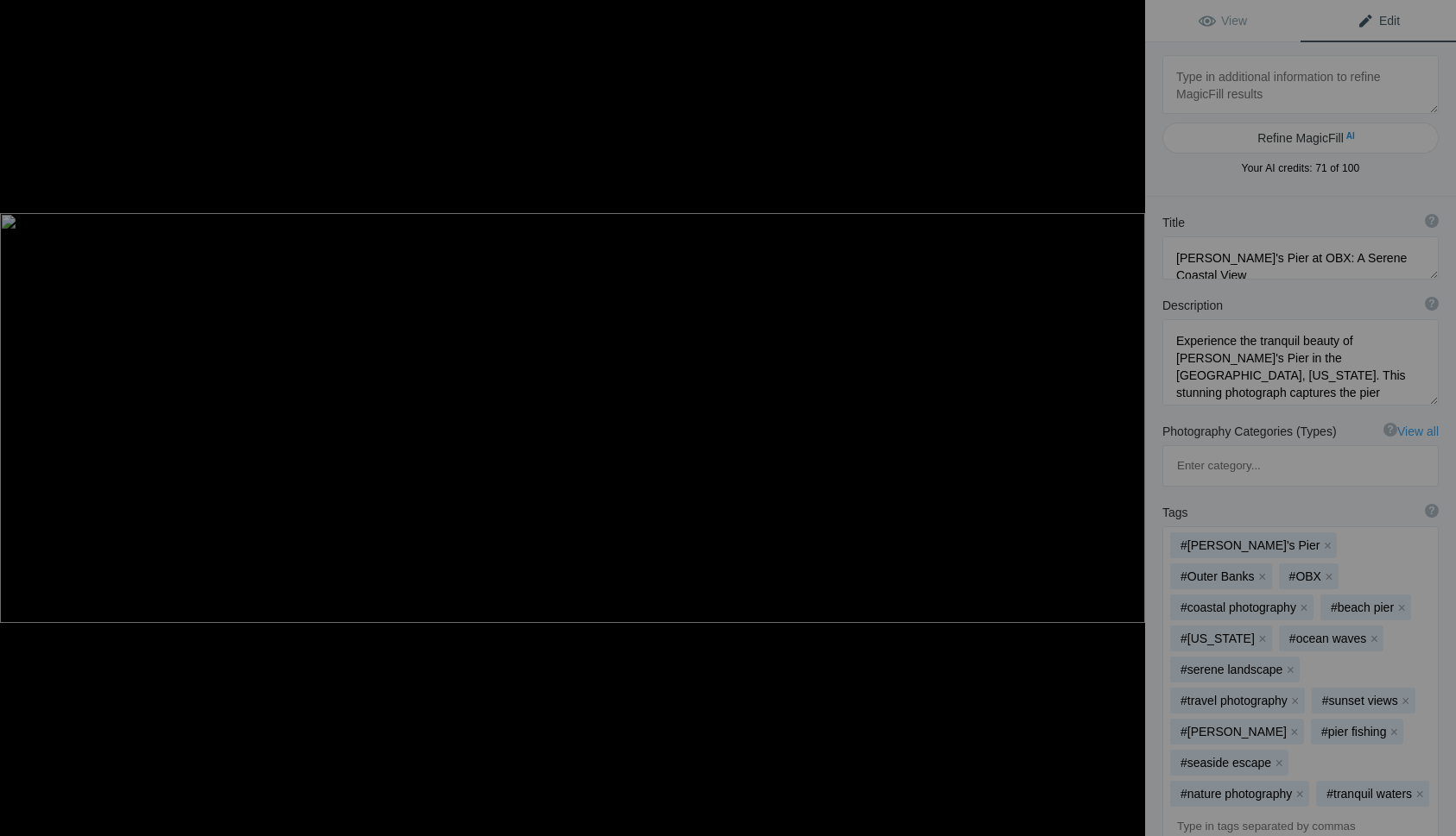
type textarea "24 NavyBaseCurrentBanner4134-Enhanced-NR"
type textarea "24_NavyBaseCurrentBanner4134-Enhanced-NR.jpg"
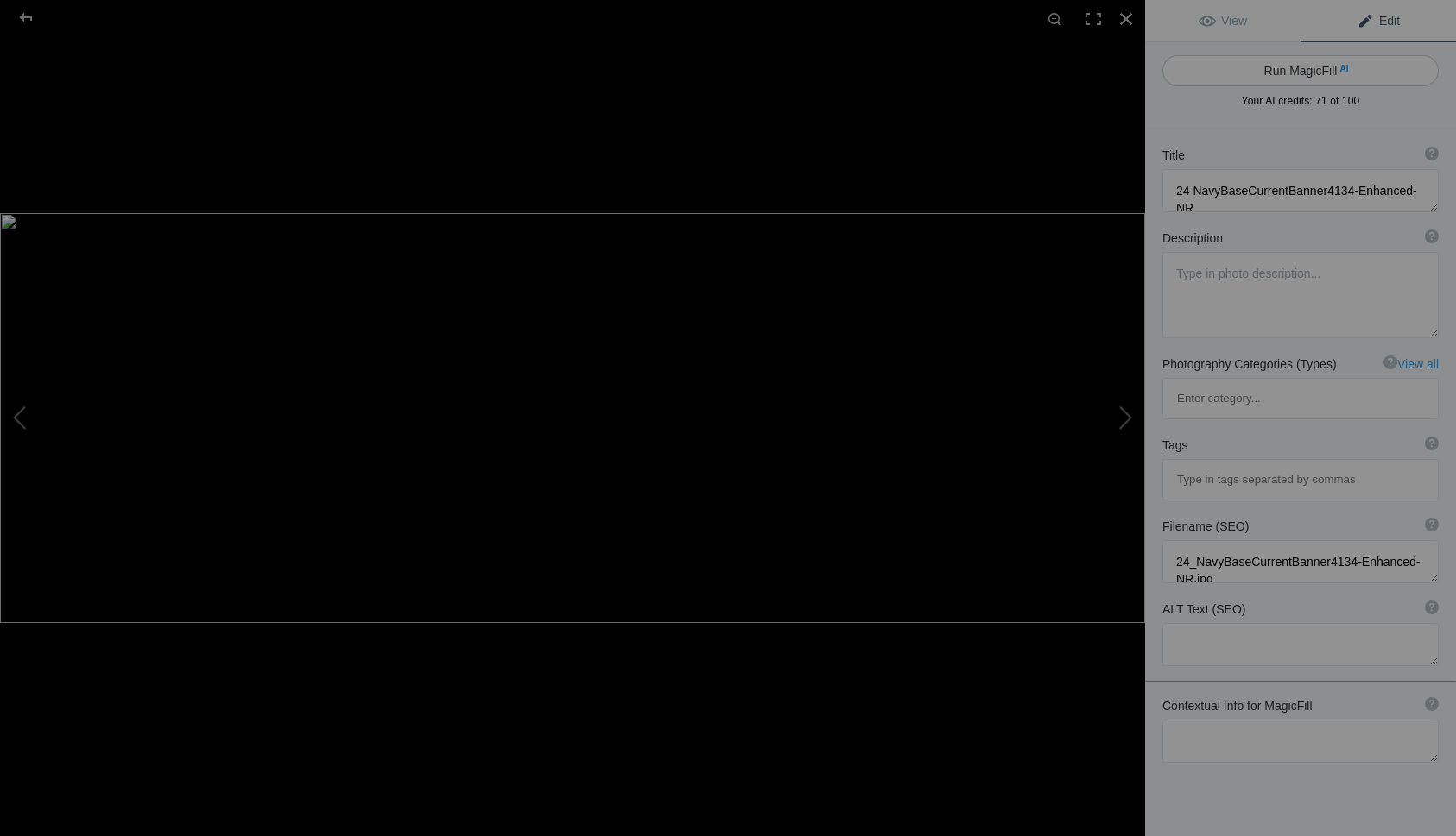
click at [1306, 73] on button "Run MagicFill AI" at bounding box center [1300, 70] width 276 height 31
type textarea "Stunning Sunset Over Navy Base: Vibrant Colors Reflected in Water"
type textarea "Experience the breathtaking beauty of a sunset over a navy base, where the sky …"
type textarea "navy-base-sunset-reflection.jpg"
type textarea "A stunning sunset over a navy base, showcasing vibrant colors reflected in calm…"
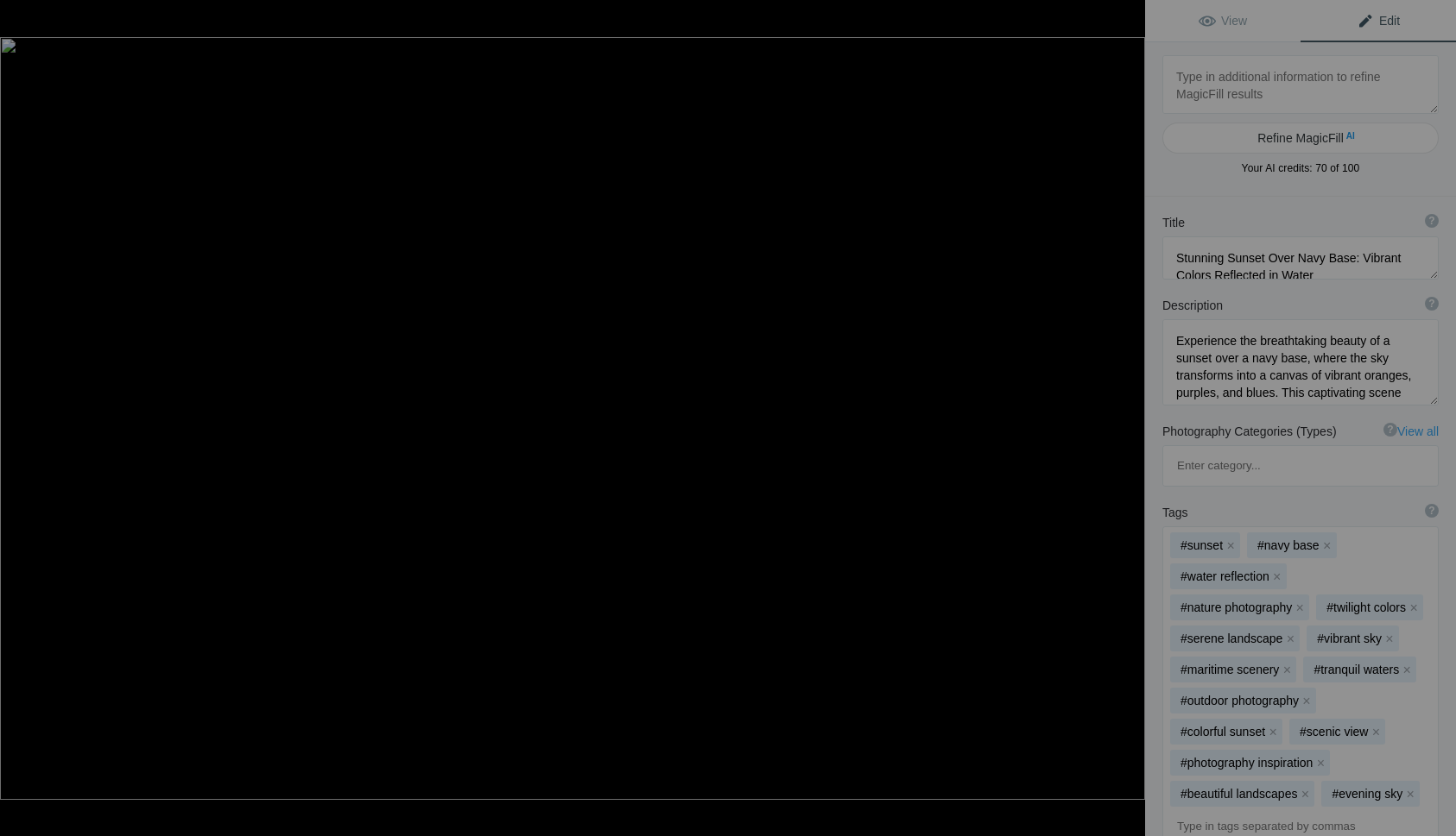
type textarea "4 Colorado05719"
type textarea "4_Colorado05719.jpg"
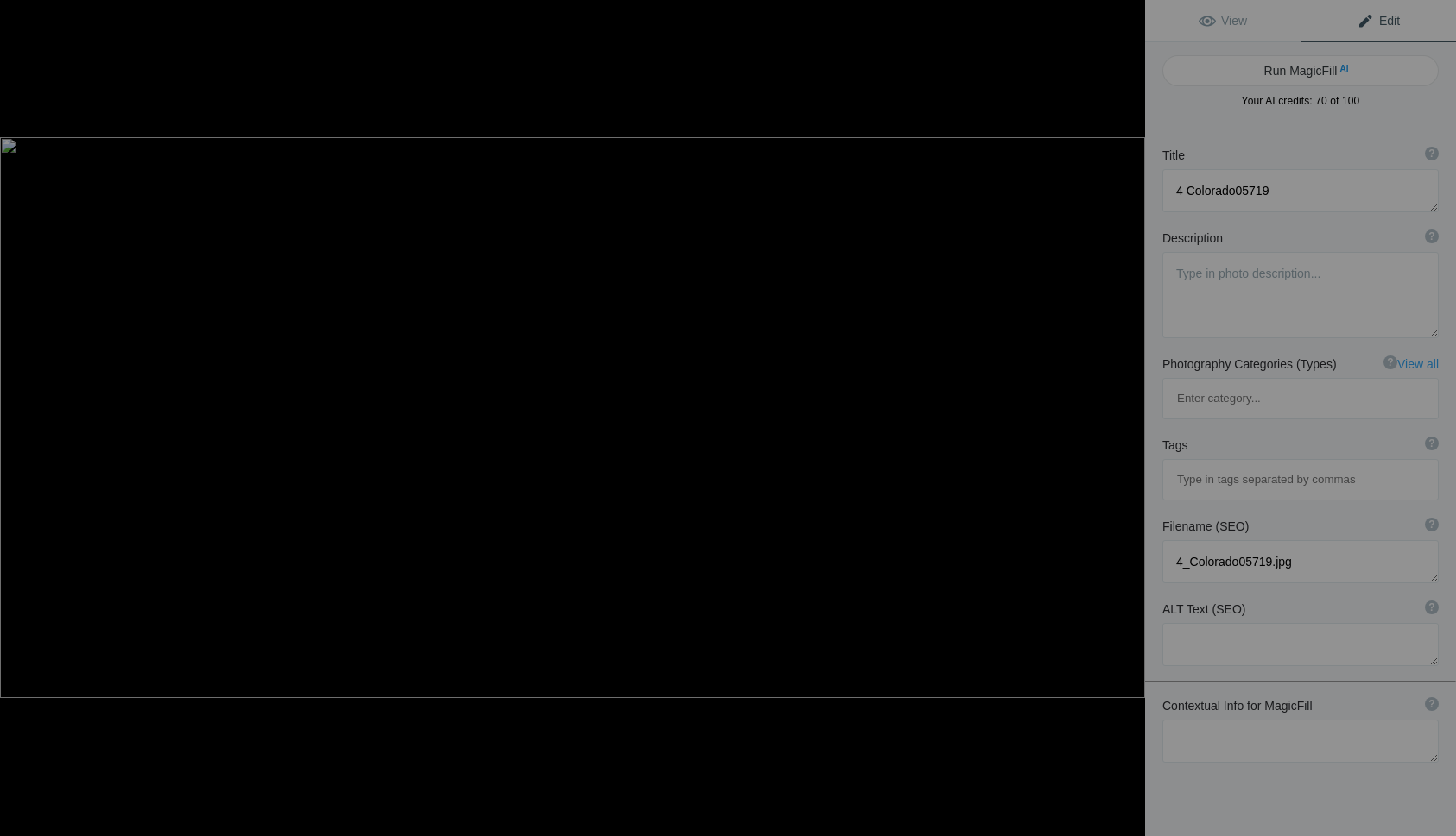
type textarea "1 BlueRidgeMtn0373-Enhanced-NR"
type textarea "1_BlueRidgeMtn0373-Enhanced-NR.jpg"
type textarea "4 Colorado05719"
type textarea "4_Colorado05719.jpg"
click at [1304, 67] on button "Run MagicFill AI" at bounding box center [1300, 70] width 276 height 31
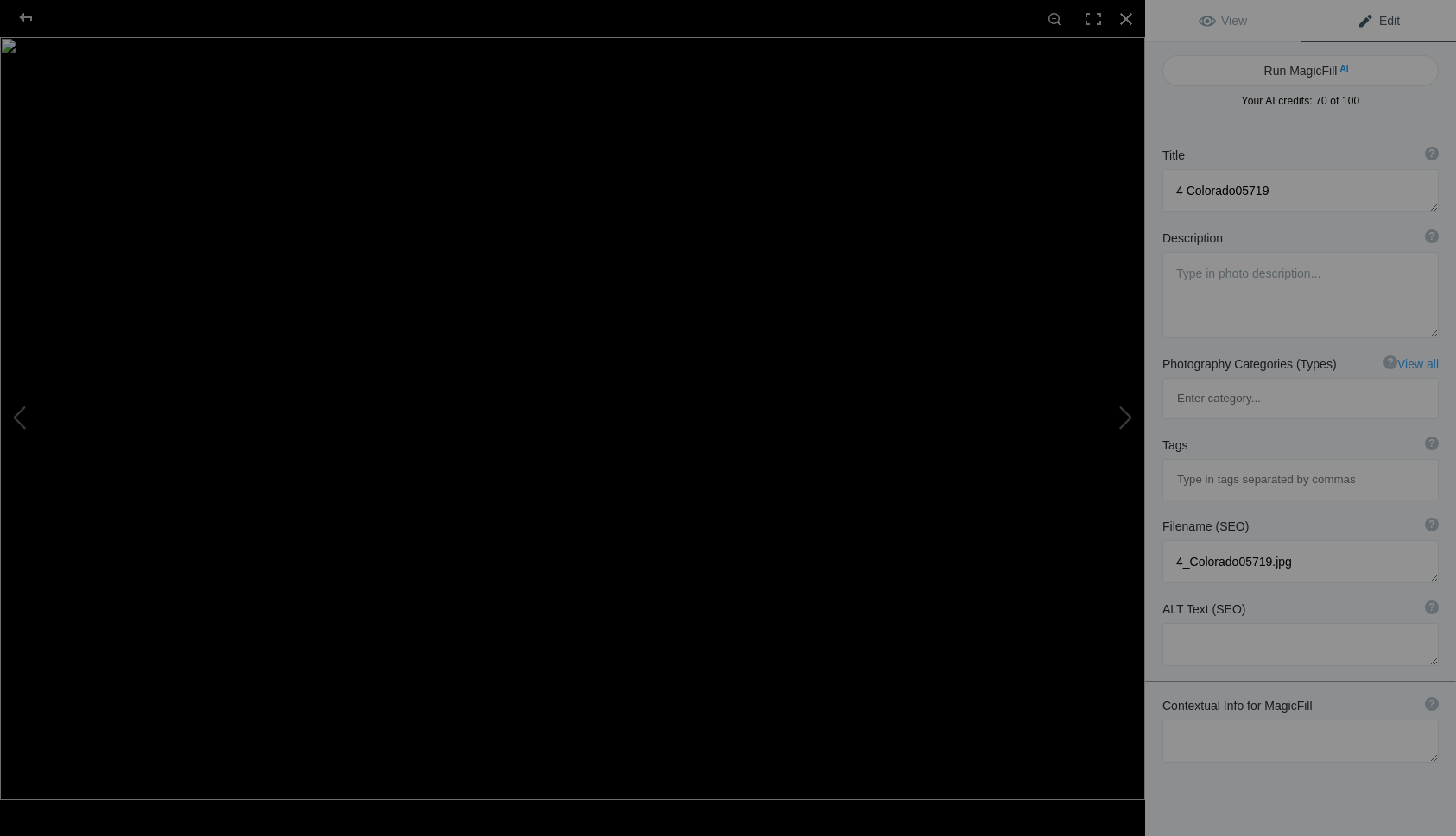
type textarea "Snow-Covered [GEOGRAPHIC_DATA] in [US_STATE]"
type textarea "Experience the serene beauty of a snow-covered pine forest in [US_STATE]. This …"
type textarea "snow-covered-pine-forest-[US_STATE][GEOGRAPHIC_DATA]jpg"
type textarea "A snow-covered pine forest in [US_STATE], featuring tall evergreen trees and a …"
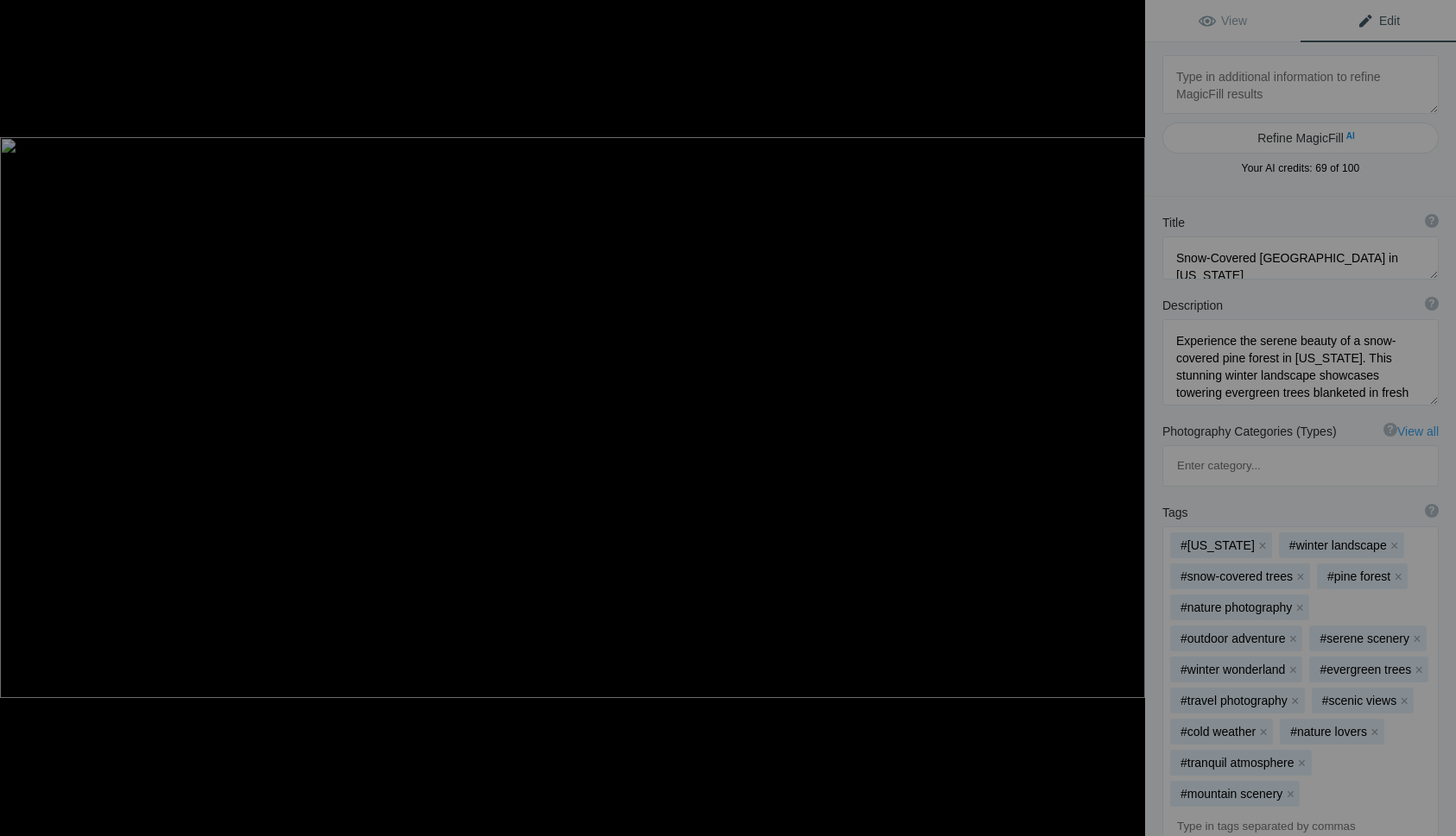
type textarea "1 BlueRidgeMtn0373-Enhanced-NR"
type textarea "1_BlueRidgeMtn0373-Enhanced-NR.jpg"
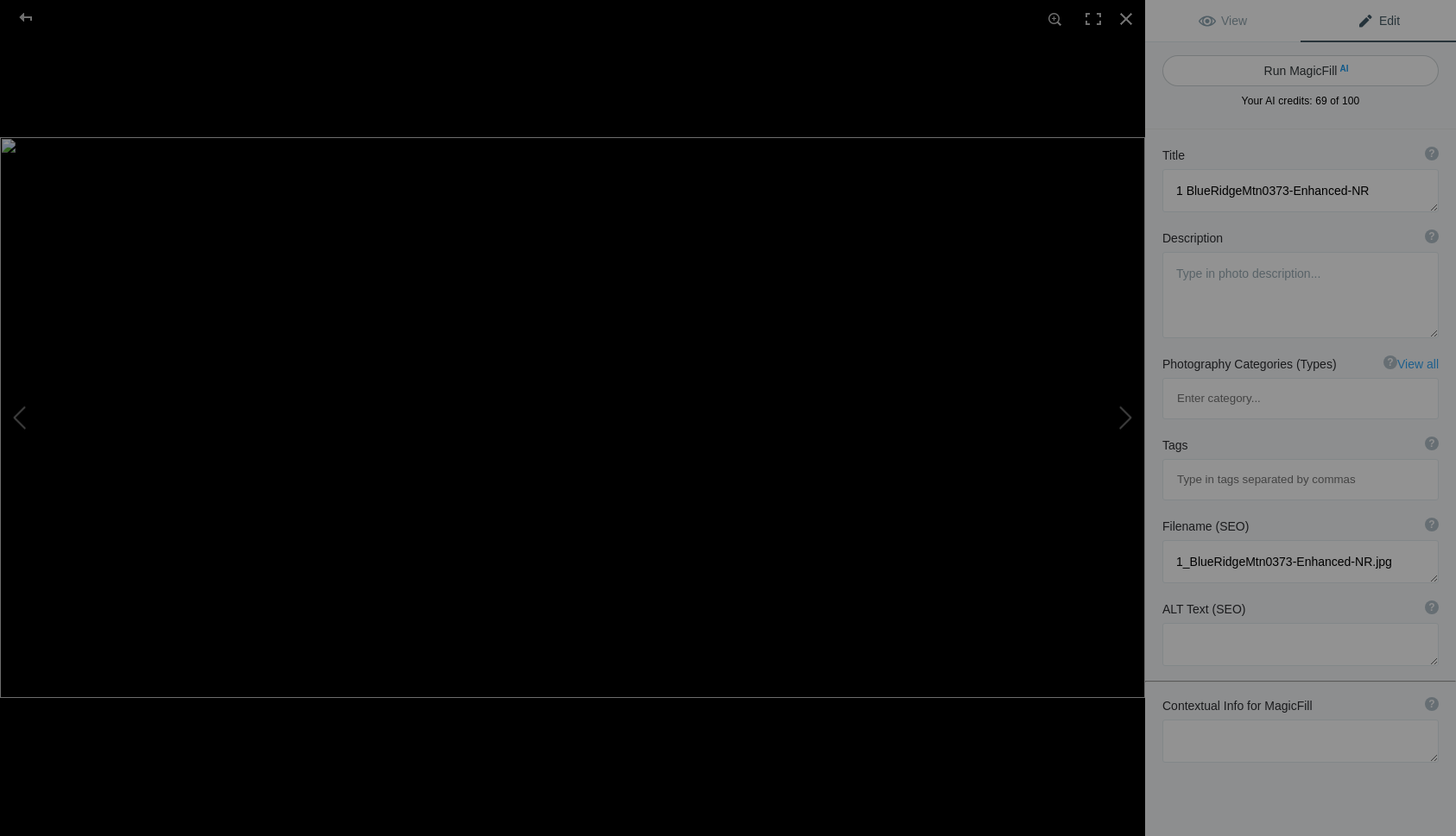
click at [1353, 67] on button "Run MagicFill AI" at bounding box center [1300, 70] width 276 height 31
type textarea "Majestic Blue Ridge Mountains Landscape"
type textarea "Experience the breathtaking beauty of the [GEOGRAPHIC_DATA] in this stunning la…"
type textarea "blue-ridge-mountains-landscape.jpg"
type textarea "A panoramic view of the Blue Ridge Mountains showcasing rolling hills, lush gre…"
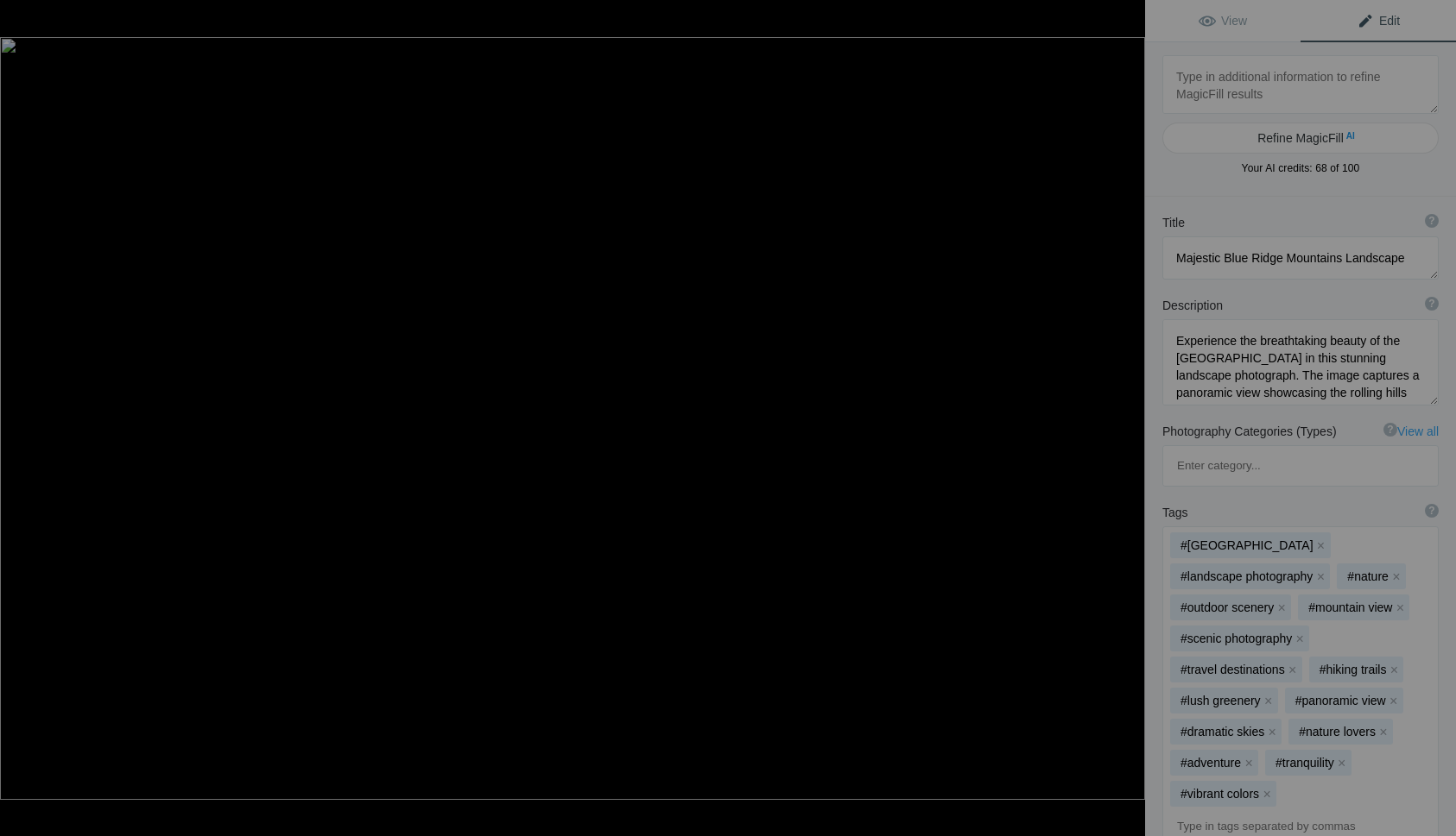
type textarea "2 BlueRidgeMtn0485-Enhanced-NR"
type textarea "2_BlueRidgeMtn0485-Enhanced-NR.jpg"
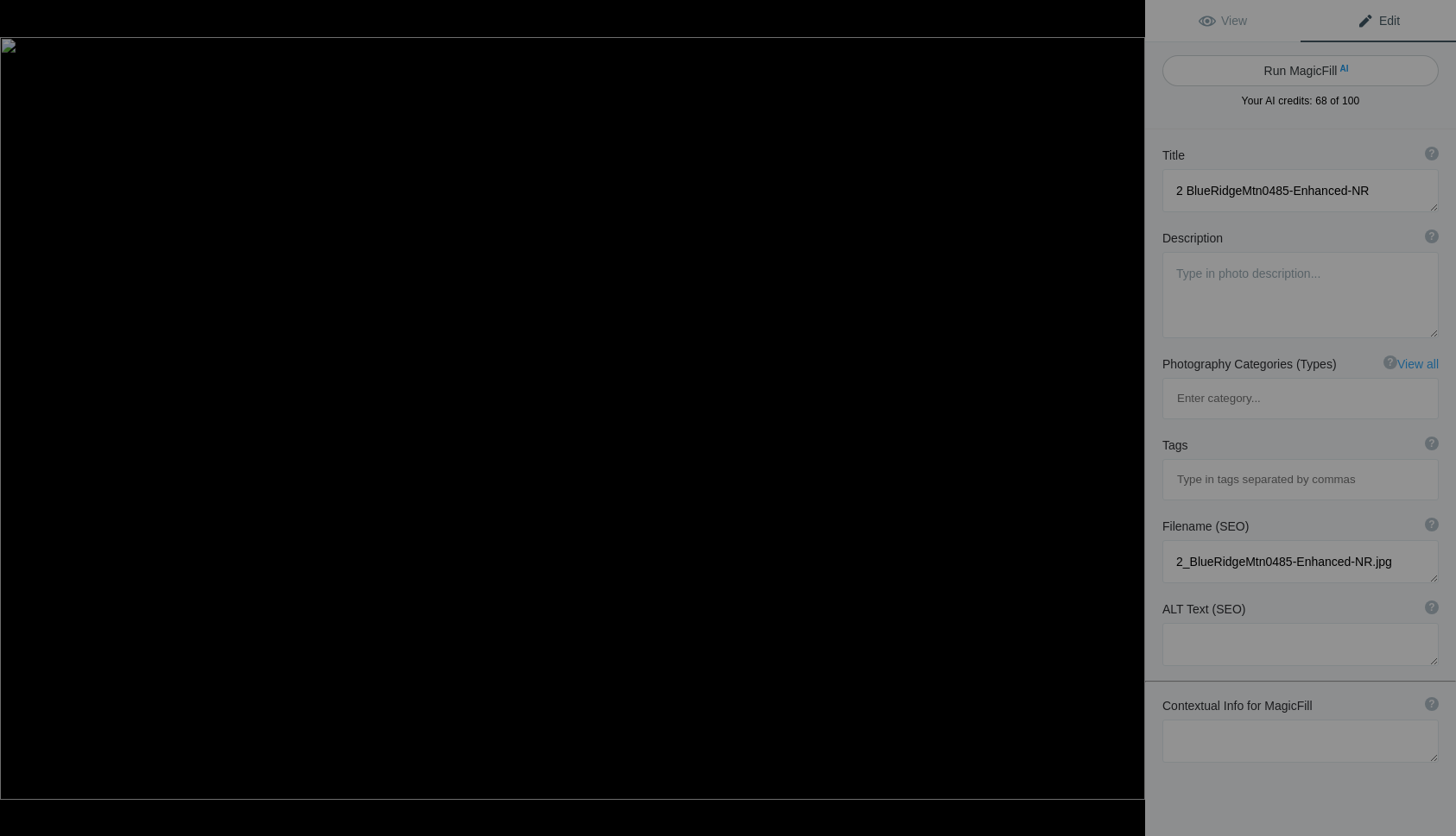
click at [1352, 64] on button "Run MagicFill AI" at bounding box center [1300, 70] width 276 height 31
type textarea "8 EastBeach01590-Enhanced-NR"
type textarea "8_EastBeach01590-Enhanced-NR.jpg"
type textarea "2 BlueRidgeMtn0485-Enhanced-NR"
type textarea "2_BlueRidgeMtn0485-Enhanced-NR.jpg"
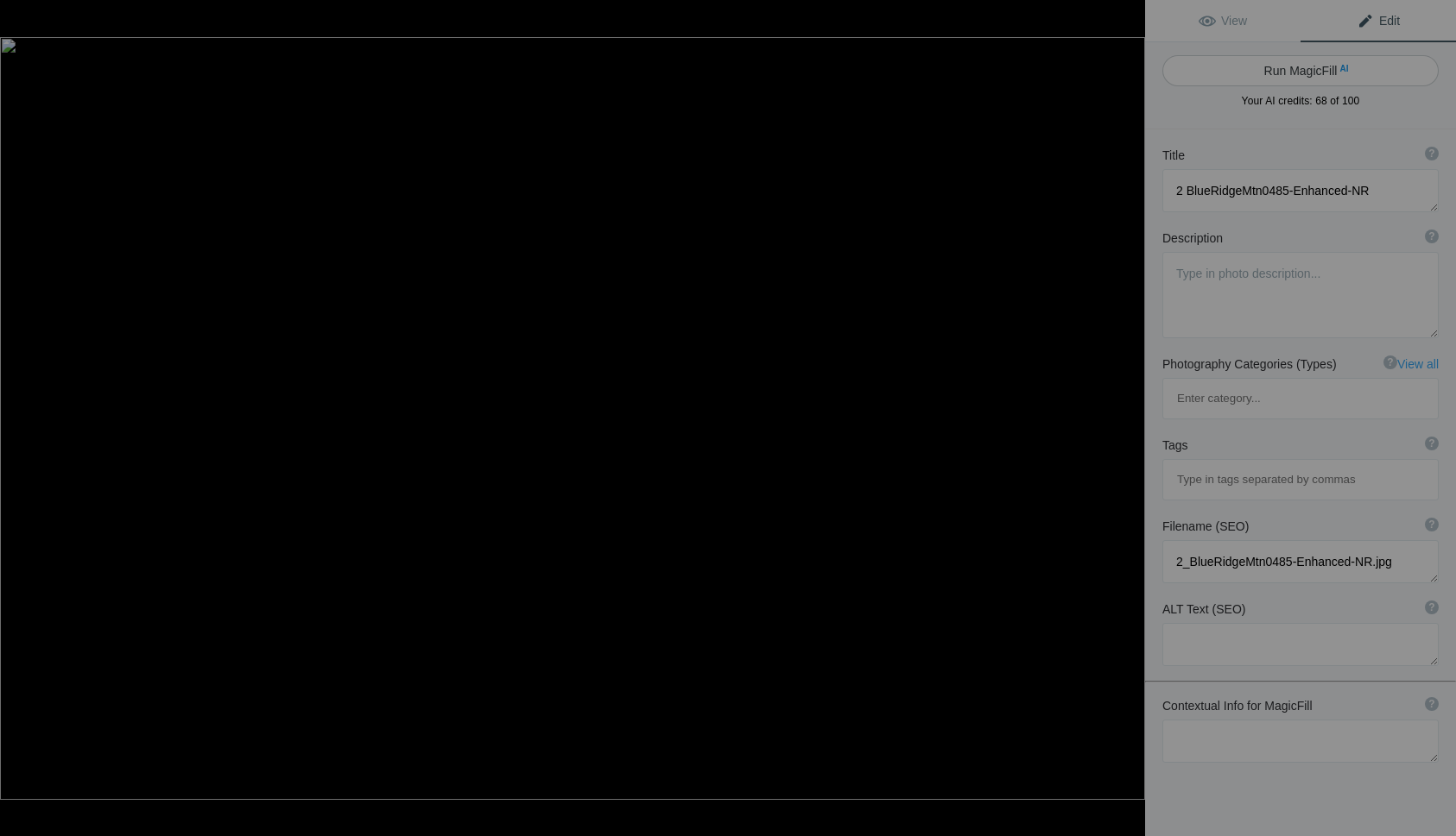
type textarea "Serene Blue Ridge Mountains at Dusk"
type textarea "Experience the tranquil beauty of the Blue Ridge Mountains captured at dusk. Th…"
type textarea "serene-blue-ridge-mountains-dusk.jpg"
type textarea "A tranquil view of the Blue Ridge Mountains at dusk, showcasing layered hills i…"
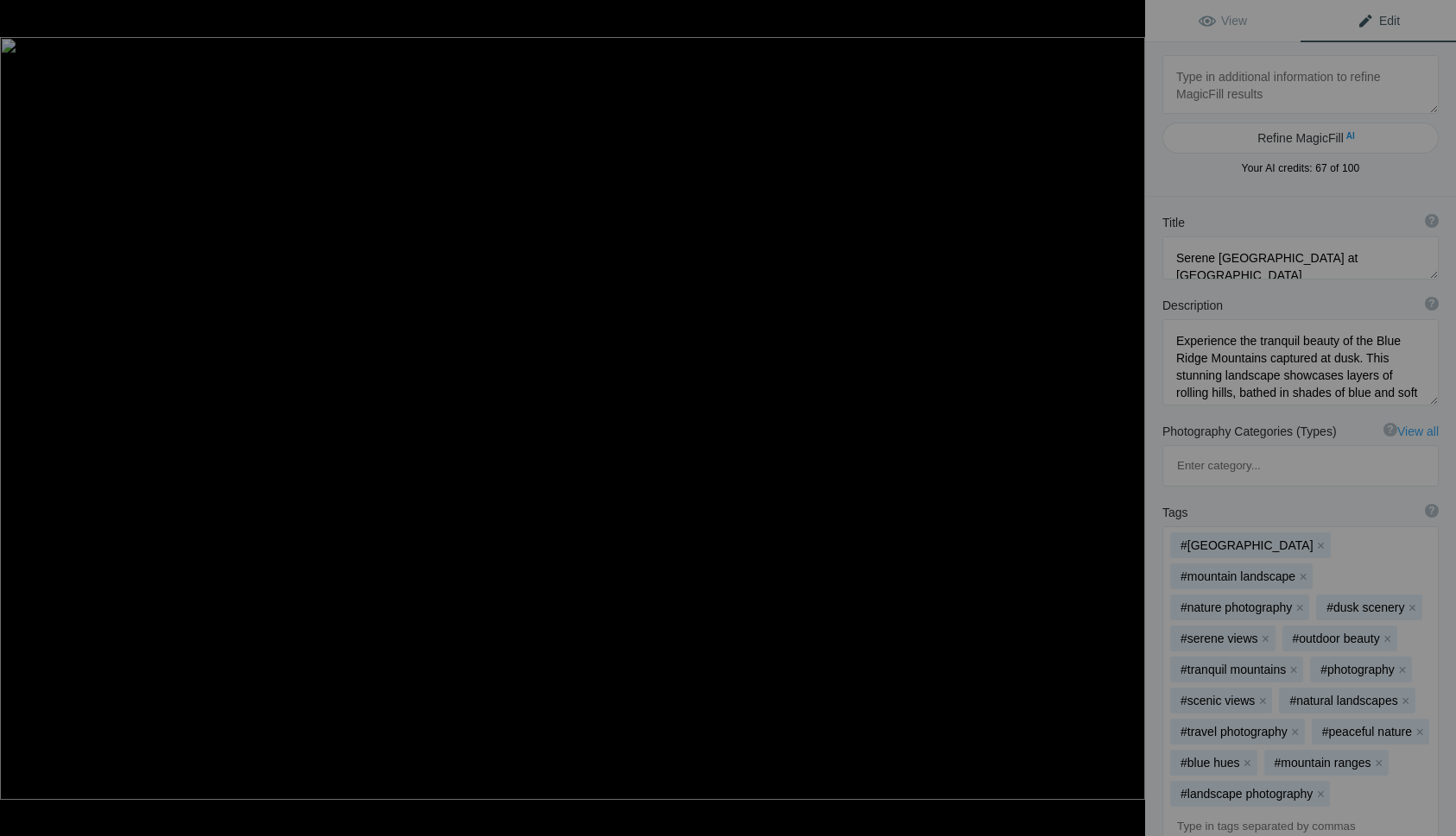
type textarea "8 EastBeach01590-Enhanced-NR"
type textarea "8_EastBeach01590-Enhanced-NR.jpg"
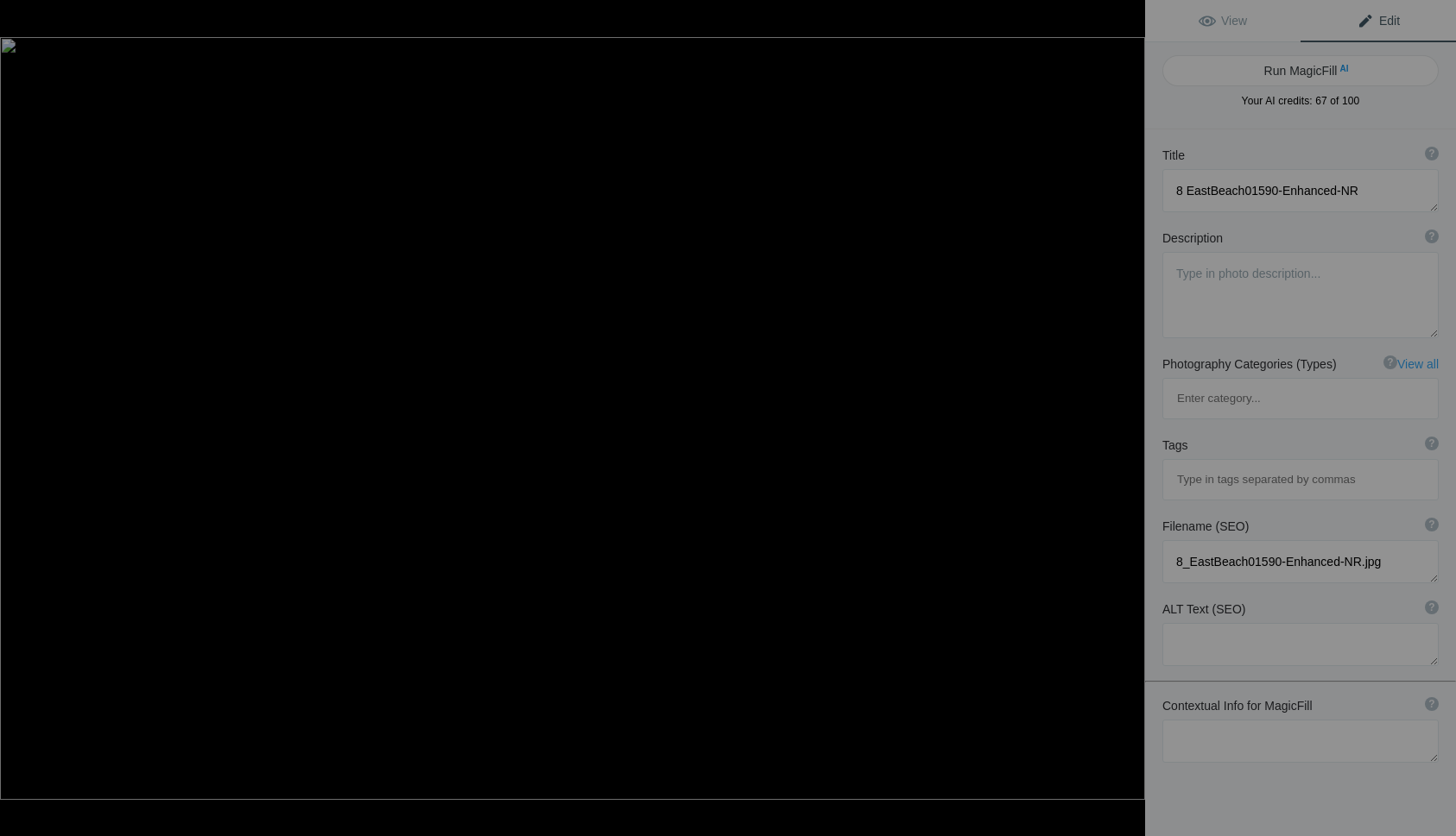
click at [1352, 64] on button "Run MagicFill AI" at bounding box center [1300, 70] width 276 height 31
type textarea "Serene Sunset Over East Beach Marina"
type textarea "Experience the tranquil beauty of East Beach Marina at sunset. This stunning ph…"
type textarea "east-beach-marina-sunset.jpg"
type textarea "A serene sunset over East Beach Marina, showcasing sailboats docked in calm wat…"
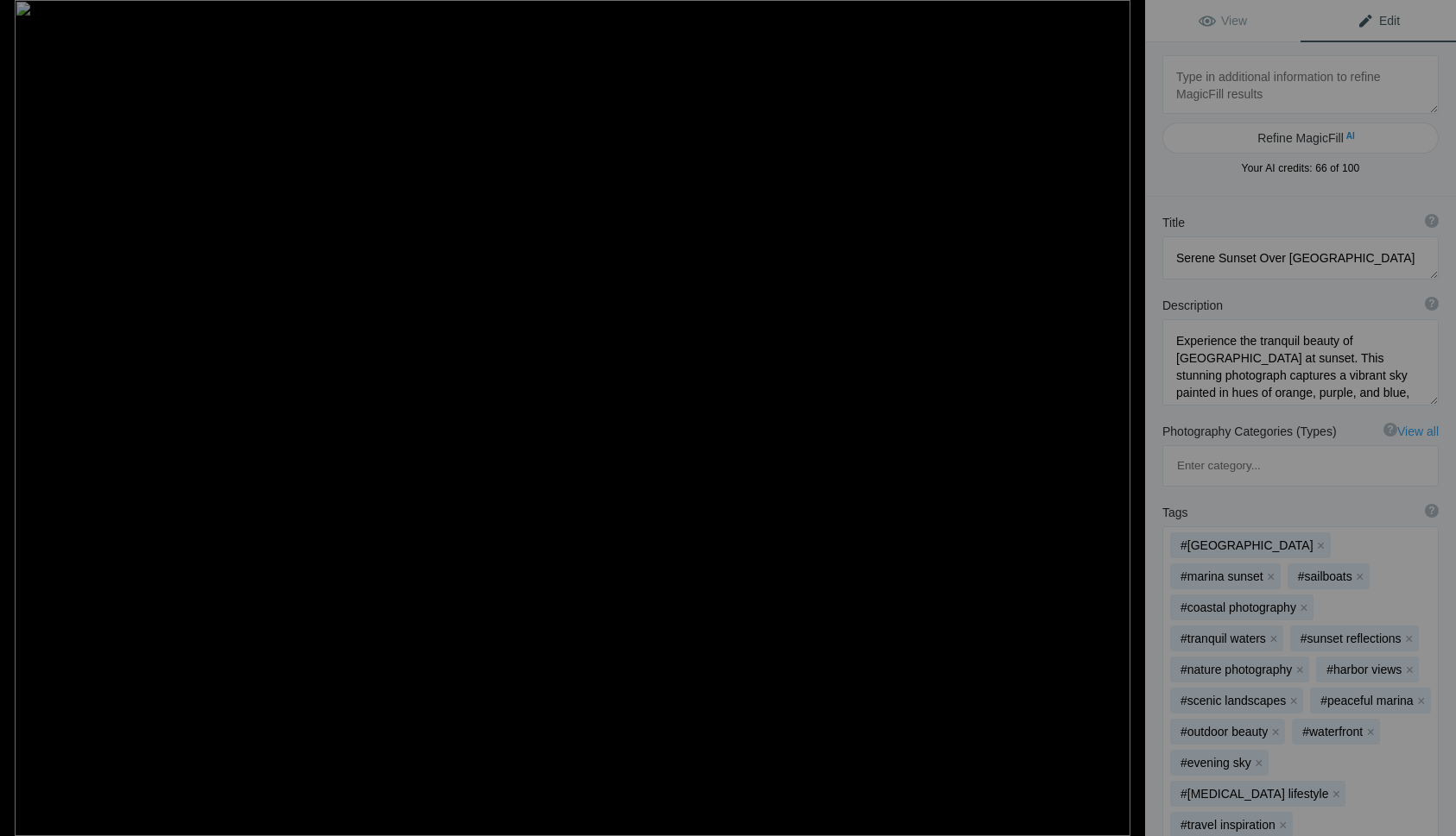
type textarea "7 Colorado20240926_071125"
type textarea "7_Colorado20240926_071125.jpg"
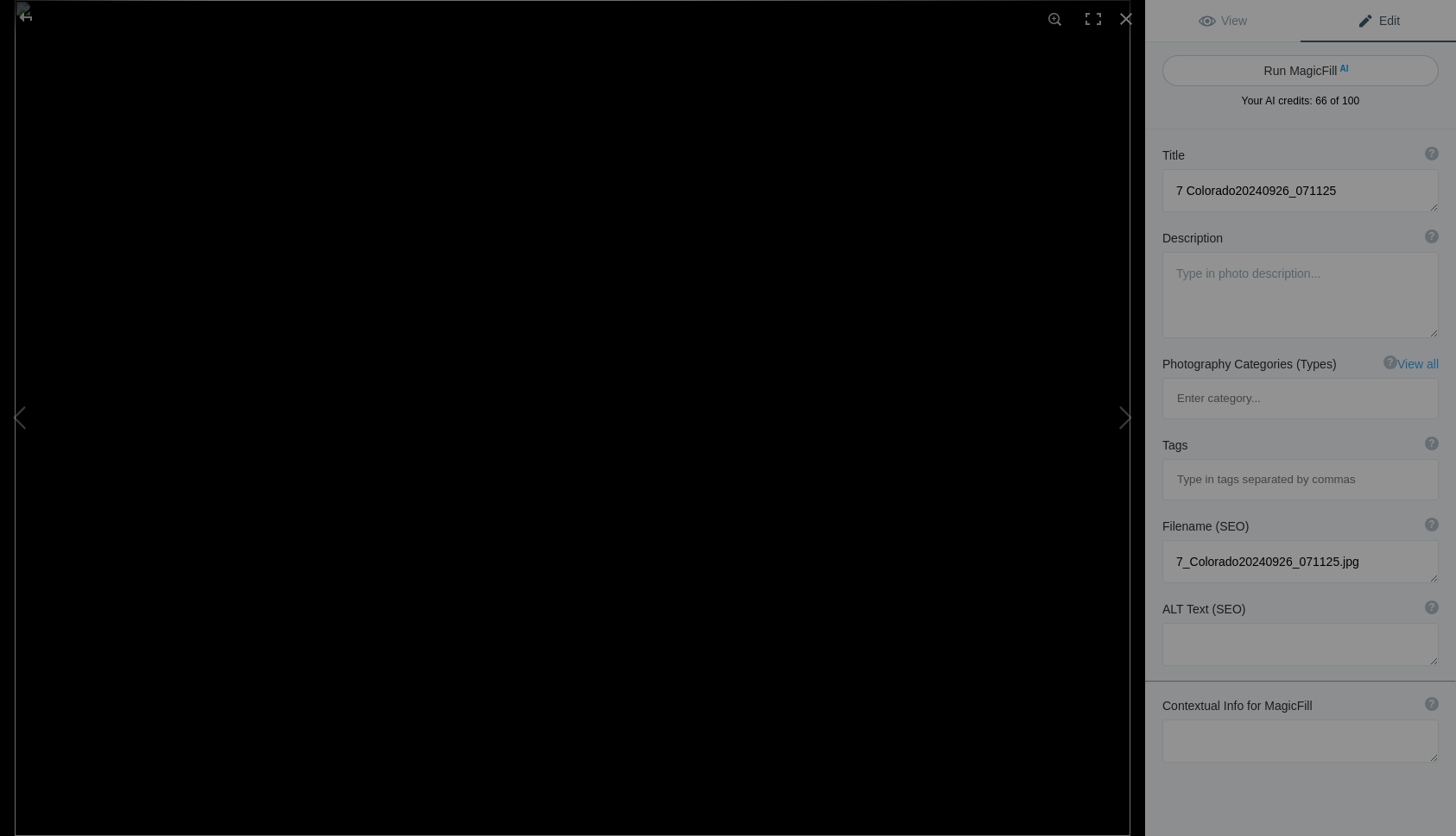
click at [1295, 67] on button "Run MagicFill AI" at bounding box center [1300, 70] width 276 height 31
type textarea "Stunning Autumn Reflections at Maroon Bells, Colorado"
type textarea "Experience the breathtaking beauty of the Maroon Bells in Colorado during peak …"
type textarea "maroon-bells-autumn-reflections.jpg"
type textarea "Autumn landscape at Maroon Bells, Colorado, featuring vibrant aspen trees and m…"
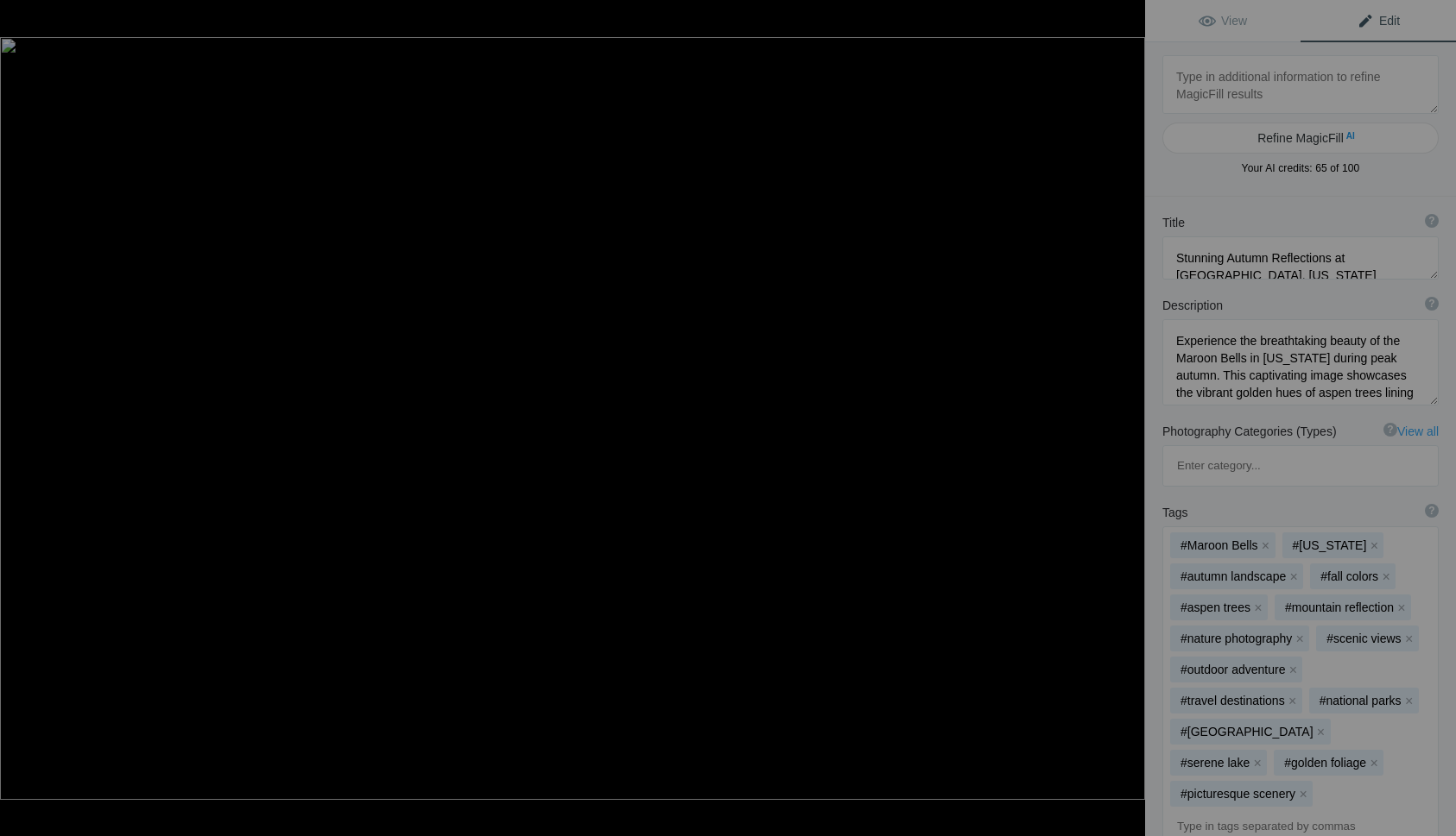
type textarea "Stunning View of a Historic Castle in Ireland Surrounded by Lush Greenery"
type textarea "This captivating image showcases a magnificent historic castle nestled in the h…"
type textarea "historic-castle-ireland-lake-view.jpg"
type textarea "A historic castle in Ireland reflected in a tranquil lake, surrounded by lush g…"
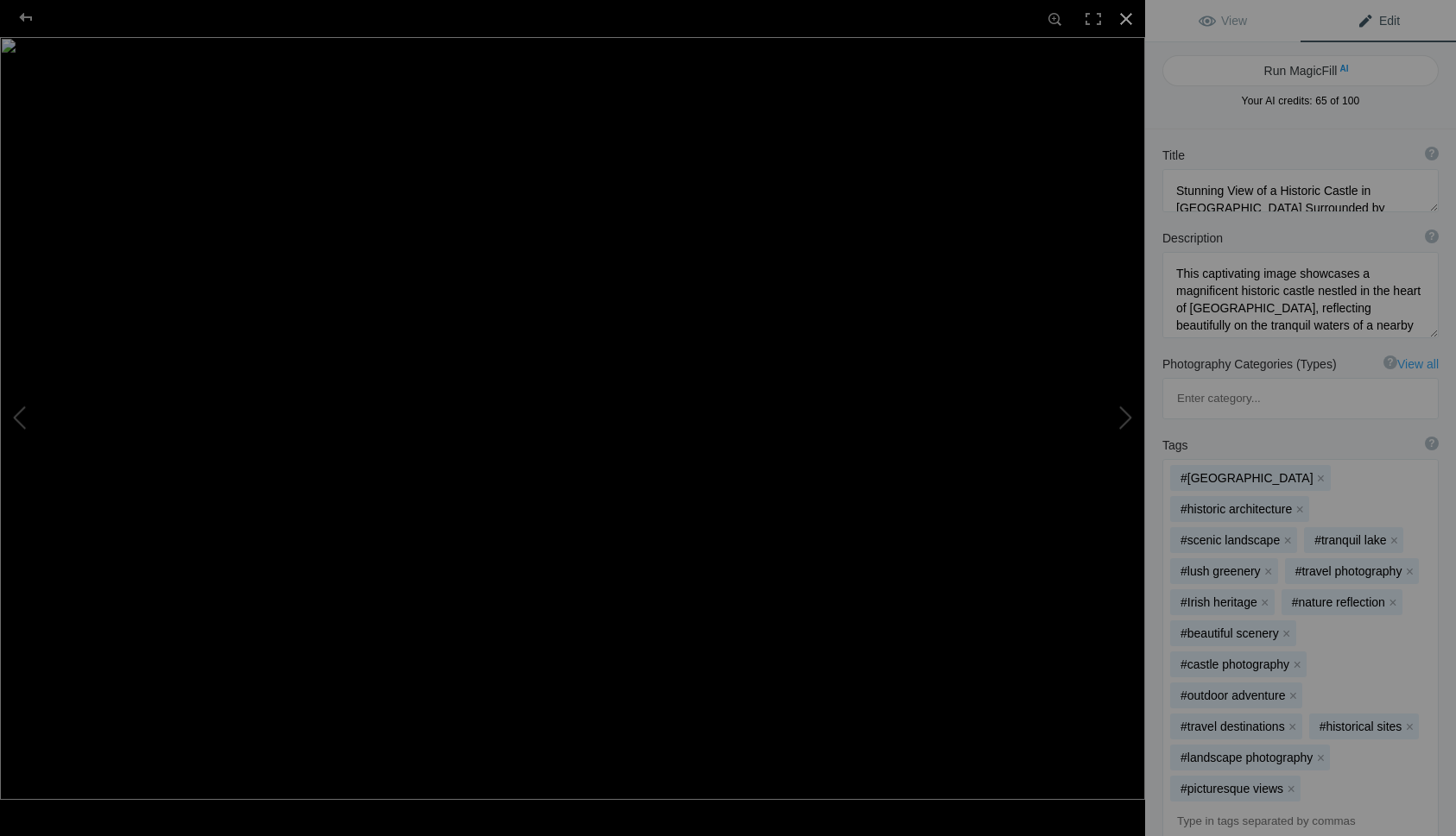
click at [1123, 22] on div at bounding box center [1126, 19] width 38 height 38
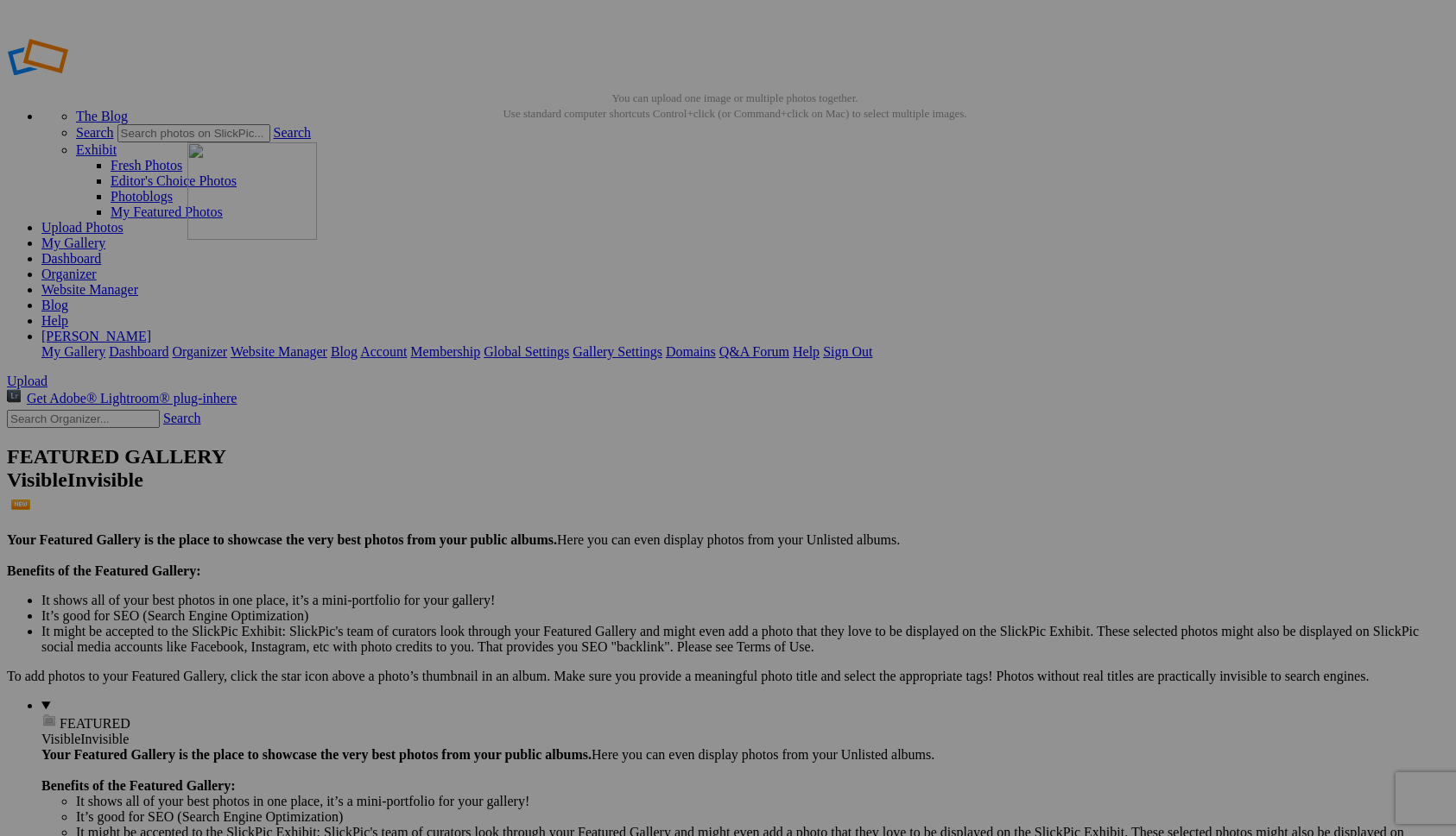
drag, startPoint x: 510, startPoint y: 675, endPoint x: 436, endPoint y: 267, distance: 414.7
drag, startPoint x: 1107, startPoint y: 264, endPoint x: 887, endPoint y: 232, distance: 222.3
drag, startPoint x: 1088, startPoint y: 235, endPoint x: 442, endPoint y: 652, distance: 768.9
drag, startPoint x: 468, startPoint y: 704, endPoint x: 307, endPoint y: 451, distance: 299.9
drag, startPoint x: 633, startPoint y: 488, endPoint x: 781, endPoint y: 229, distance: 298.3
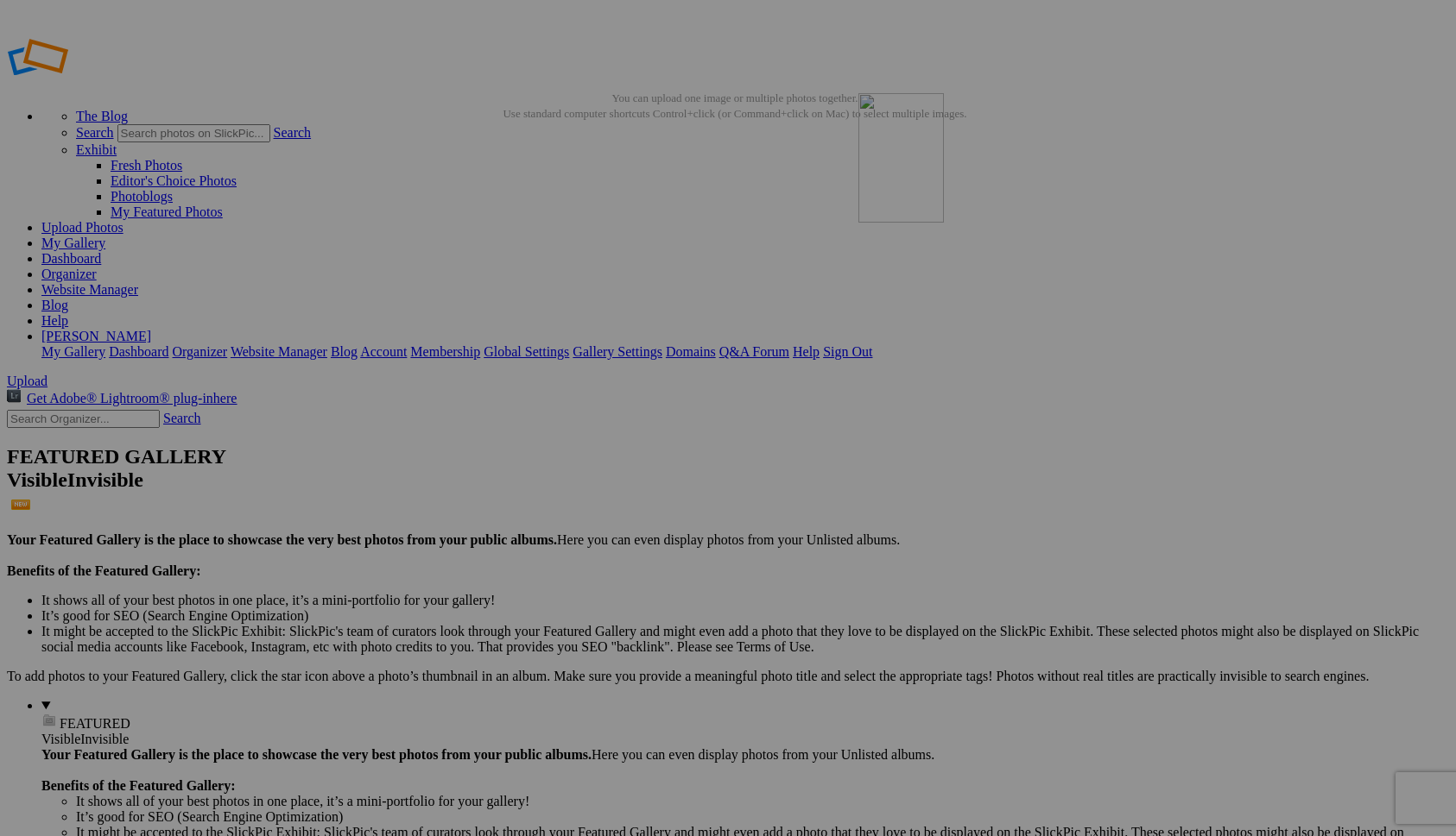
drag, startPoint x: 929, startPoint y: 258, endPoint x: 1108, endPoint y: 218, distance: 183.4
drag, startPoint x: 948, startPoint y: 474, endPoint x: 780, endPoint y: 463, distance: 168.4
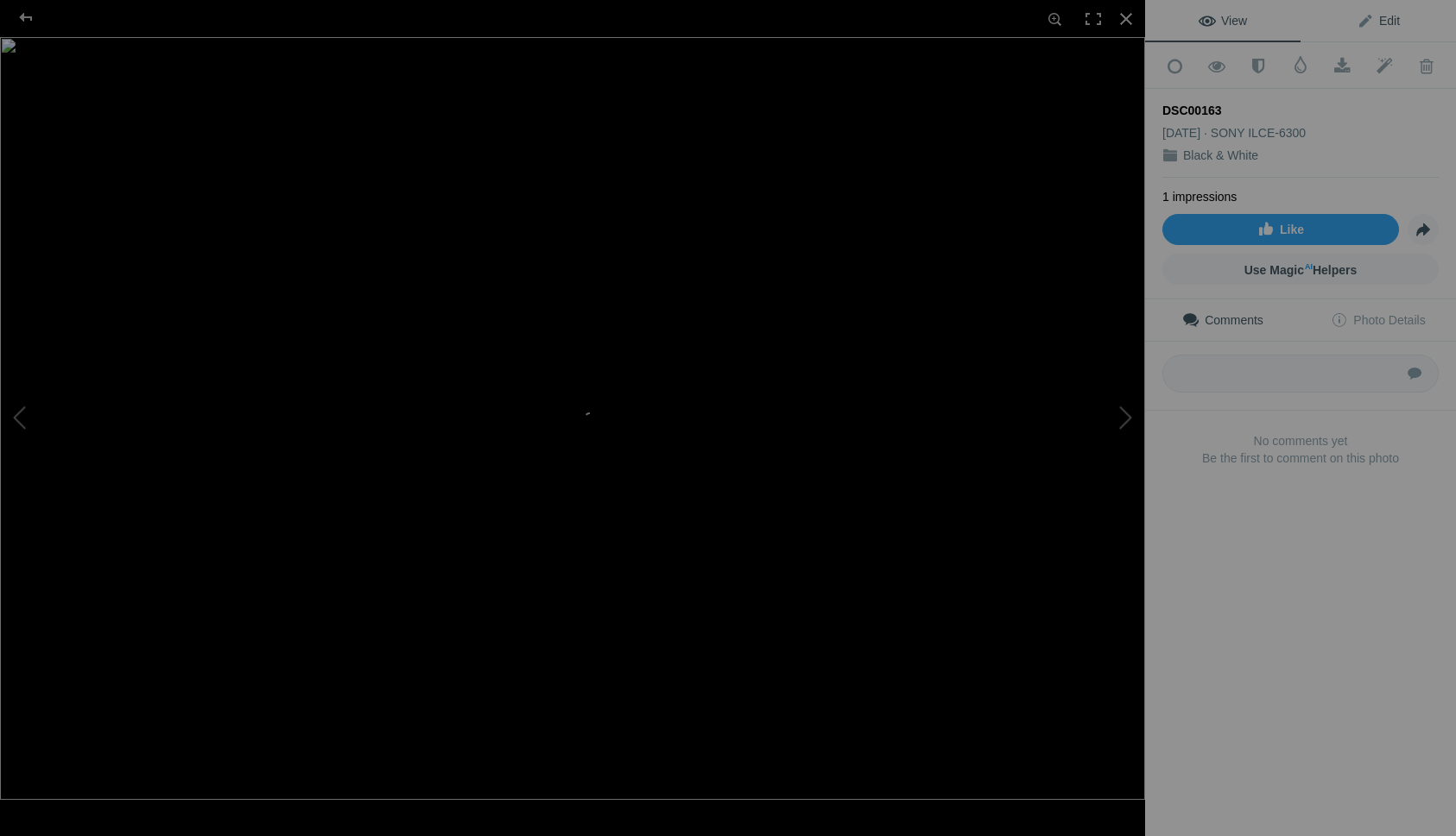
click at [1384, 17] on span "Edit" at bounding box center [1377, 21] width 43 height 14
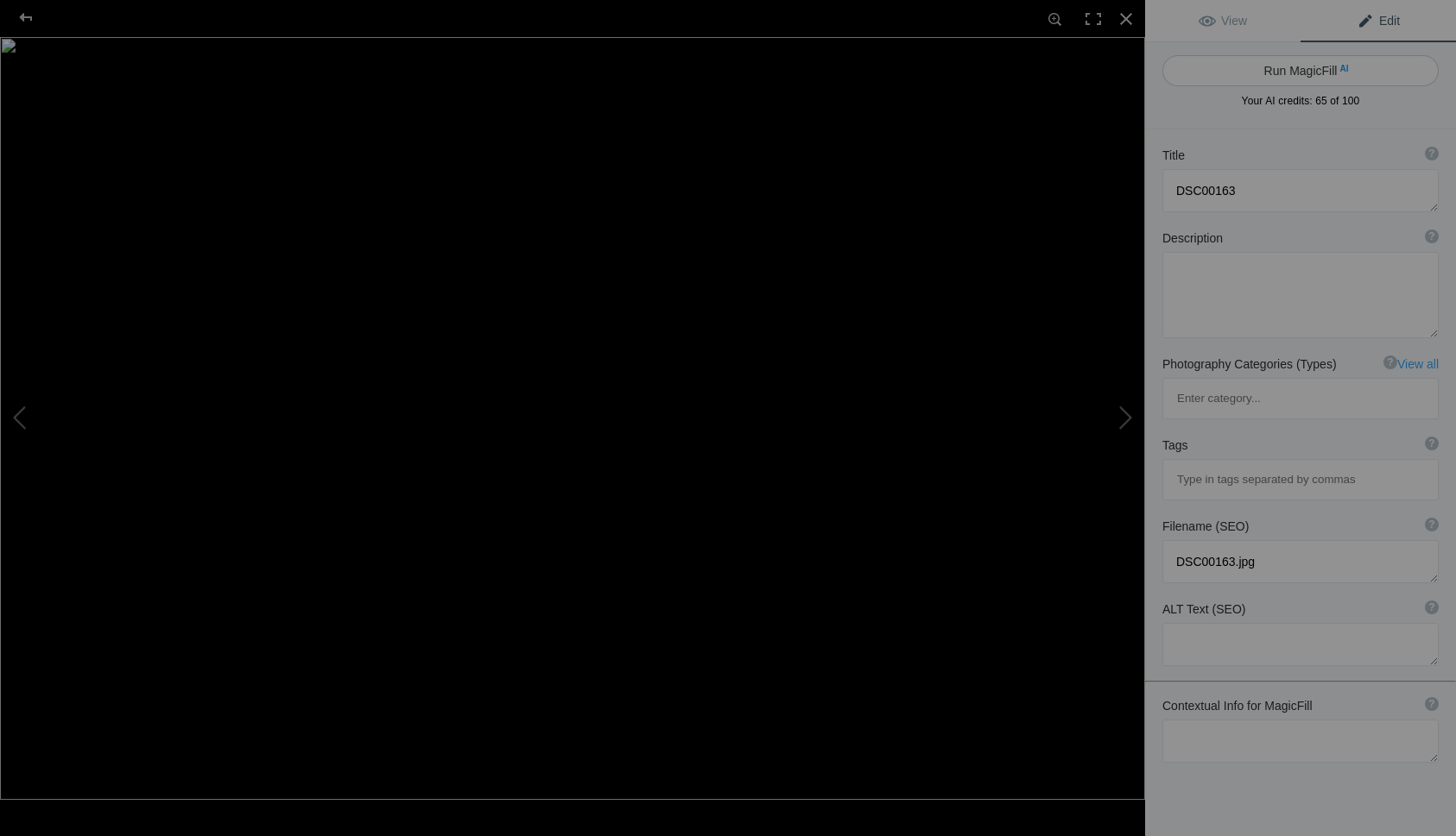
click at [1284, 71] on button "Run MagicFill AI" at bounding box center [1300, 70] width 276 height 31
type textarea "[GEOGRAPHIC_DATA] and Manhattan Skyline in Black and White"
type textarea "This stunning black and white photograph captures the iconic [GEOGRAPHIC_DATA] …"
type textarea "[GEOGRAPHIC_DATA]-[GEOGRAPHIC_DATA]-skyline-black-and-white.jpg"
type textarea "Black and white photograph of the [GEOGRAPHIC_DATA] with the Manhattan skyline …"
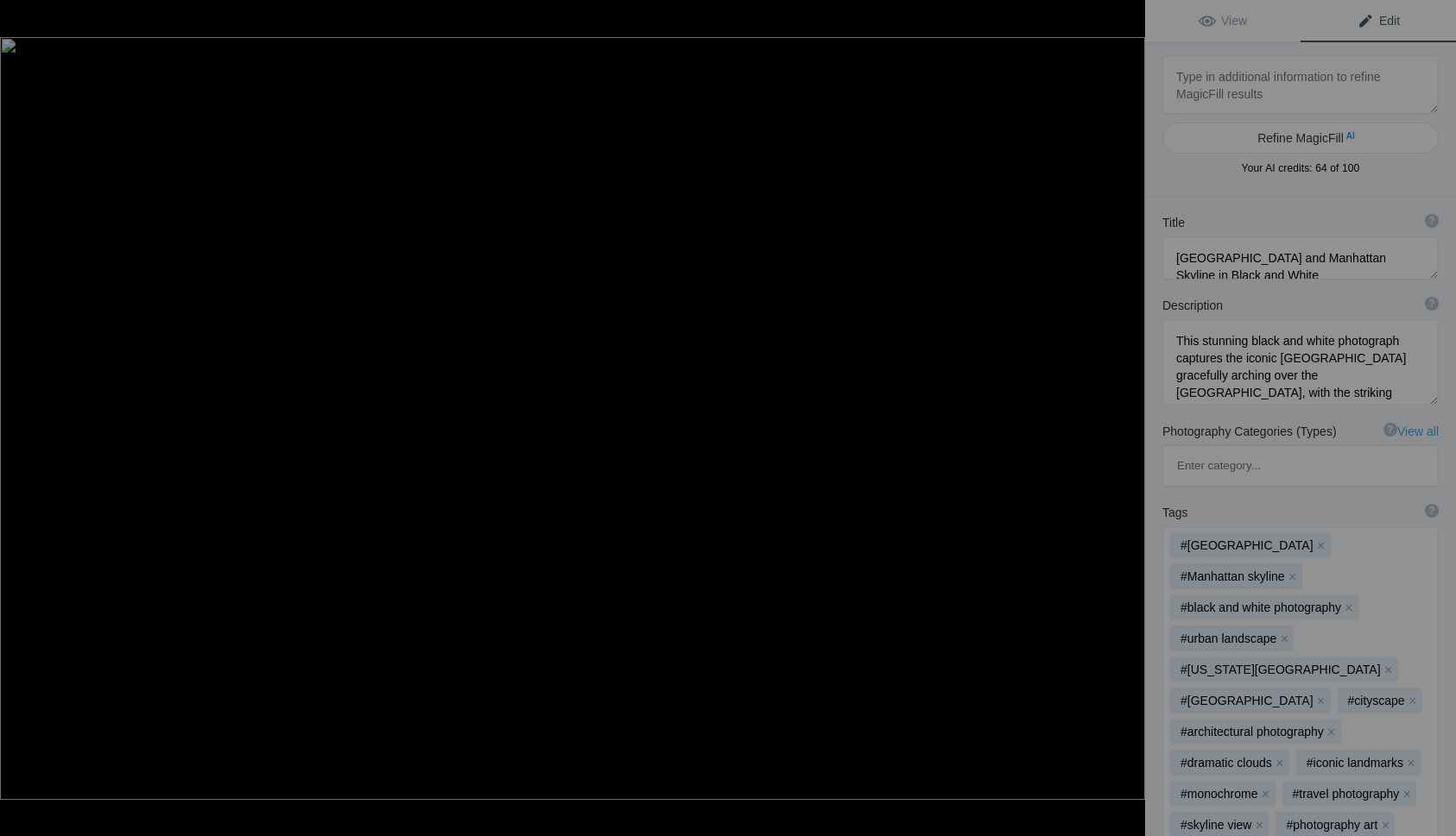
type textarea "DSC00138-2"
type textarea "DSC00138-2.jpg"
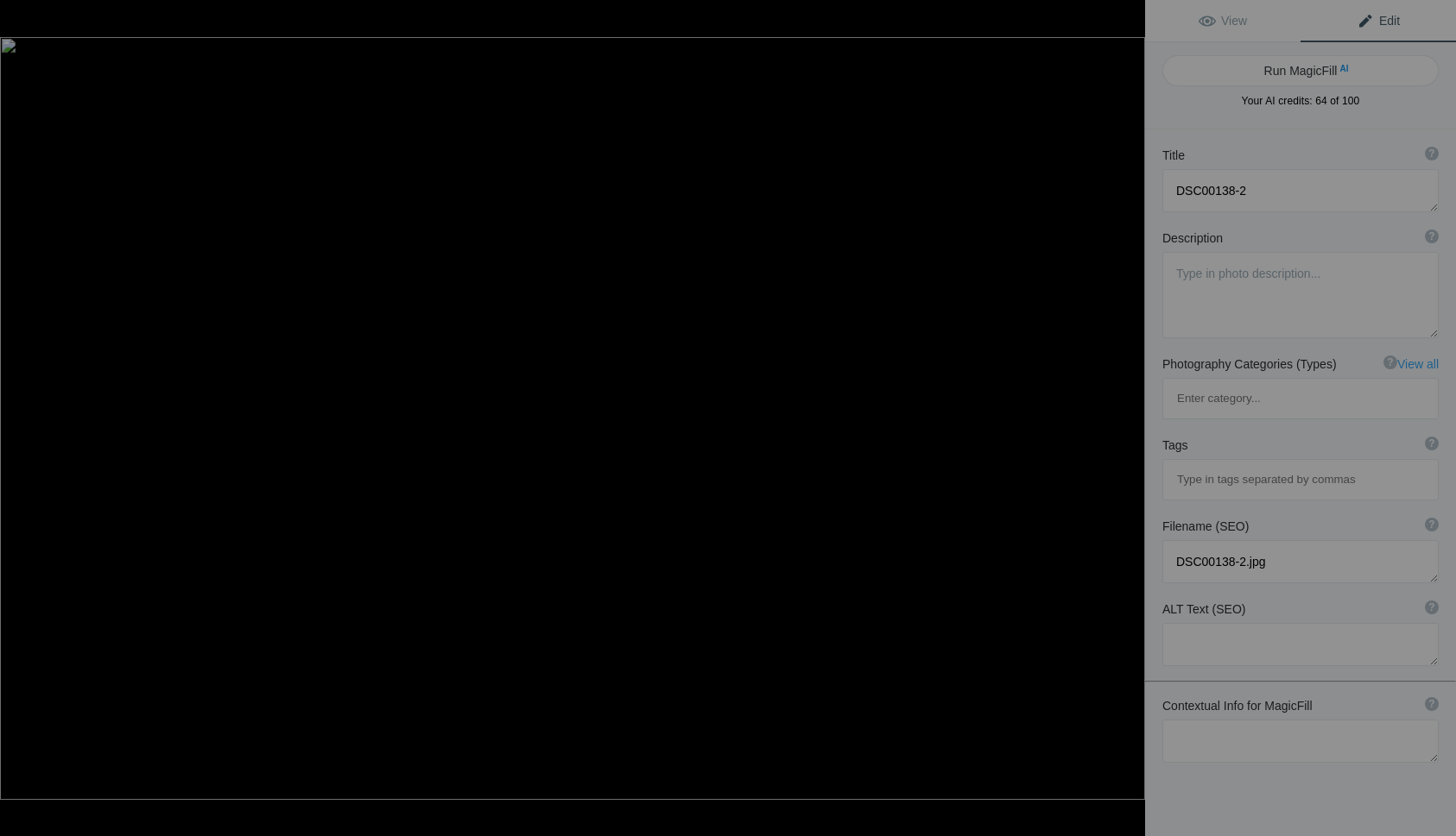
click at [1284, 71] on button "Run MagicFill AI" at bounding box center [1300, 70] width 276 height 31
type textarea "Manhattan Bridge in Black and White: A Stunning Urban Landscape"
type textarea "This captivating black and white photograph showcases the iconic [GEOGRAPHIC_DA…"
type textarea "manhattan-bridge-black-and-white.jpg"
type textarea "Black and white image of the [GEOGRAPHIC_DATA] with a dramatic skyline of [US_S…"
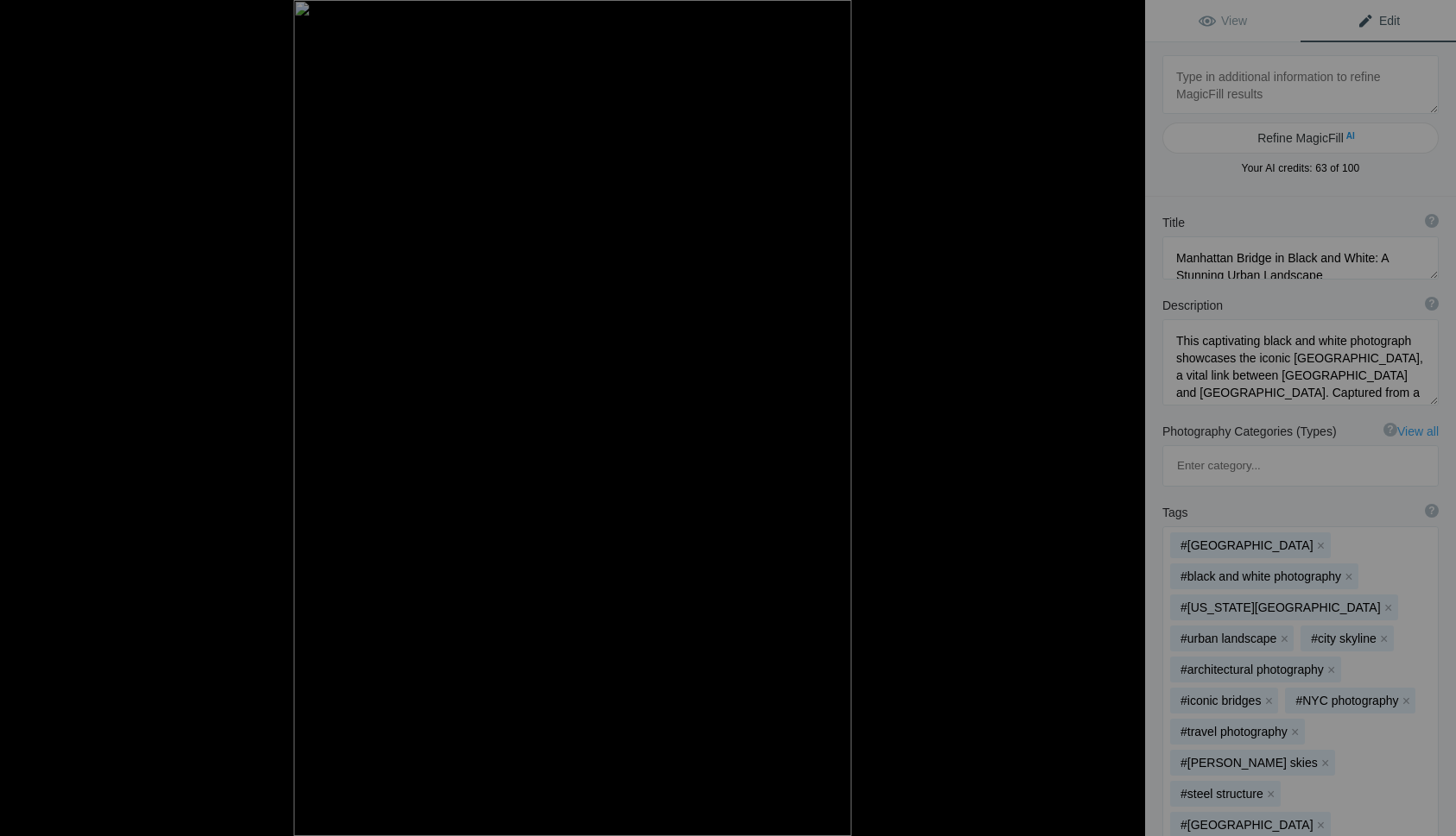
type textarea "DSC00118"
type textarea "DSC00118.jpg"
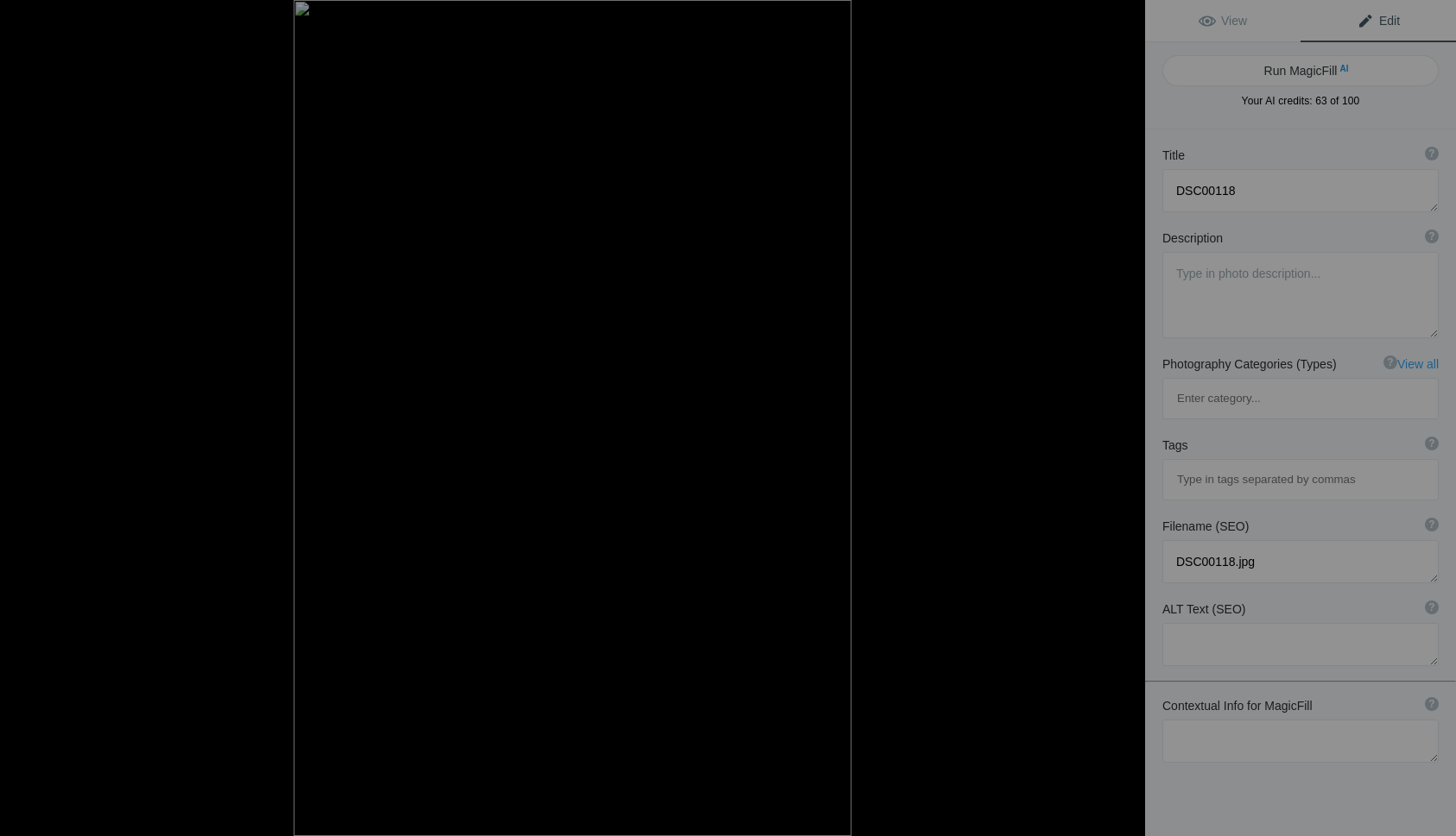
click at [1284, 71] on button "Run MagicFill AI" at bounding box center [1300, 70] width 276 height 31
type textarea "Manhattan Bridge in Black and White: A Stunning Urban Perspective"
type textarea "This captivating black and white photograph showcases the iconic [GEOGRAPHIC_DA…"
type textarea "manhattan-bridge-black-and-white.jpg"
type textarea "Black and white photograph of the [GEOGRAPHIC_DATA] framed by historic building…"
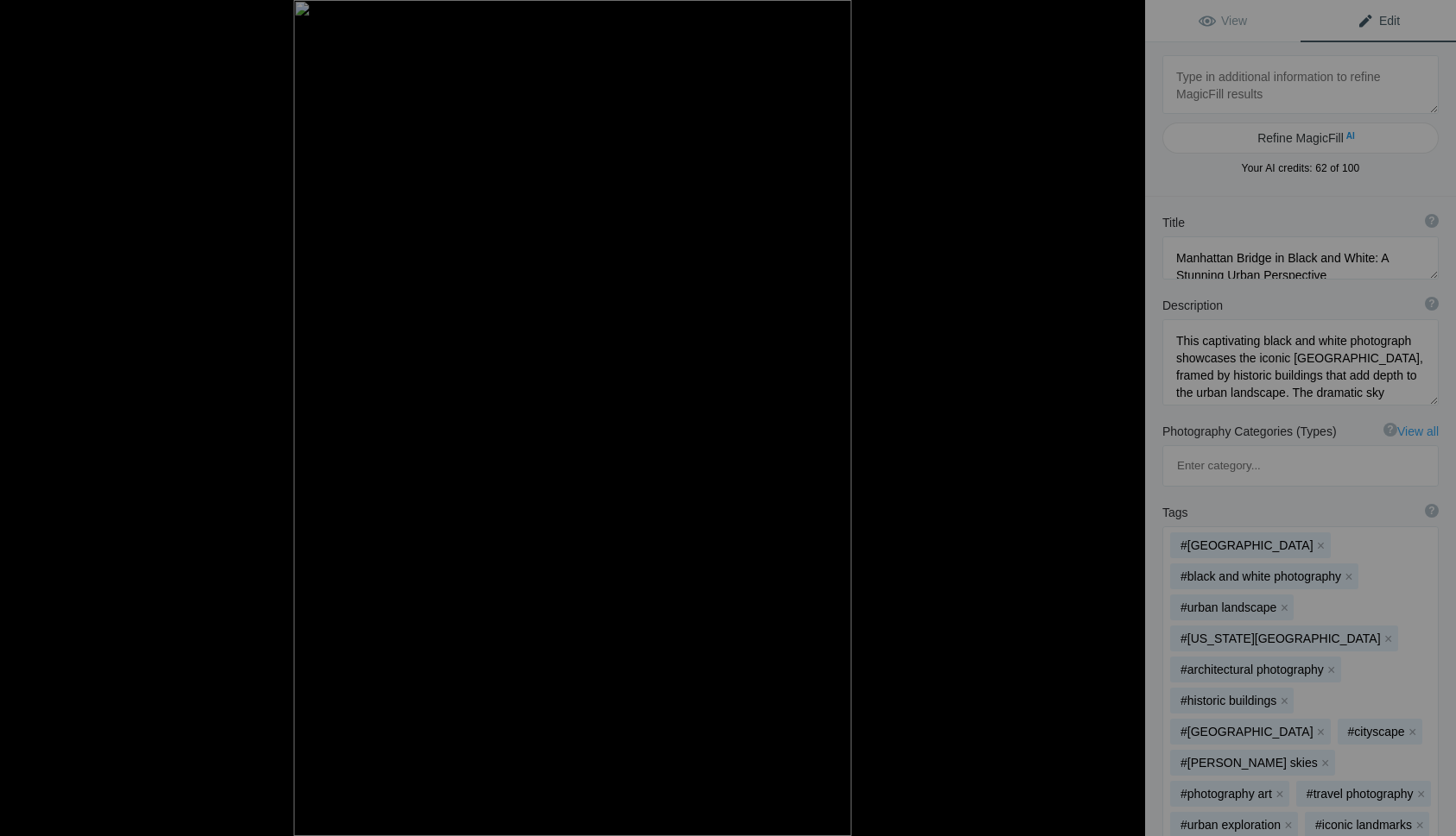
type textarea "21 London07298-HDR"
type textarea "21_London07298-HDR.jpg"
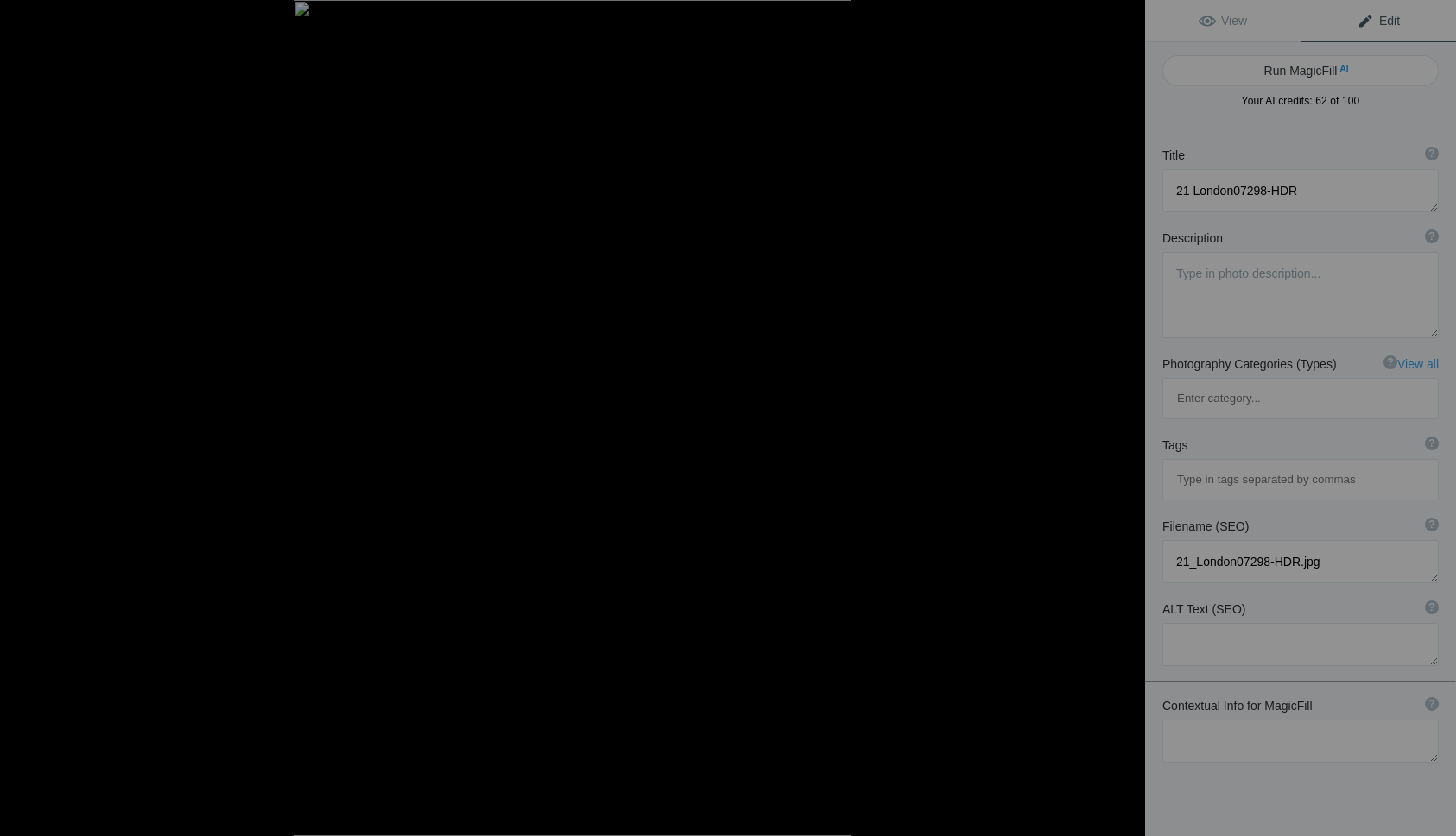
click at [1284, 71] on button "Run MagicFill AI" at bounding box center [1300, 70] width 276 height 31
type textarea "Iconic View of Big Ben and the Houses of Parliament in Black and White"
type textarea "This stunning black and white photograph captures a timeless view of Big Ben an…"
type textarea "iconic-big-ben-houses-of-parliament-black-white.jpg"
type textarea "Black and white photograph of Big Ben and the Houses of Parliament viewed throu…"
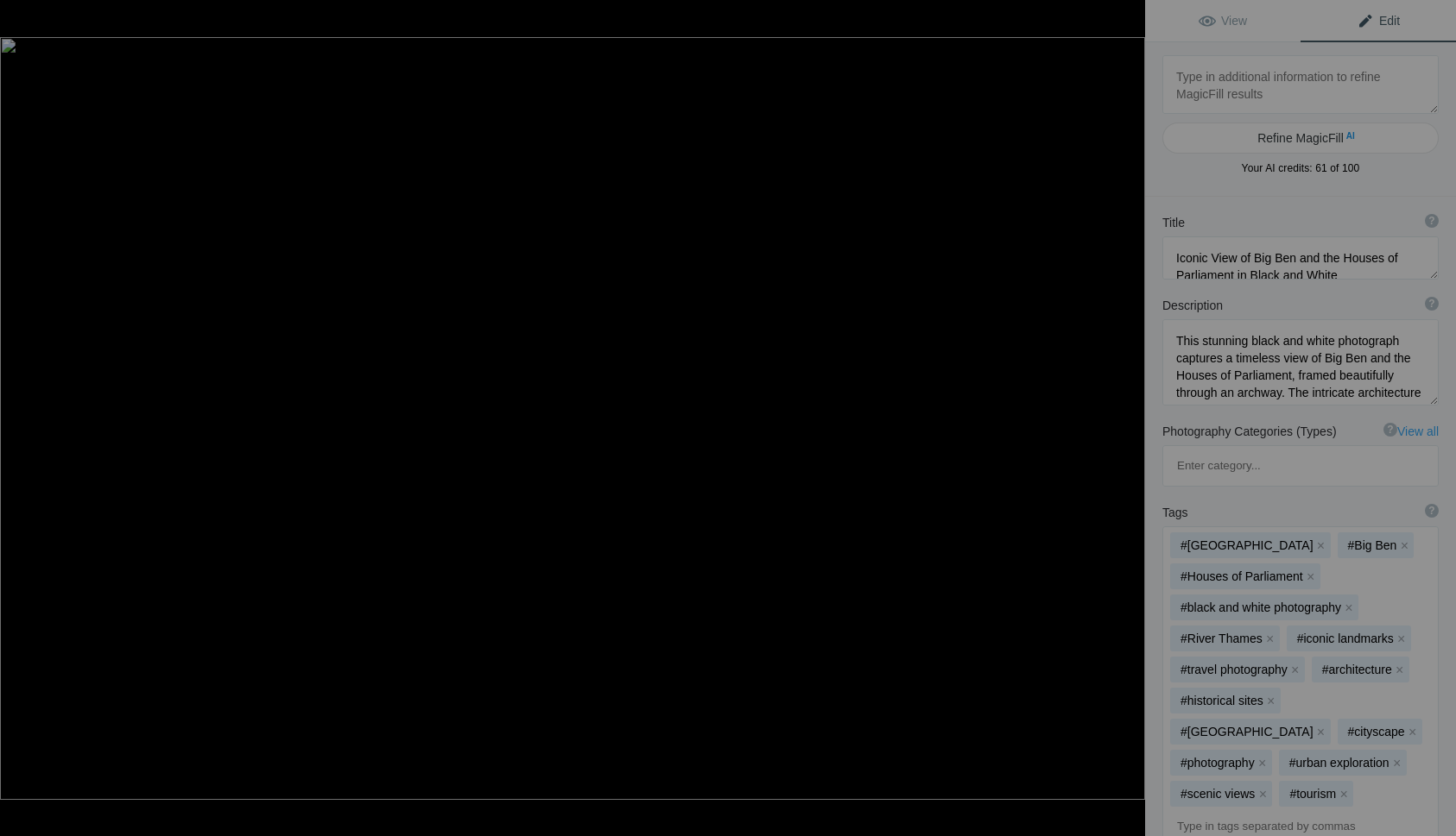
type textarea "20 London07234-Enhanced-NR"
type textarea "20_London07234-Enhanced-NR.jpg"
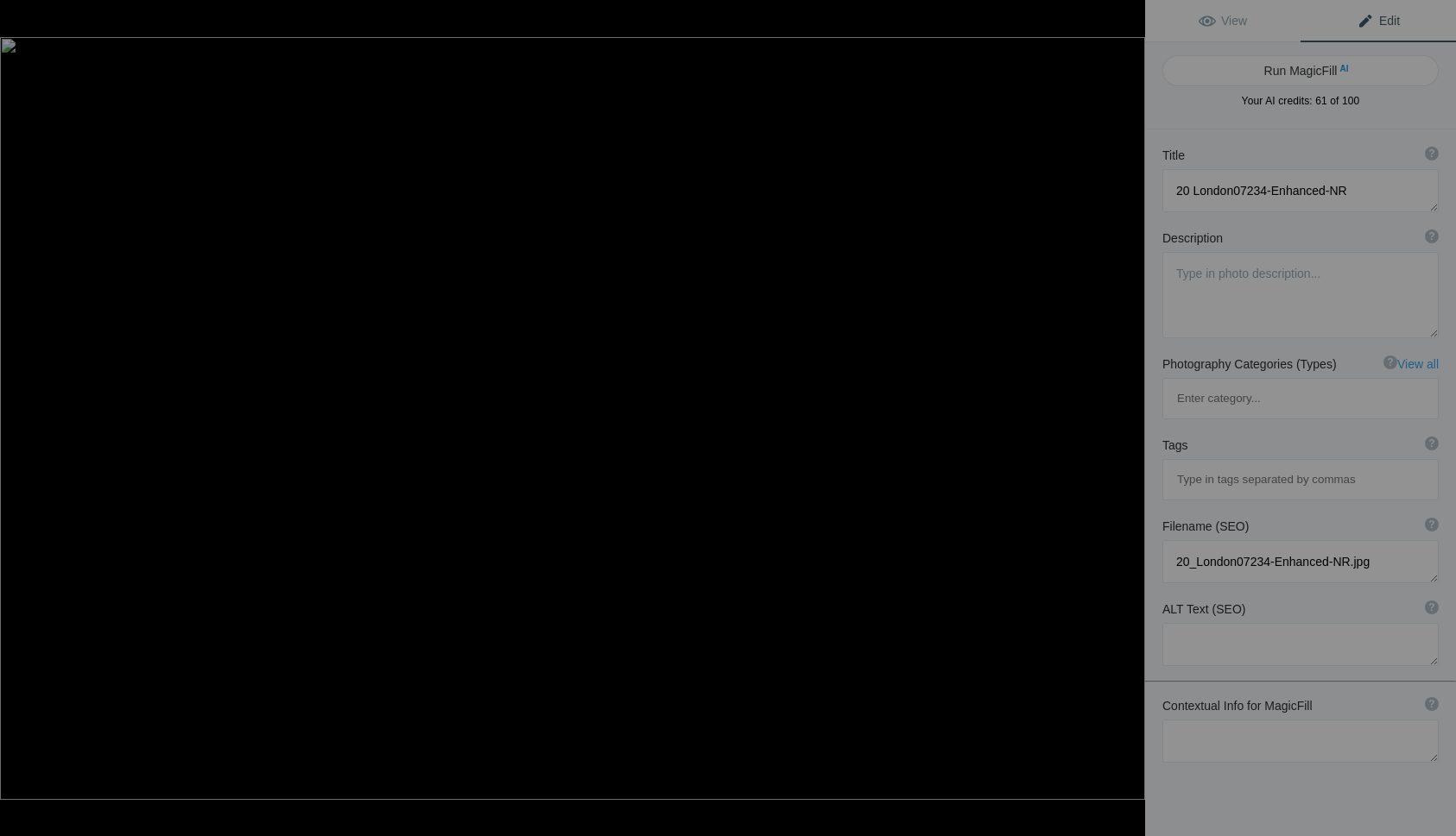
click at [1284, 71] on button "Run MagicFill AI" at bounding box center [1300, 70] width 276 height 31
type textarea "Stunning Black and White View of St. Paul's Cathedral from the Millennium Bridge"
type textarea "This captivating black and white photograph captures the iconic St. Paul's Cath…"
type textarea "stunning-black-and-white-st-pauls-cathedral-millennium-bridge.jpg"
type textarea "Black and white photograph of St. Paul's Cathedral viewed from the Millennium B…"
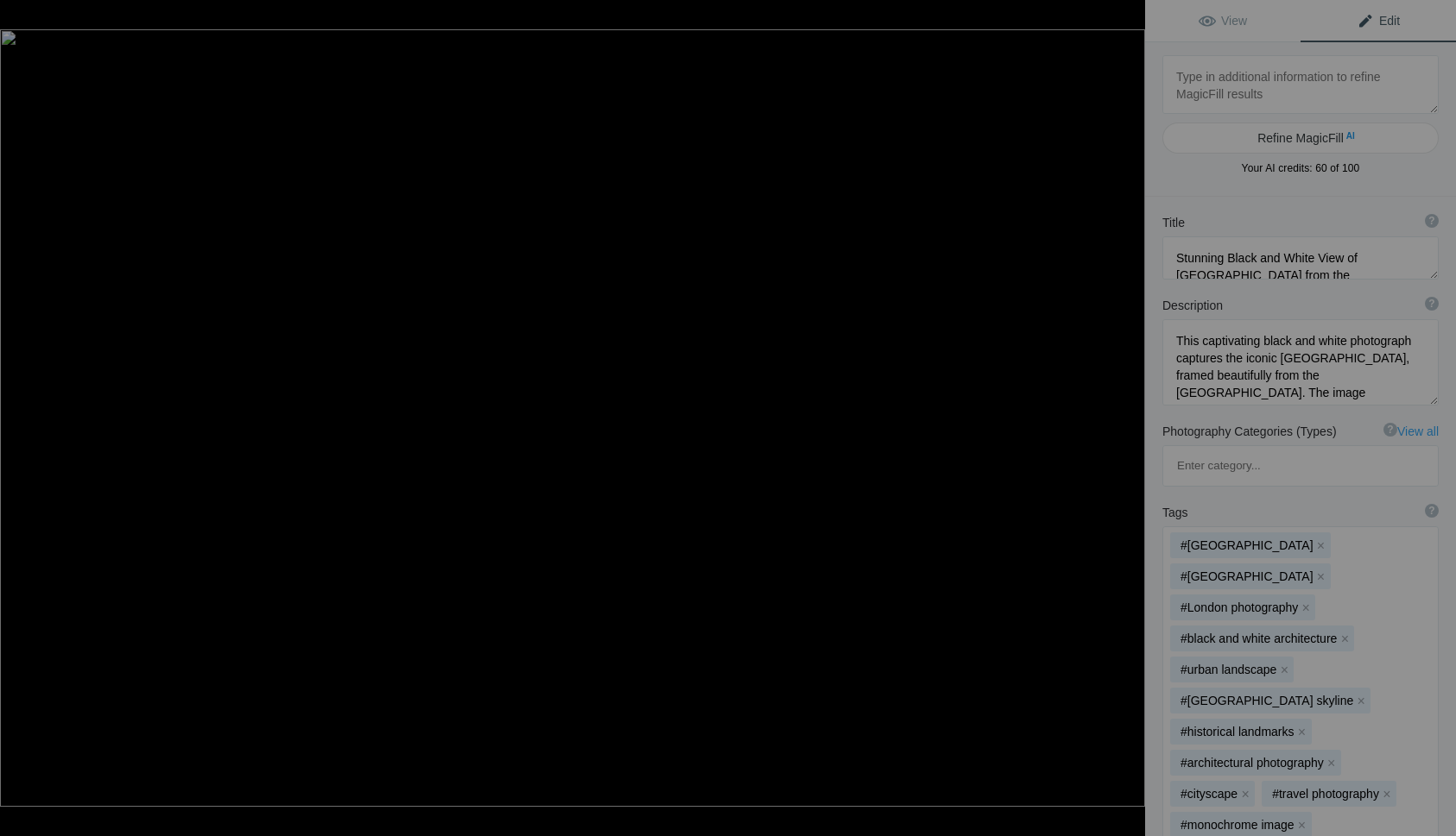
type textarea "18 London3966-Enhanced-NR"
type textarea "18_London3966-Enhanced-NR.jpg"
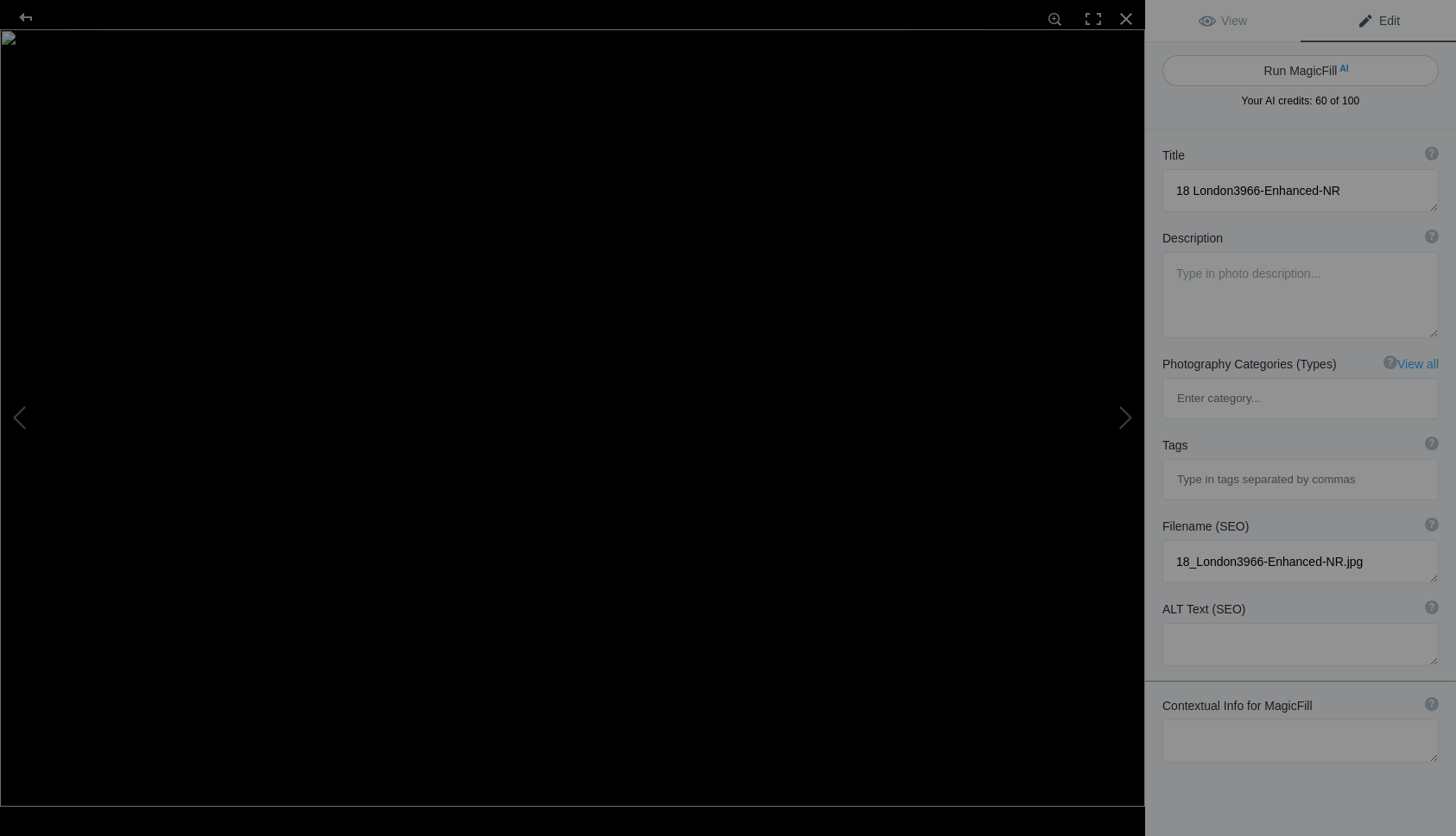
click at [1283, 70] on button "Run MagicFill AI" at bounding box center [1300, 70] width 276 height 31
type textarea "London Eye in Black and White: A Stunning Urban Landscape"
type textarea "Experience the iconic London Eye captured in striking black and white. This pho…"
type textarea "london-eye-black-and-white.jpg"
type textarea "Black and white photograph of the London Eye framed by a tree, showcasing the i…"
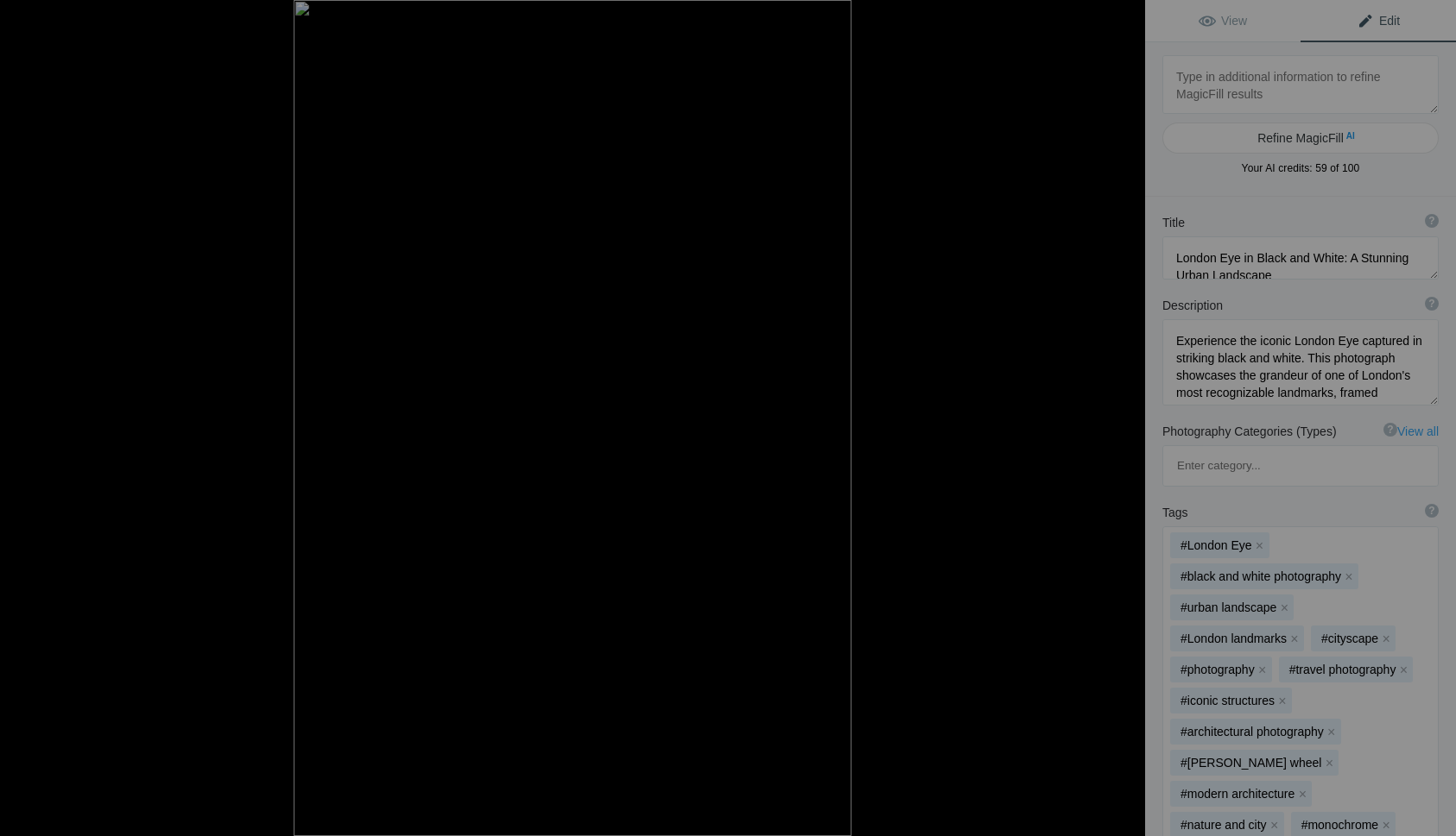
type textarea "10 Elephants4565"
type textarea "10_Elephants4565.jpg"
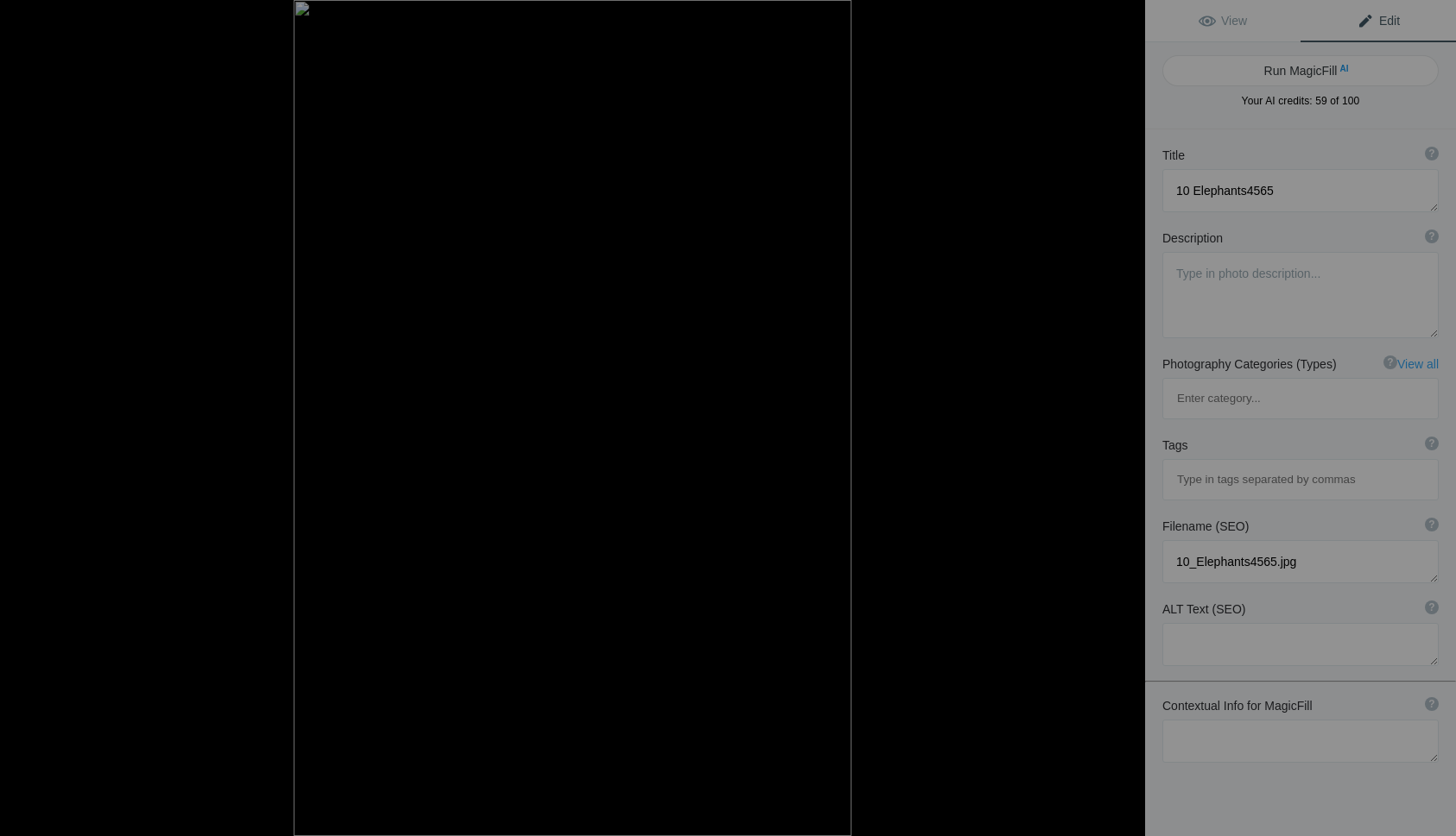
click at [1283, 70] on button "Run MagicFill AI" at bounding box center [1300, 70] width 276 height 31
type textarea "Majestic Elephant in Black and White"
type textarea "This striking black and white photograph captures the grandeur of an elephant s…"
type textarea "majestic-elephant-black-and-white.jpg"
type textarea "A majestic elephant standing in a grassy field, captured in black and white, sh…"
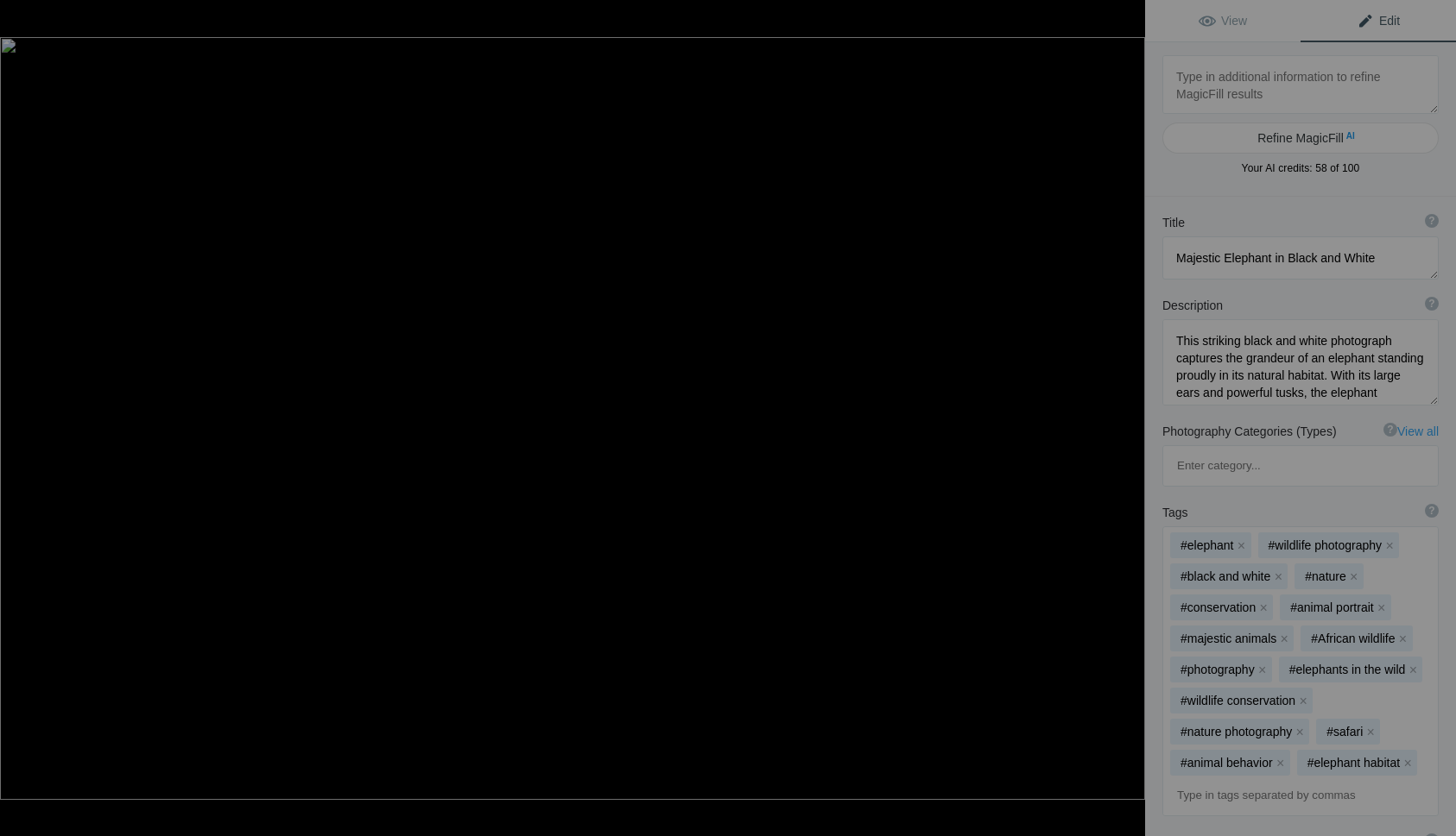
type textarea "9 Elephants4563-2"
type textarea "9_Elephants4563-2.jpg"
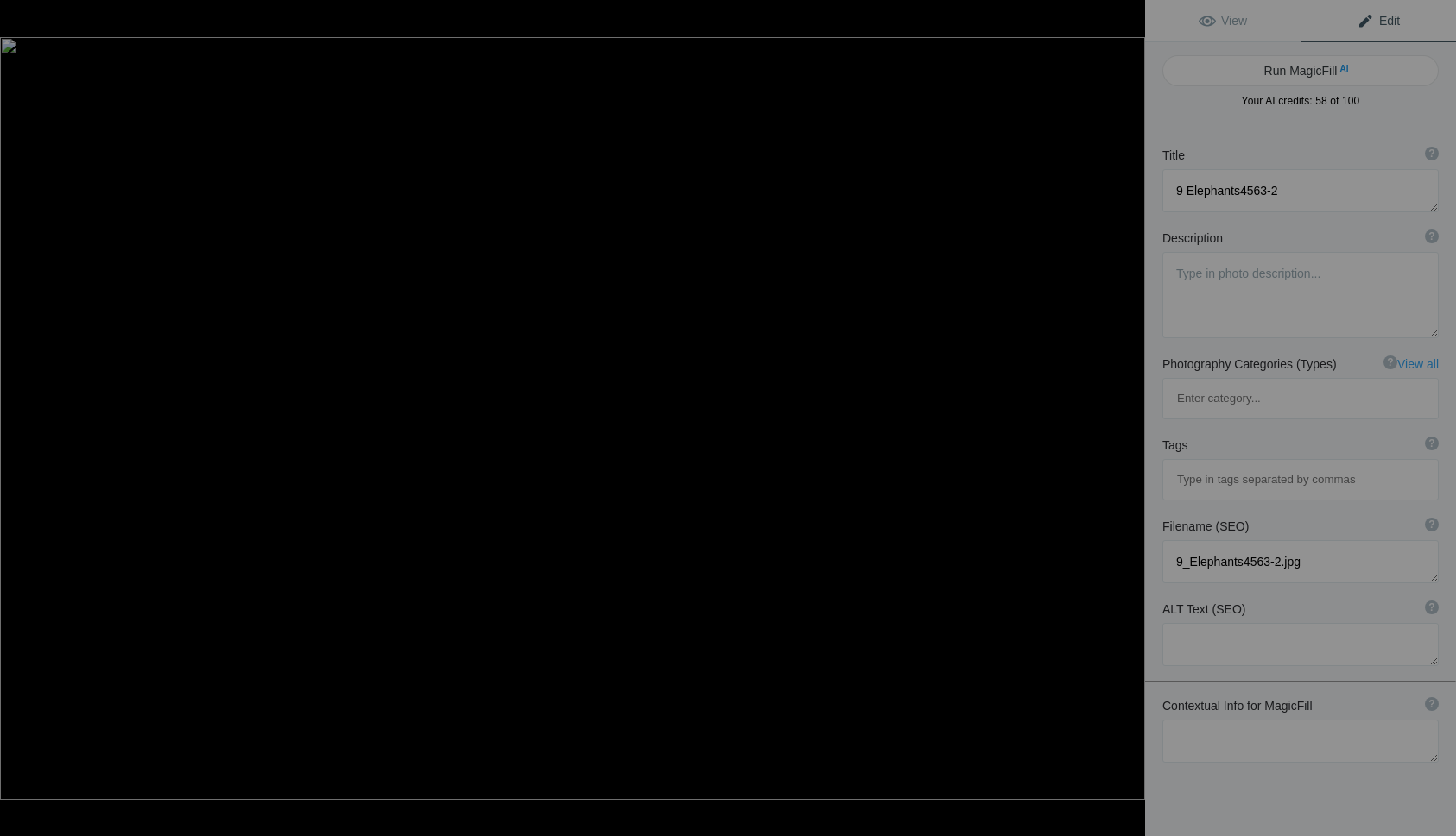
click at [1283, 70] on button "Run MagicFill AI" at bounding box center [1300, 70] width 276 height 31
type textarea "Majestic Elephant in Black and White"
type textarea "This stunning black and white photograph captures the grandeur of an elephant s…"
type textarea "majestic-elephant-black-and-white.jpg"
type textarea "A close-up of a majestic elephant in black and white, showcasing its textured s…"
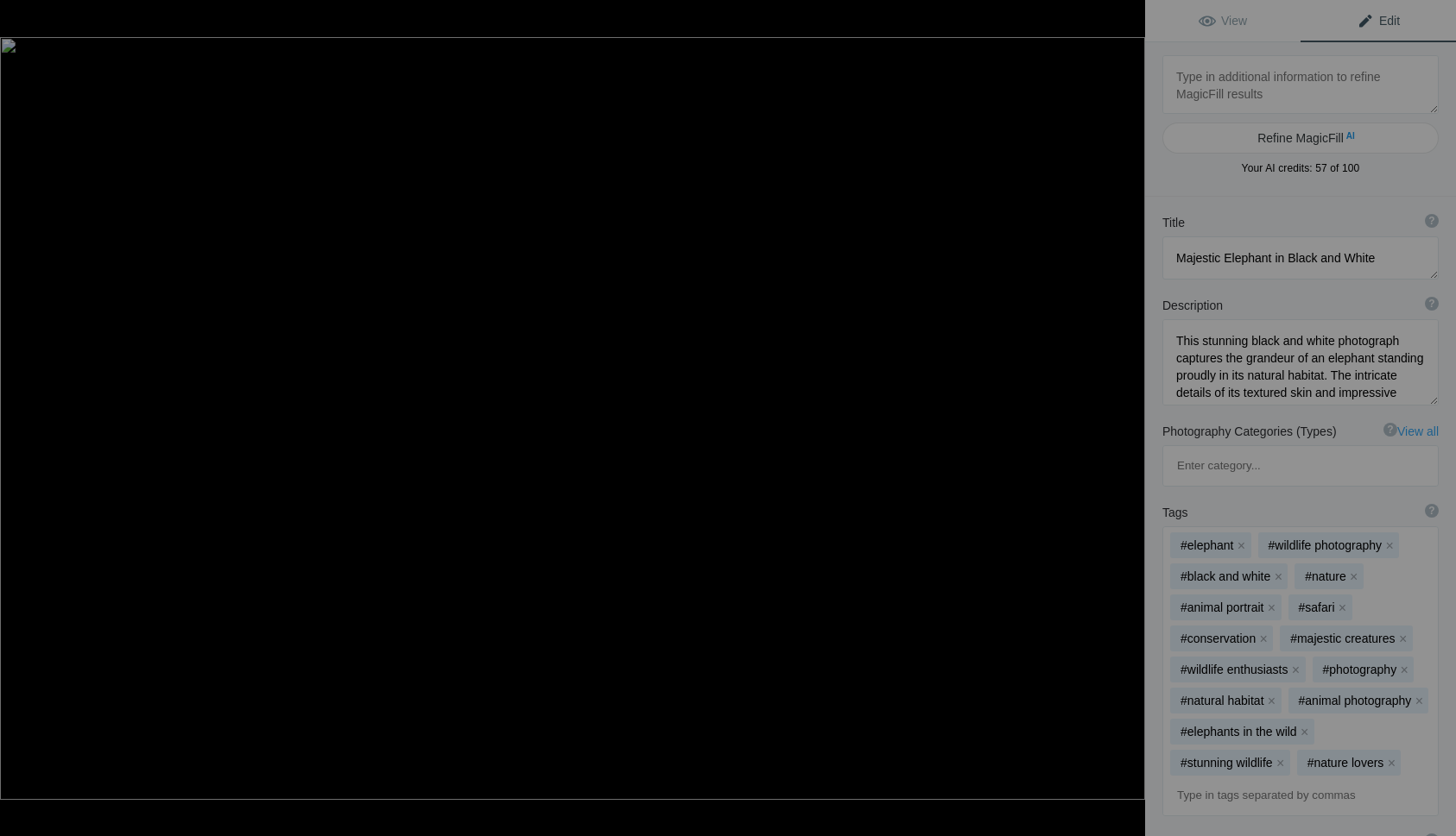
type textarea "Brooklyn Bridge and Manhattan Skyline in Black and White"
type textarea "This stunning black and white photograph captures the iconic Brooklyn Bridge gr…"
type textarea "brooklyn-bridge-manhattan-skyline-black-and-white.jpg"
type textarea "Black and white photograph of the Brooklyn Bridge with the Manhattan skyline in…"
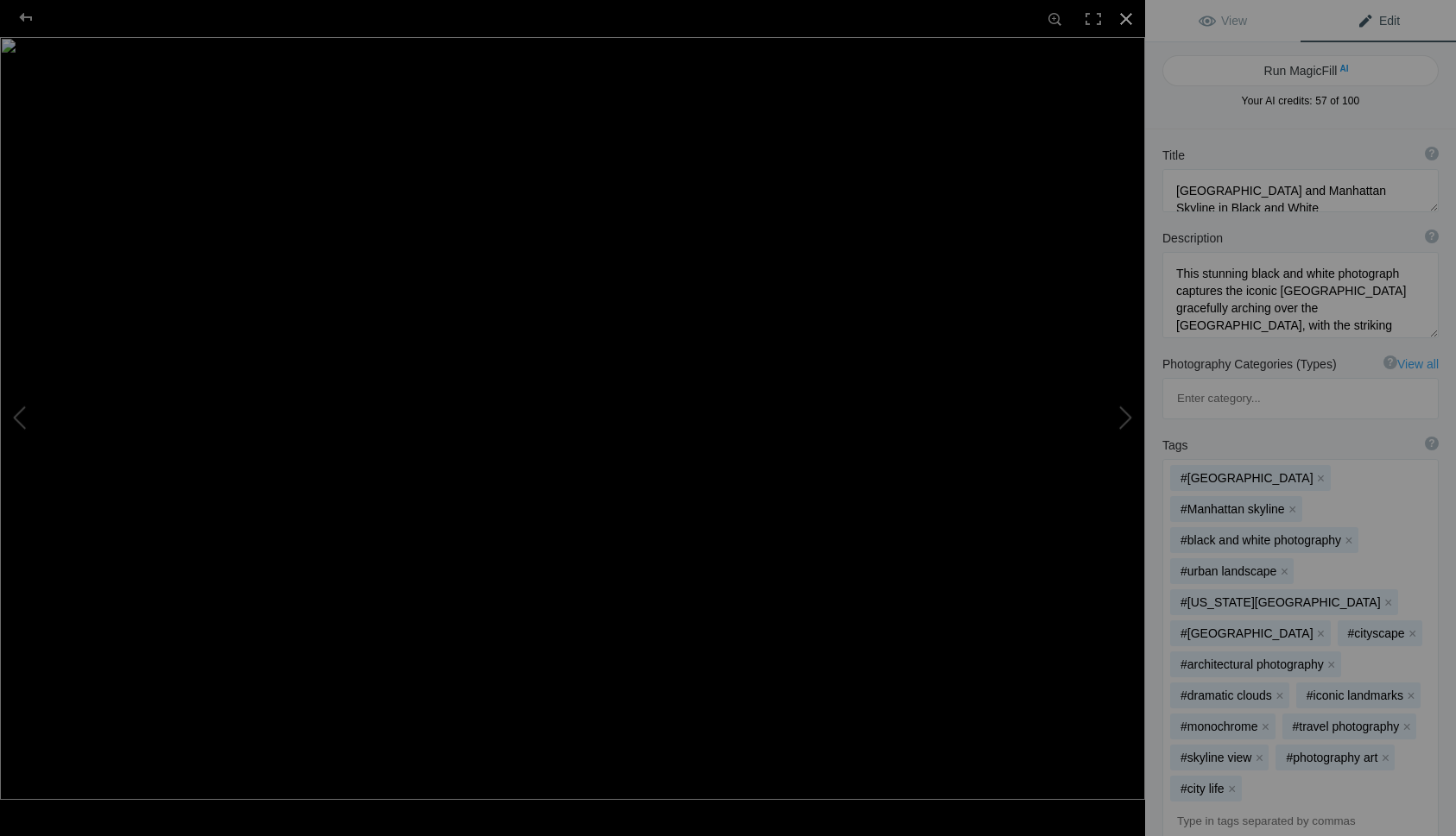
click at [1132, 20] on div at bounding box center [1126, 19] width 38 height 38
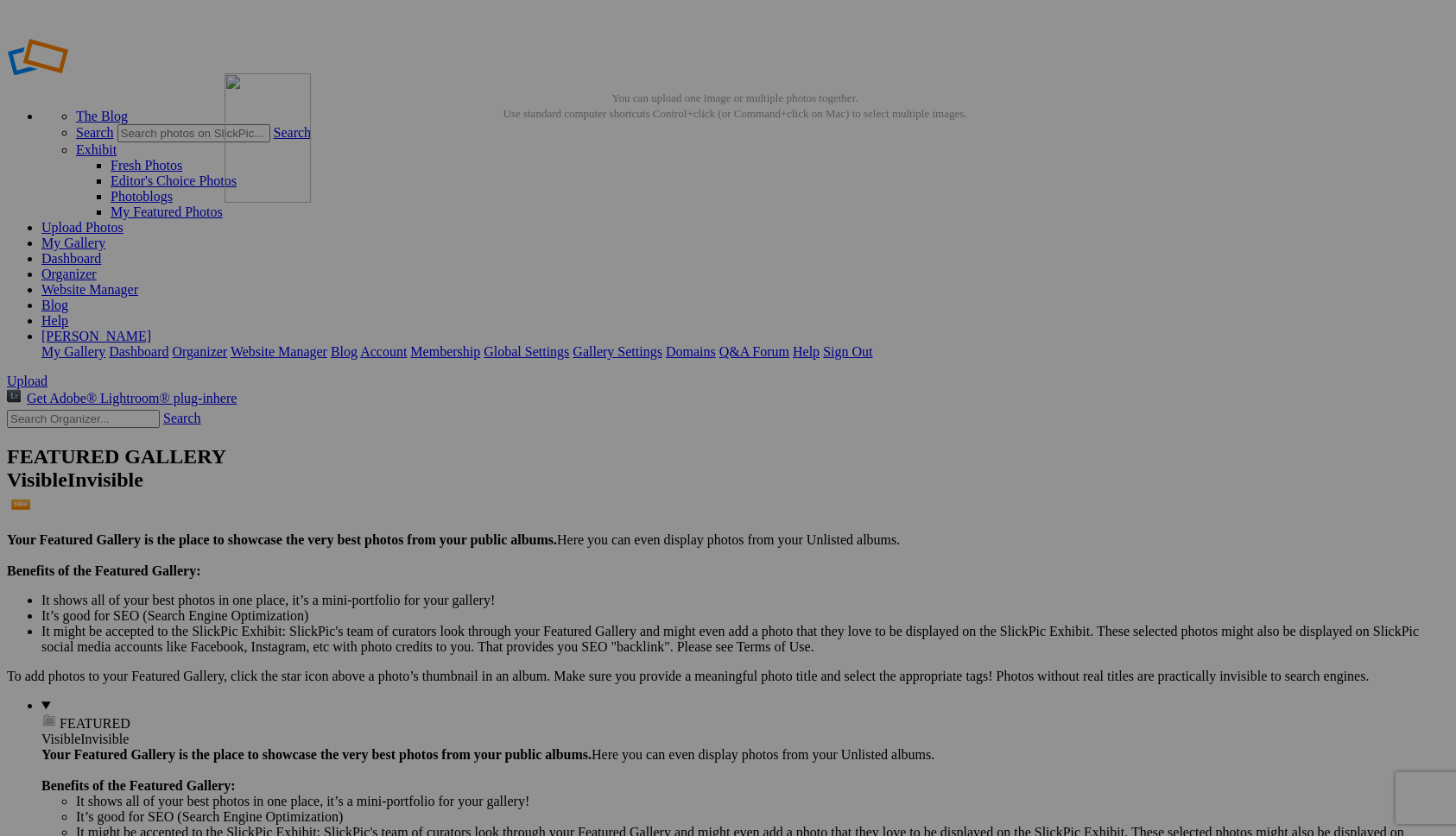
drag, startPoint x: 331, startPoint y: 483, endPoint x: 473, endPoint y: 197, distance: 319.3
drag, startPoint x: 948, startPoint y: 269, endPoint x: 585, endPoint y: 214, distance: 367.1
drag, startPoint x: 1121, startPoint y: 265, endPoint x: 740, endPoint y: 213, distance: 384.5
drag, startPoint x: 1250, startPoint y: 264, endPoint x: 1069, endPoint y: 236, distance: 183.2
